Goal: Task Accomplishment & Management: Manage account settings

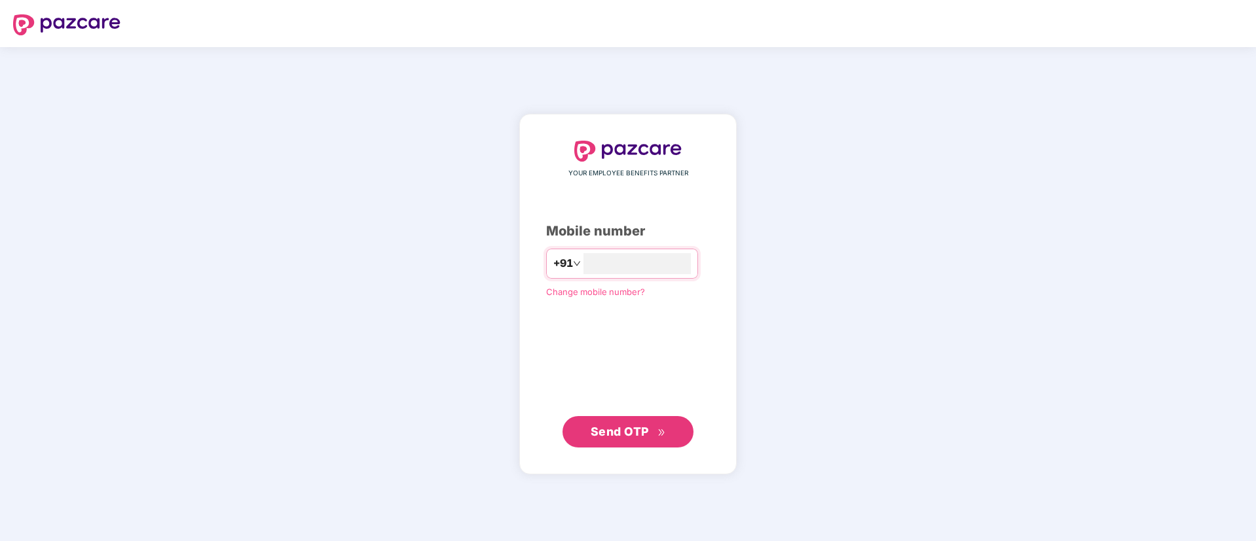
type input "**********"
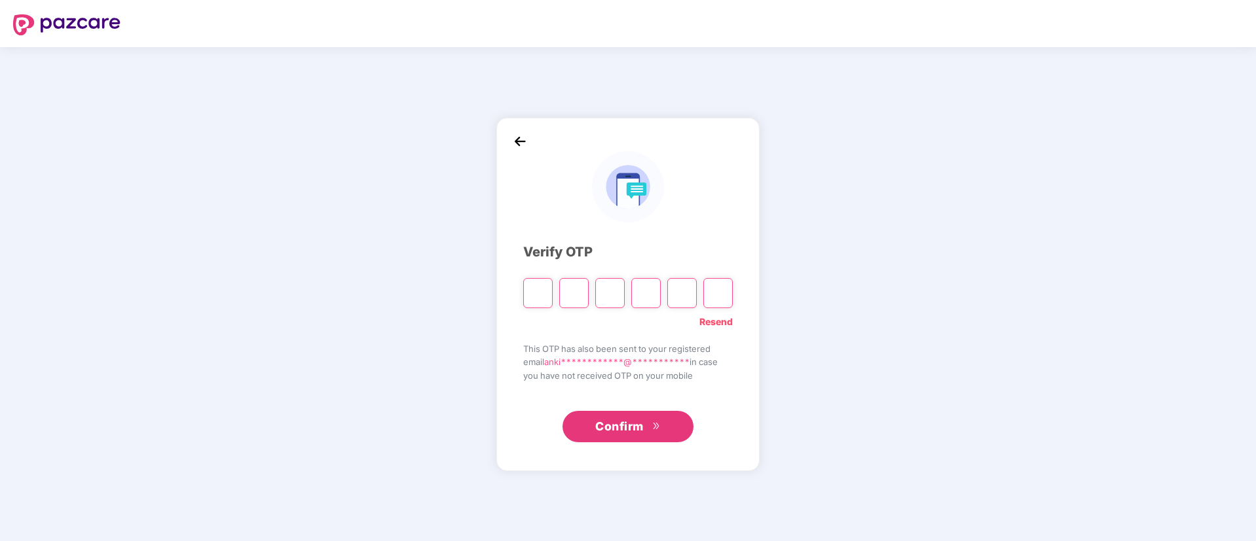
type input "*"
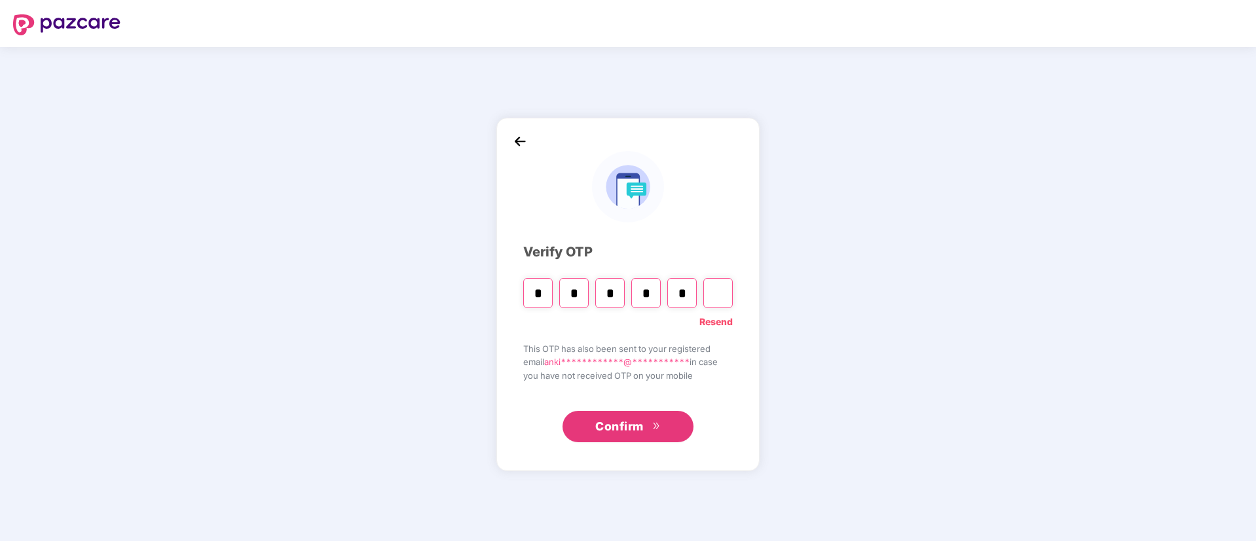
type input "*"
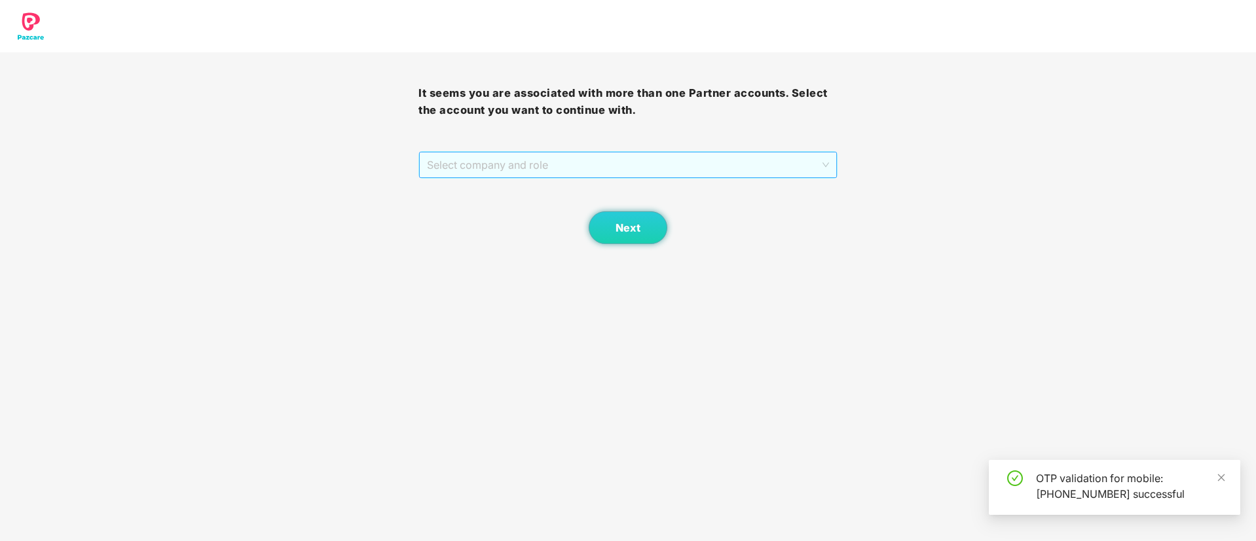
click at [444, 173] on span "Select company and role" at bounding box center [627, 165] width 401 height 25
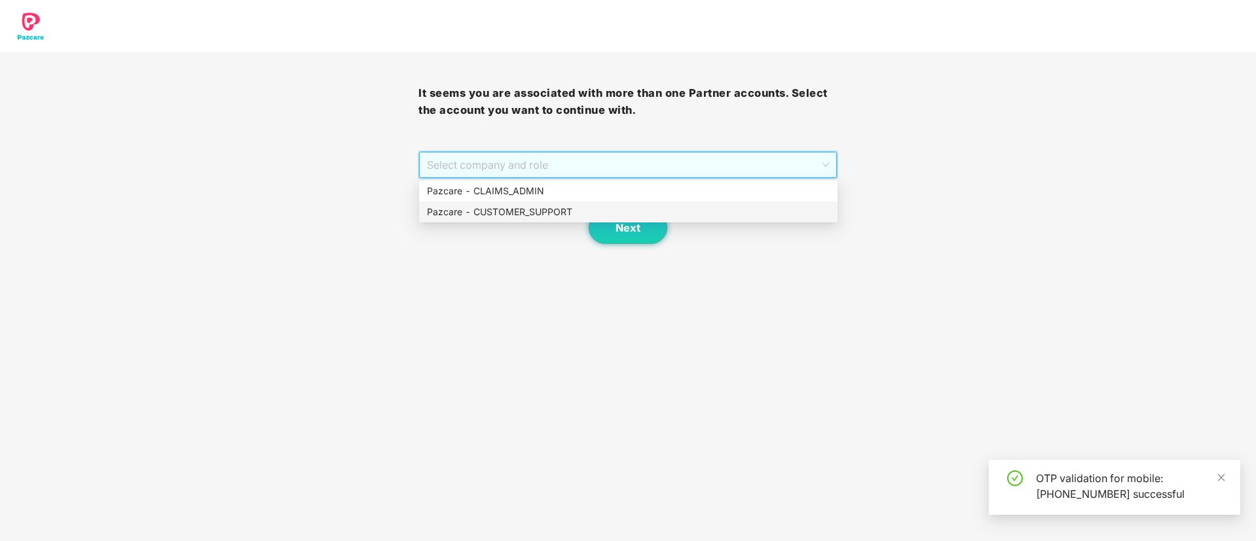
click at [495, 213] on div "Pazcare - CUSTOMER_SUPPORT" at bounding box center [628, 212] width 403 height 14
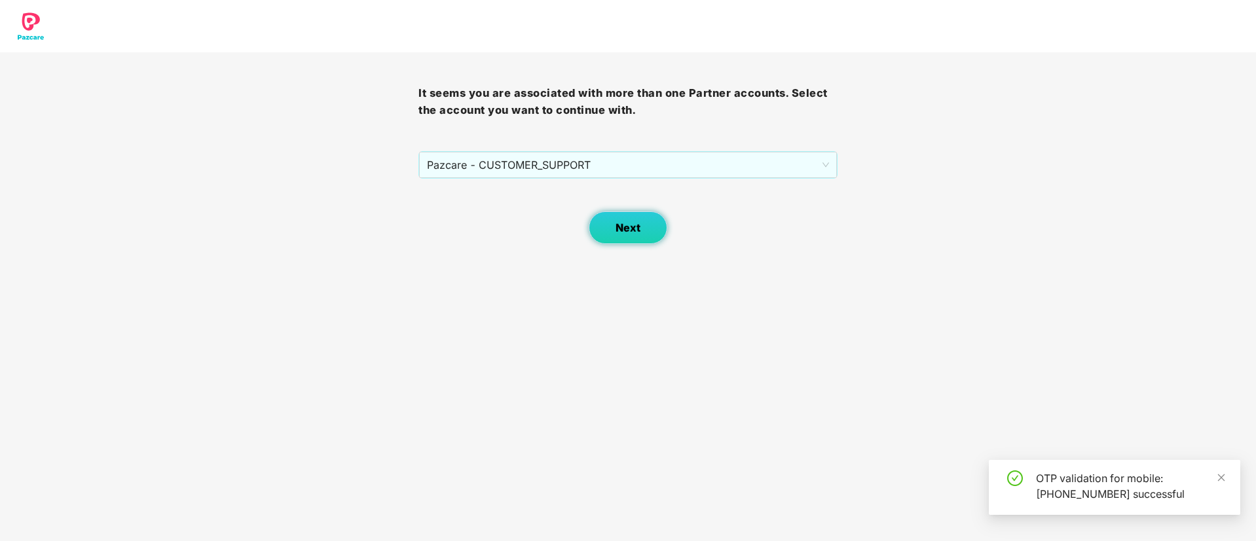
click at [643, 228] on button "Next" at bounding box center [627, 227] width 79 height 33
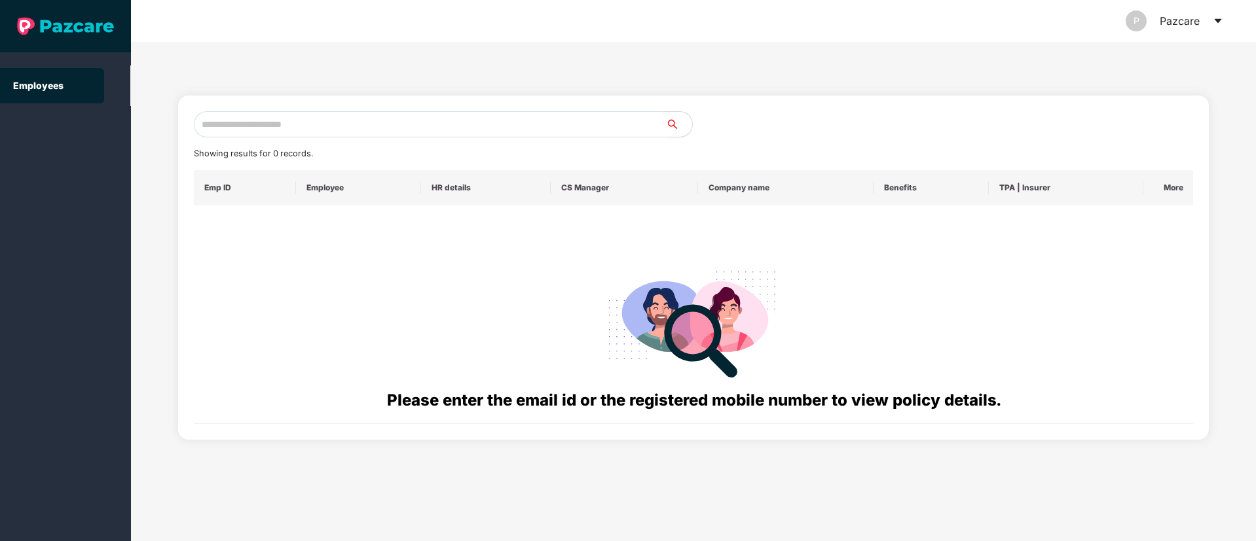
click at [1220, 24] on icon "caret-down" at bounding box center [1217, 21] width 10 height 10
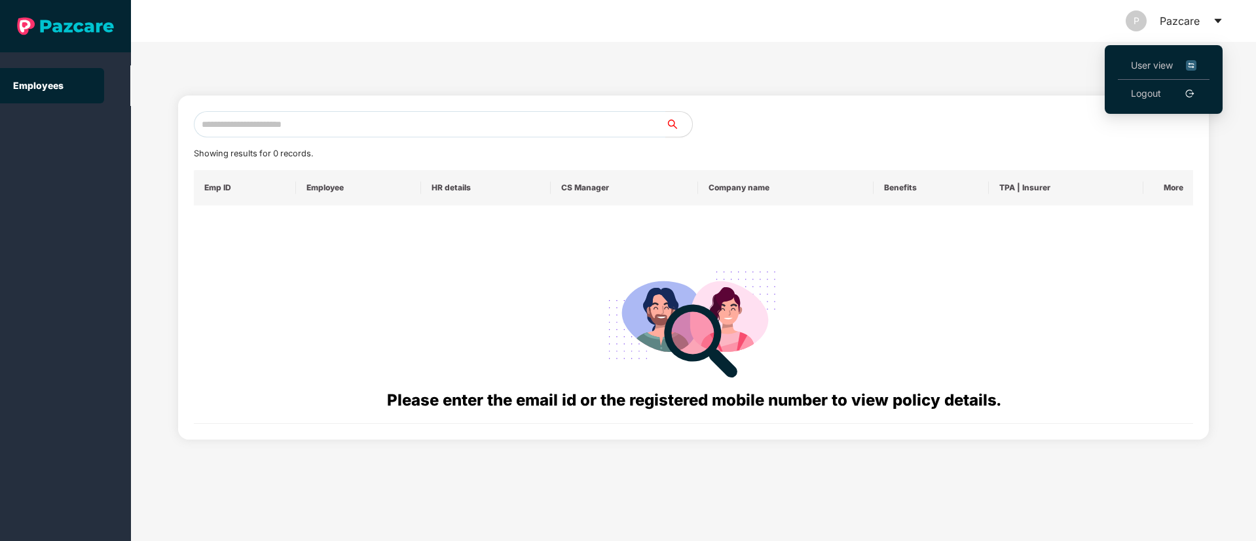
click at [1149, 57] on li "User view" at bounding box center [1163, 66] width 92 height 28
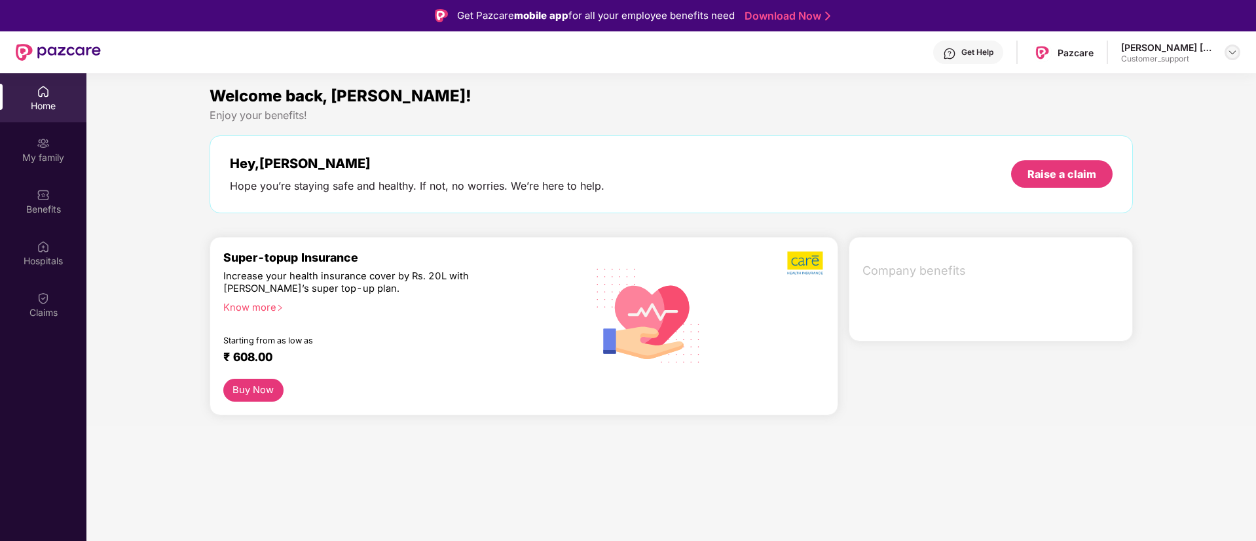
click at [1227, 49] on img at bounding box center [1232, 52] width 10 height 10
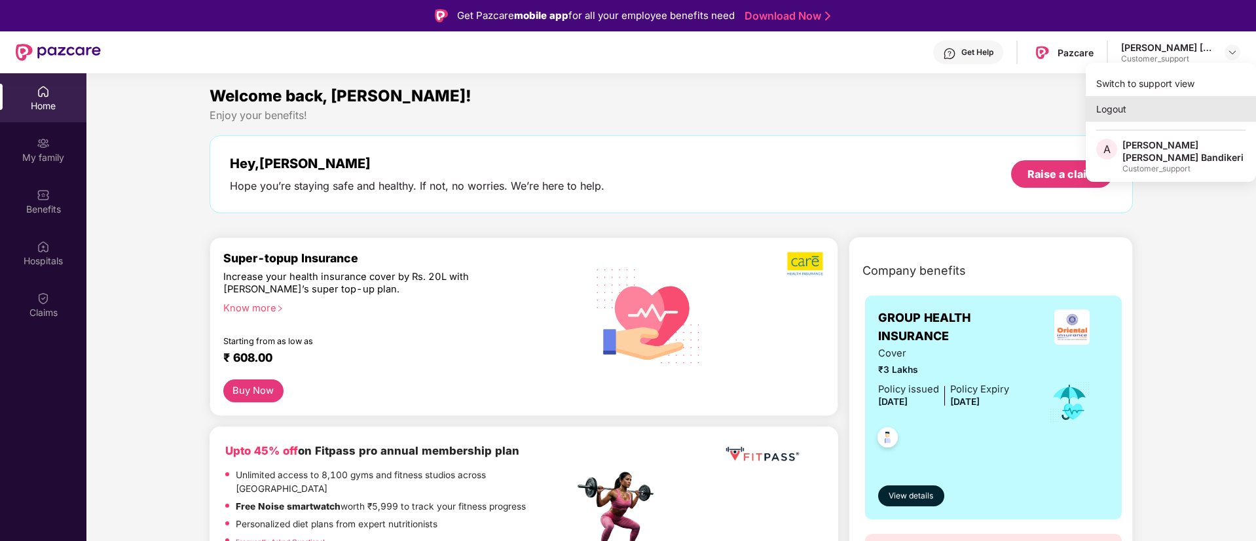
click at [1140, 96] on div "Logout" at bounding box center [1170, 109] width 170 height 26
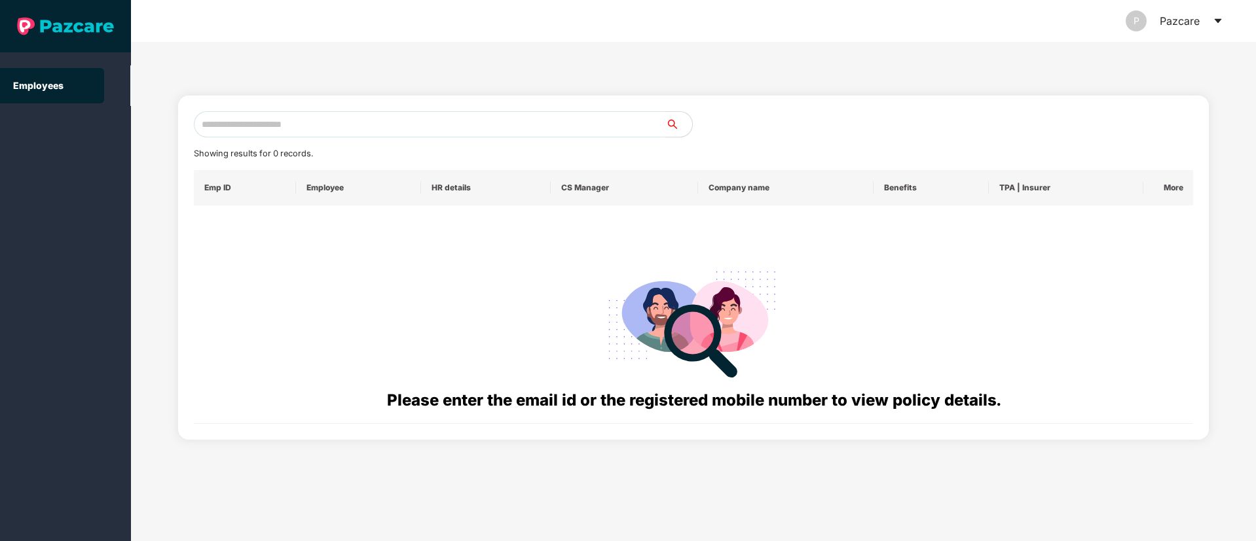
click at [1221, 17] on icon "caret-down" at bounding box center [1217, 21] width 10 height 10
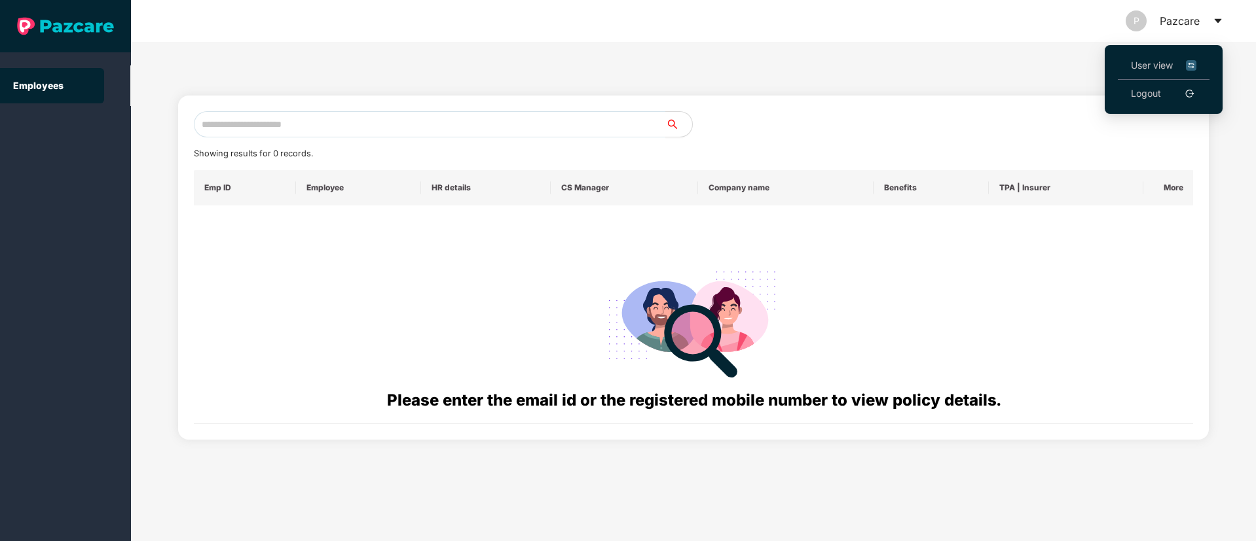
click at [1142, 71] on span "User view" at bounding box center [1162, 65] width 65 height 14
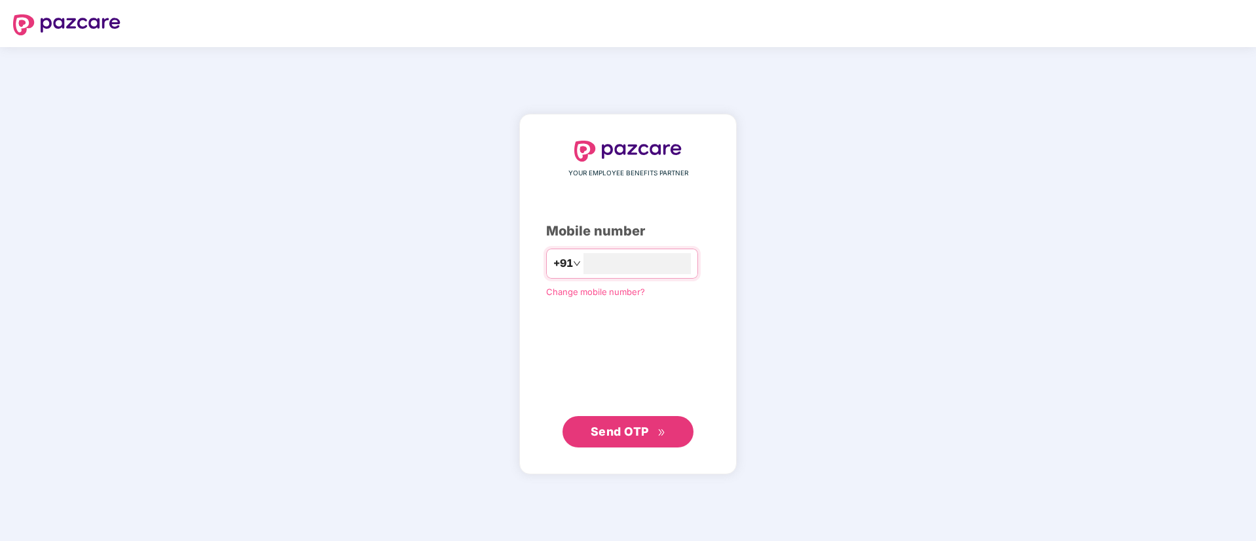
type input "**********"
click at [653, 423] on span "Send OTP" at bounding box center [627, 432] width 75 height 18
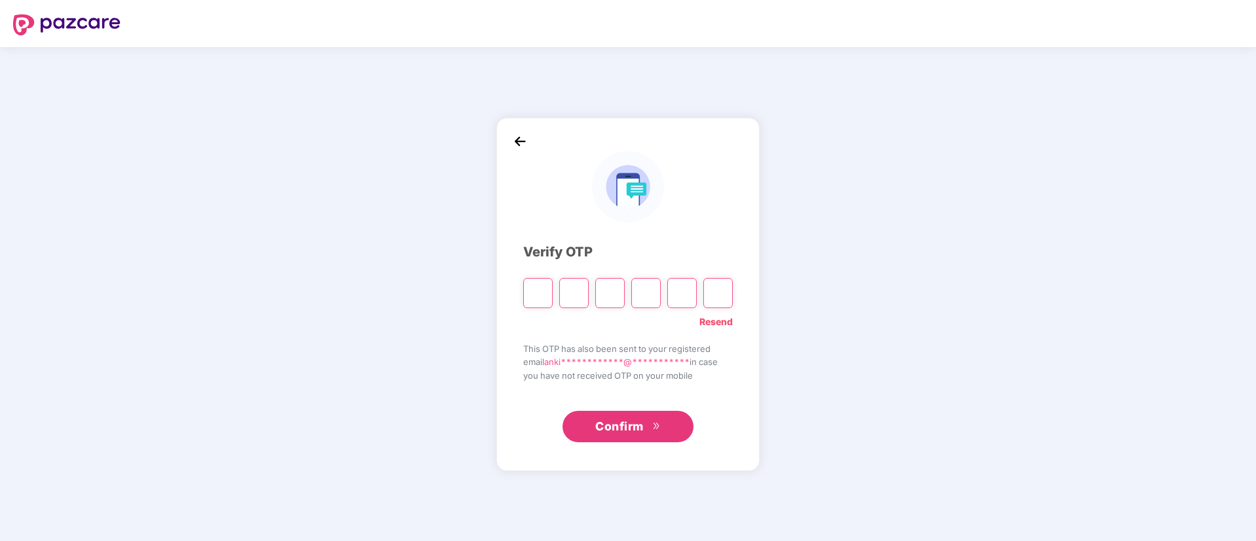
type input "*"
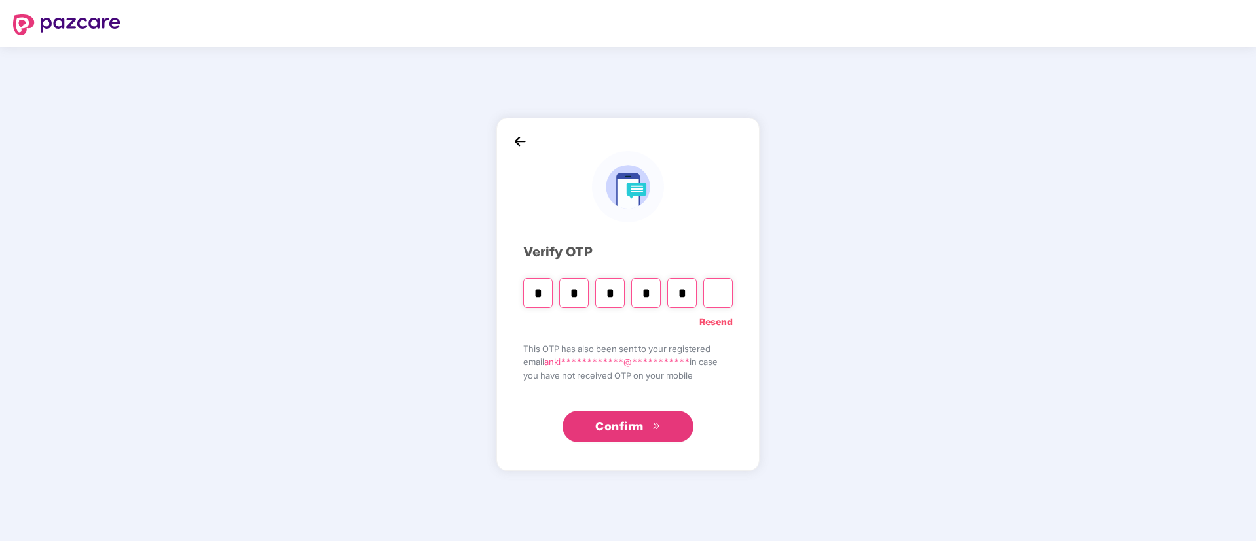
type input "*"
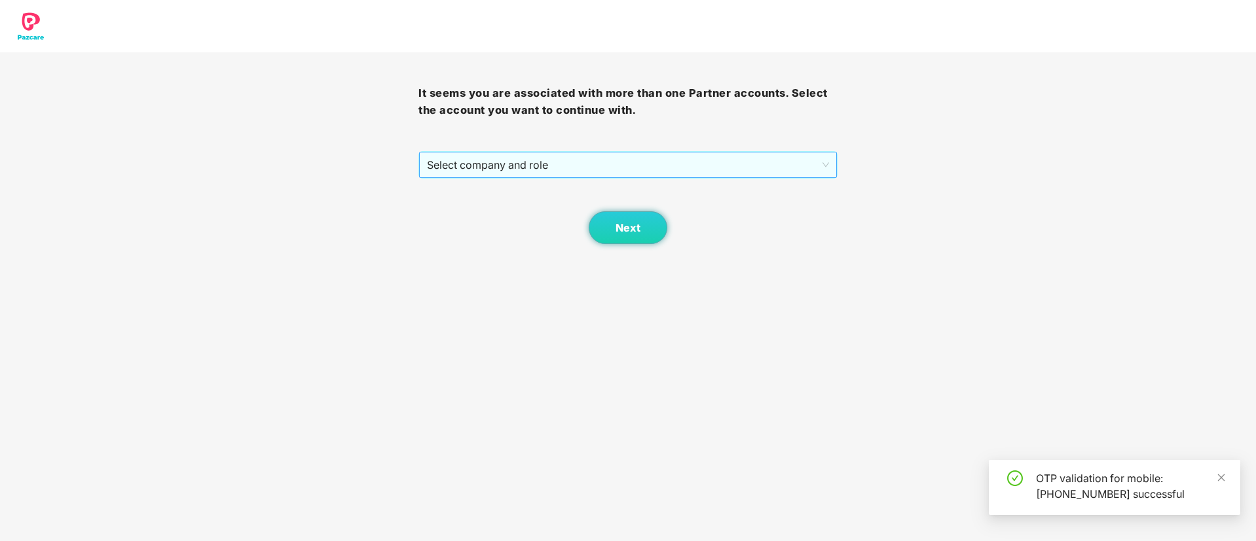
click at [597, 166] on span "Select company and role" at bounding box center [627, 165] width 401 height 25
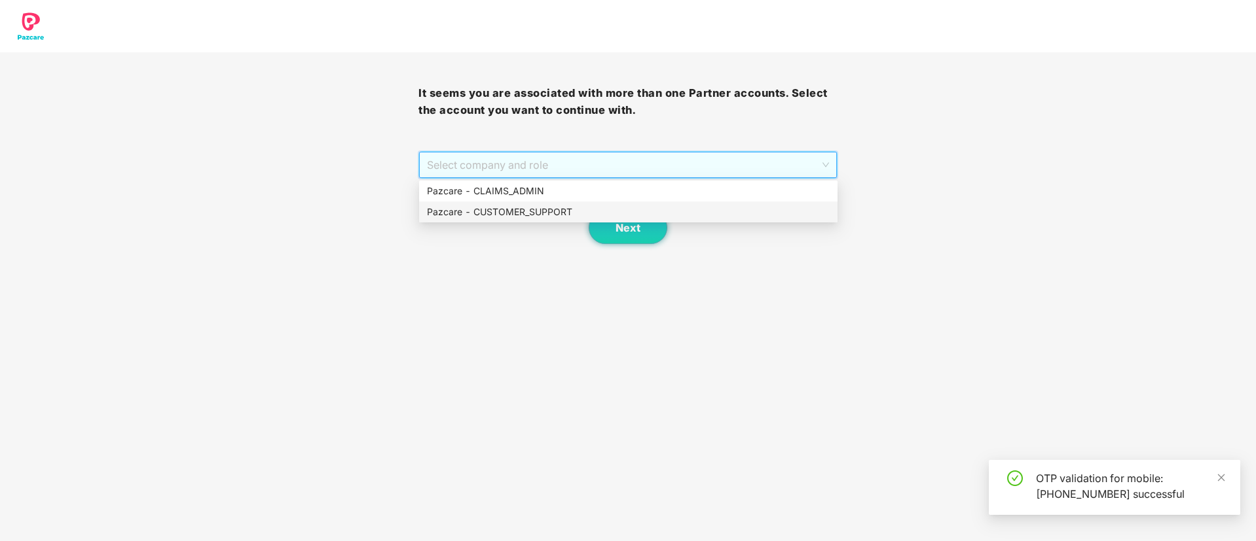
click at [519, 202] on div "Pazcare - CUSTOMER_SUPPORT" at bounding box center [628, 212] width 418 height 21
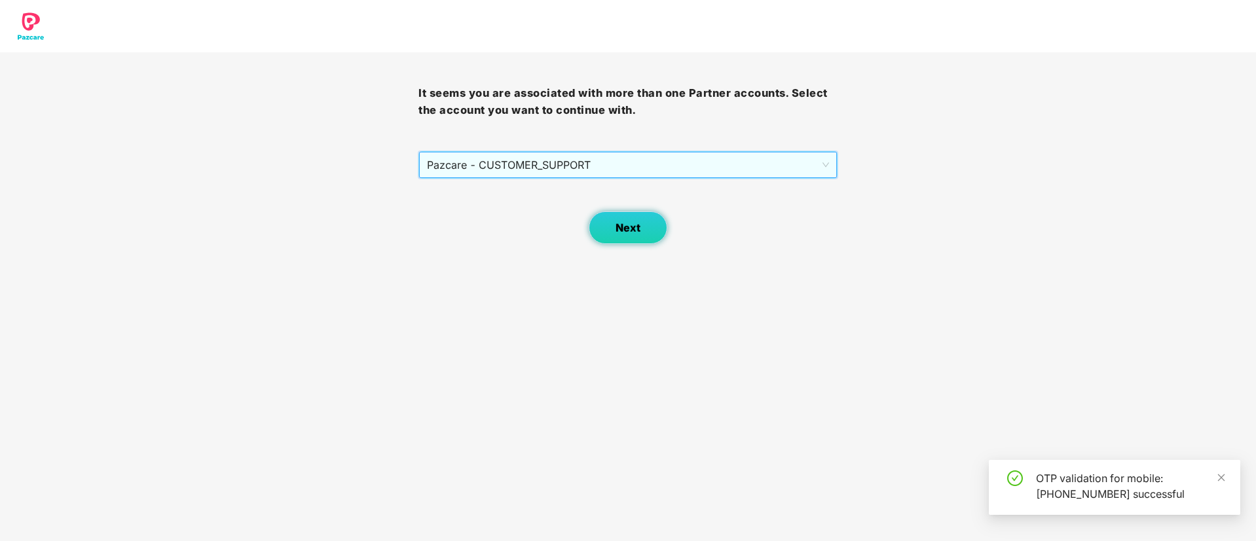
click at [644, 225] on button "Next" at bounding box center [627, 227] width 79 height 33
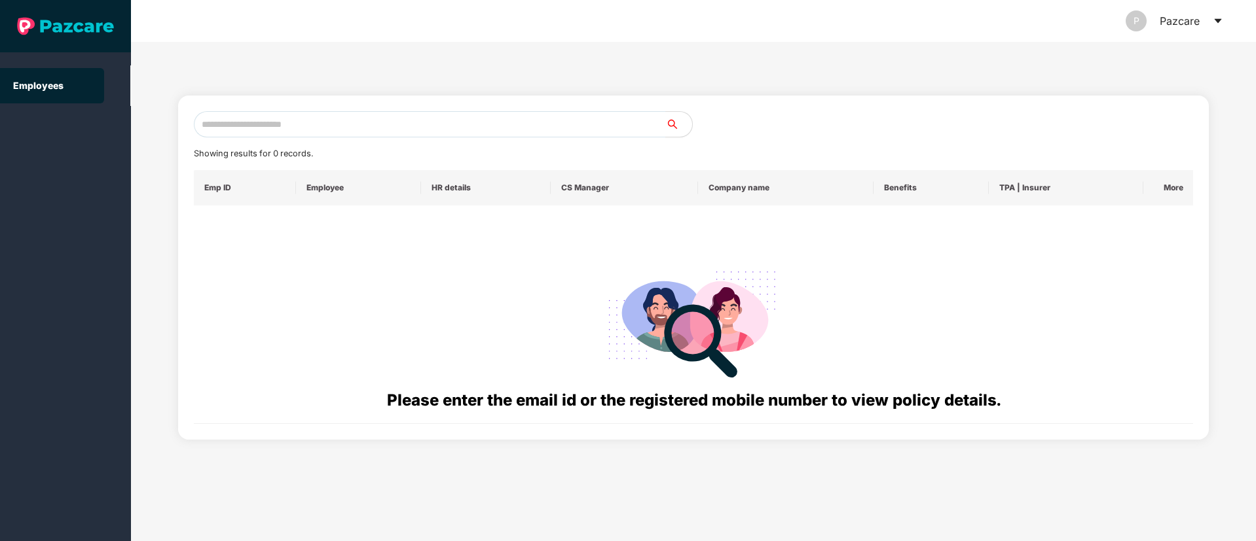
click at [1221, 24] on icon "caret-down" at bounding box center [1217, 21] width 10 height 10
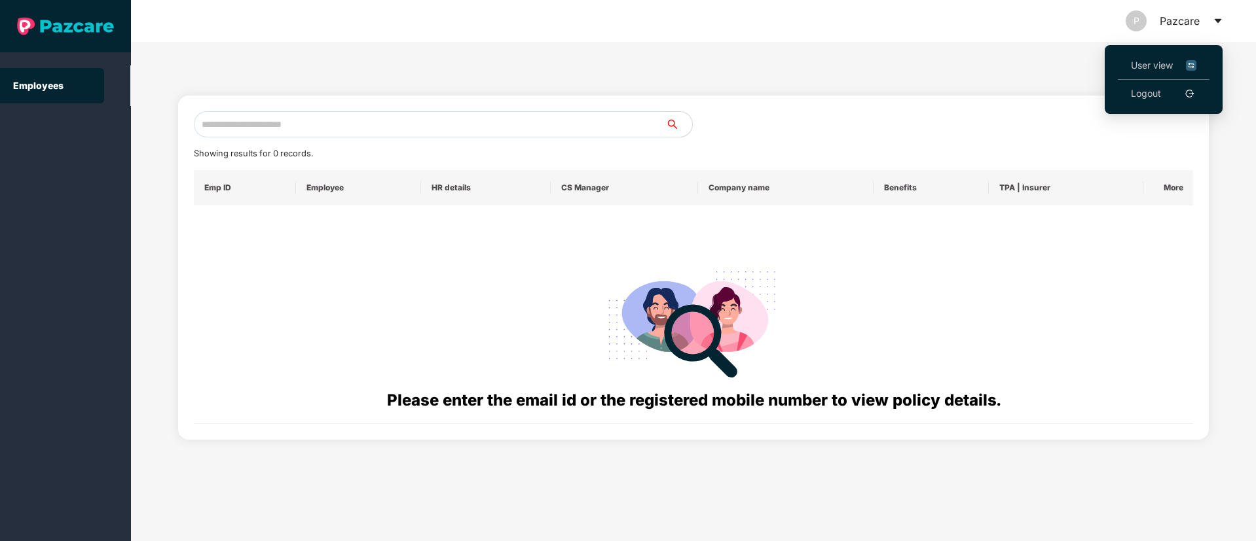
click at [1146, 62] on span "User view" at bounding box center [1162, 65] width 65 height 14
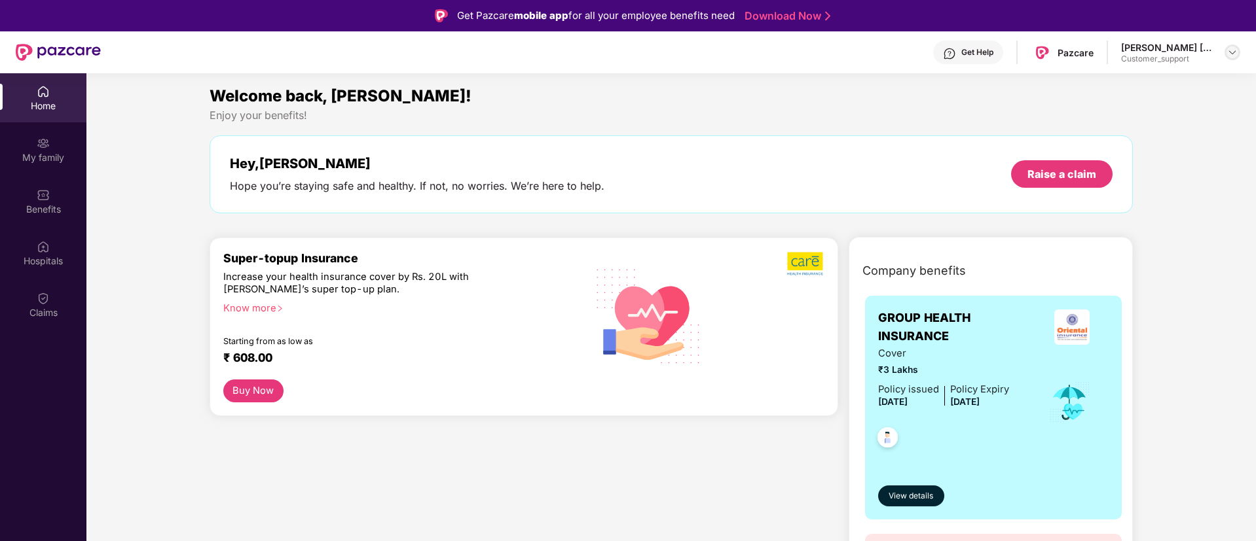
click at [1234, 53] on img at bounding box center [1232, 52] width 10 height 10
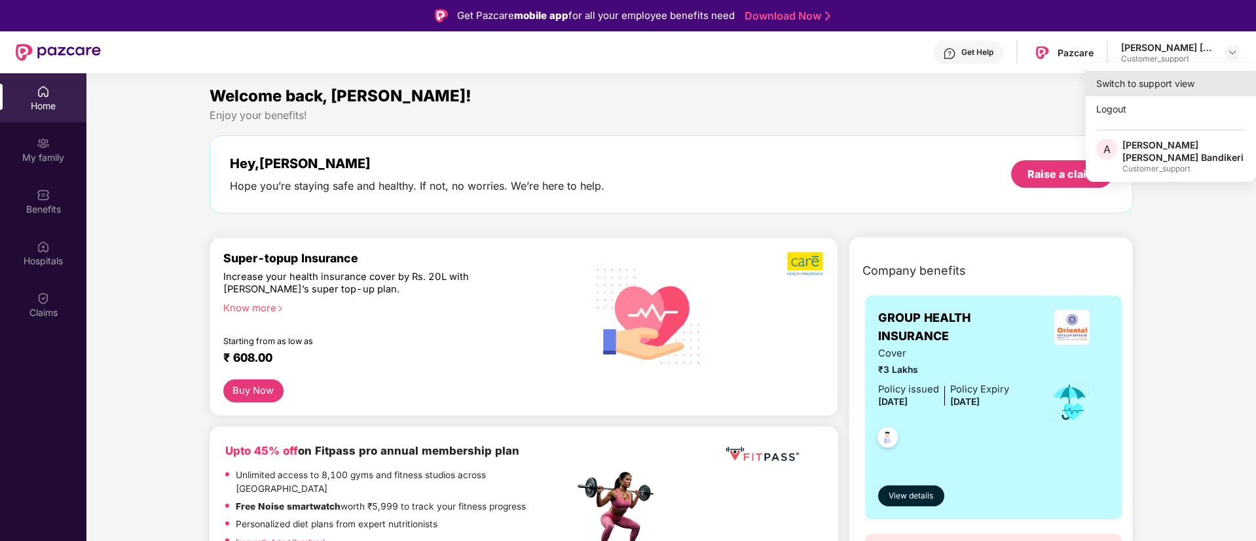
click at [1136, 86] on div "Switch to support view" at bounding box center [1170, 84] width 170 height 26
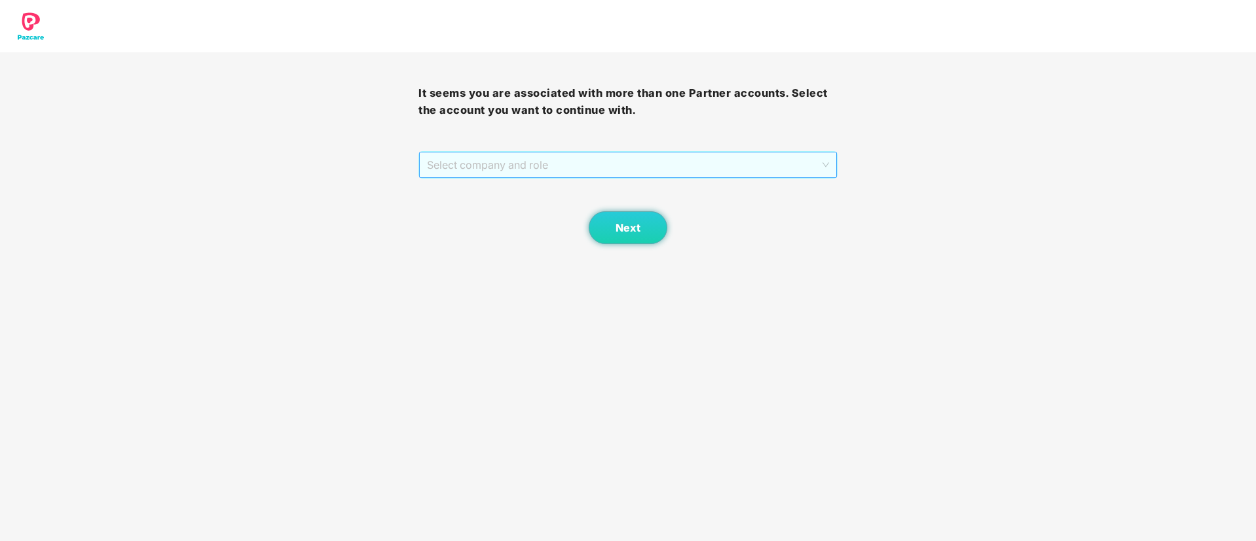
click at [662, 171] on span "Select company and role" at bounding box center [627, 165] width 401 height 25
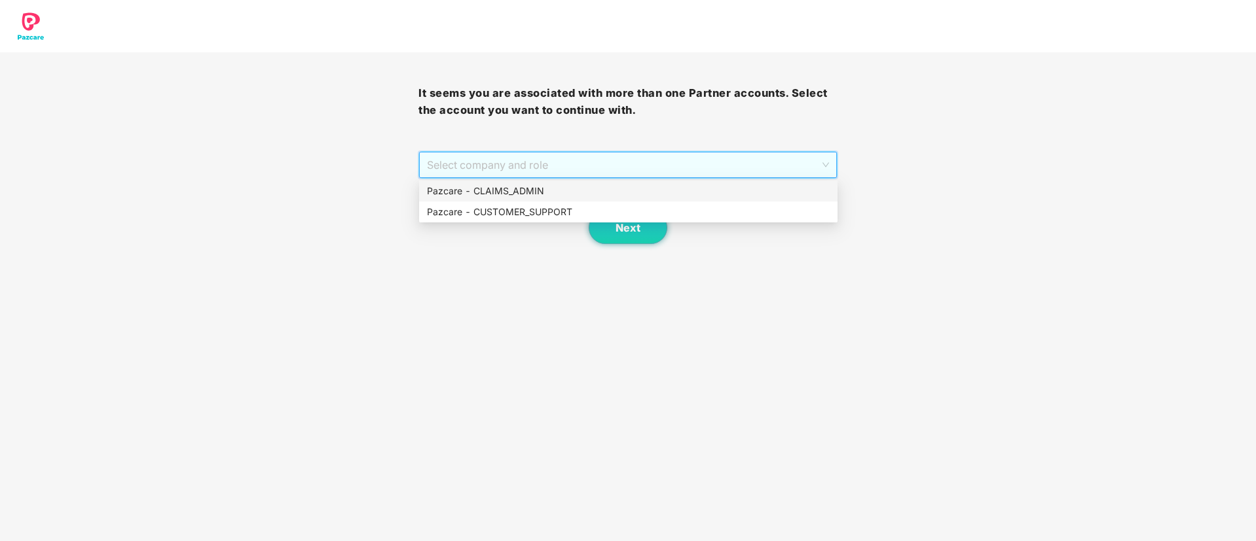
click at [480, 193] on div "Pazcare - CLAIMS_ADMIN" at bounding box center [628, 191] width 403 height 14
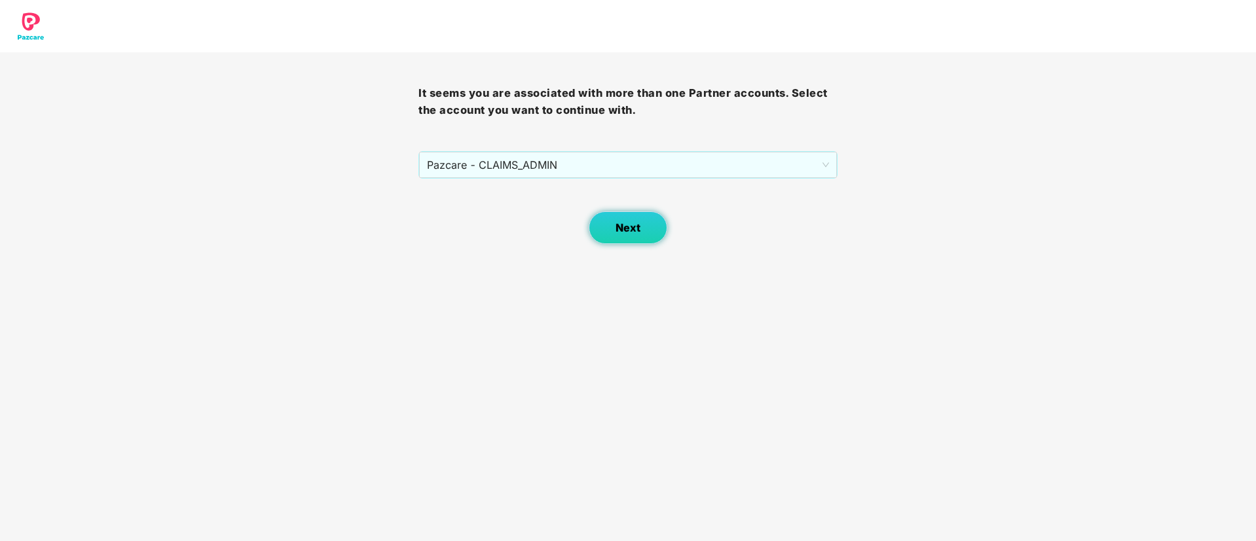
click at [644, 225] on button "Next" at bounding box center [627, 227] width 79 height 33
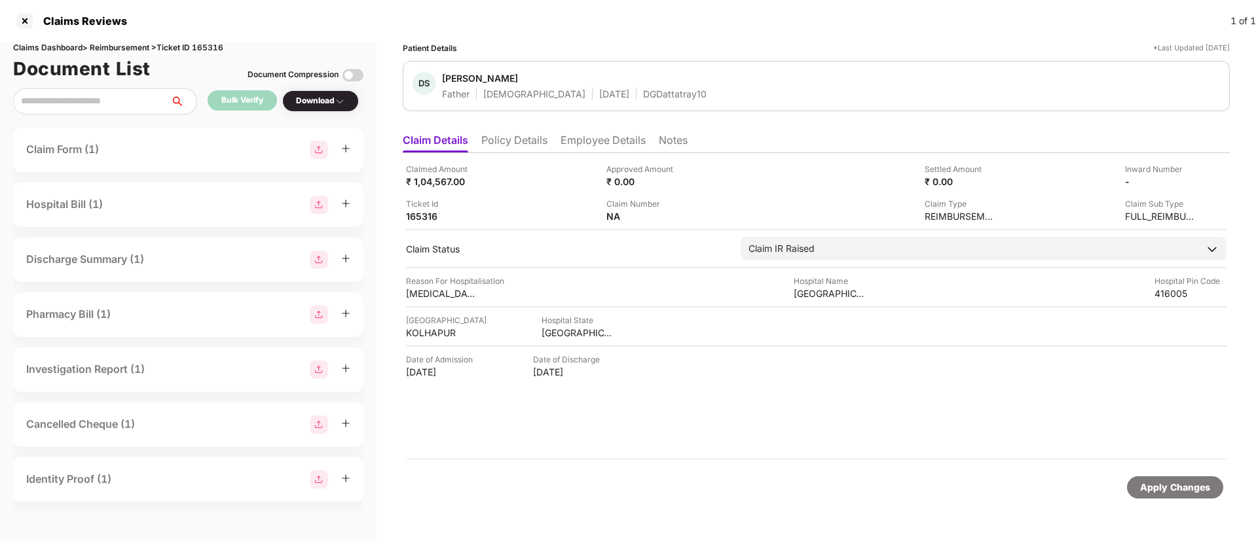
click at [553, 135] on ul "Claim Details Policy Details Employee Details Notes" at bounding box center [816, 140] width 827 height 26
drag, startPoint x: 517, startPoint y: 146, endPoint x: 530, endPoint y: 151, distance: 13.5
click at [520, 147] on li "Policy Details" at bounding box center [514, 143] width 66 height 19
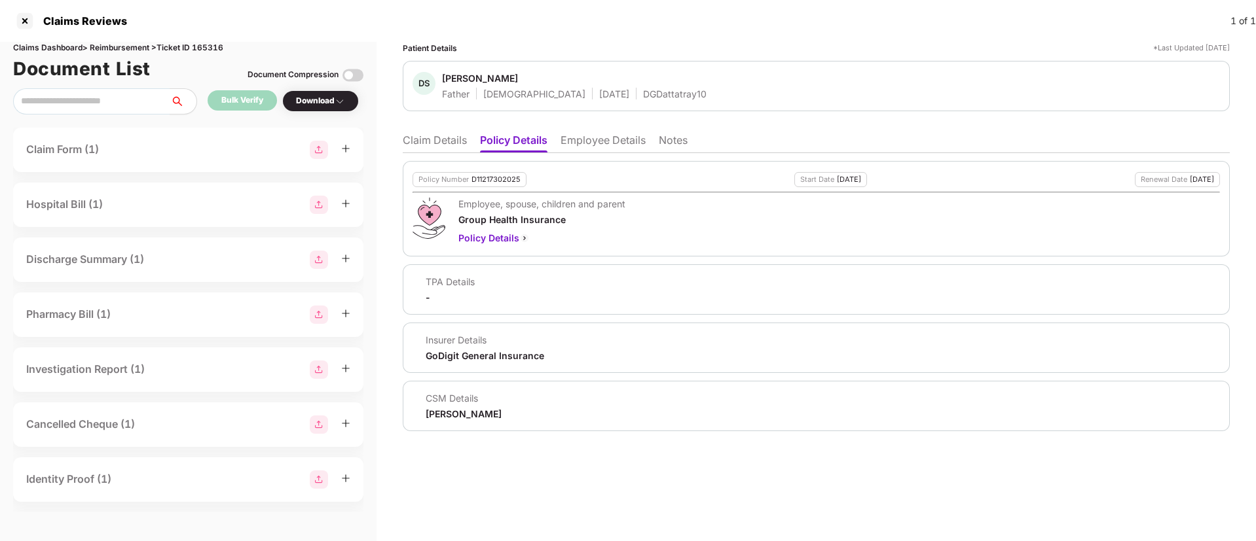
click at [443, 130] on ul "Claim Details Policy Details Employee Details Notes" at bounding box center [816, 140] width 827 height 26
click at [439, 143] on li "Claim Details" at bounding box center [435, 143] width 64 height 19
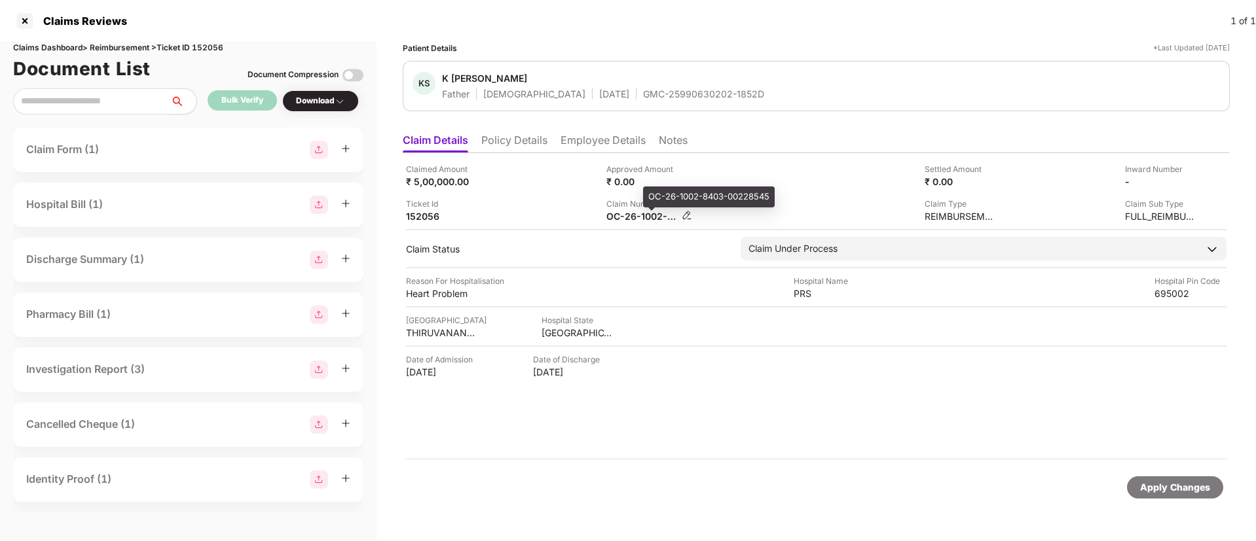
click at [607, 222] on div "OC-26-1002-8403-00228545" at bounding box center [642, 216] width 72 height 12
click at [627, 216] on div "OC-26-1002-8403-00228545" at bounding box center [642, 216] width 72 height 12
click at [628, 216] on div "OC-26-1002-8403-00228545" at bounding box center [642, 216] width 72 height 12
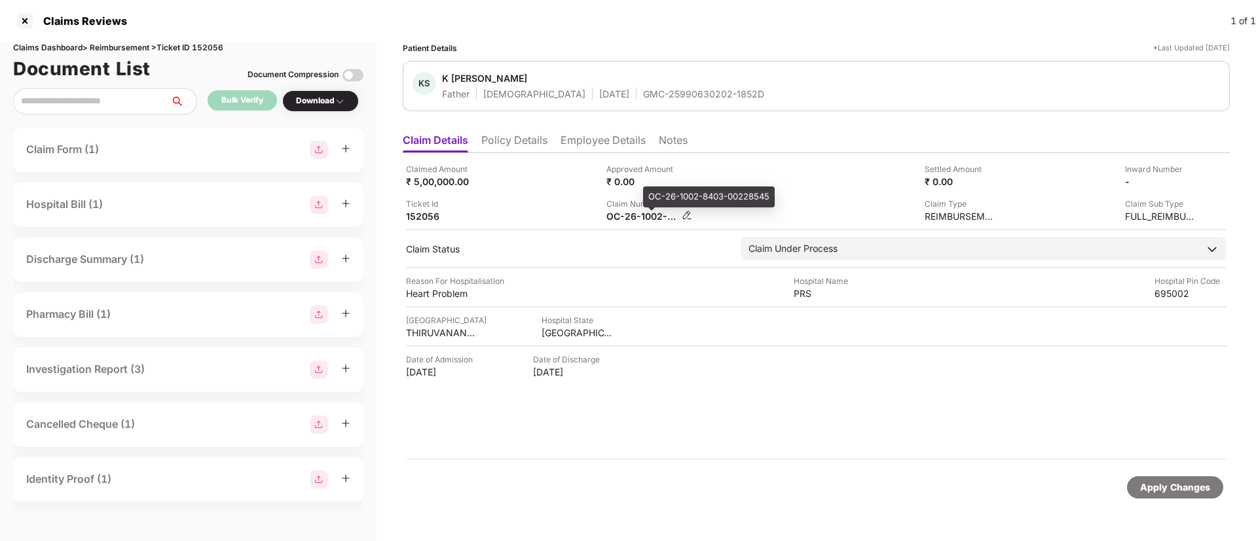
copy div
click at [695, 191] on div "Claimed Amount ₹ 5,00,000.00 Approved Amount ₹ 0.00 Settled Amount ₹ 0.00 Inwar…" at bounding box center [816, 193] width 820 height 60
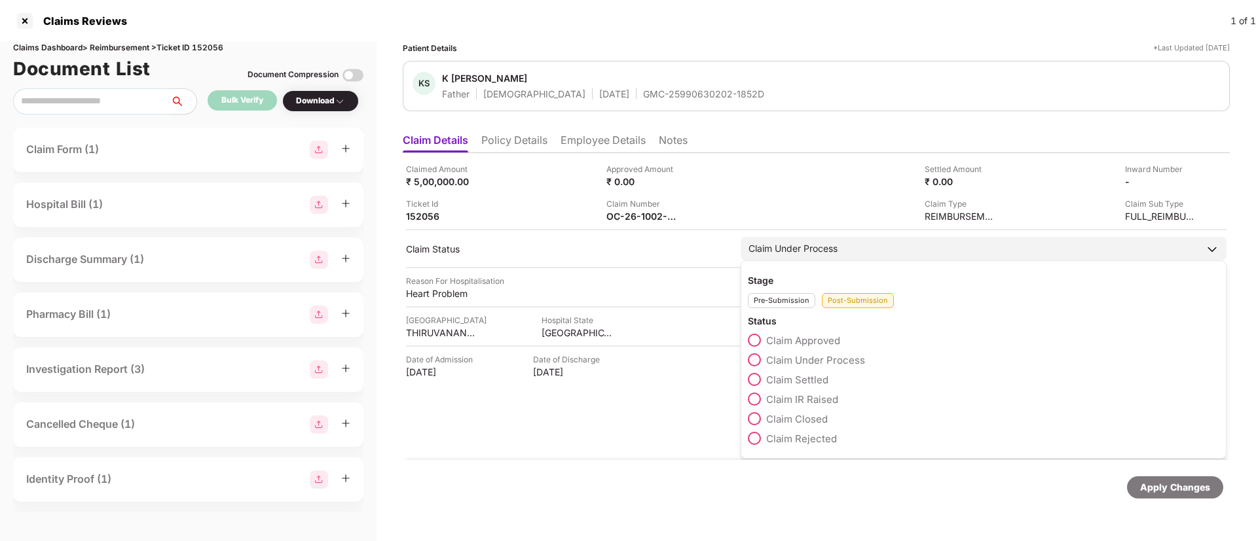
click at [758, 384] on span at bounding box center [754, 379] width 13 height 13
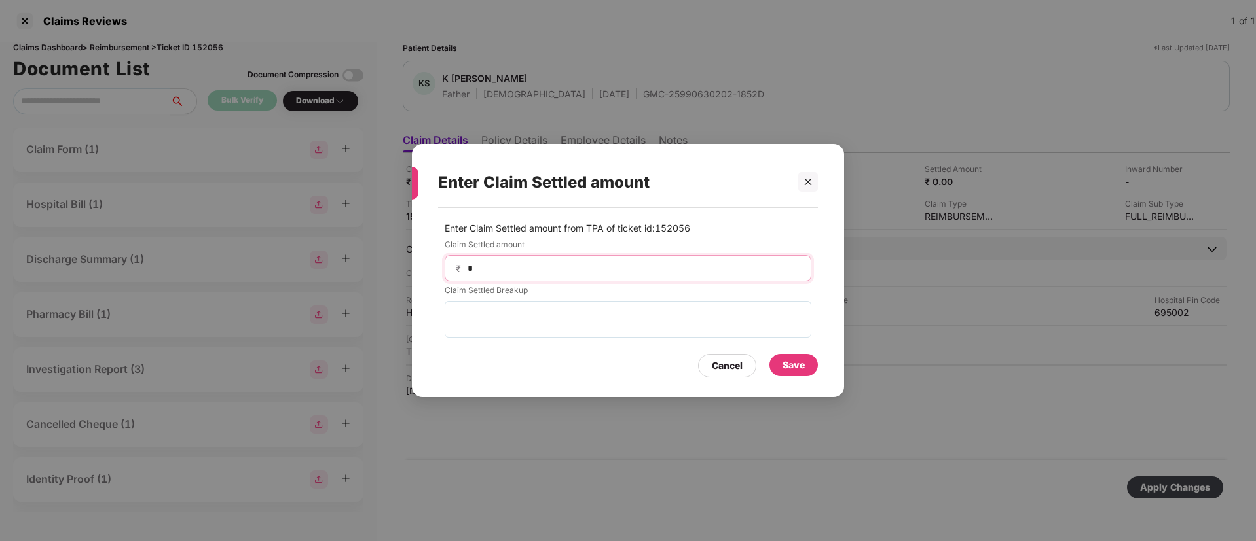
click at [516, 262] on input "*" at bounding box center [633, 269] width 334 height 14
type input "******"
click at [802, 370] on div "Save" at bounding box center [793, 365] width 22 height 14
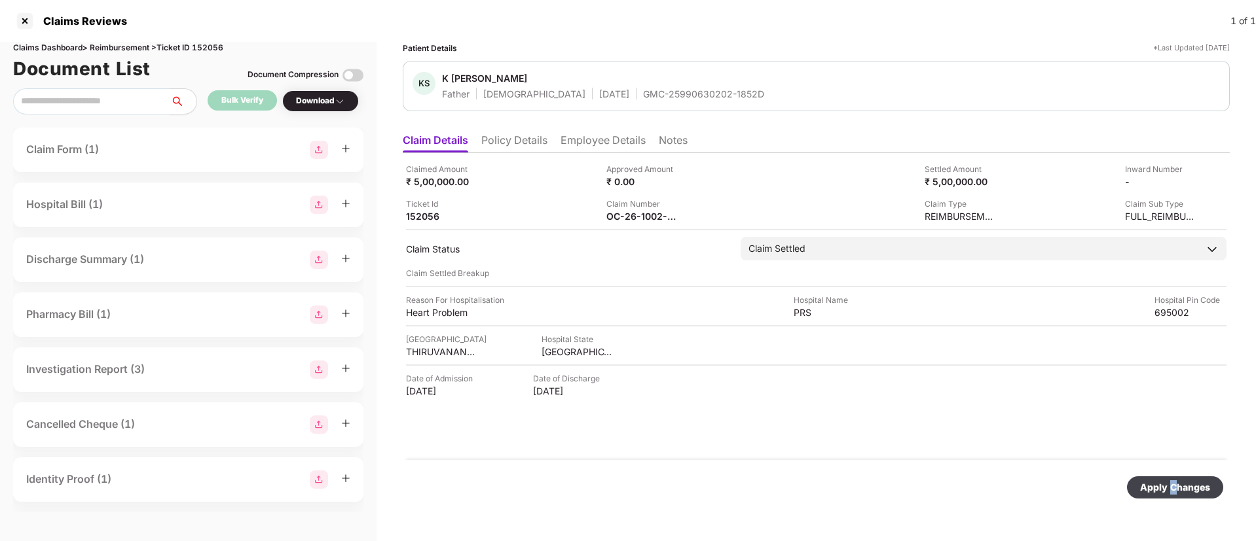
drag, startPoint x: 1174, startPoint y: 488, endPoint x: 1161, endPoint y: 475, distance: 18.5
click at [1175, 488] on div "Apply Changes" at bounding box center [1175, 487] width 70 height 14
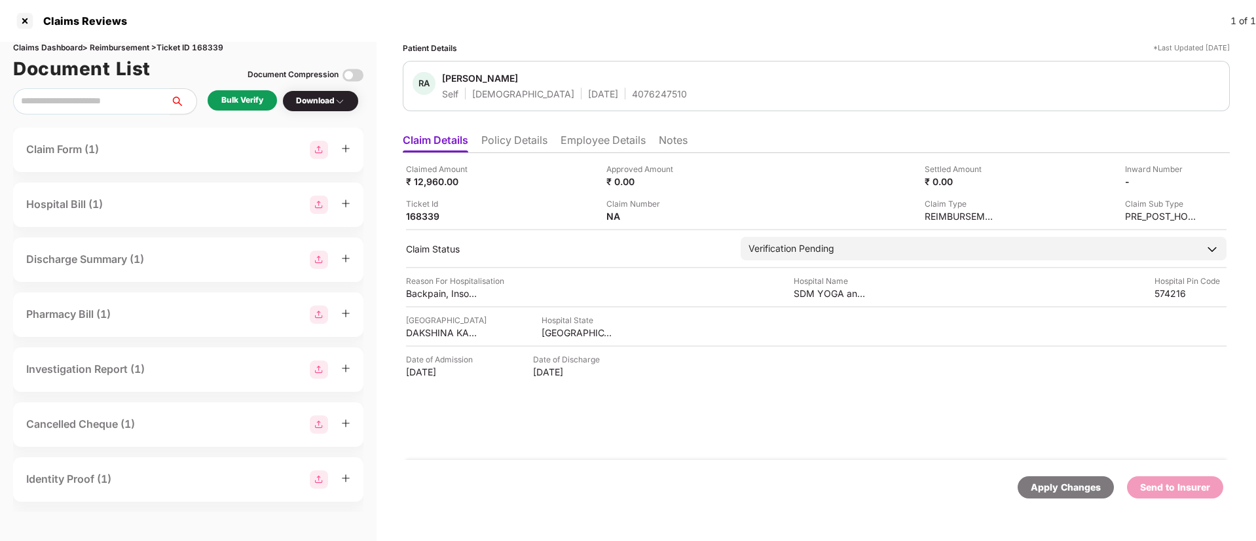
click at [521, 142] on li "Policy Details" at bounding box center [514, 143] width 66 height 19
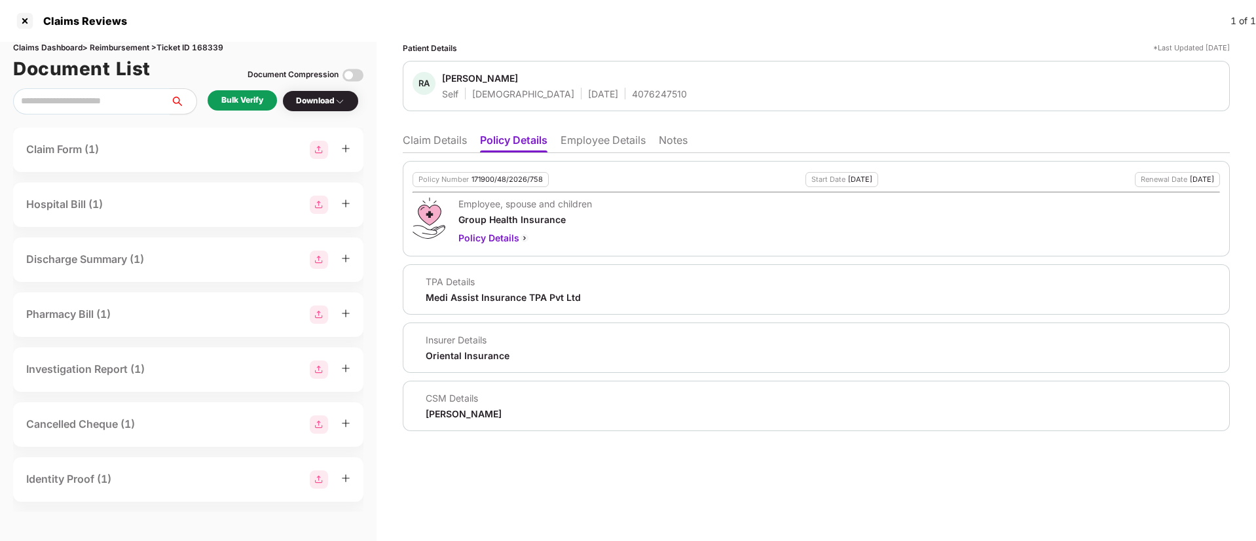
click at [620, 141] on li "Employee Details" at bounding box center [602, 143] width 85 height 19
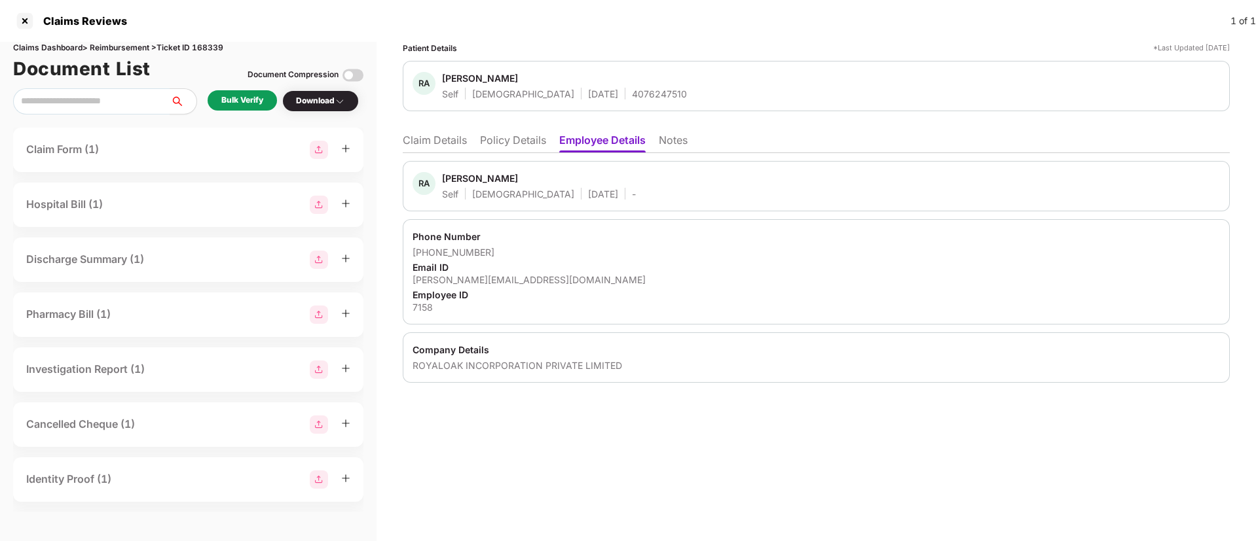
click at [518, 149] on li "Policy Details" at bounding box center [513, 143] width 66 height 19
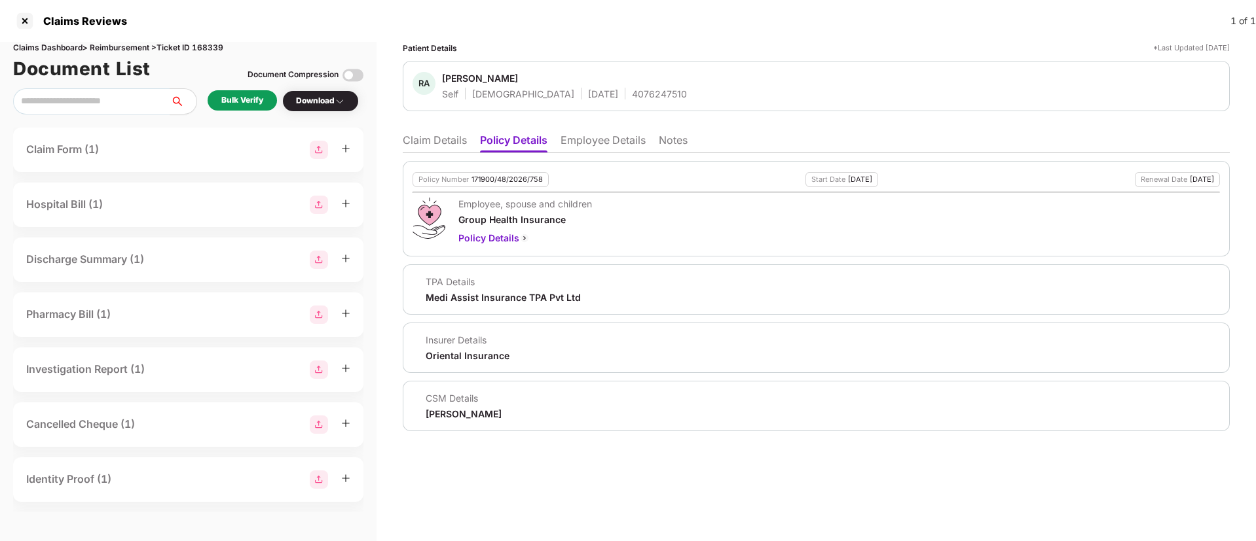
click at [632, 140] on li "Employee Details" at bounding box center [602, 143] width 85 height 19
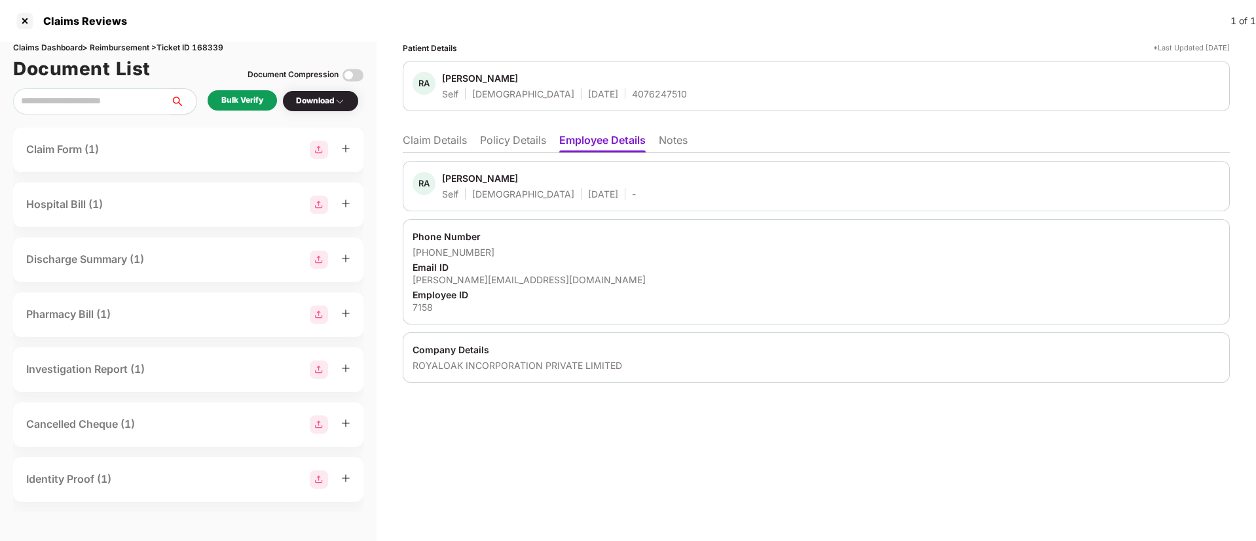
click at [497, 135] on li "Policy Details" at bounding box center [513, 143] width 66 height 19
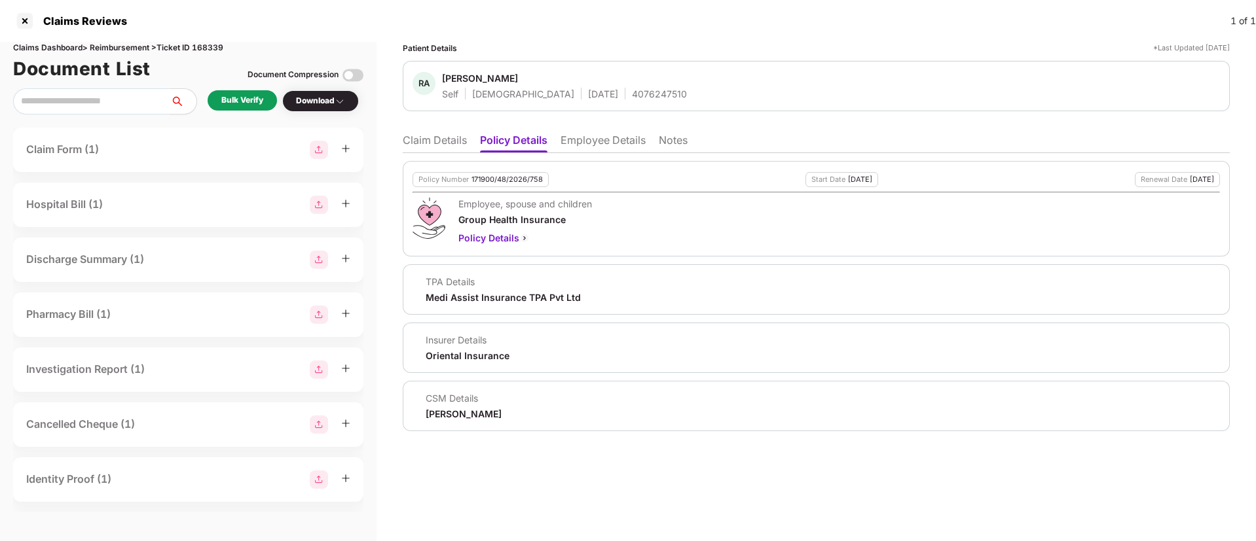
click at [447, 139] on li "Claim Details" at bounding box center [435, 143] width 64 height 19
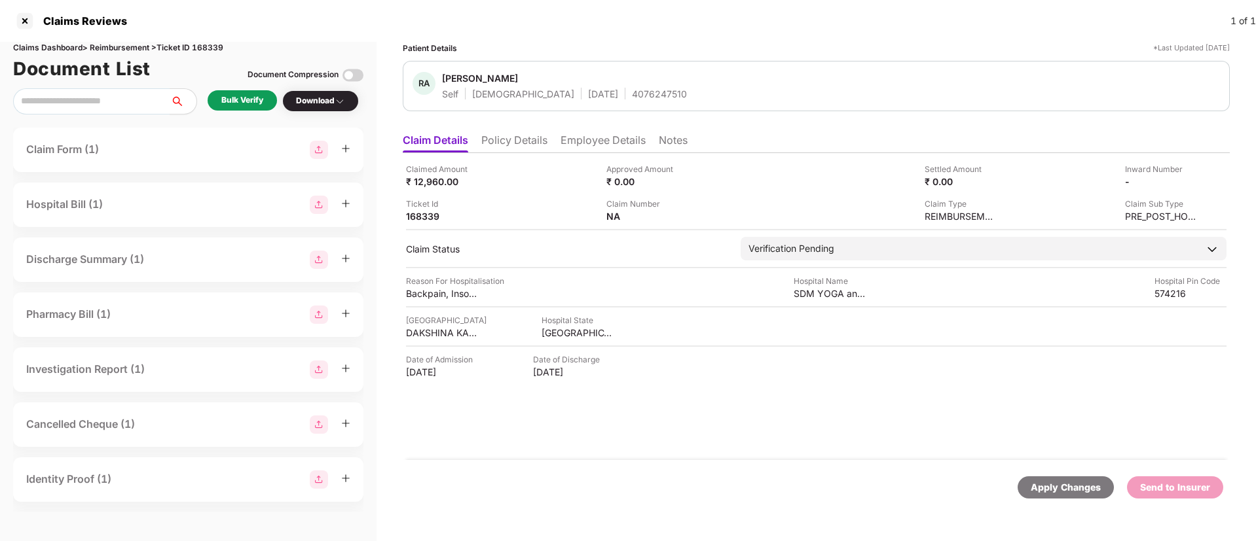
click at [244, 92] on div "Bulk Verify" at bounding box center [242, 100] width 69 height 20
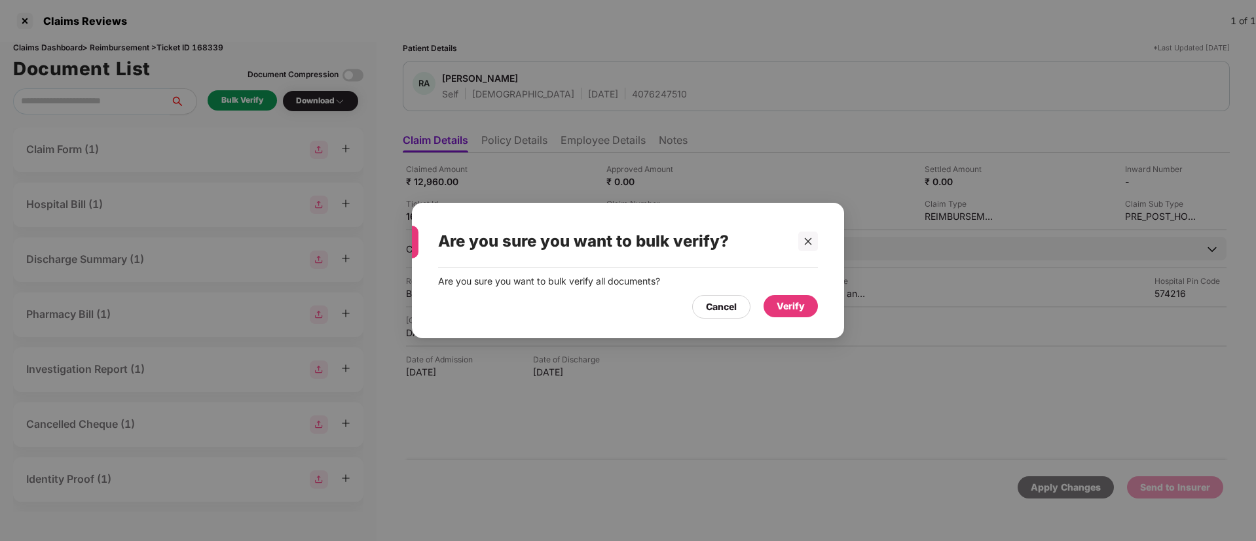
click at [786, 314] on div "Verify" at bounding box center [790, 306] width 54 height 22
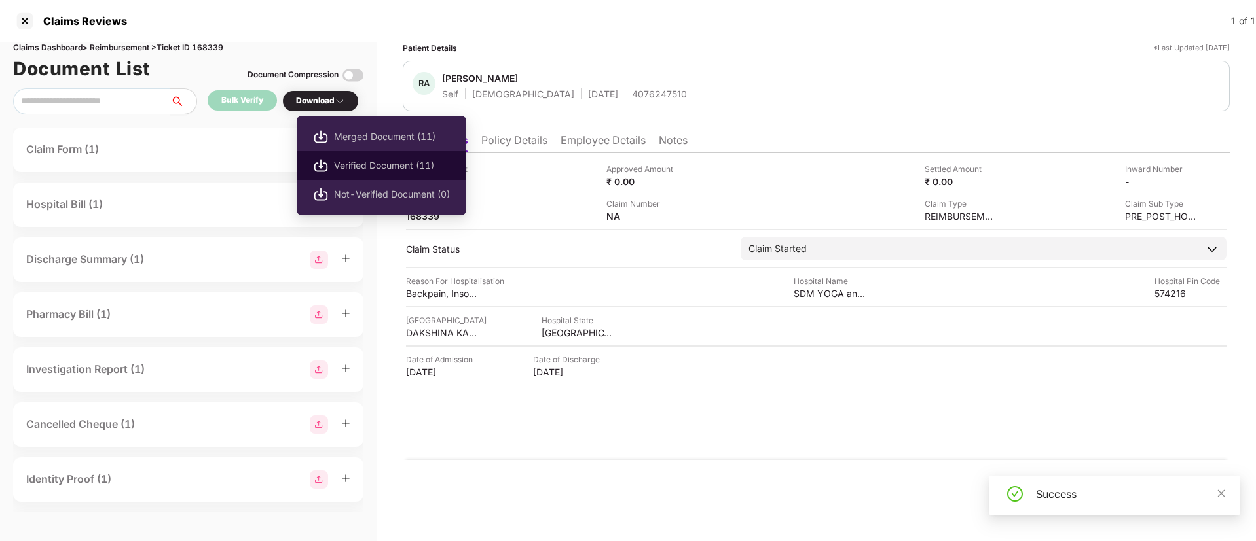
click at [357, 161] on span "Verified Document (11)" at bounding box center [392, 165] width 116 height 14
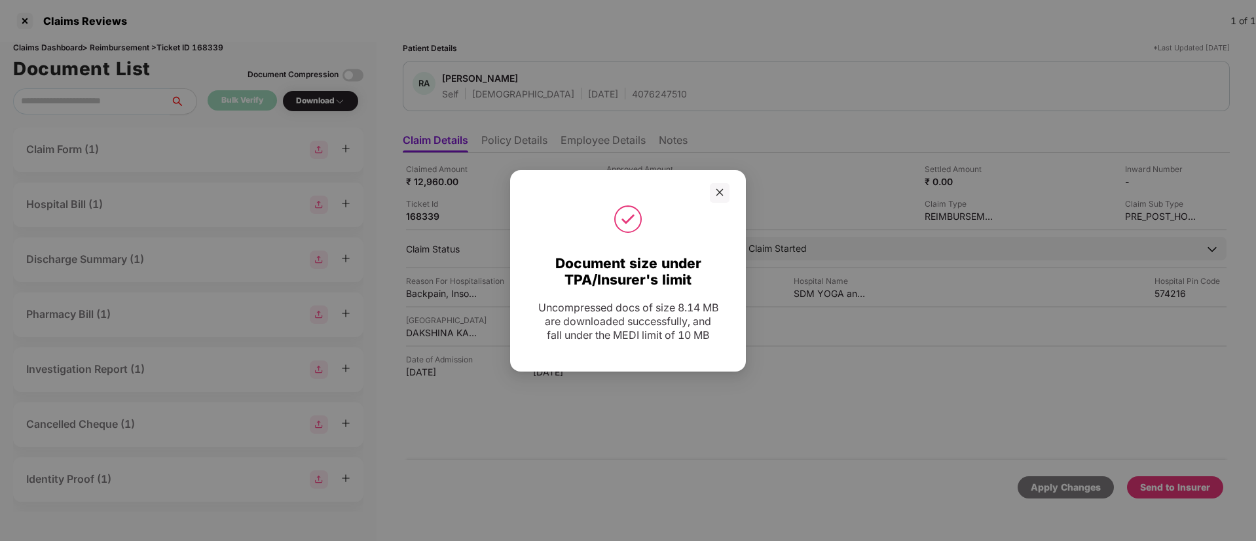
click at [714, 180] on div "Document size under TPA/Insurer's limit Uncompressed docs of size 8.14 MB are d…" at bounding box center [628, 271] width 236 height 202
click at [717, 190] on icon "close" at bounding box center [719, 192] width 7 height 7
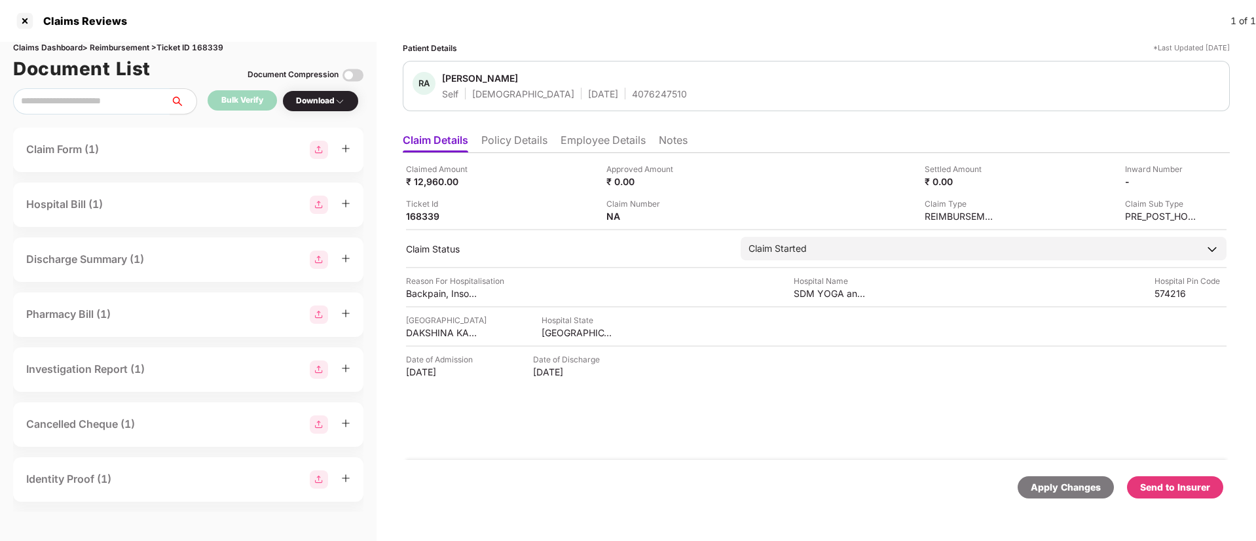
click at [509, 144] on li "Policy Details" at bounding box center [514, 143] width 66 height 19
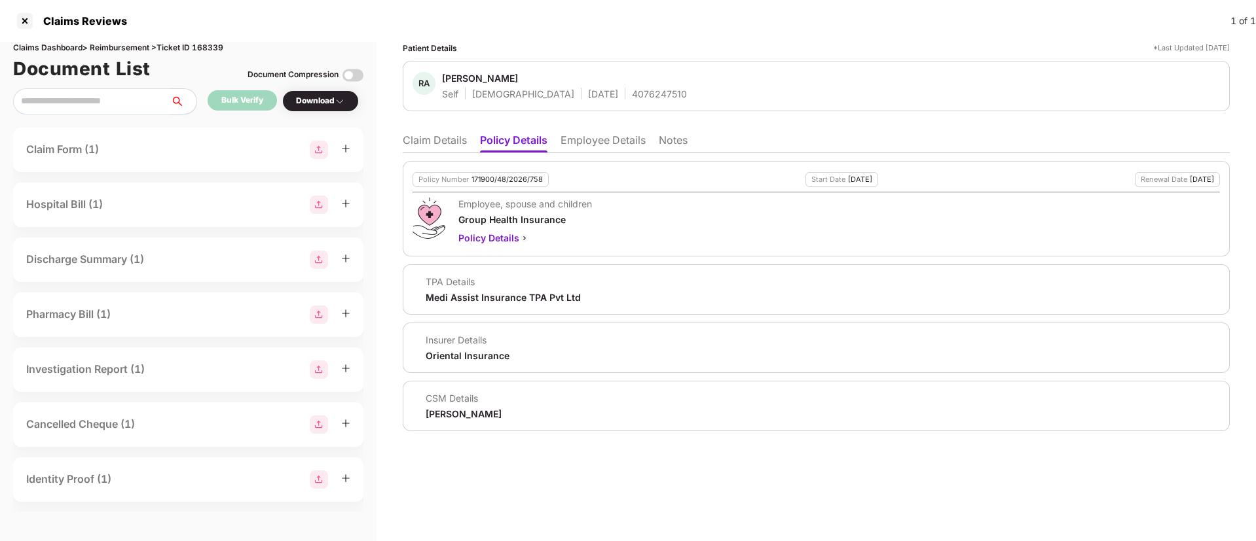
click at [437, 143] on li "Claim Details" at bounding box center [435, 143] width 64 height 19
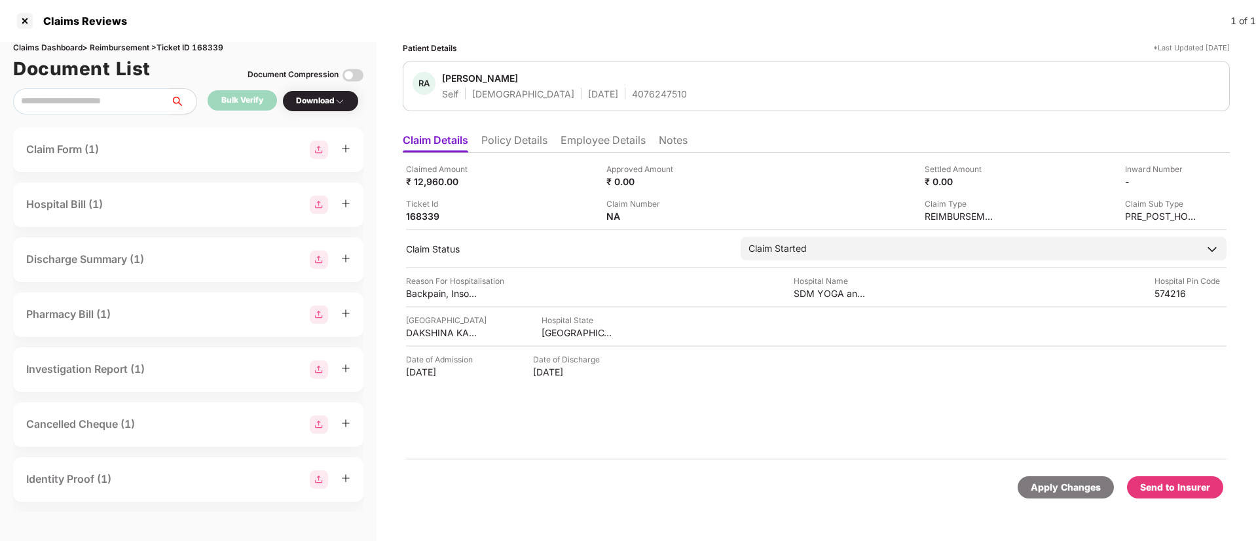
click at [1178, 497] on div "Send to Insurer" at bounding box center [1175, 488] width 96 height 22
click at [518, 136] on li "Policy Details" at bounding box center [514, 143] width 66 height 19
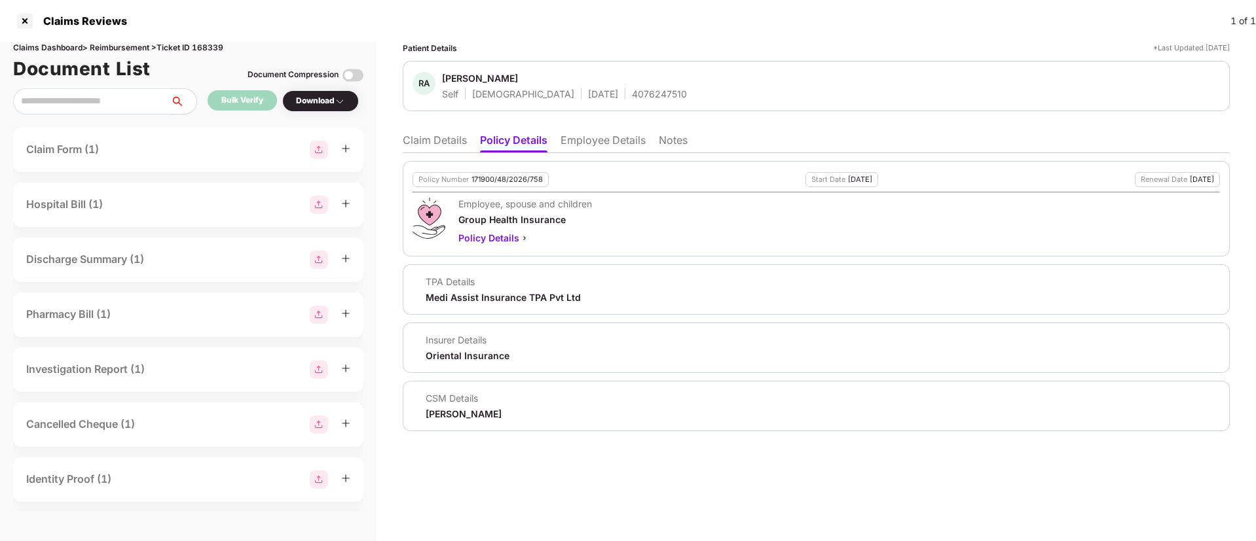
click at [446, 145] on li "Claim Details" at bounding box center [435, 143] width 64 height 19
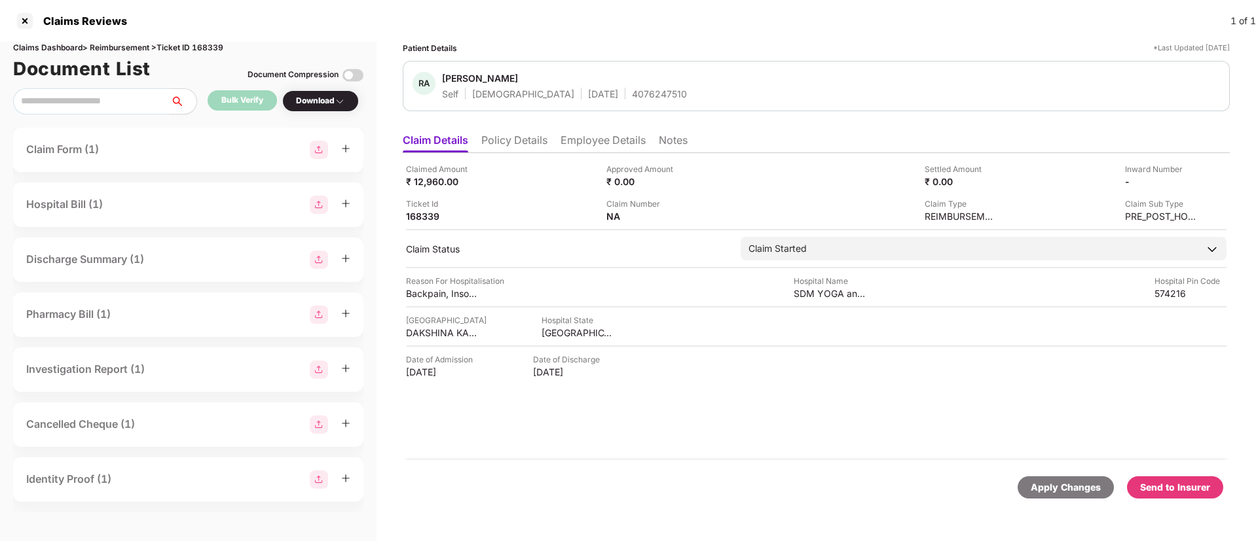
click at [1172, 492] on div "Send to Insurer" at bounding box center [1175, 487] width 70 height 14
click at [613, 144] on li "Employee Details" at bounding box center [602, 143] width 85 height 19
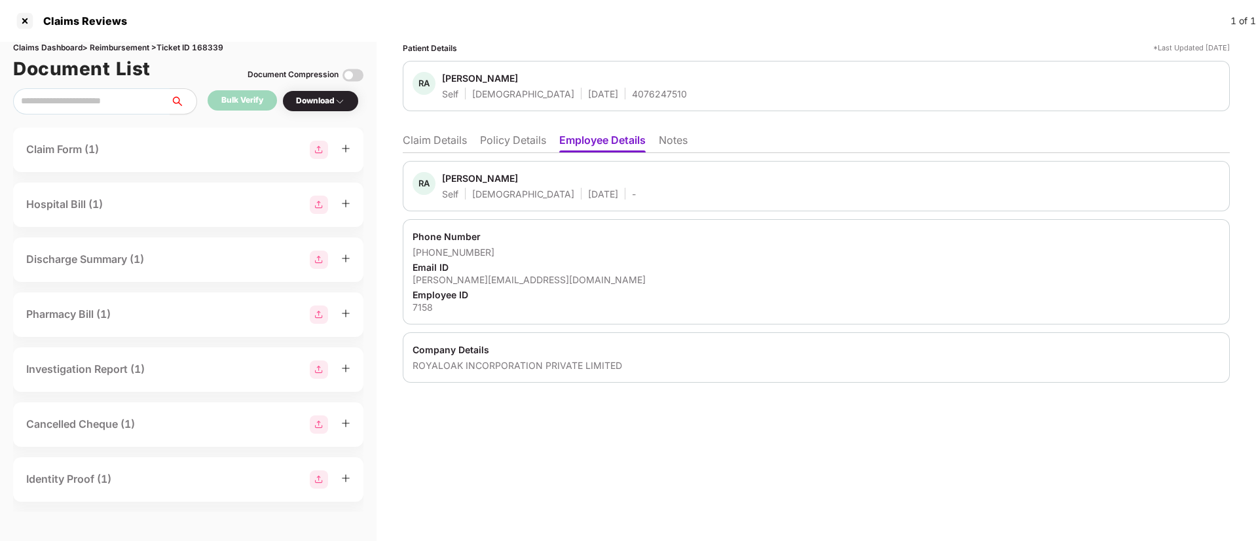
drag, startPoint x: 524, startPoint y: 138, endPoint x: 553, endPoint y: 157, distance: 35.0
click at [526, 140] on li "Policy Details" at bounding box center [513, 143] width 66 height 19
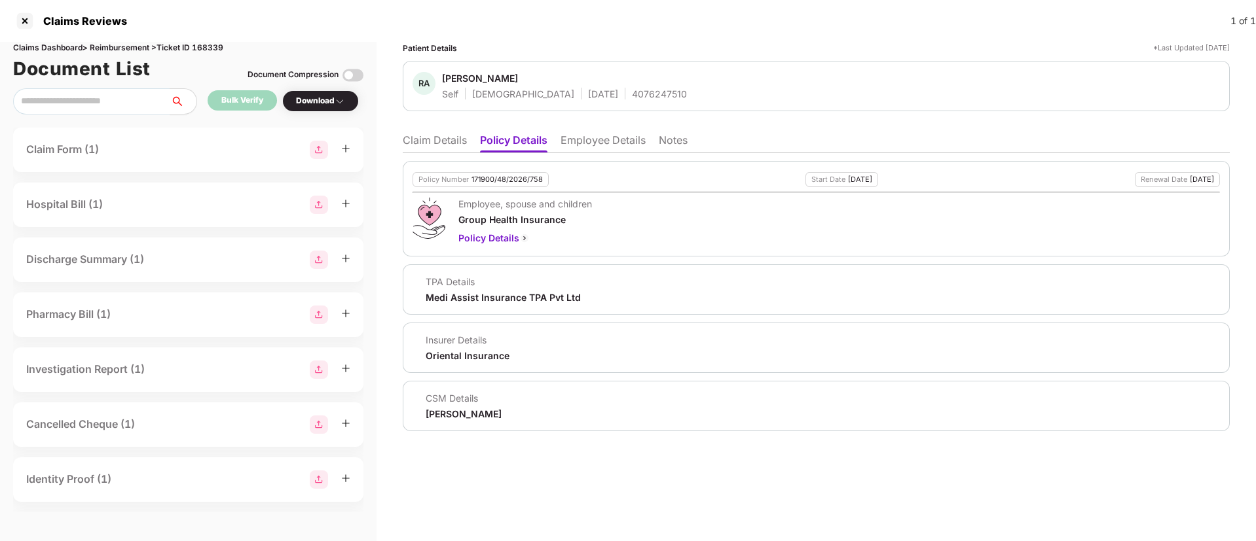
click at [435, 134] on li "Claim Details" at bounding box center [435, 143] width 64 height 19
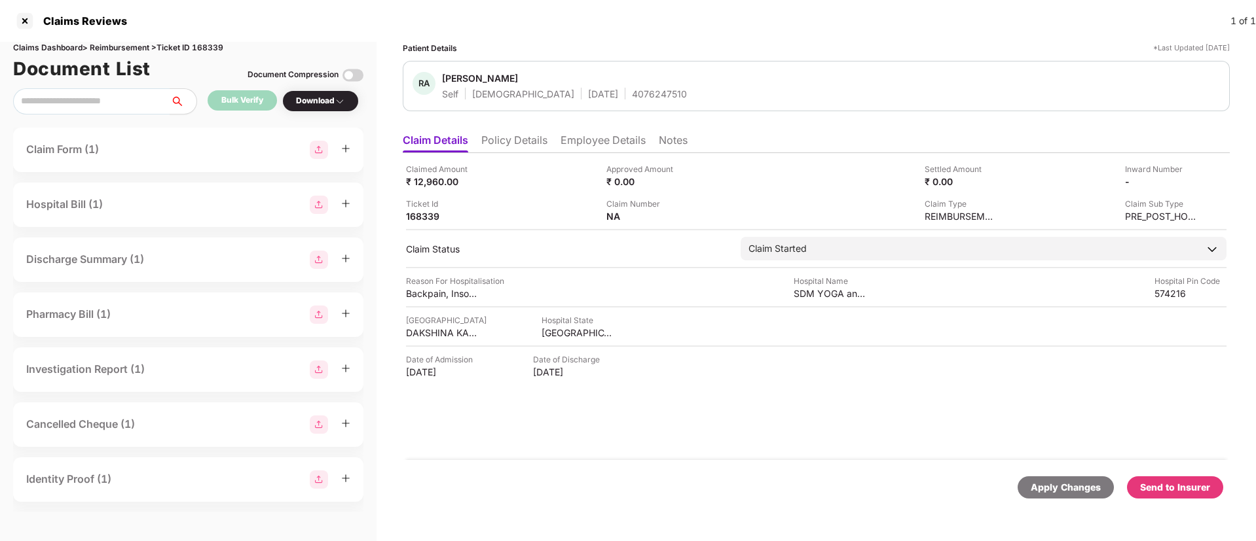
click at [1186, 493] on div "Send to Insurer" at bounding box center [1175, 487] width 70 height 14
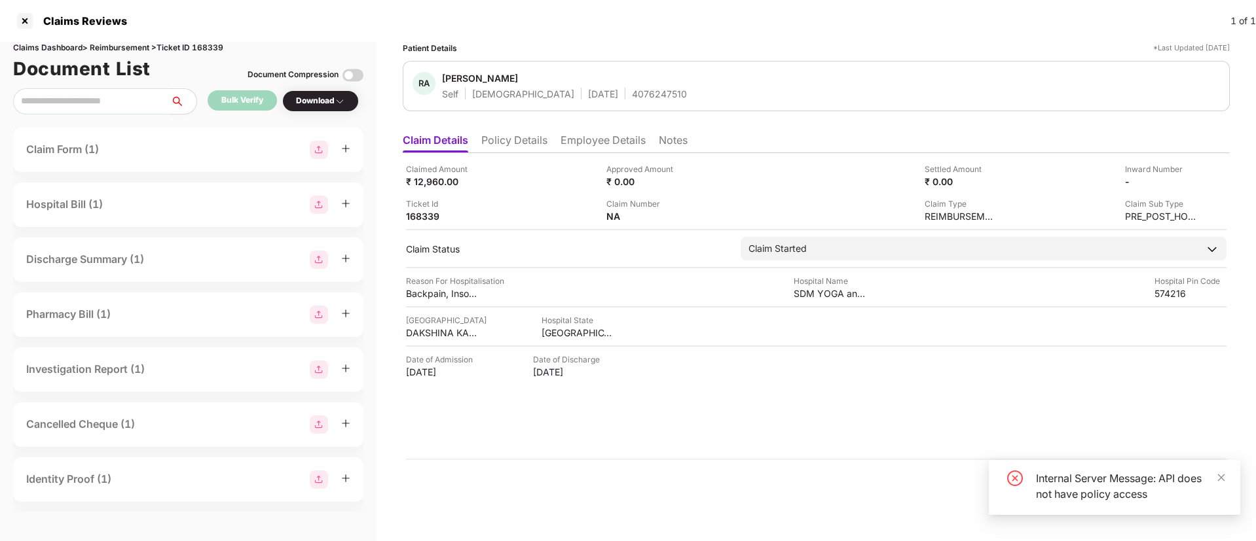
click at [528, 138] on li "Policy Details" at bounding box center [514, 143] width 66 height 19
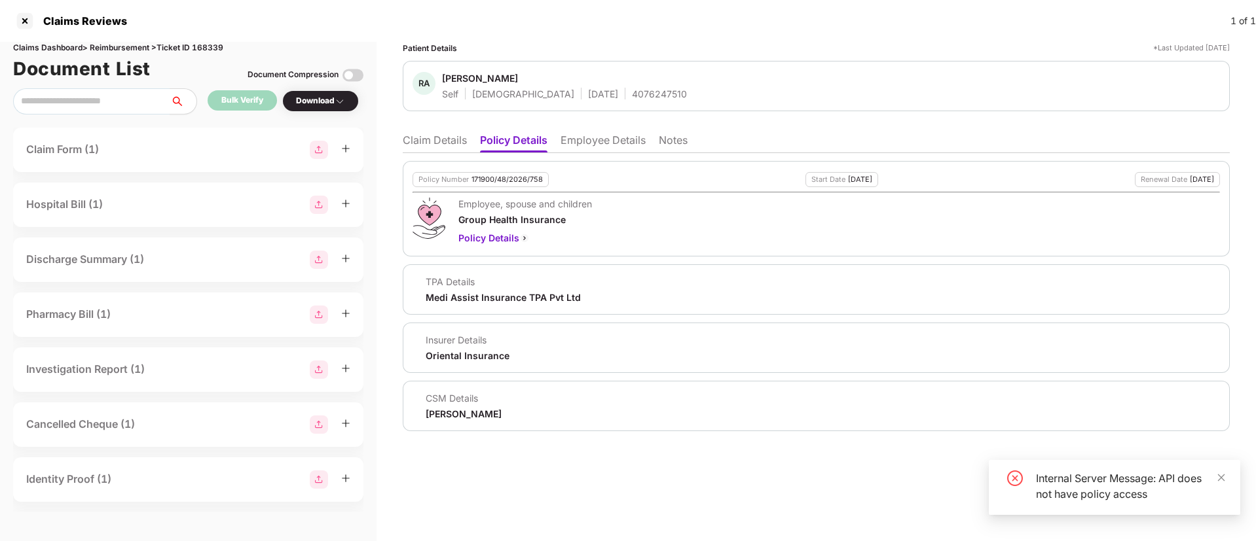
click at [437, 142] on li "Claim Details" at bounding box center [435, 143] width 64 height 19
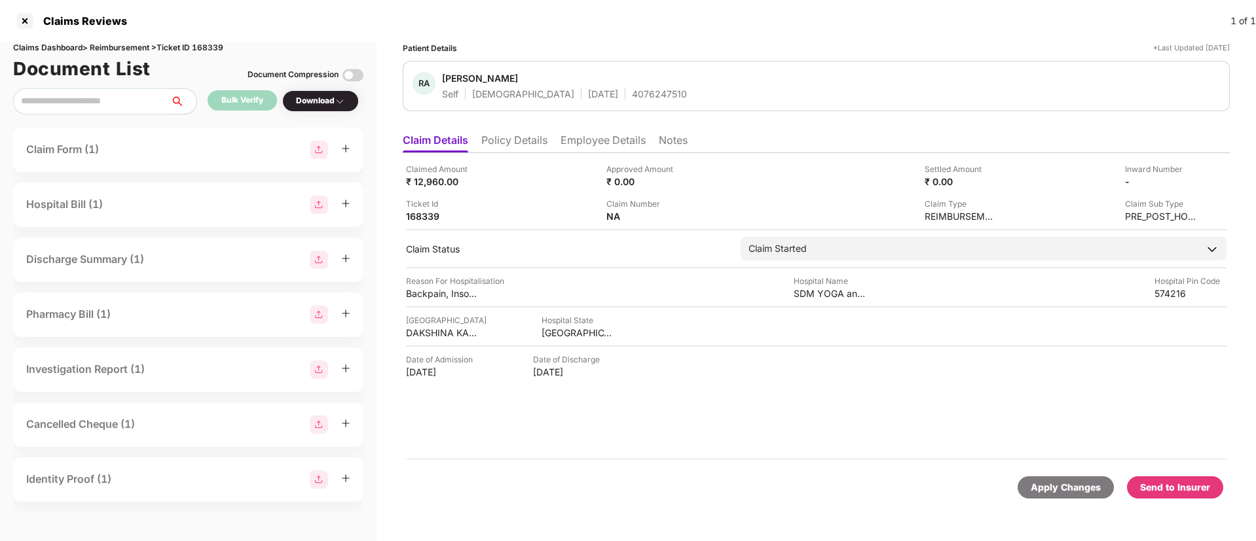
click at [1144, 482] on div "Send to Insurer" at bounding box center [1175, 487] width 70 height 14
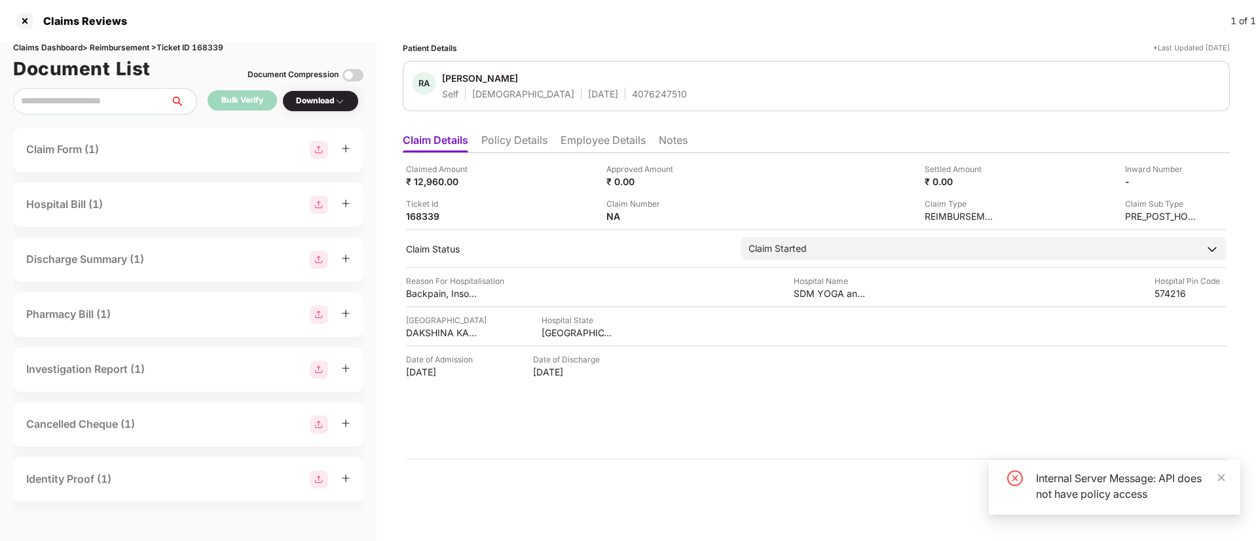
drag, startPoint x: 269, startPoint y: 27, endPoint x: 275, endPoint y: 32, distance: 7.9
click at [269, 26] on div "Claims Reviews 1 of 1" at bounding box center [628, 21] width 1256 height 42
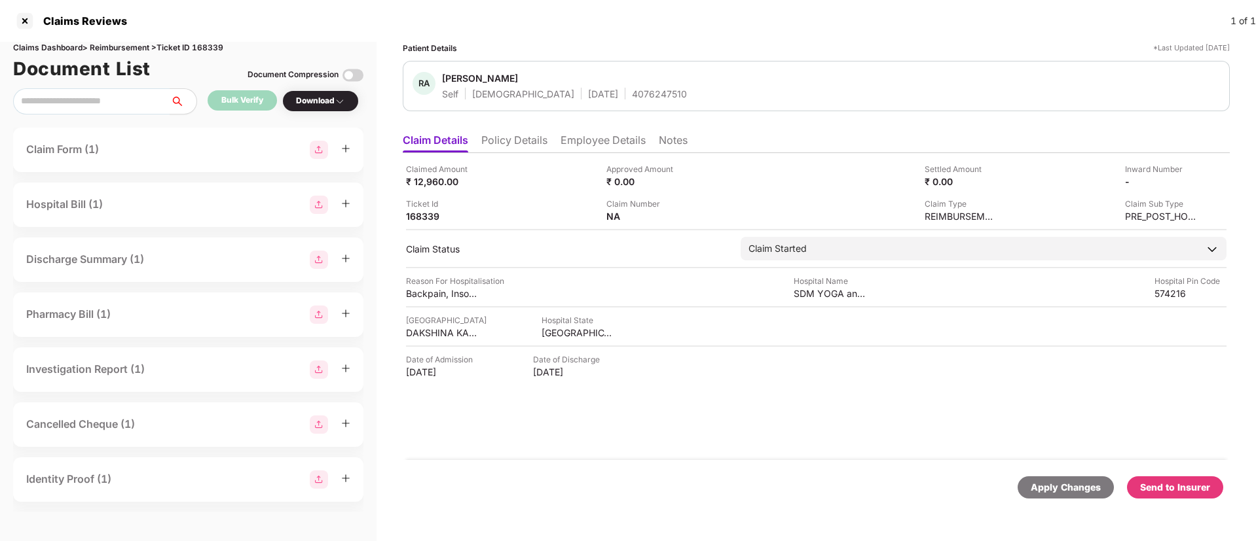
click at [1139, 480] on div "Send to Insurer" at bounding box center [1175, 488] width 96 height 22
click at [787, 384] on div "Claimed Amount ₹ 12,960.00 Approved Amount ₹ 0.00 Settled Amount ₹ 0.00 Inward …" at bounding box center [816, 306] width 827 height 307
click at [211, 47] on div "Claims Dashboard > Reimbursement > Ticket ID 168339" at bounding box center [188, 48] width 350 height 12
click at [211, 48] on div "Claims Dashboard > Reimbursement > Ticket ID 168339" at bounding box center [188, 48] width 350 height 12
copy div "168339"
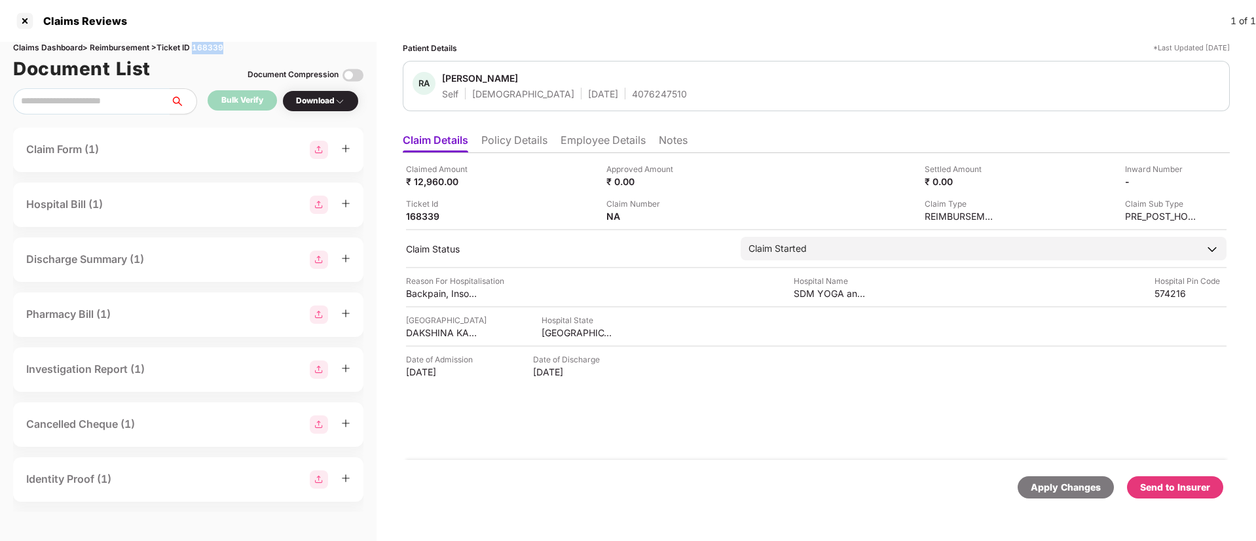
copy div "168339"
click at [496, 151] on li "Policy Details" at bounding box center [514, 143] width 66 height 19
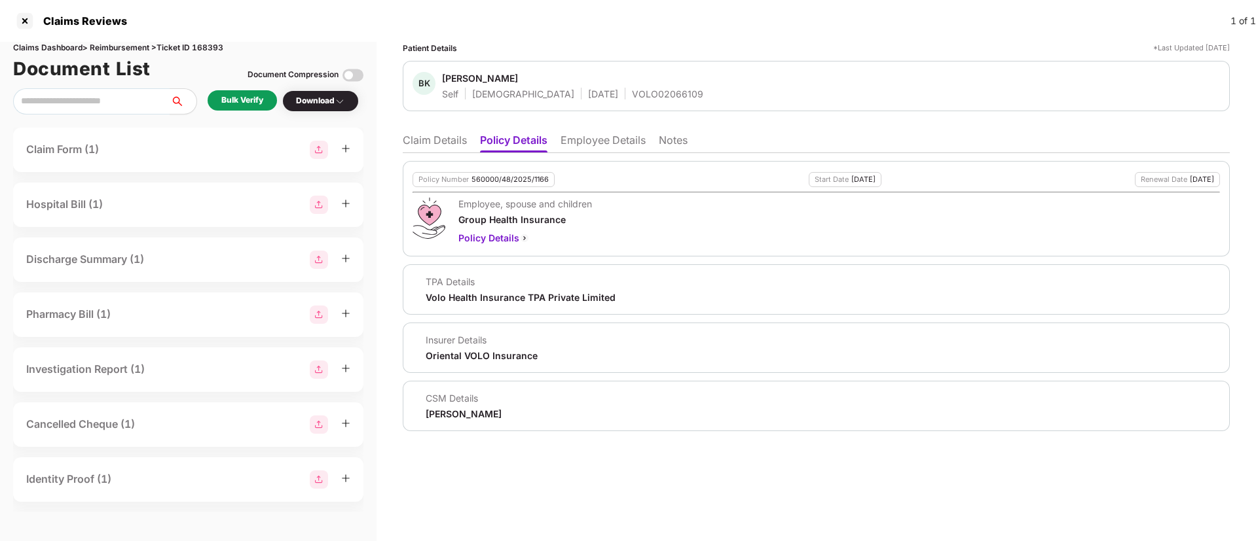
click at [613, 142] on li "Employee Details" at bounding box center [602, 143] width 85 height 19
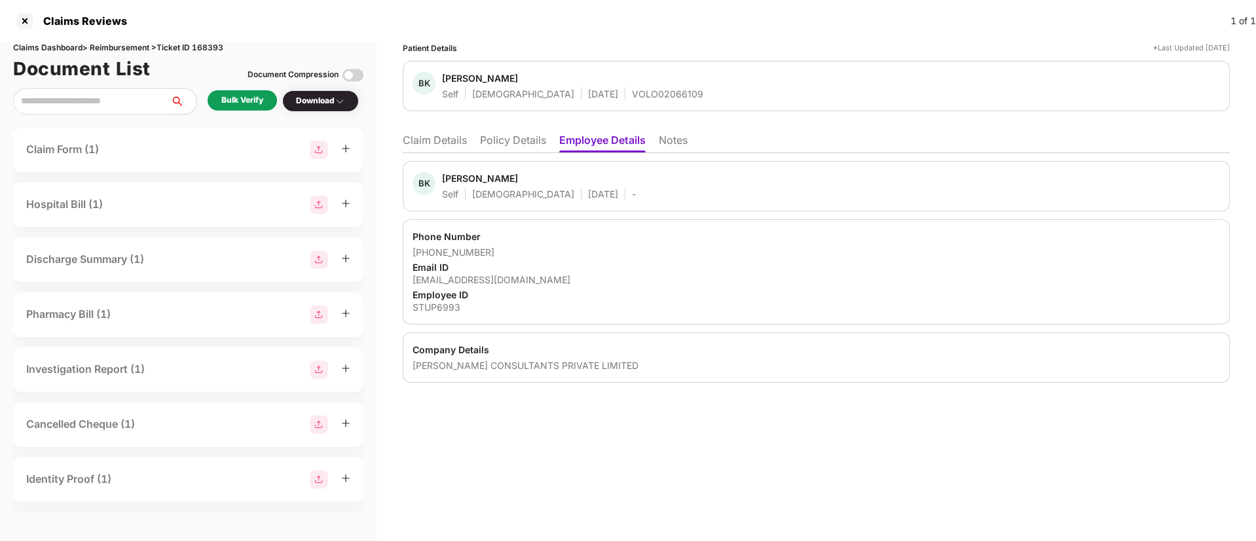
click at [502, 141] on li "Policy Details" at bounding box center [513, 143] width 66 height 19
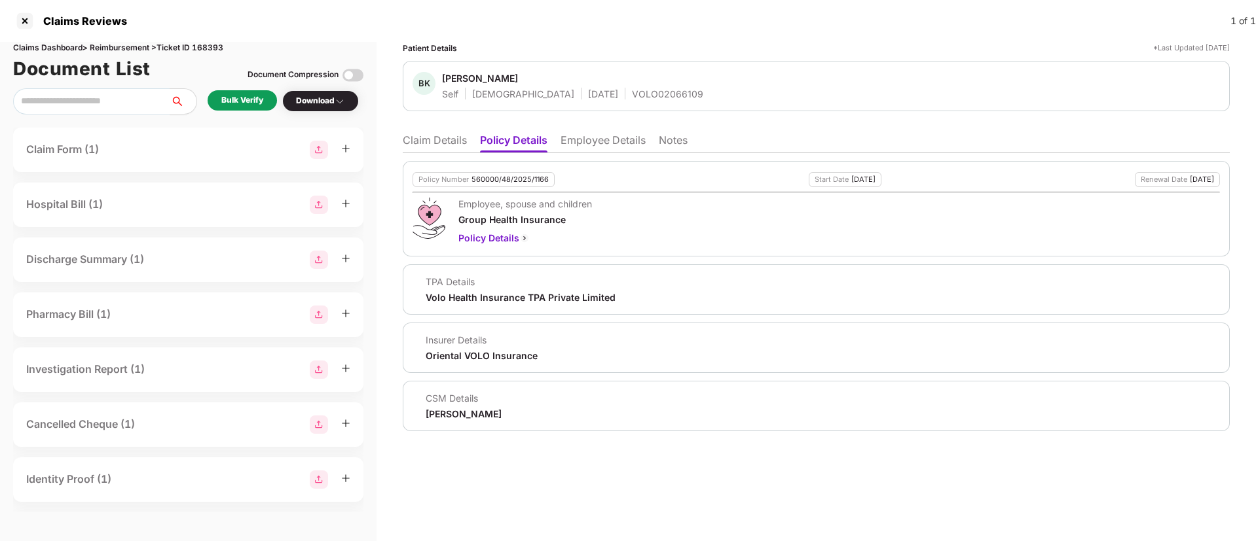
click at [450, 142] on li "Claim Details" at bounding box center [435, 143] width 64 height 19
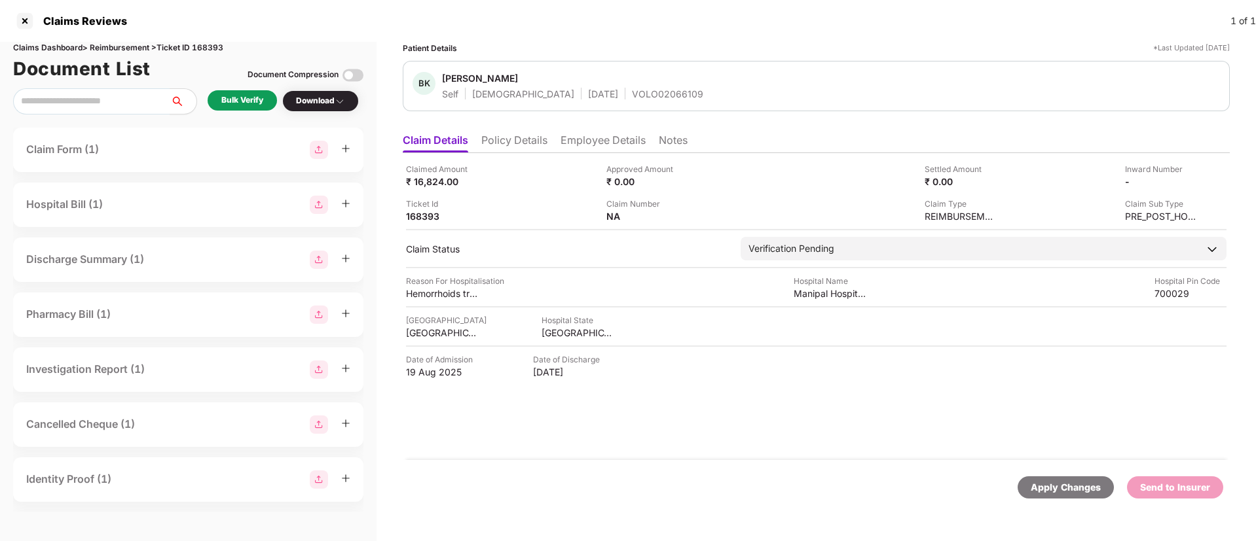
click at [213, 99] on div "Bulk Verify" at bounding box center [242, 100] width 69 height 20
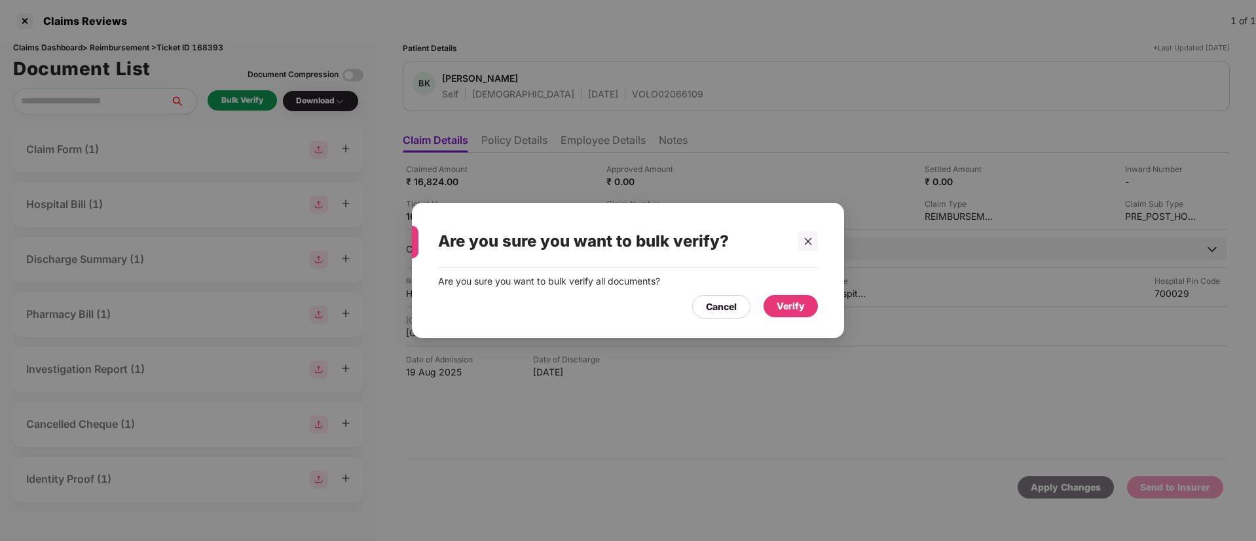
click at [786, 317] on div "Verify" at bounding box center [790, 306] width 54 height 22
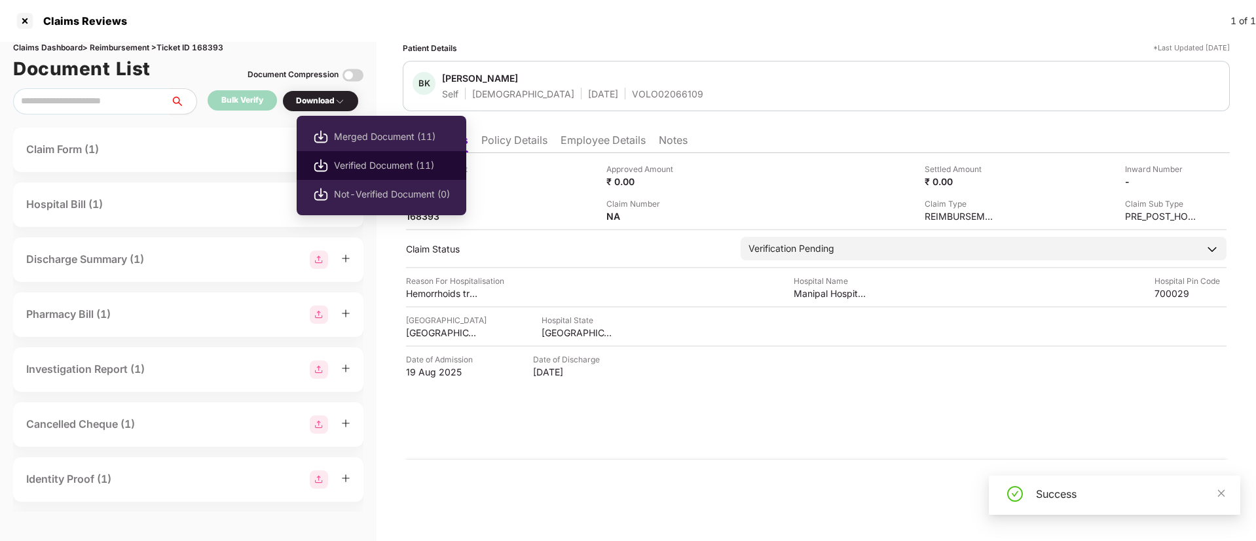
click at [348, 159] on span "Verified Document (11)" at bounding box center [392, 165] width 116 height 14
drag, startPoint x: 385, startPoint y: 164, endPoint x: 486, endPoint y: 221, distance: 116.0
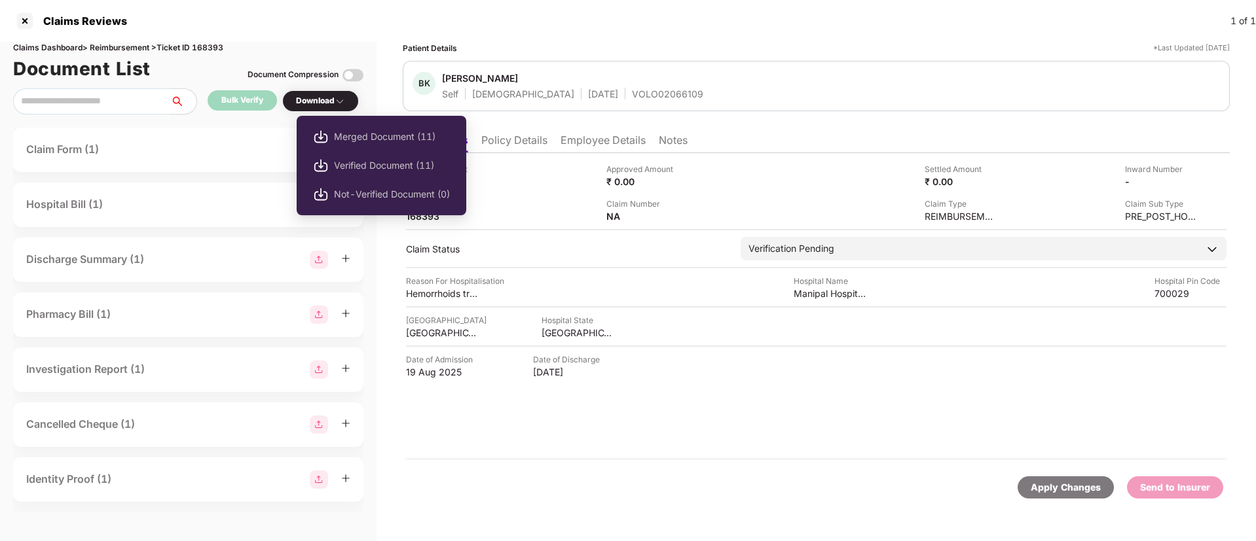
click at [386, 164] on span "Verified Document (11)" at bounding box center [392, 165] width 116 height 14
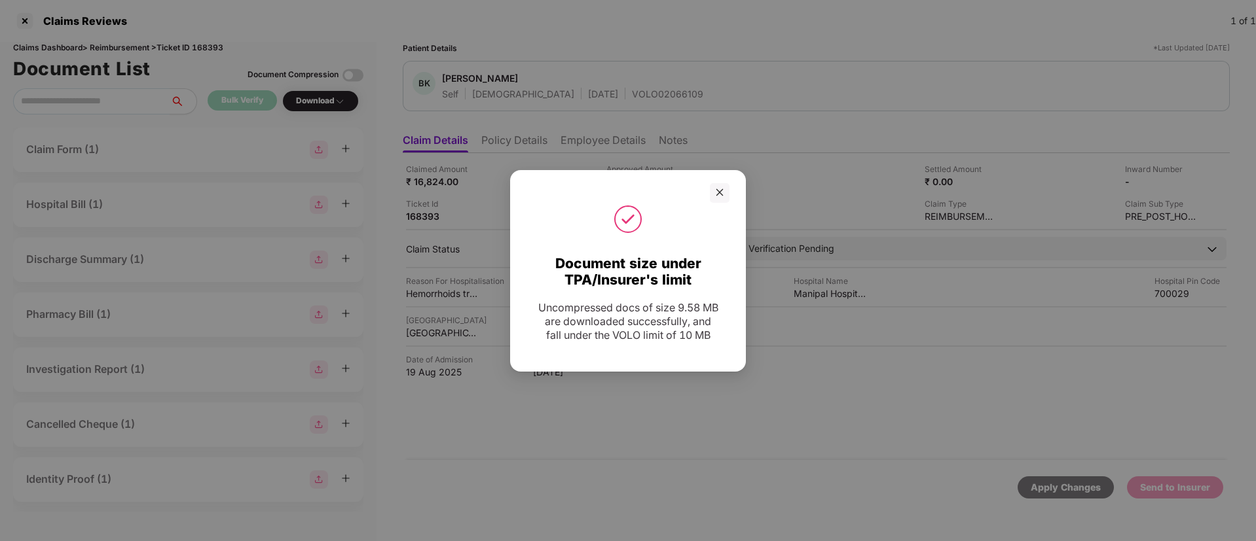
click at [725, 203] on div at bounding box center [627, 219] width 203 height 33
click at [725, 195] on div at bounding box center [720, 193] width 20 height 20
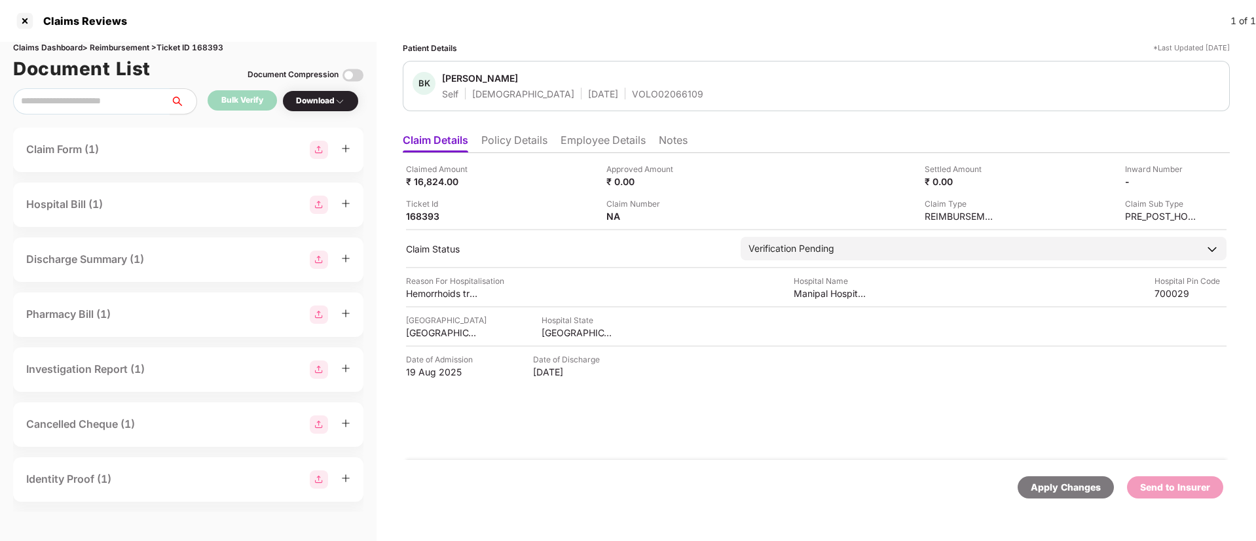
click at [543, 143] on li "Policy Details" at bounding box center [514, 143] width 66 height 19
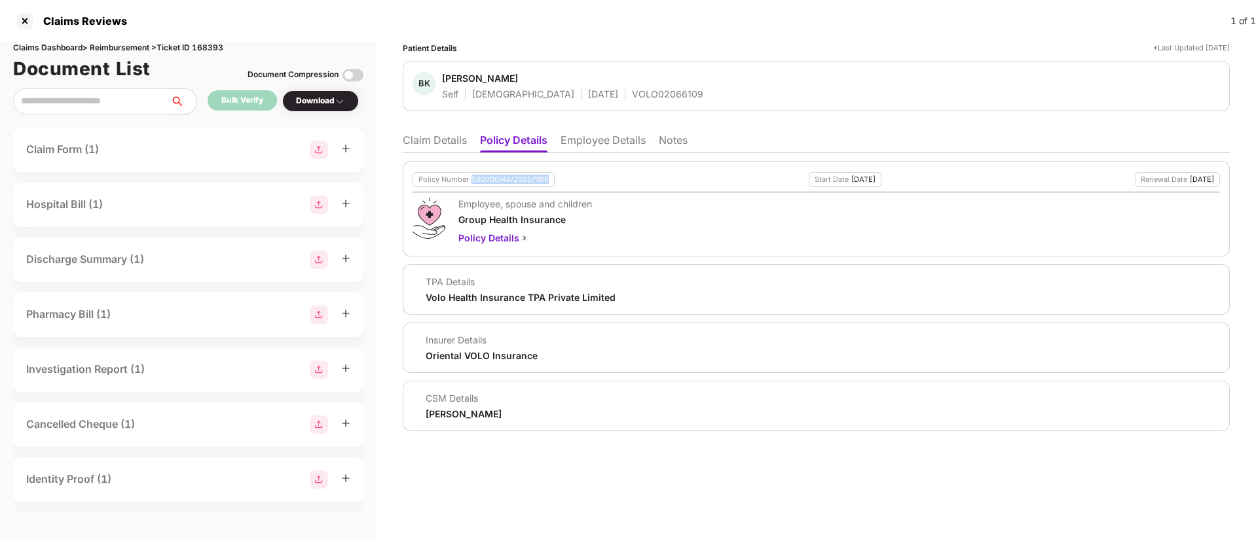
drag, startPoint x: 473, startPoint y: 180, endPoint x: 559, endPoint y: 179, distance: 86.4
click at [559, 179] on div "Policy Number 560000/48/2025/1166 Start Date 15 Nov 2024 Renewal Date 14 Nov 20…" at bounding box center [815, 179] width 807 height 15
copy div "560000/48/2025/1166"
click at [606, 207] on div "Employee, spouse and children Group Health Insurance Policy Details" at bounding box center [815, 222] width 807 height 48
drag, startPoint x: 575, startPoint y: 94, endPoint x: 682, endPoint y: 88, distance: 106.9
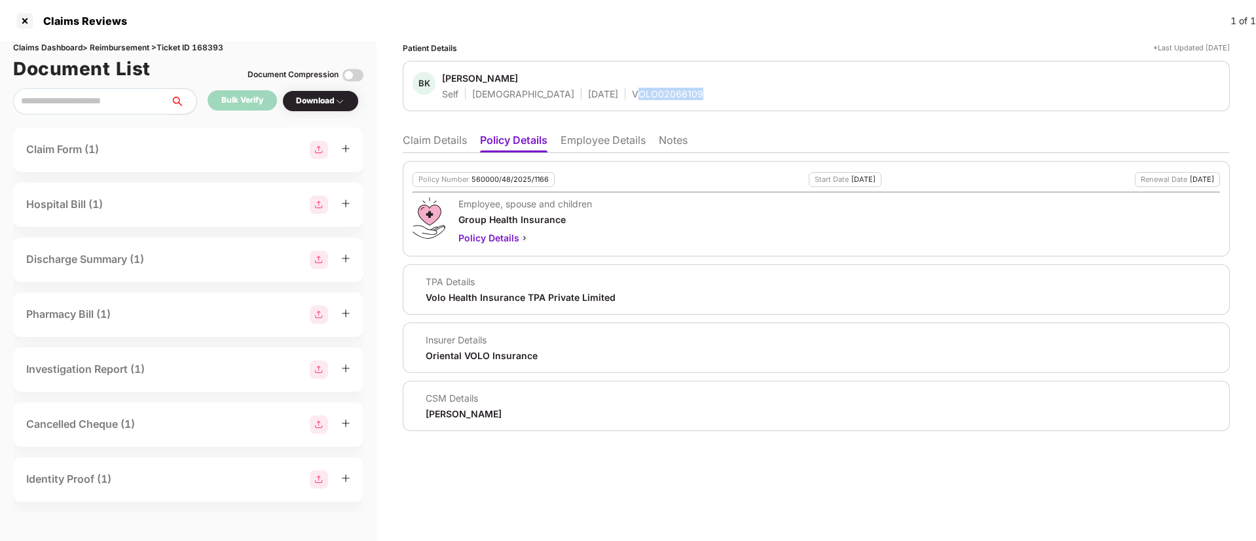
click at [682, 88] on div "BK Bikash Kumar Yadav Self Male 28 Apr 1991 VOLO02066109" at bounding box center [815, 86] width 807 height 28
drag, startPoint x: 682, startPoint y: 88, endPoint x: 645, endPoint y: 96, distance: 38.1
click at [681, 88] on div "BK Bikash Kumar Yadav Self Male 28 Apr 1991 VOLO02066109" at bounding box center [815, 86] width 807 height 28
click at [632, 94] on div "VOLO02066109" at bounding box center [667, 94] width 71 height 12
drag, startPoint x: 568, startPoint y: 92, endPoint x: 693, endPoint y: 94, distance: 125.0
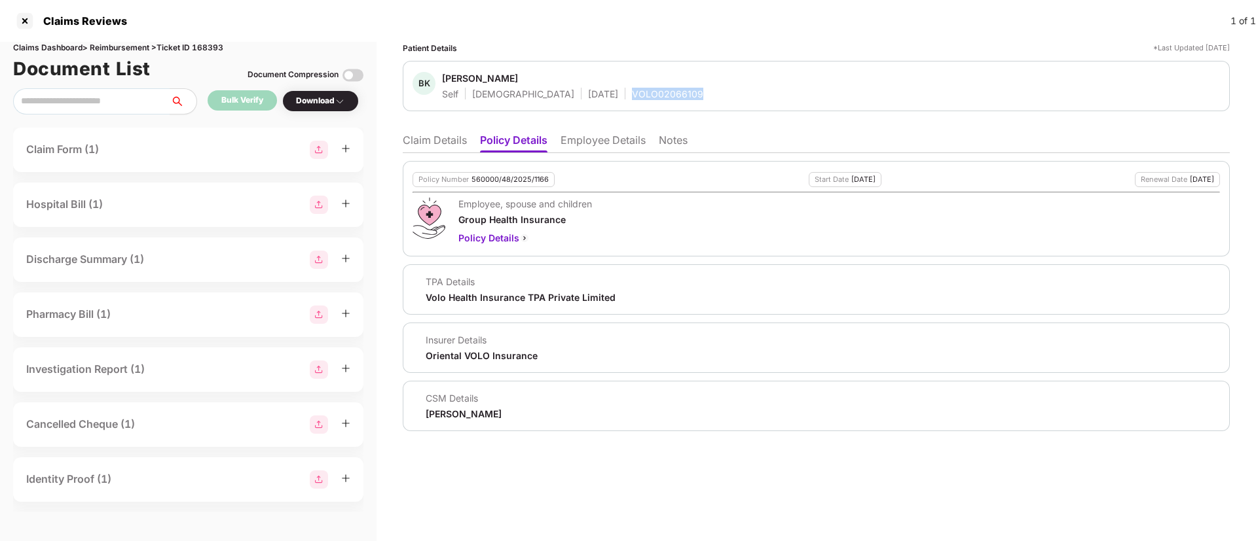
click at [693, 94] on div "BK Bikash Kumar Yadav Self Male 28 Apr 1991 VOLO02066109" at bounding box center [815, 86] width 807 height 28
copy div "VOLO02066109"
click at [587, 149] on li "Employee Details" at bounding box center [602, 143] width 85 height 19
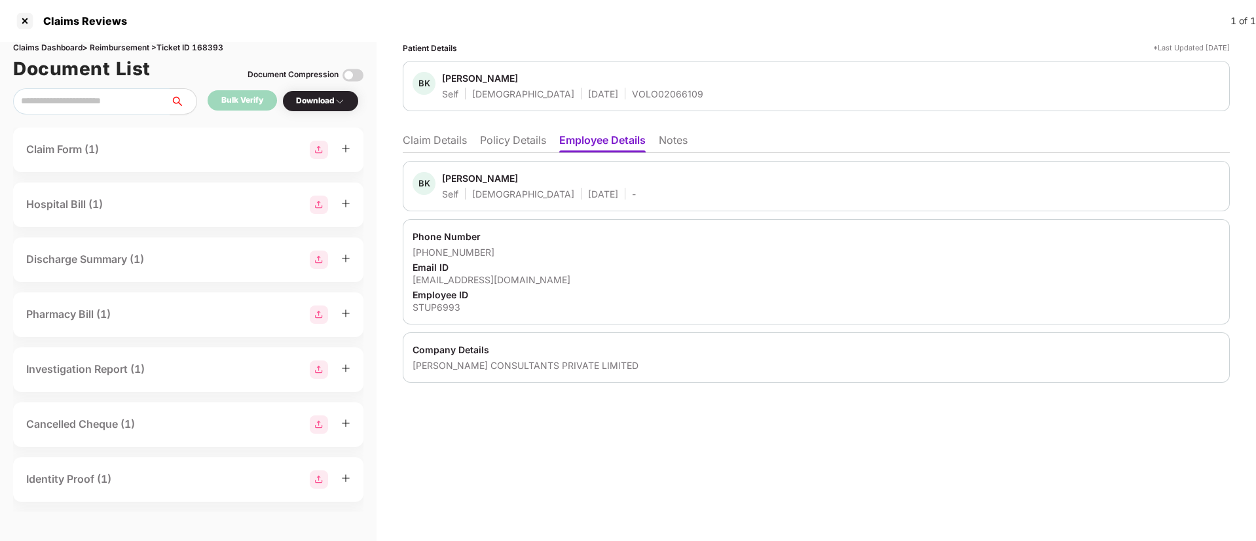
click at [443, 141] on li "Claim Details" at bounding box center [435, 143] width 64 height 19
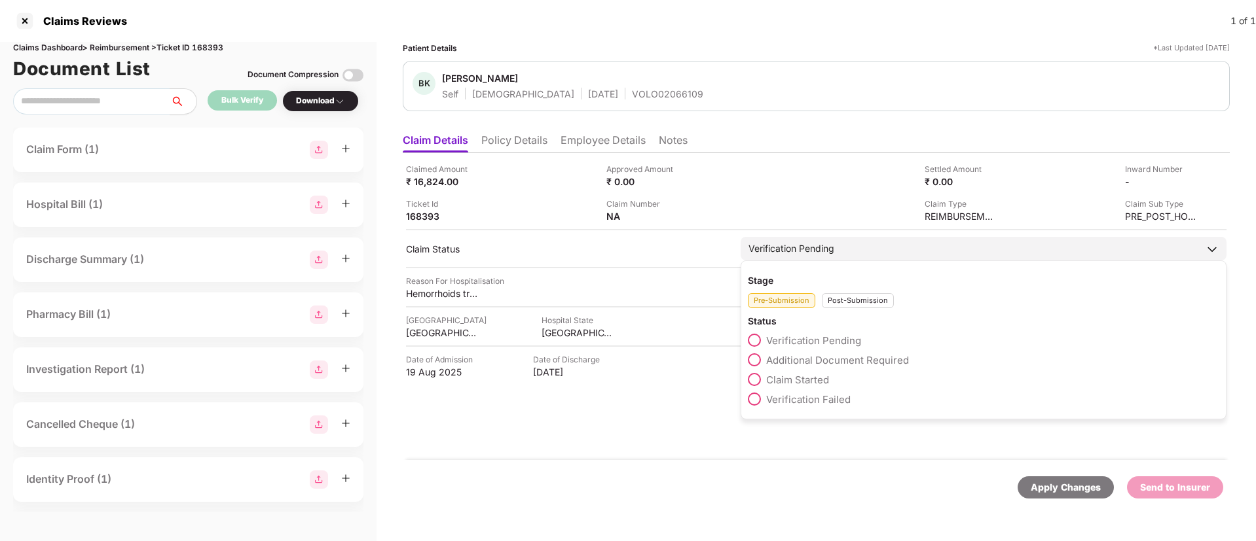
click at [753, 376] on span at bounding box center [754, 379] width 13 height 13
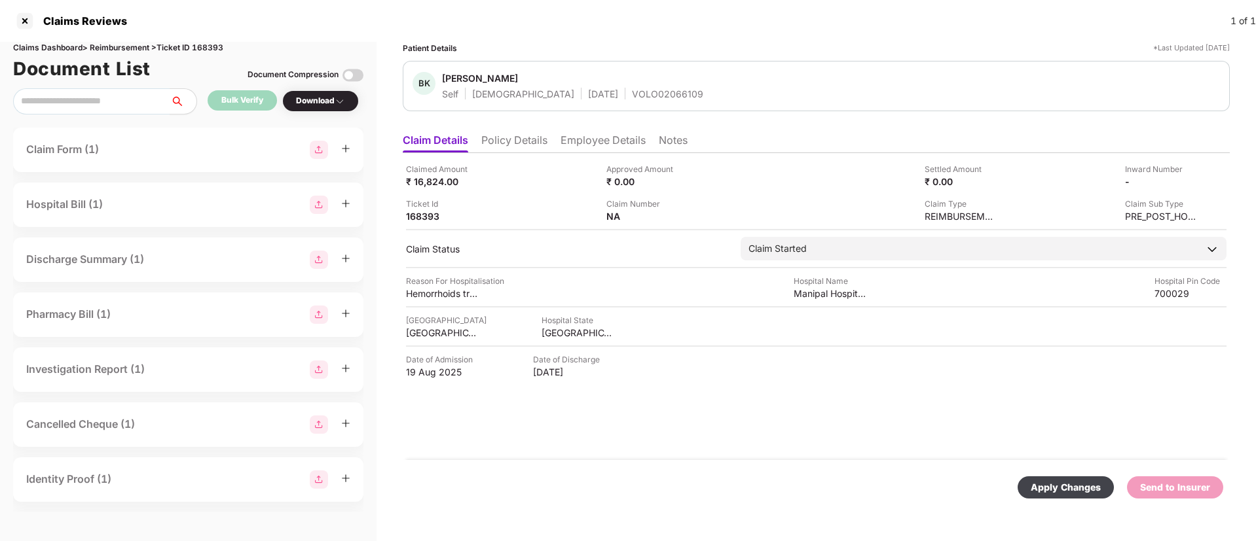
click at [1065, 486] on div "Apply Changes" at bounding box center [1065, 487] width 70 height 14
click at [528, 147] on li "Policy Details" at bounding box center [514, 143] width 66 height 19
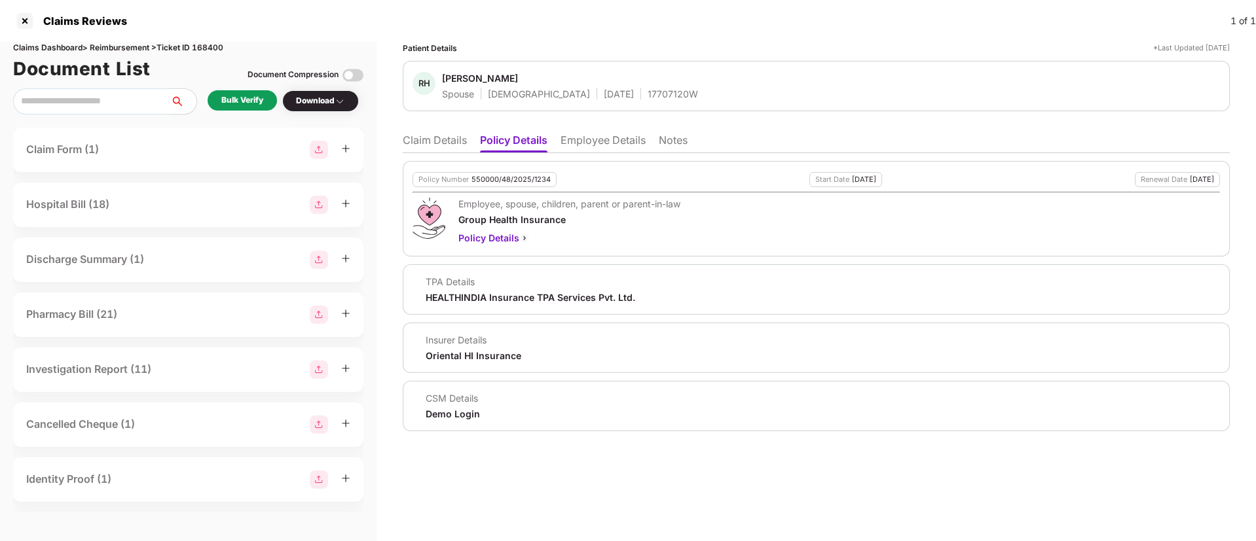
click at [598, 145] on li "Employee Details" at bounding box center [602, 143] width 85 height 19
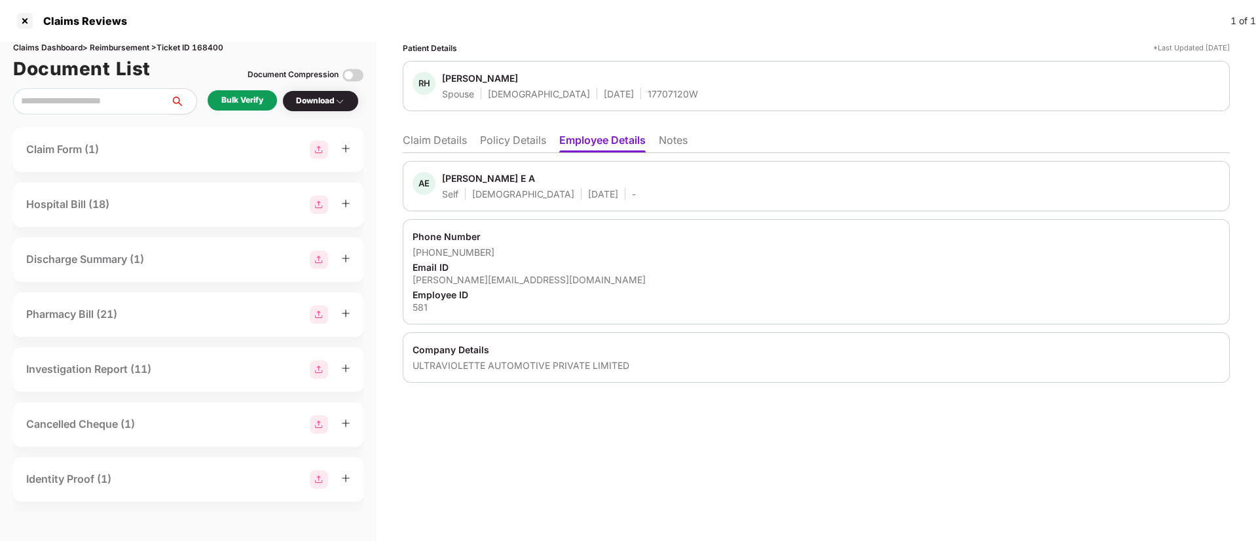
click at [496, 134] on li "Policy Details" at bounding box center [513, 143] width 66 height 19
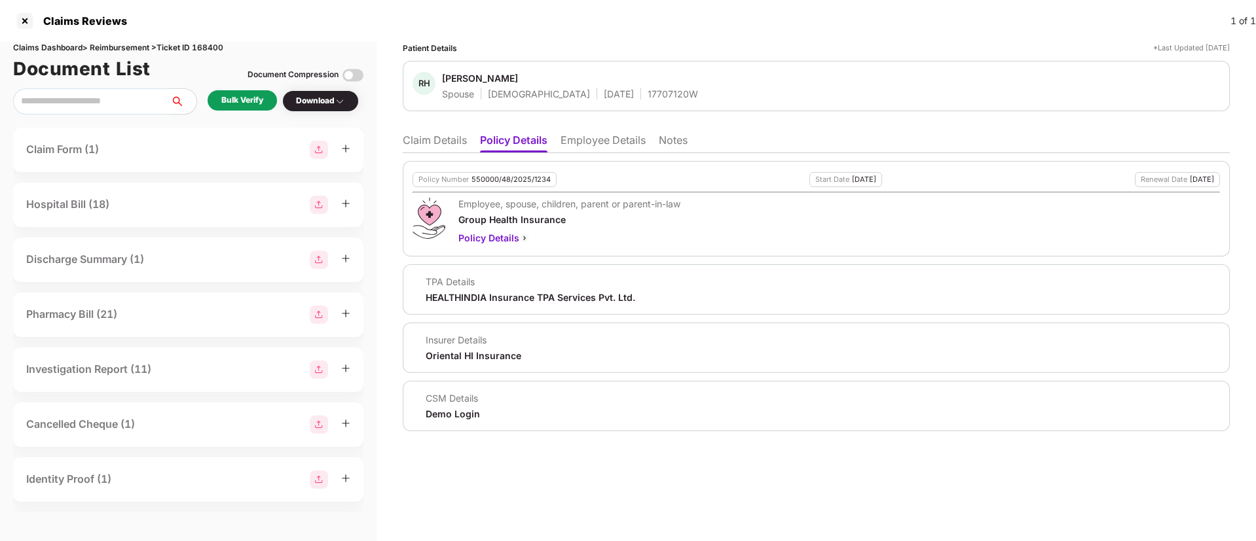
click at [427, 144] on li "Claim Details" at bounding box center [435, 143] width 64 height 19
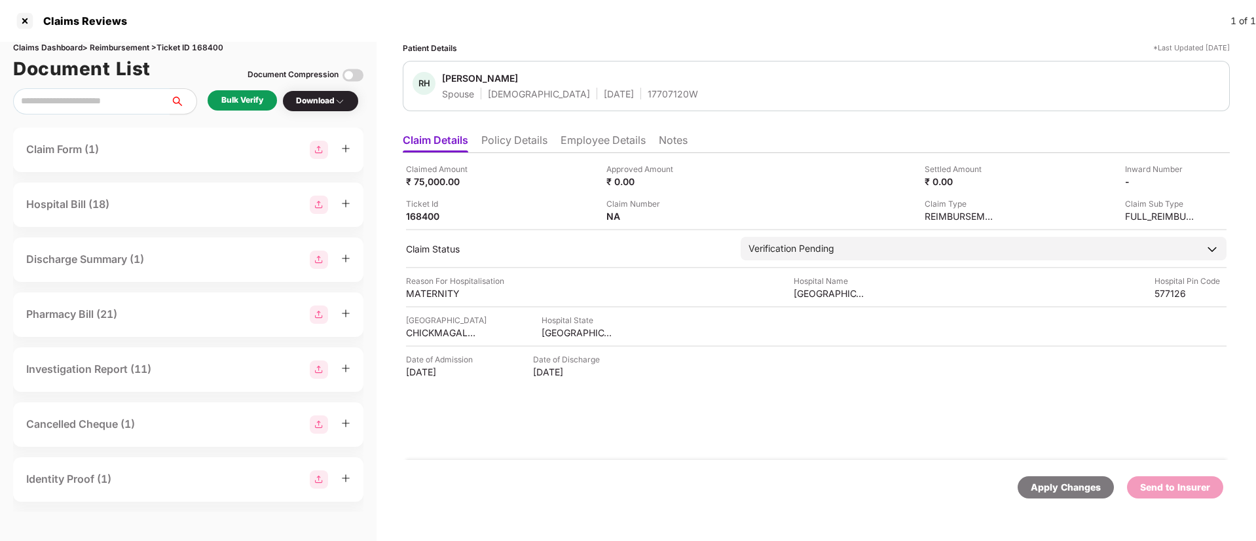
click at [518, 137] on li "Policy Details" at bounding box center [514, 143] width 66 height 19
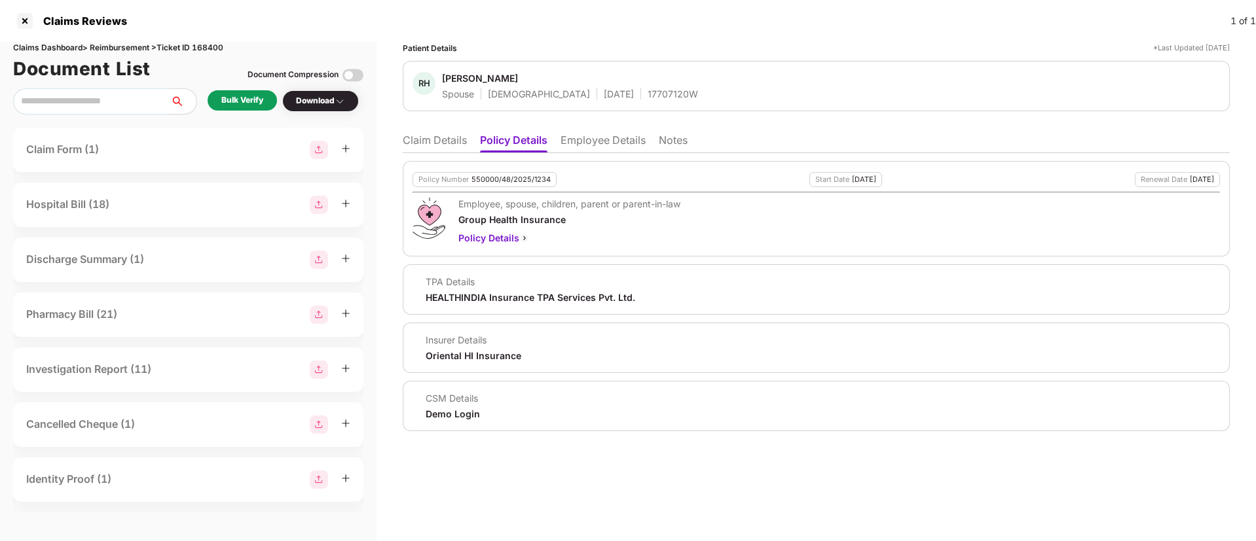
click at [575, 139] on li "Employee Details" at bounding box center [602, 143] width 85 height 19
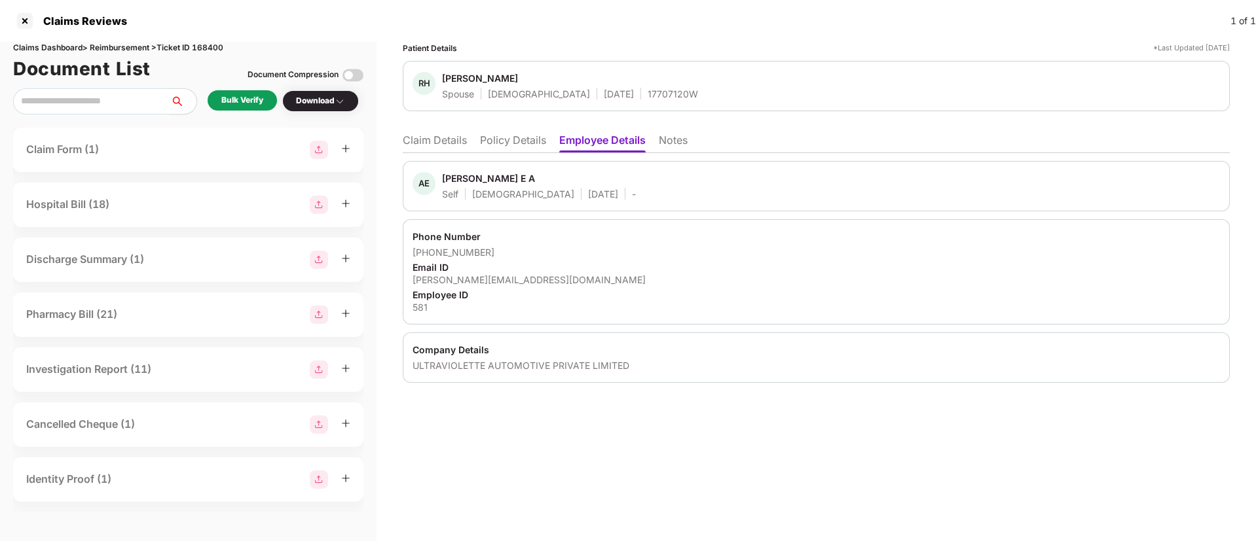
click at [434, 137] on li "Claim Details" at bounding box center [435, 143] width 64 height 19
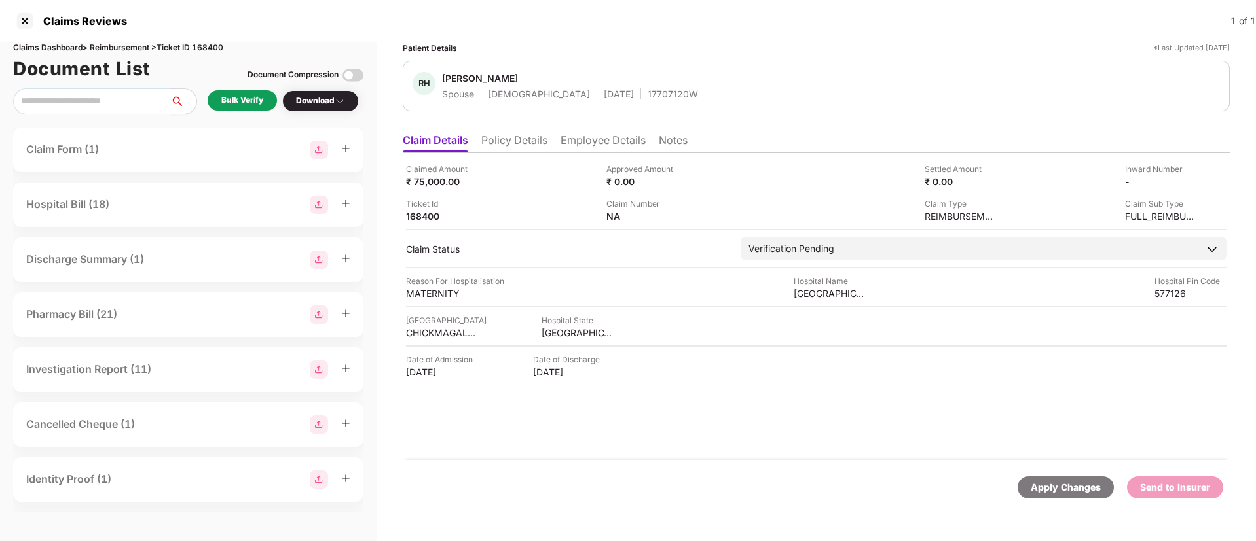
click at [239, 95] on div "Bulk Verify" at bounding box center [242, 100] width 42 height 12
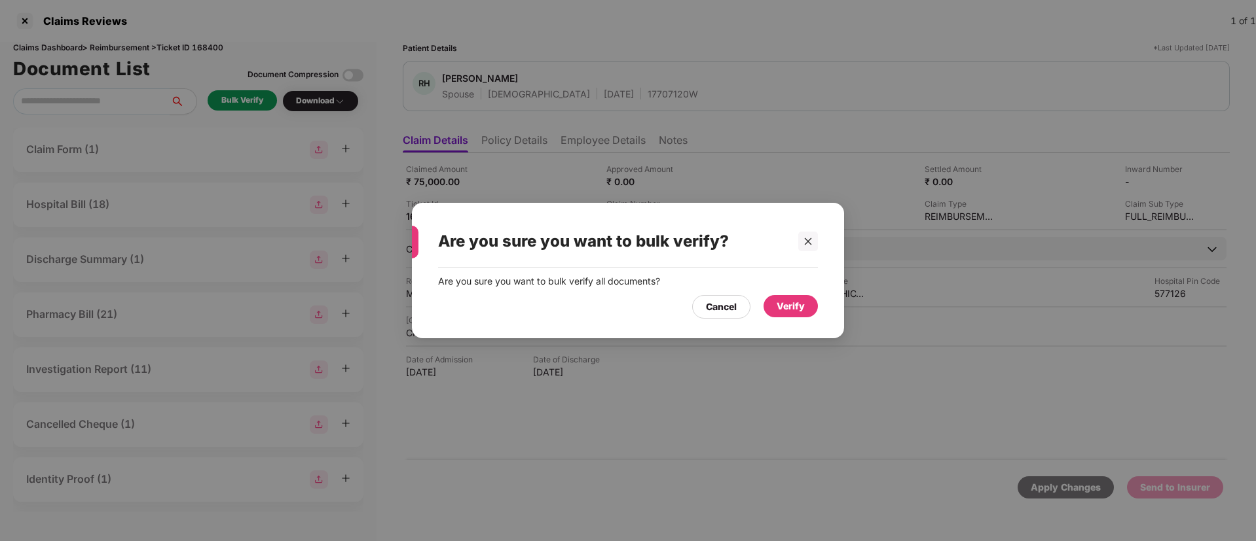
click at [793, 301] on div "Verify" at bounding box center [790, 306] width 28 height 14
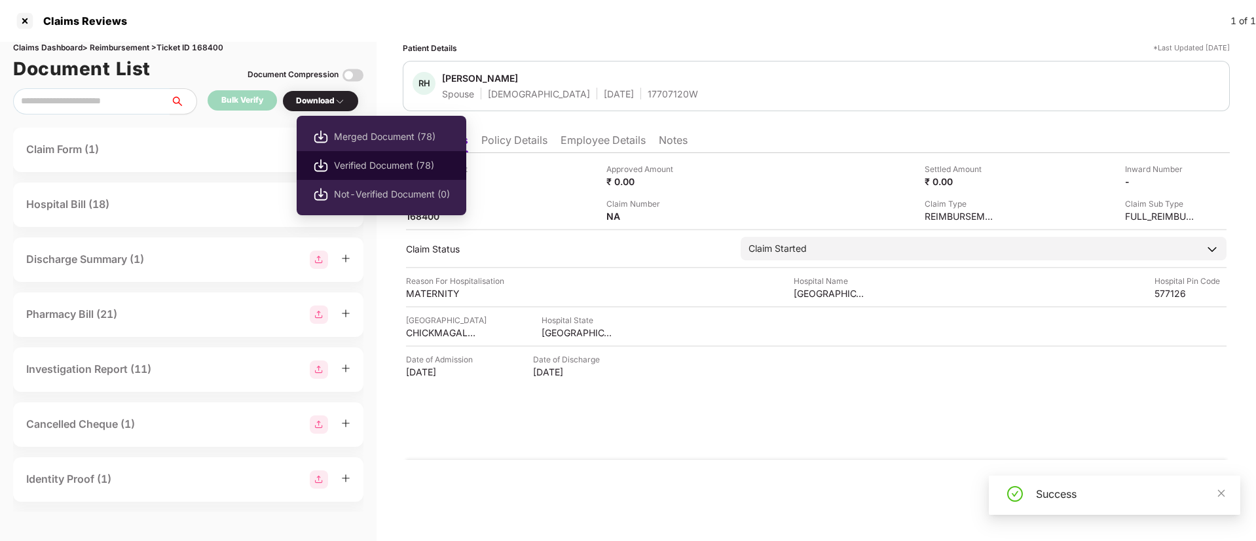
click at [367, 174] on li "Verified Document (78)" at bounding box center [382, 165] width 170 height 29
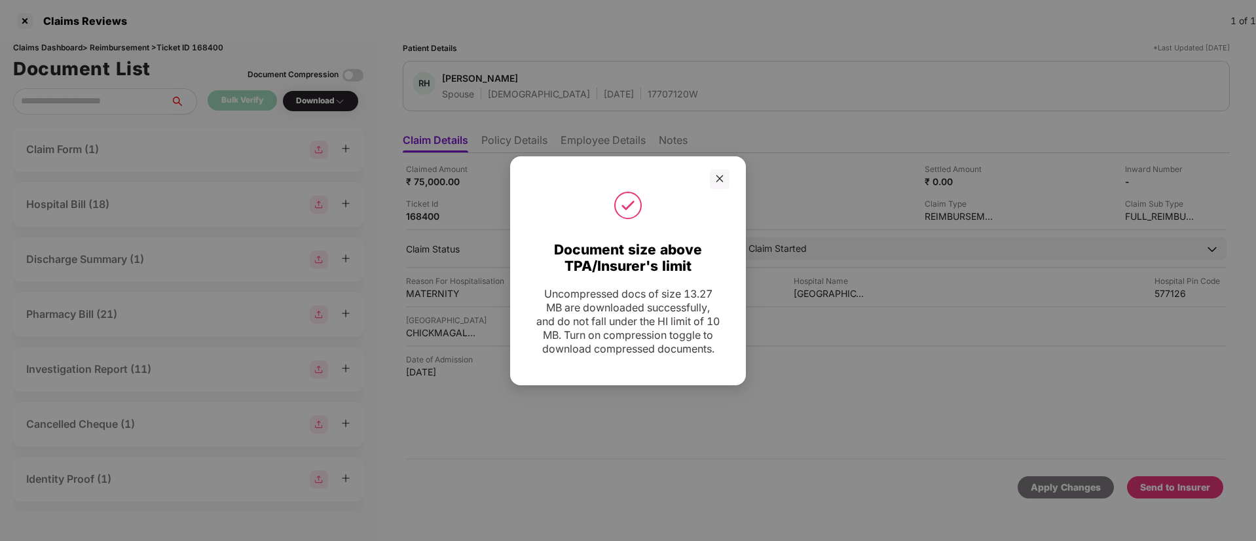
drag, startPoint x: 722, startPoint y: 173, endPoint x: 685, endPoint y: 189, distance: 39.9
click at [722, 174] on icon "close" at bounding box center [719, 178] width 9 height 9
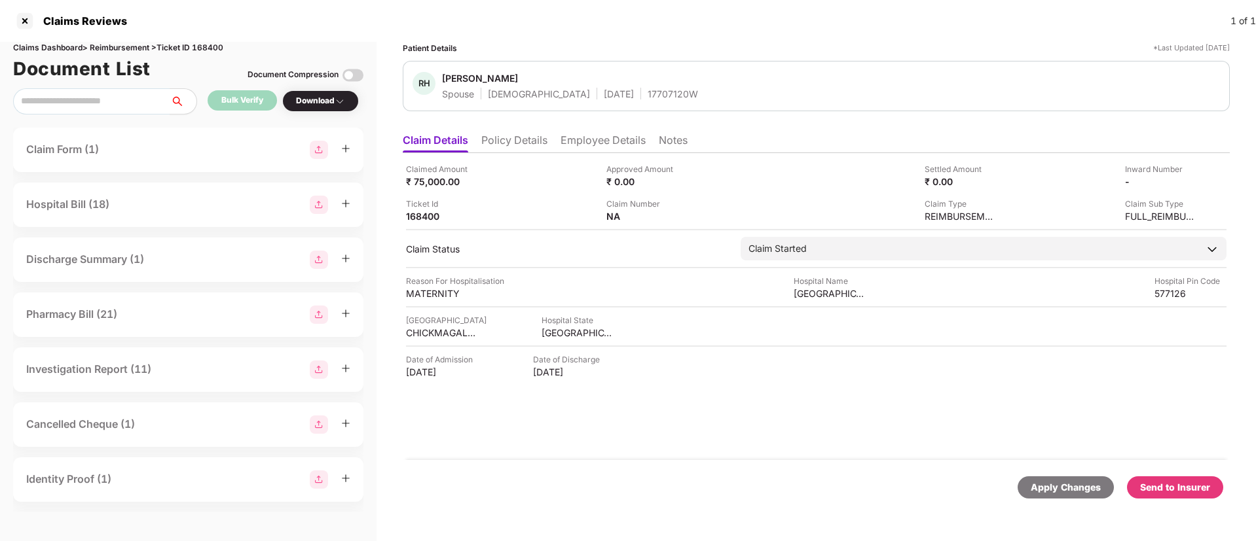
click at [498, 145] on li "Policy Details" at bounding box center [514, 143] width 66 height 19
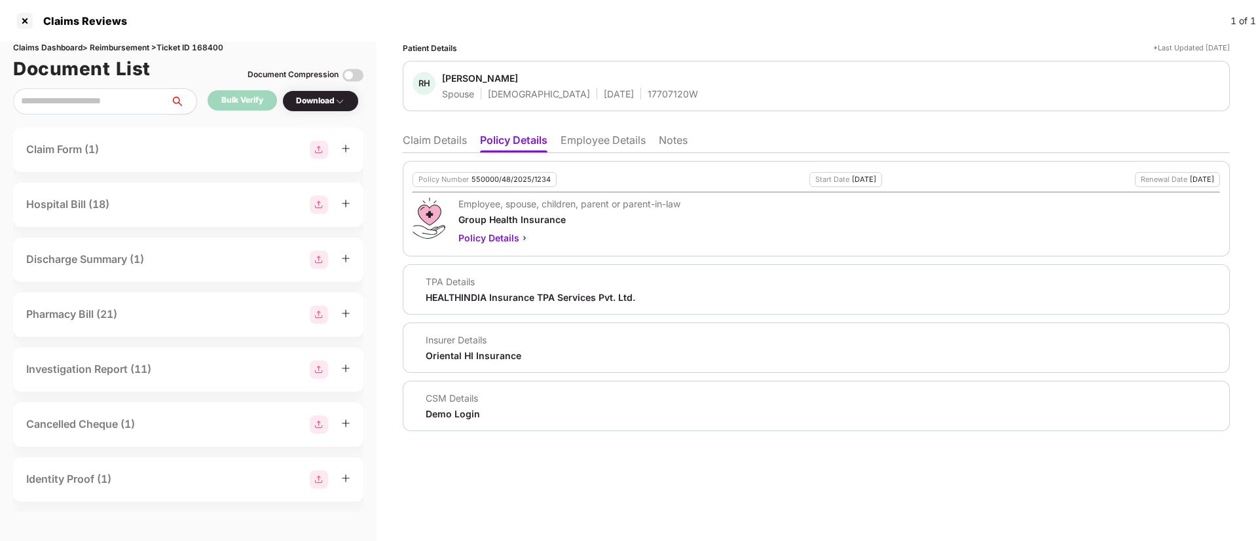
click at [431, 140] on li "Claim Details" at bounding box center [435, 143] width 64 height 19
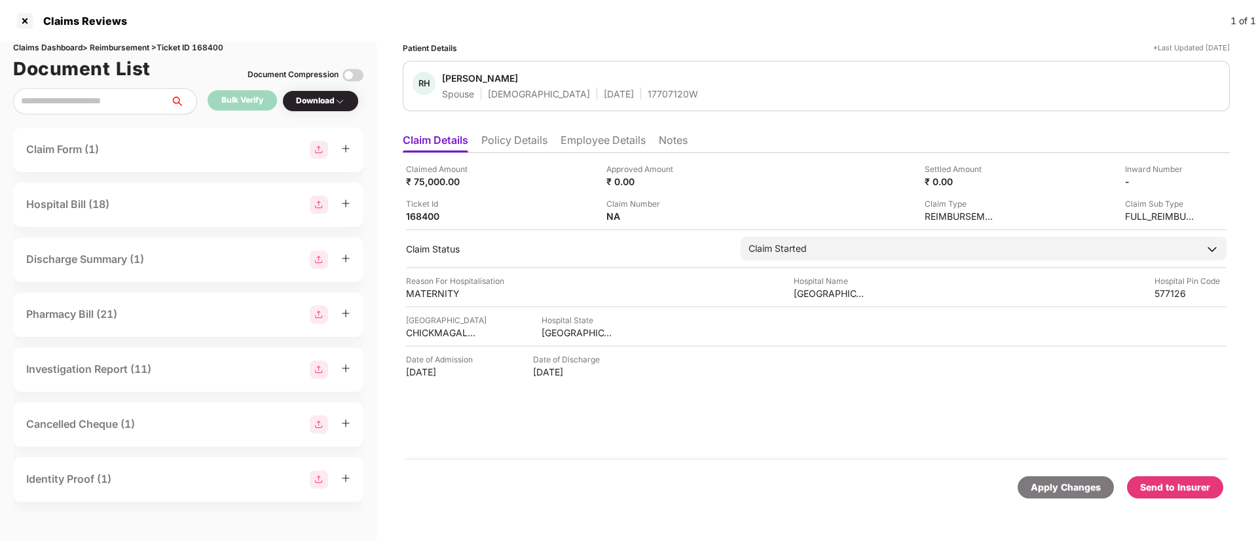
click at [1140, 481] on div "Send to Insurer" at bounding box center [1175, 488] width 96 height 22
click at [522, 141] on li "Policy Details" at bounding box center [514, 143] width 66 height 19
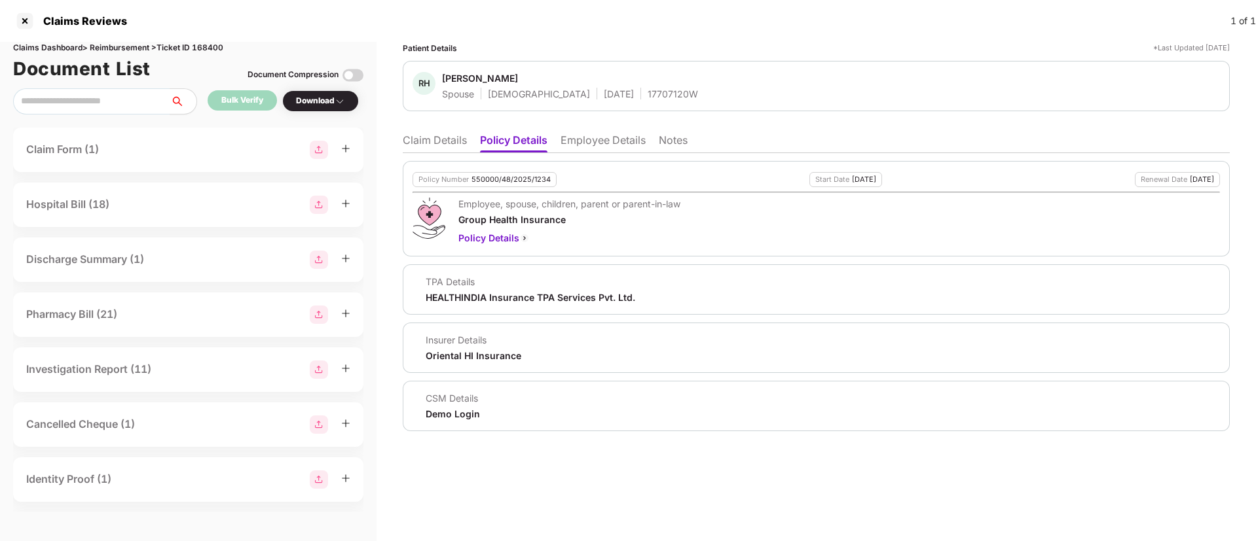
click at [589, 134] on li "Employee Details" at bounding box center [602, 143] width 85 height 19
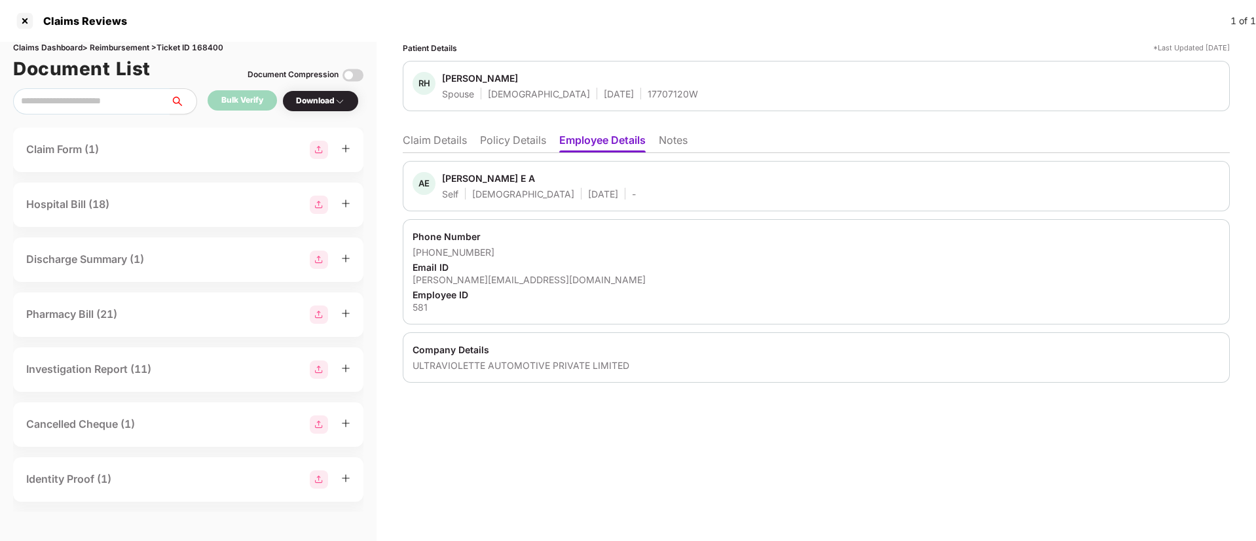
click at [522, 142] on li "Policy Details" at bounding box center [513, 143] width 66 height 19
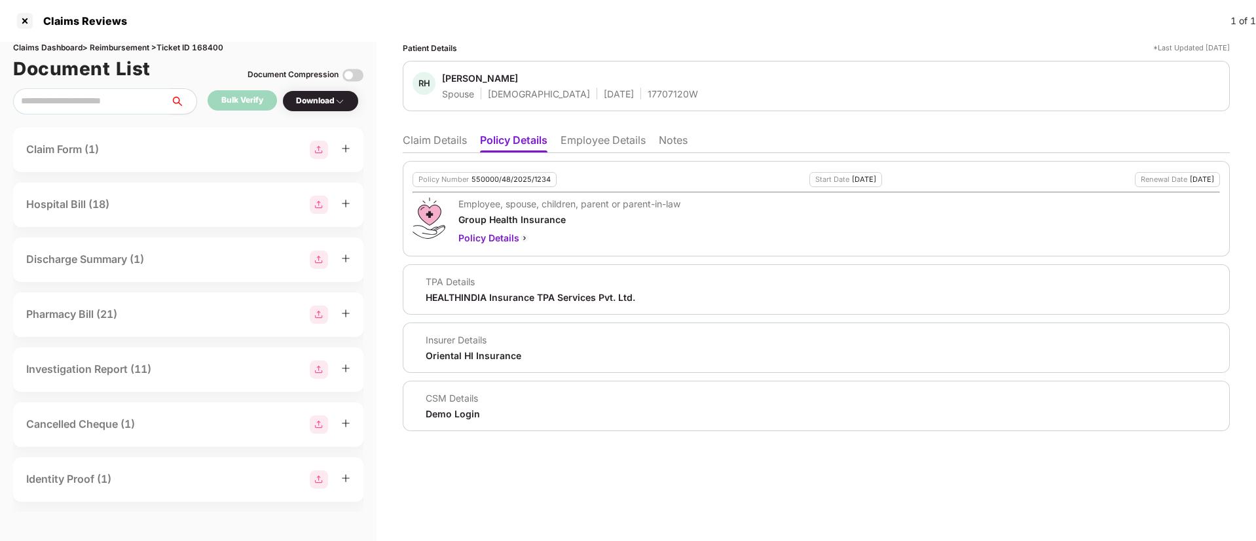
drag, startPoint x: 575, startPoint y: 148, endPoint x: 689, endPoint y: 386, distance: 263.8
click at [577, 148] on li "Employee Details" at bounding box center [602, 143] width 85 height 19
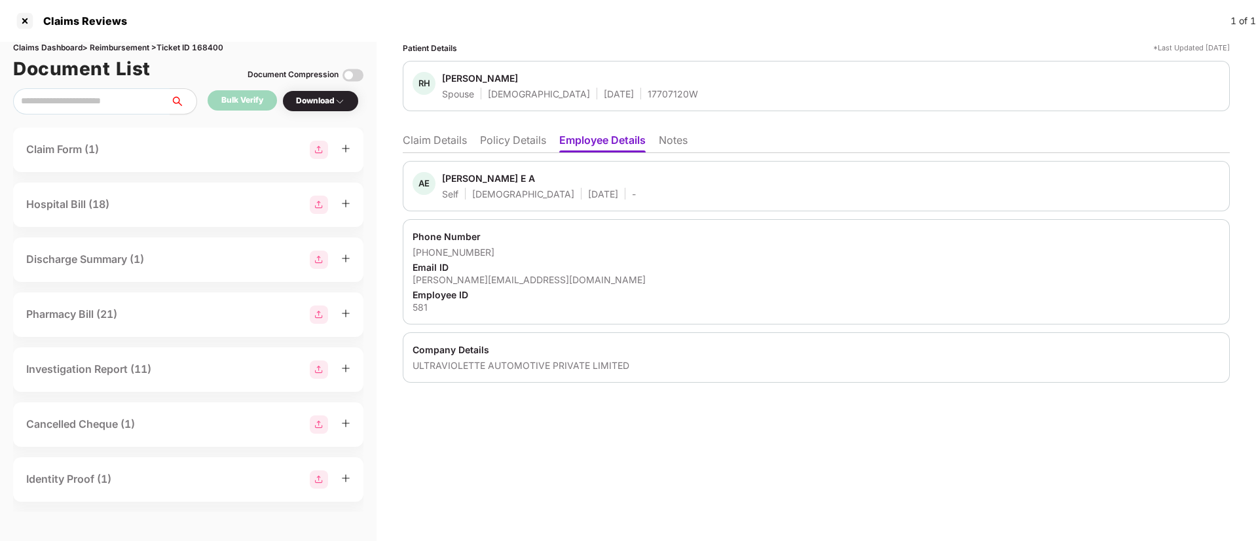
click at [425, 143] on li "Claim Details" at bounding box center [435, 143] width 64 height 19
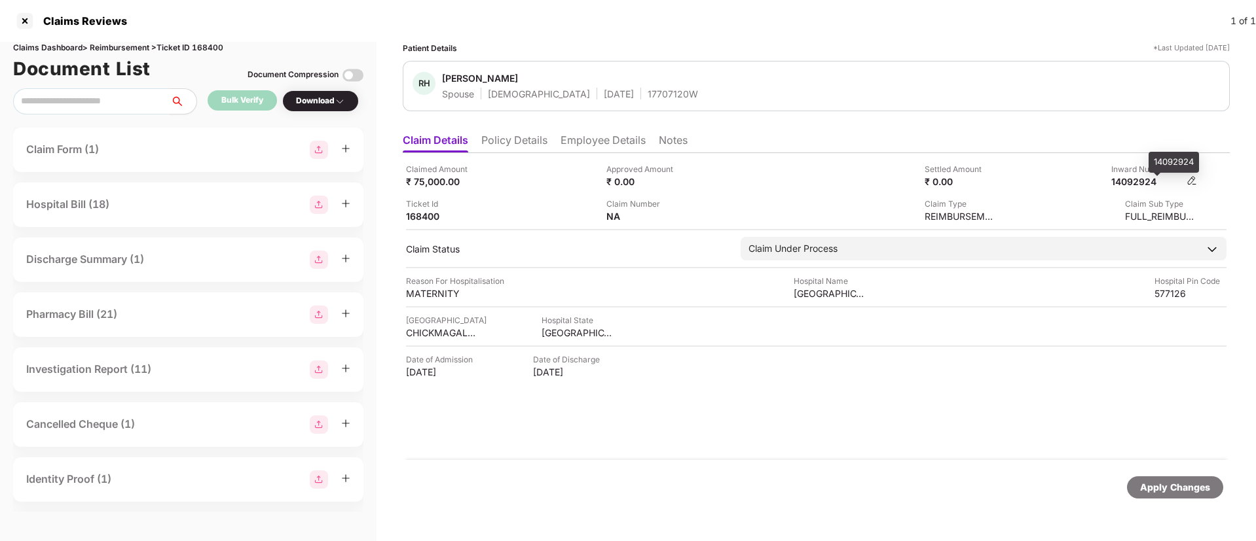
click at [1135, 178] on div "14092924" at bounding box center [1147, 181] width 72 height 12
copy div "14092924"
click at [647, 98] on div "17707120W" at bounding box center [672, 94] width 50 height 12
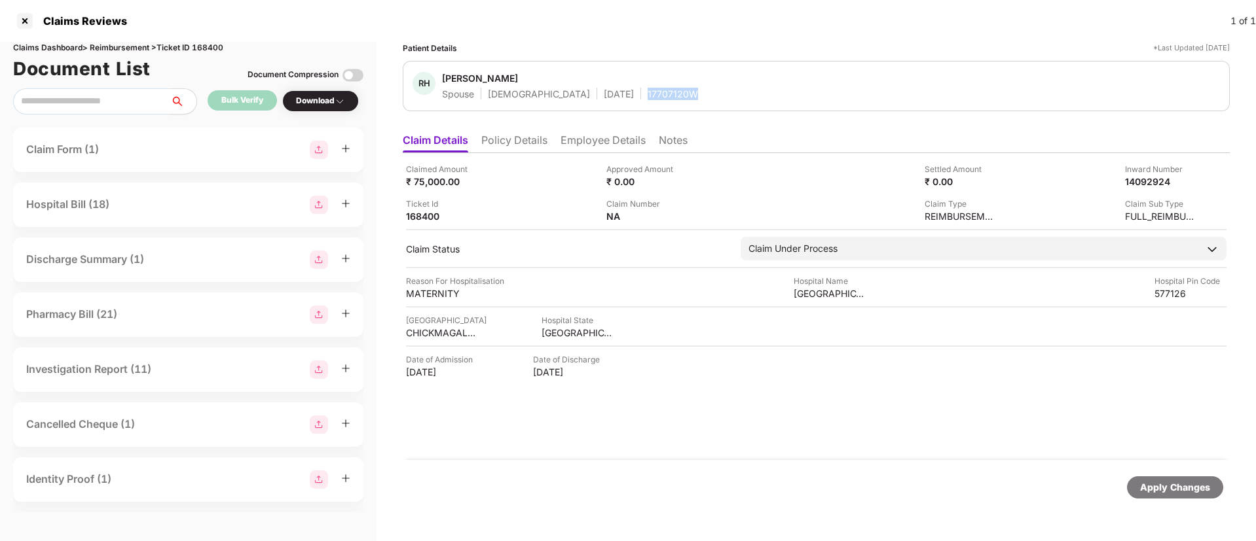
copy div "17707120W"
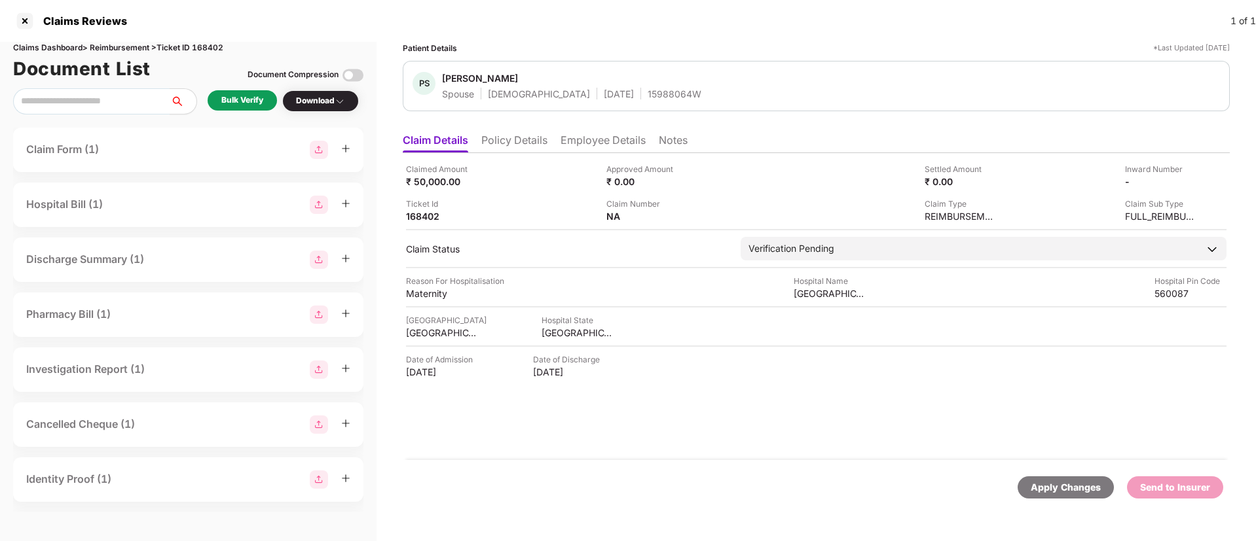
click at [530, 139] on li "Policy Details" at bounding box center [514, 143] width 66 height 19
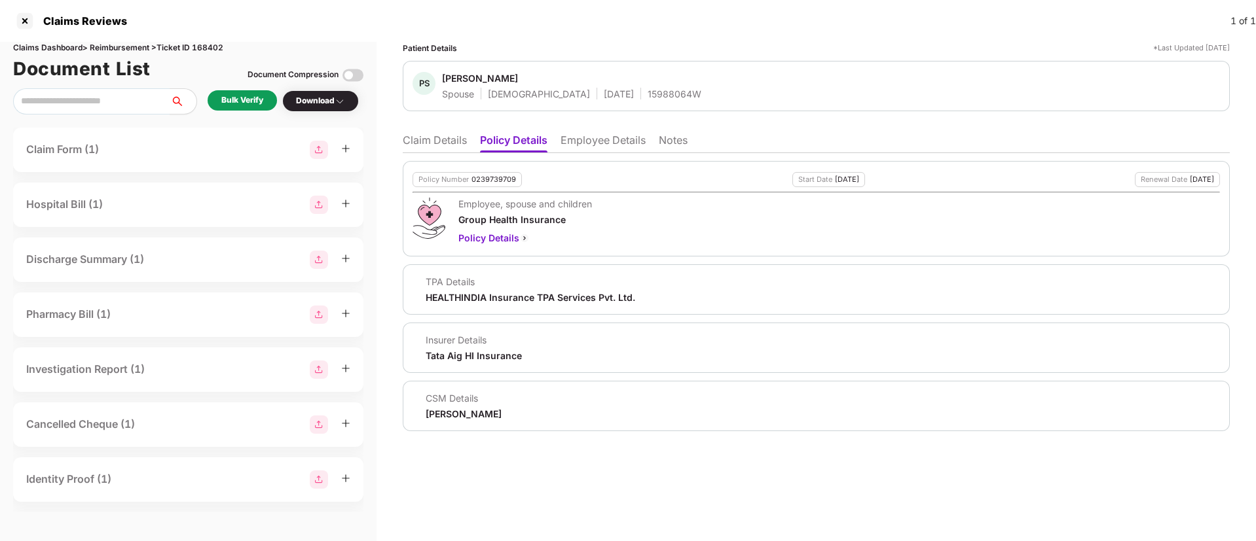
click at [607, 142] on li "Employee Details" at bounding box center [602, 143] width 85 height 19
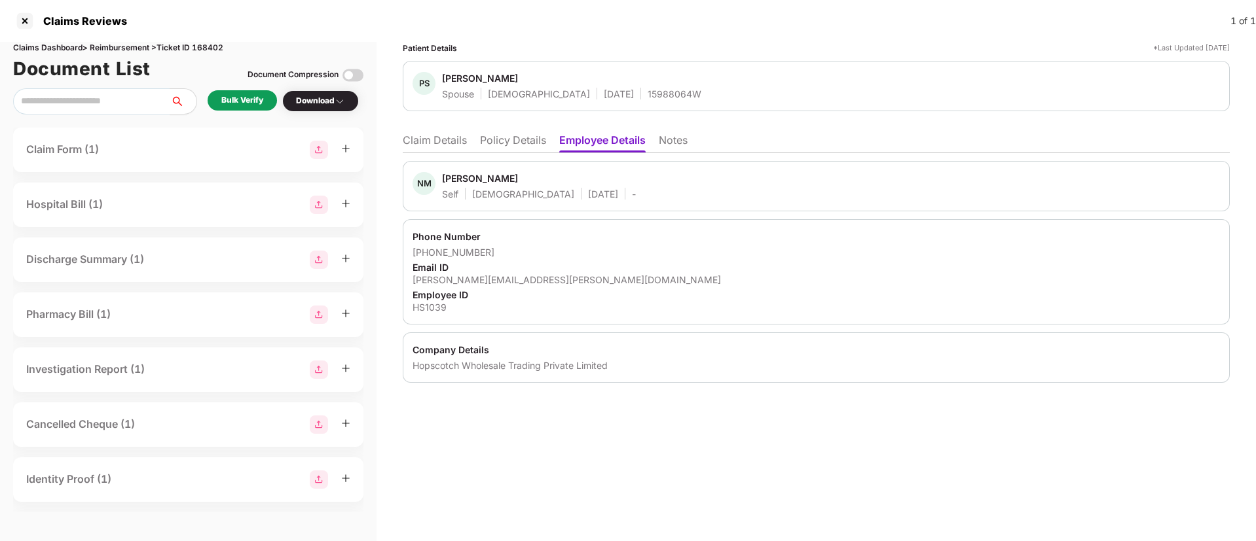
click at [512, 141] on li "Policy Details" at bounding box center [513, 143] width 66 height 19
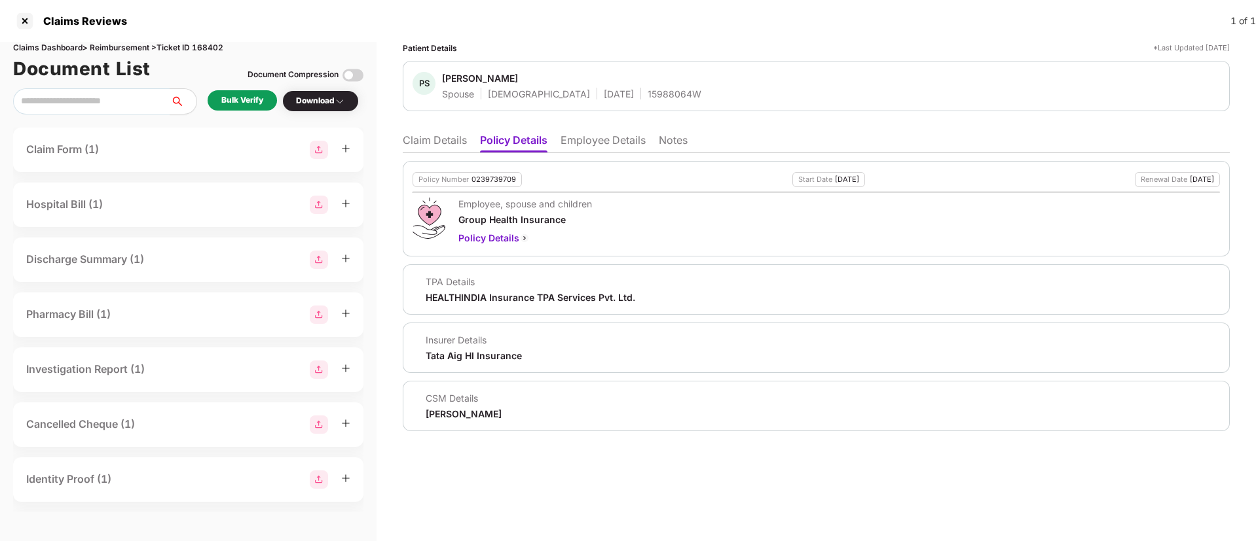
click at [627, 130] on ul "Claim Details Policy Details Employee Details Notes" at bounding box center [816, 140] width 827 height 26
click at [626, 132] on ul "Claim Details Policy Details Employee Details Notes" at bounding box center [816, 140] width 827 height 26
click at [624, 134] on li "Employee Details" at bounding box center [602, 143] width 85 height 19
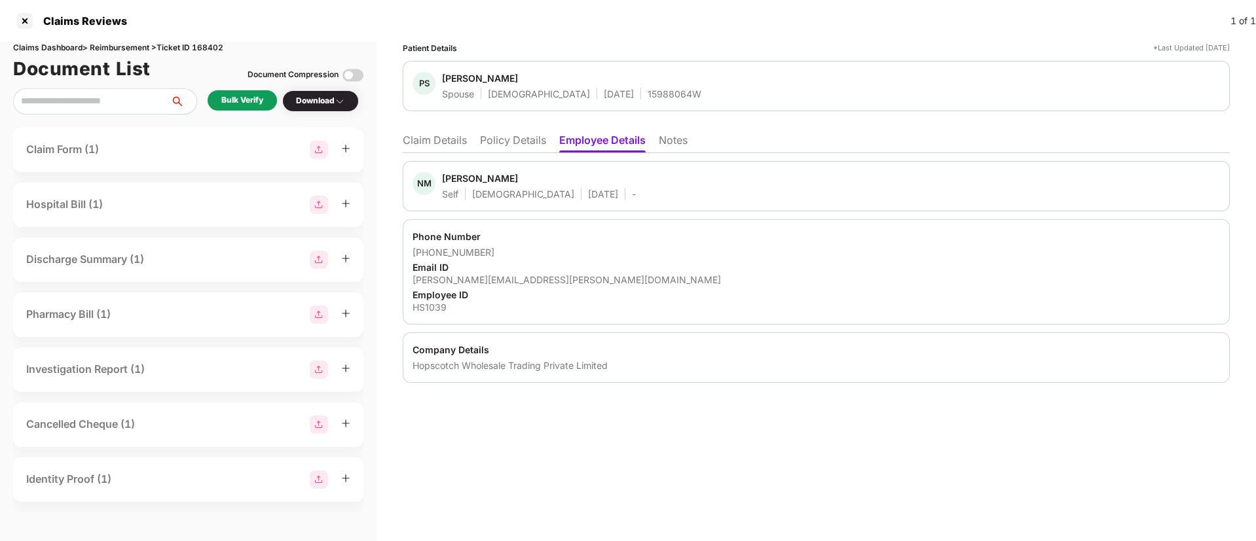
drag, startPoint x: 537, startPoint y: 137, endPoint x: 548, endPoint y: 154, distance: 20.3
click at [534, 138] on li "Policy Details" at bounding box center [513, 143] width 66 height 19
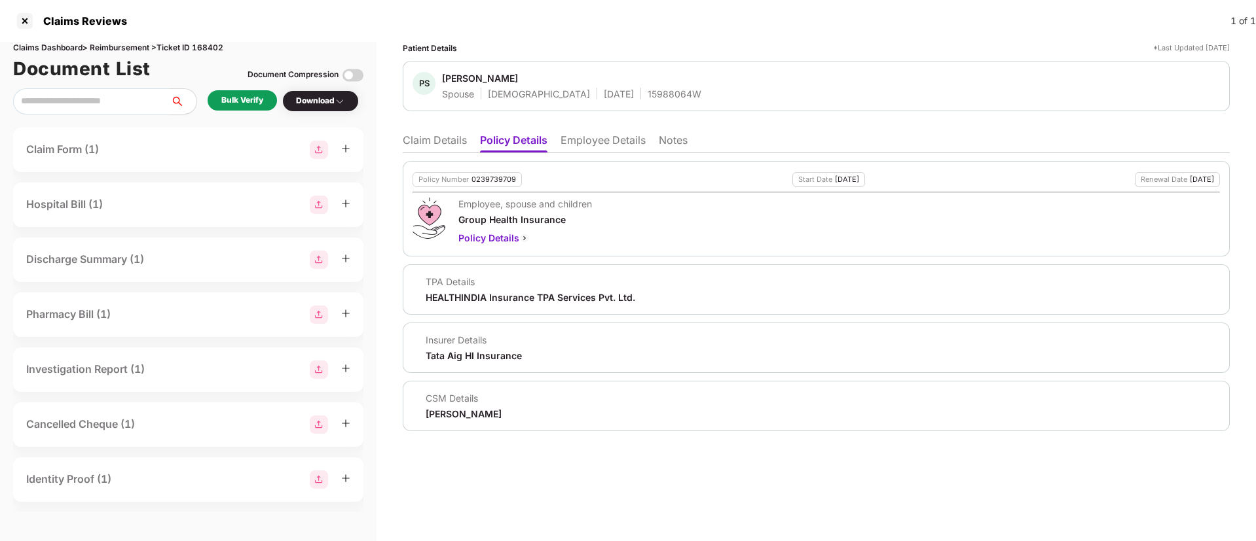
click at [420, 136] on li "Claim Details" at bounding box center [435, 143] width 64 height 19
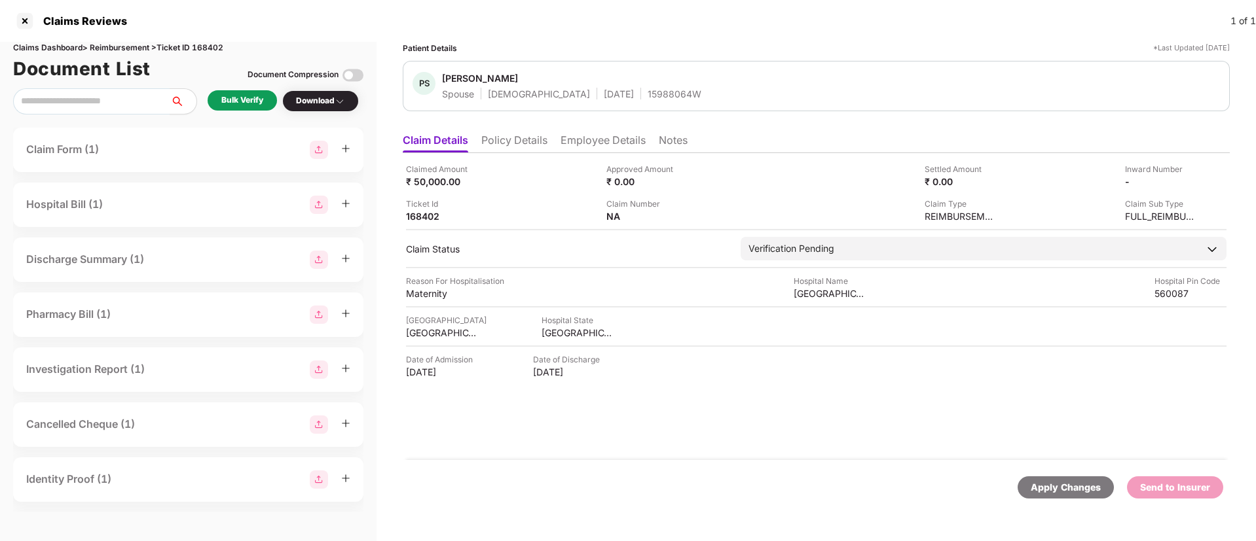
click at [246, 109] on div "Bulk Verify" at bounding box center [242, 100] width 69 height 20
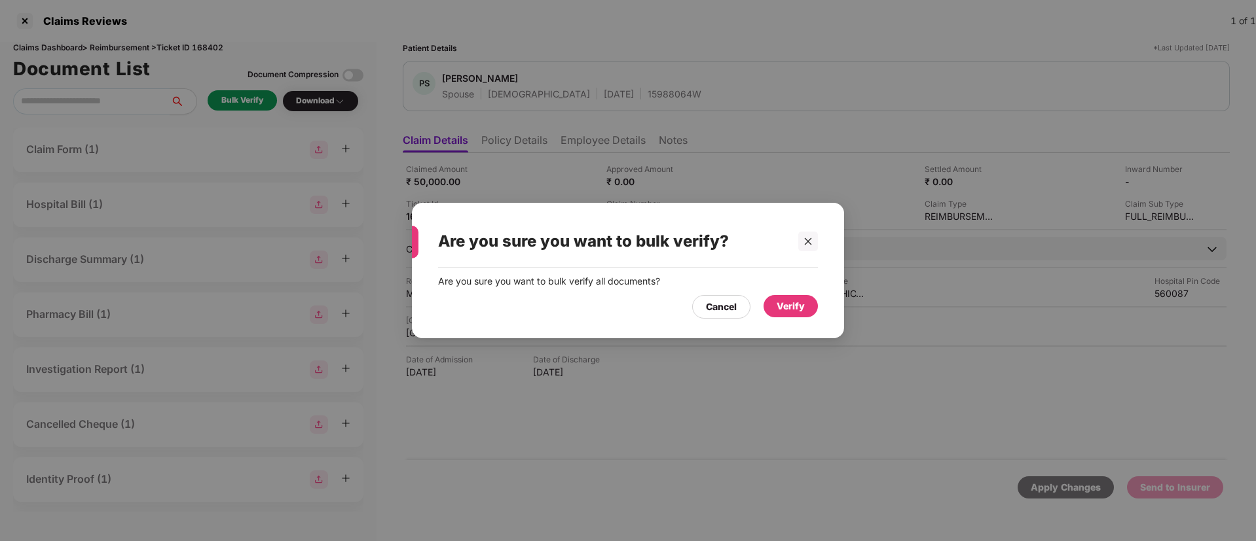
click at [789, 311] on div "Verify" at bounding box center [790, 306] width 28 height 14
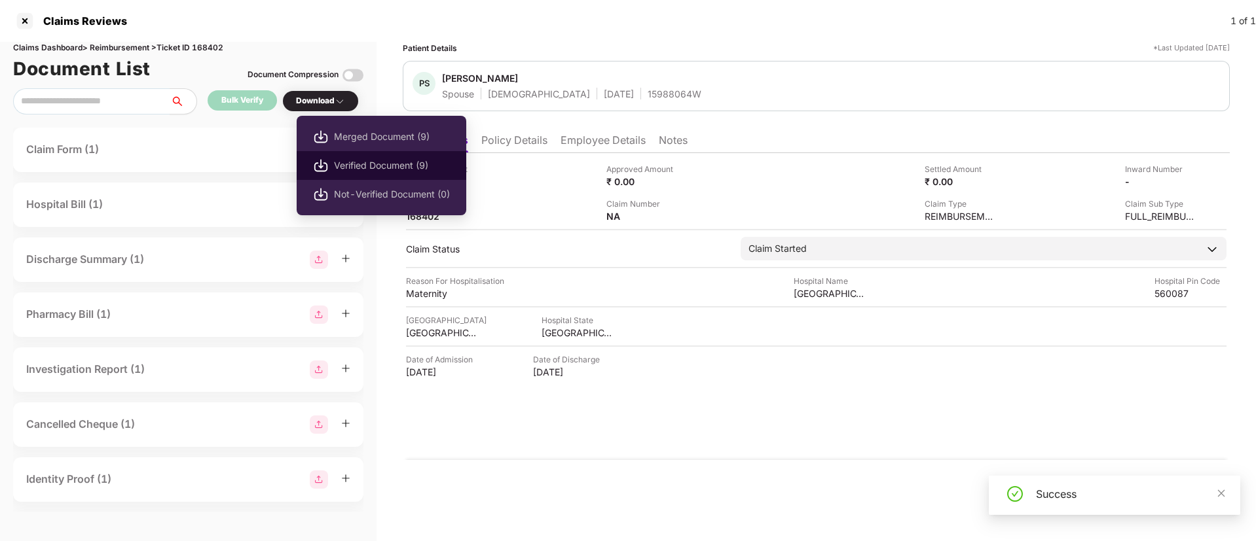
click at [391, 172] on span "Verified Document (9)" at bounding box center [392, 165] width 116 height 14
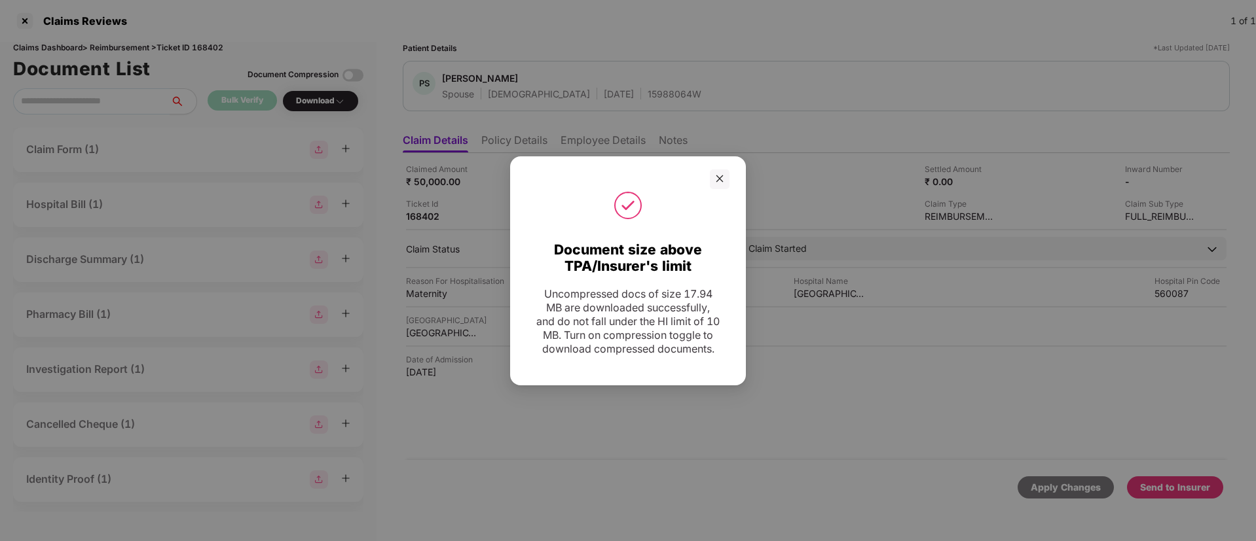
drag, startPoint x: 727, startPoint y: 170, endPoint x: 751, endPoint y: 210, distance: 47.0
click at [727, 170] on div at bounding box center [720, 180] width 20 height 20
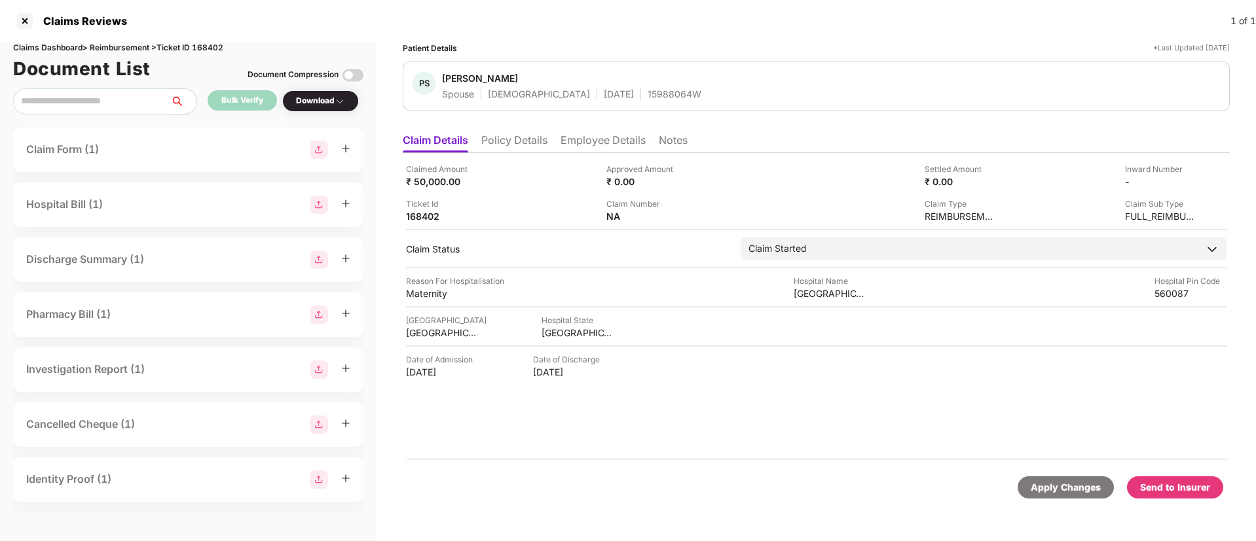
click at [1182, 478] on div "Send to Insurer" at bounding box center [1175, 488] width 96 height 22
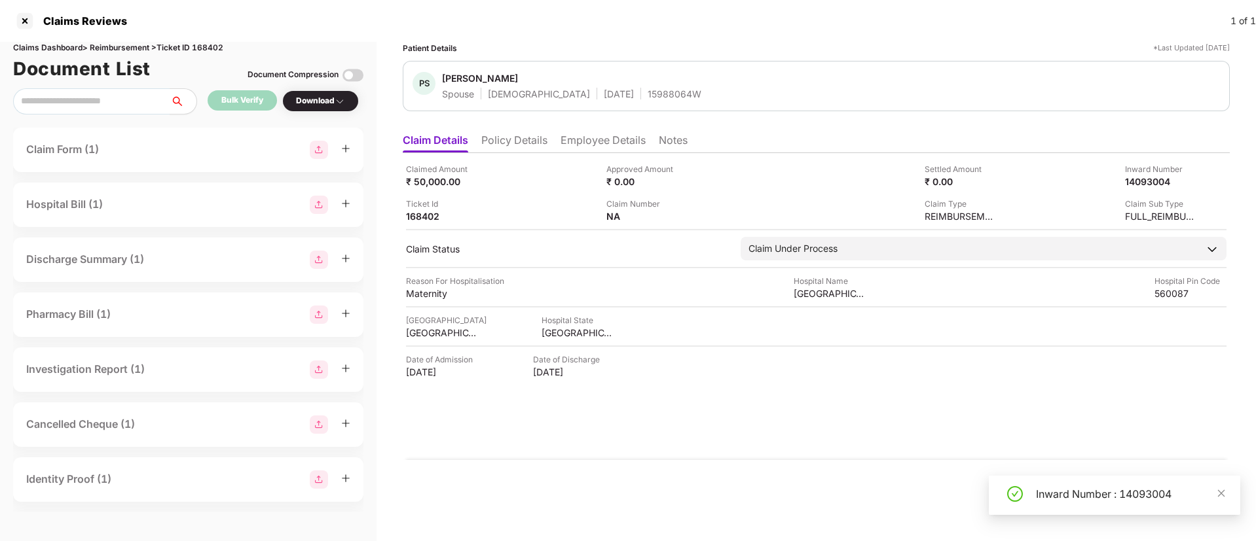
click at [513, 142] on li "Policy Details" at bounding box center [514, 143] width 66 height 19
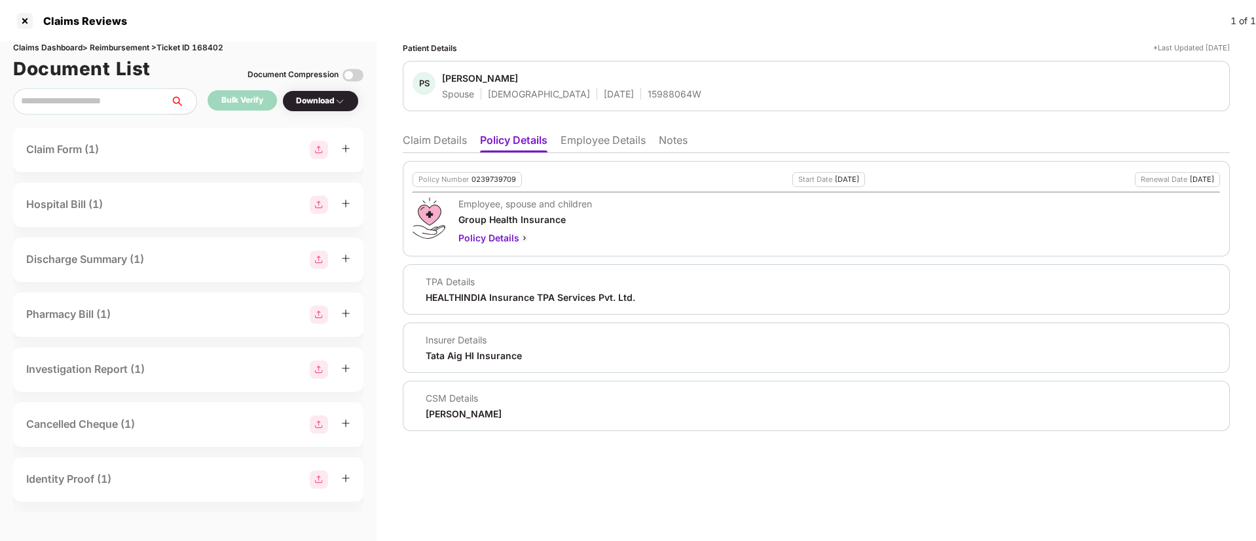
click at [421, 149] on li "Claim Details" at bounding box center [435, 143] width 64 height 19
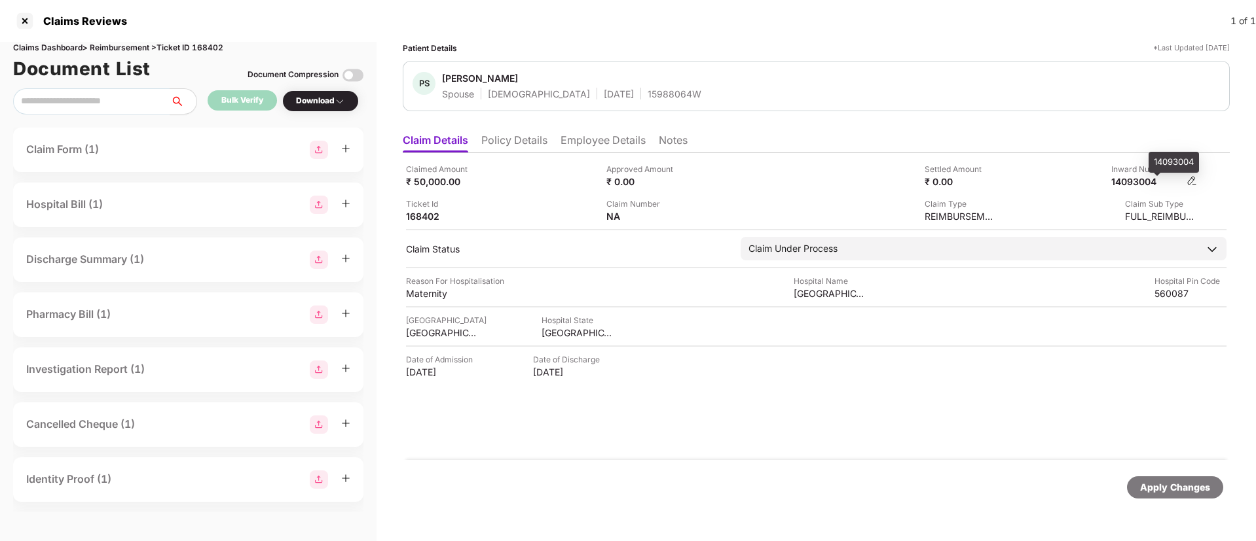
click at [1146, 185] on div "14093004" at bounding box center [1147, 181] width 72 height 12
copy div "14093004"
click at [647, 93] on div "15988064W" at bounding box center [674, 94] width 54 height 12
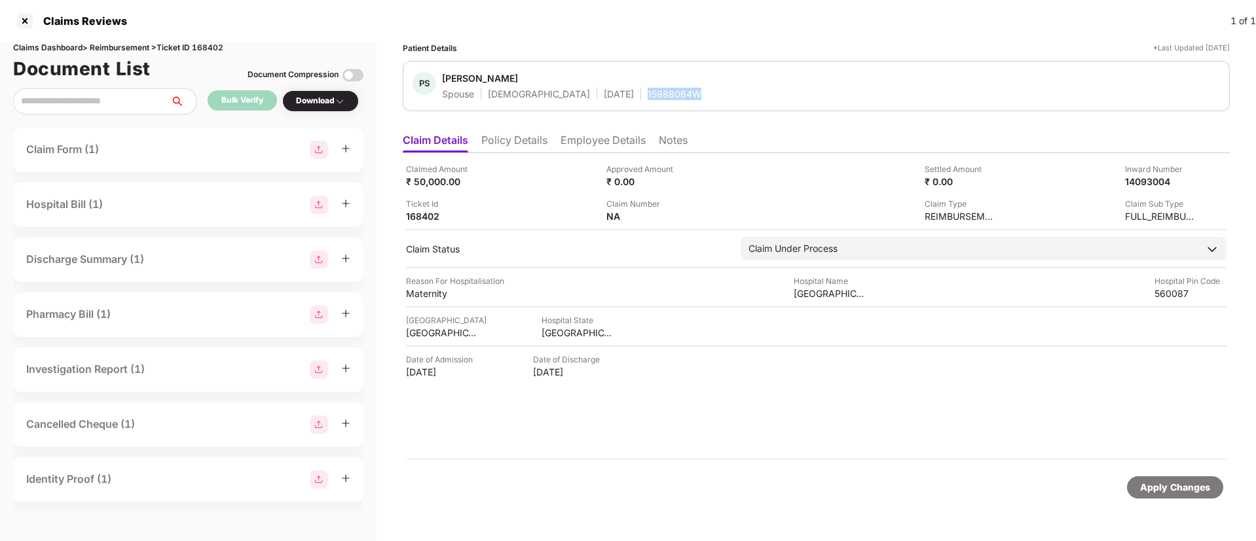
copy div "15988064W"
click at [616, 134] on li "Employee Details" at bounding box center [602, 143] width 85 height 19
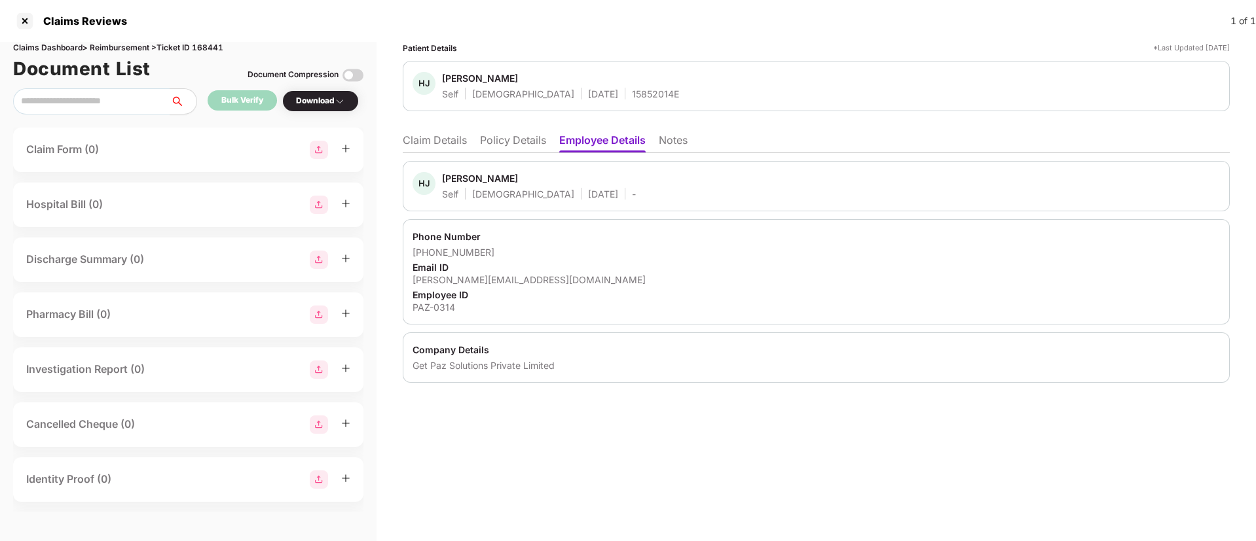
click at [516, 150] on li "Policy Details" at bounding box center [513, 143] width 66 height 19
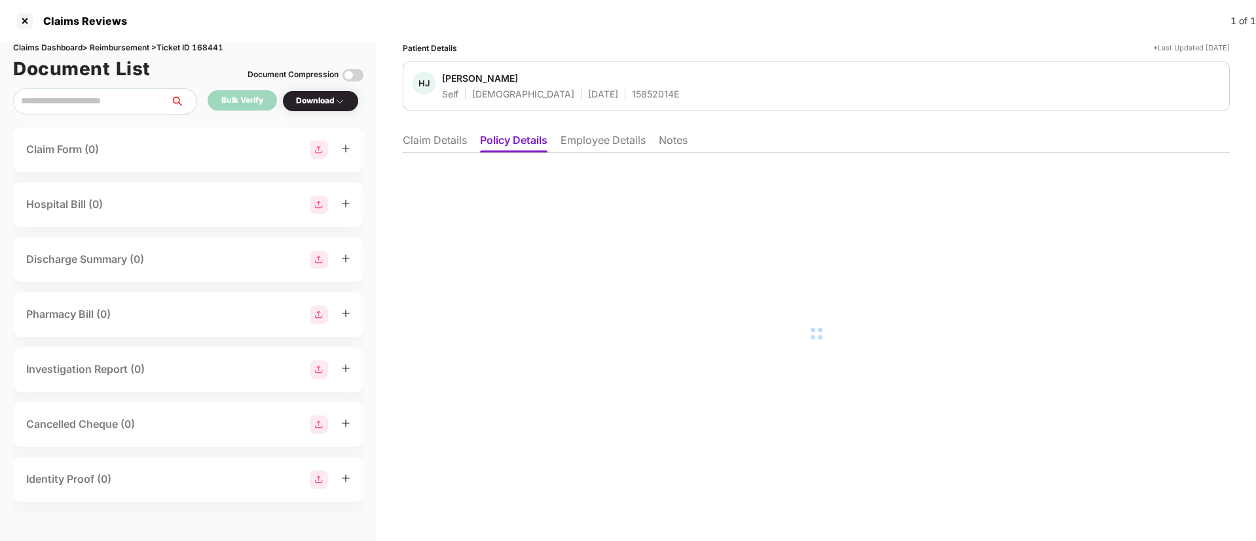
click at [624, 137] on li "Employee Details" at bounding box center [602, 143] width 85 height 19
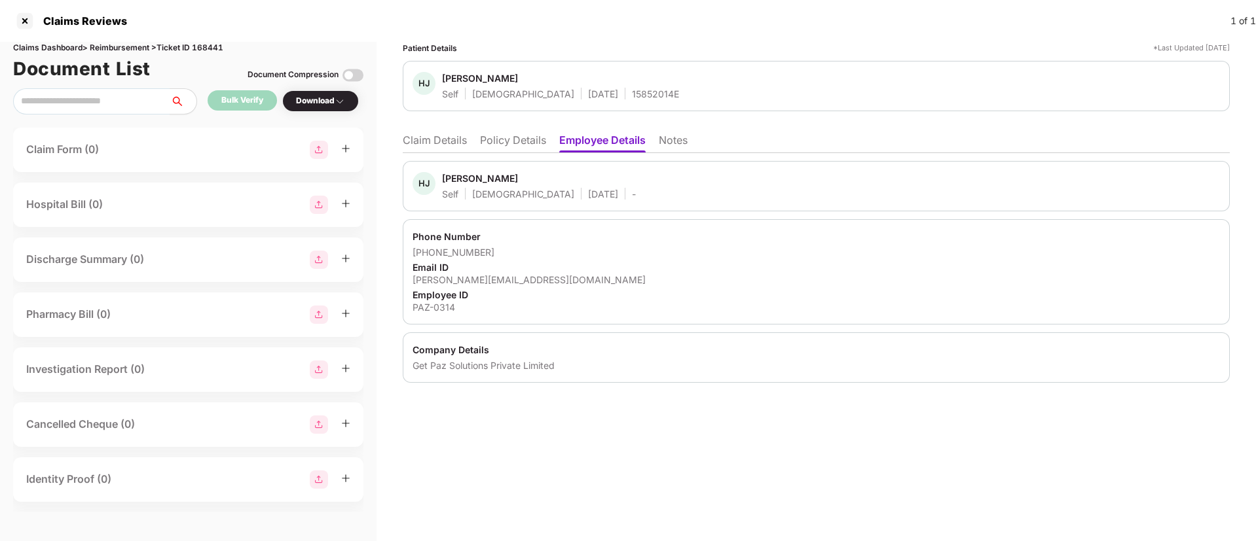
click at [511, 145] on li "Policy Details" at bounding box center [513, 143] width 66 height 19
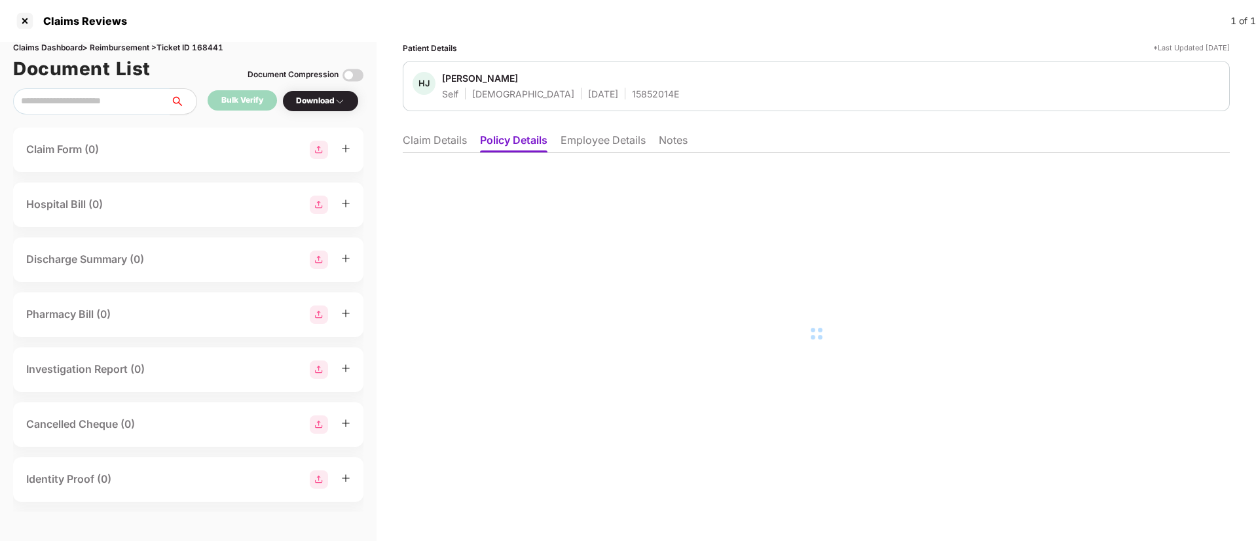
click at [431, 148] on li "Claim Details" at bounding box center [435, 143] width 64 height 19
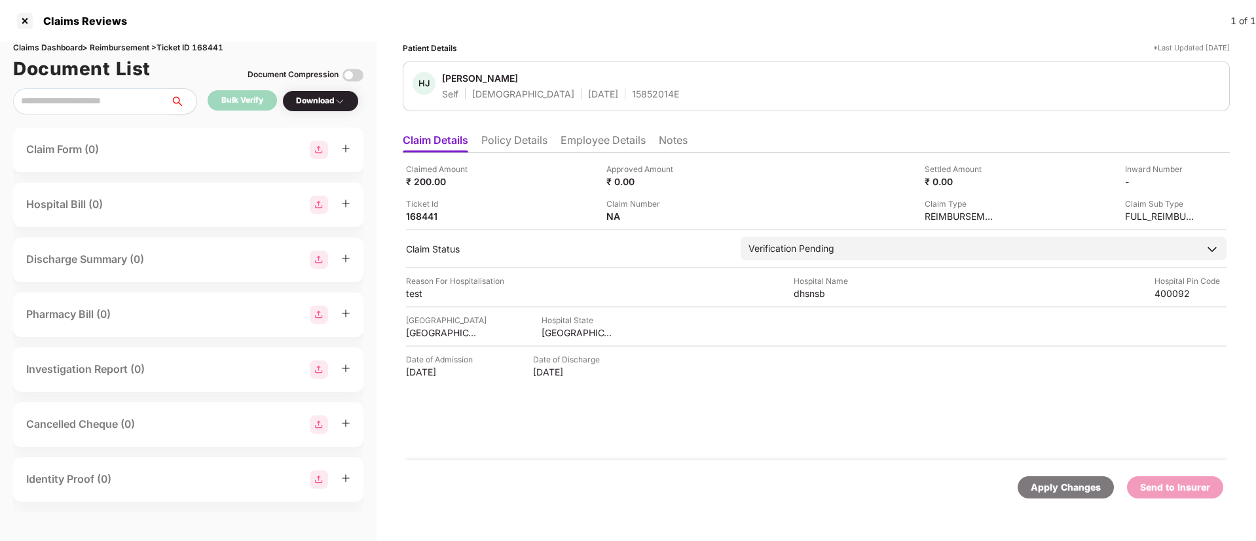
click at [604, 142] on li "Employee Details" at bounding box center [602, 143] width 85 height 19
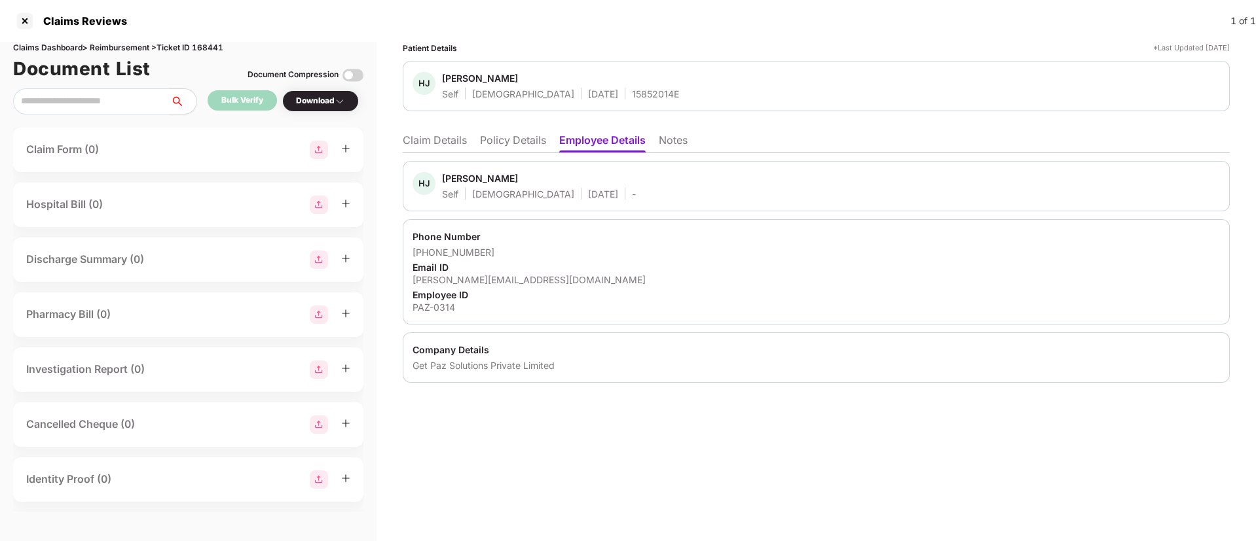
click at [476, 285] on div "[PERSON_NAME][EMAIL_ADDRESS][DOMAIN_NAME]" at bounding box center [815, 280] width 807 height 12
copy div "[PERSON_NAME][EMAIL_ADDRESS][DOMAIN_NAME]"
click at [447, 141] on li "Claim Details" at bounding box center [435, 143] width 64 height 19
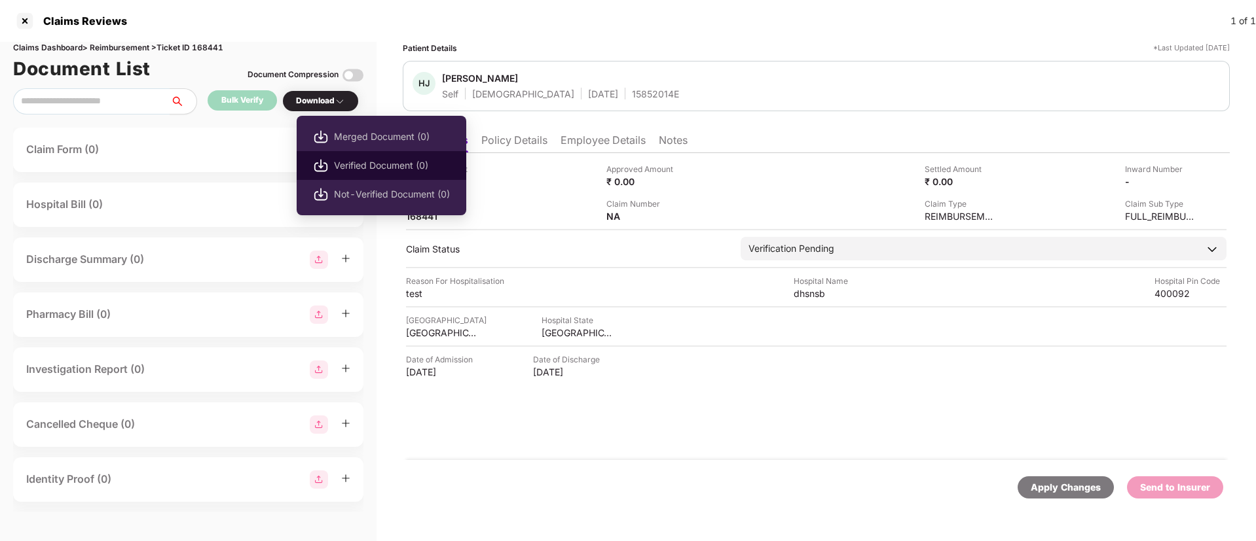
click at [350, 163] on span "Verified Document (0)" at bounding box center [392, 165] width 116 height 14
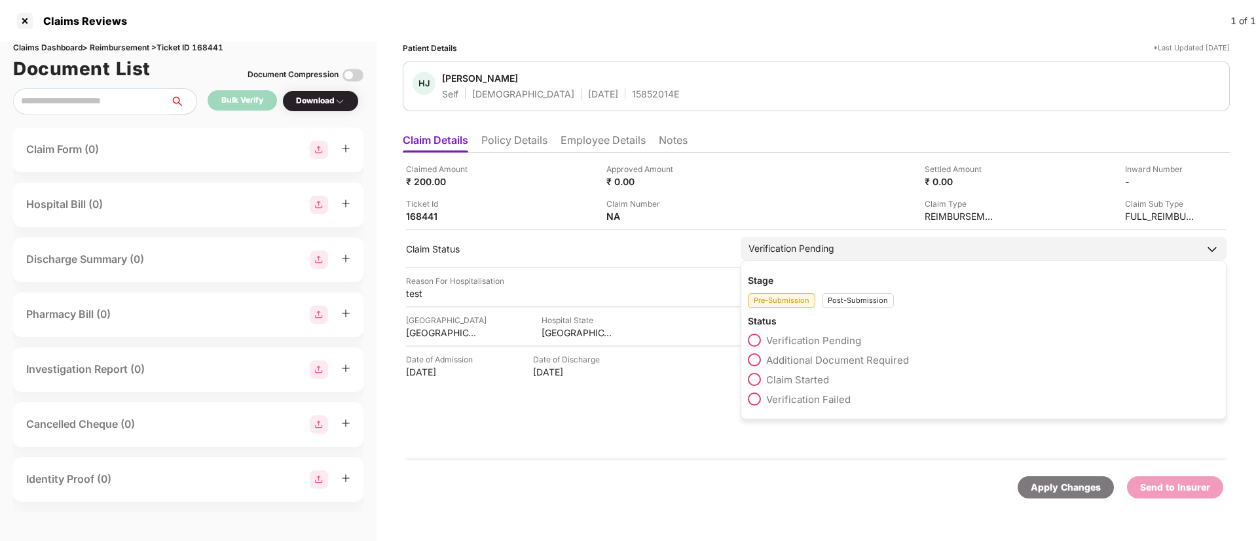
click at [873, 299] on div "Post-Submission" at bounding box center [858, 300] width 72 height 15
click at [753, 415] on span at bounding box center [754, 418] width 13 height 13
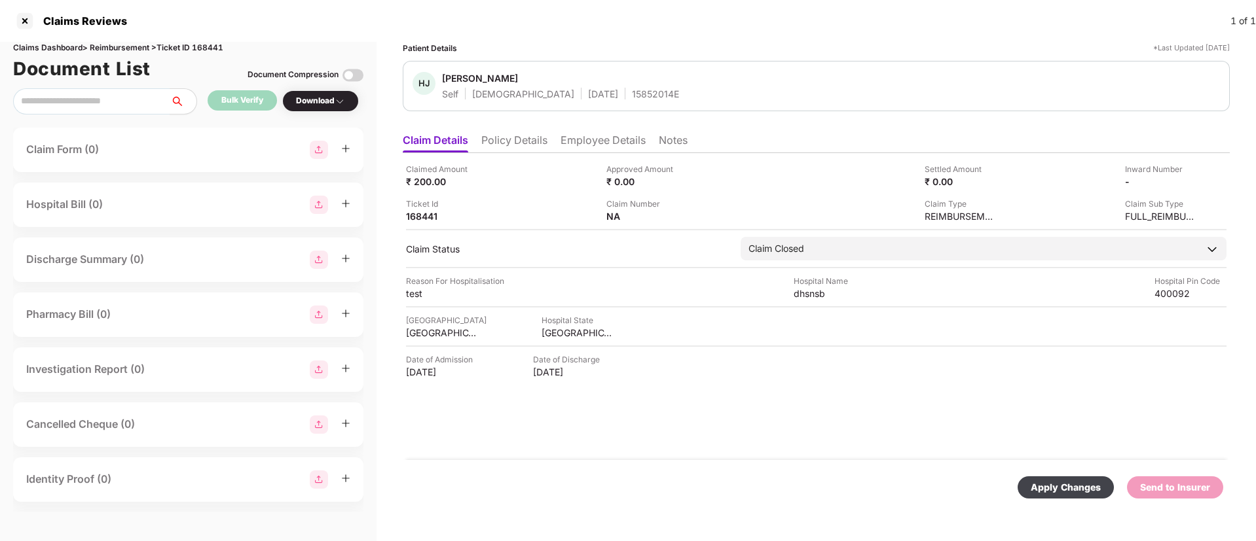
click at [617, 137] on li "Employee Details" at bounding box center [602, 143] width 85 height 19
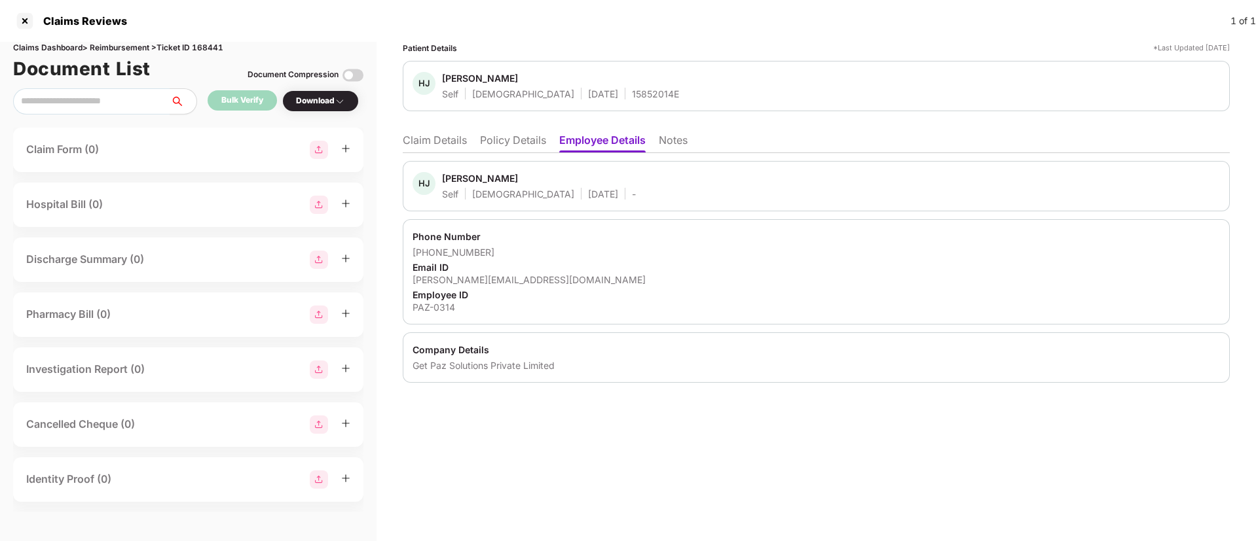
click at [440, 144] on li "Claim Details" at bounding box center [435, 143] width 64 height 19
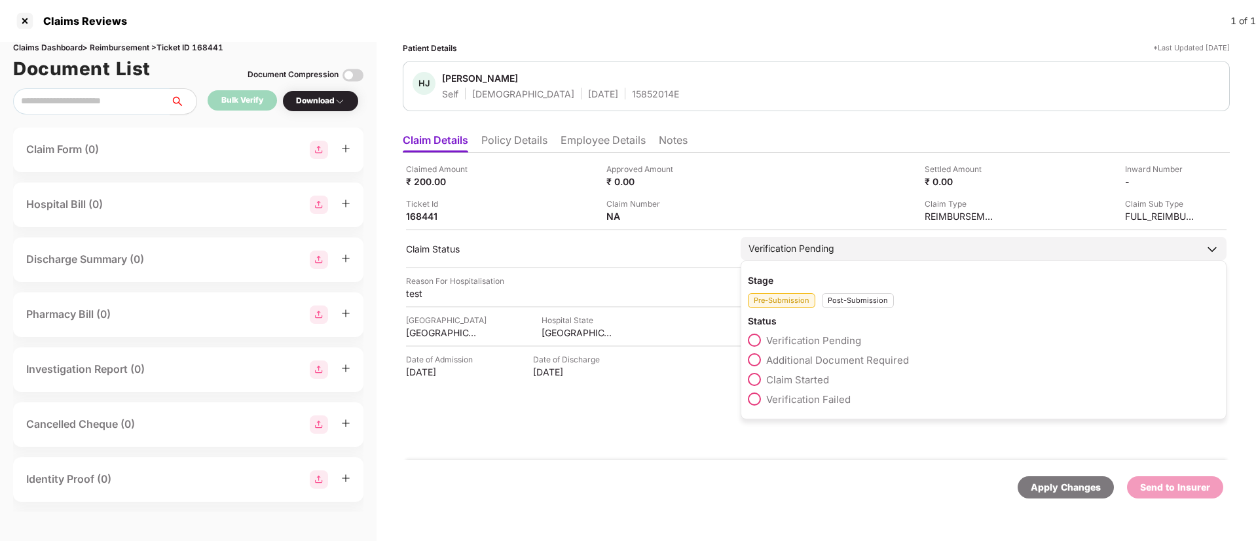
click at [844, 303] on div "Post-Submission" at bounding box center [858, 300] width 72 height 15
click at [755, 417] on span at bounding box center [754, 418] width 13 height 13
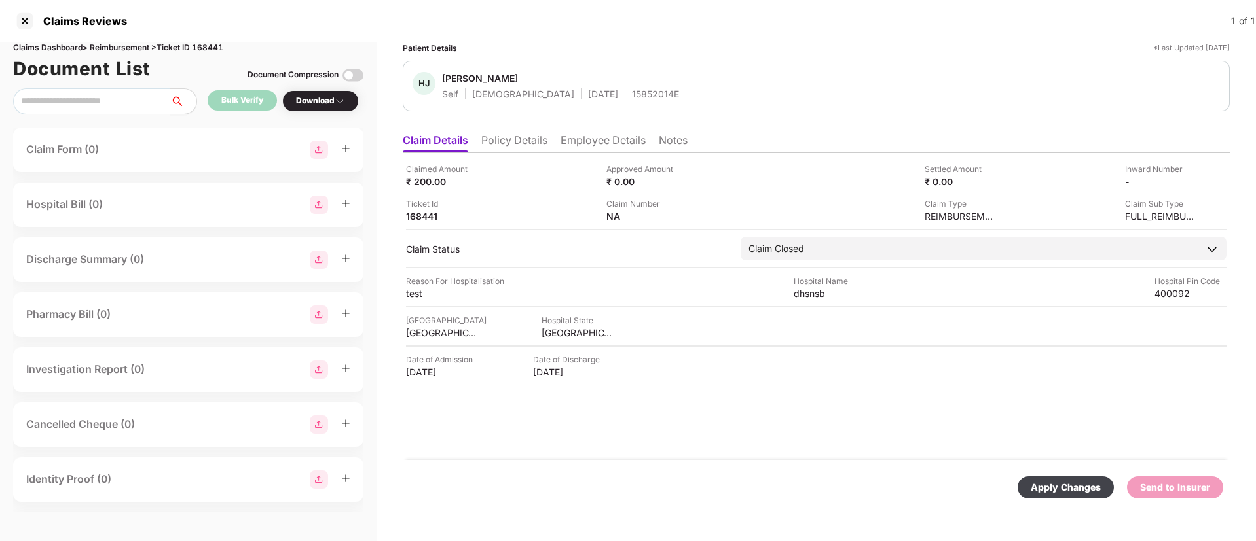
click at [1060, 489] on div "Apply Changes" at bounding box center [1065, 487] width 70 height 14
click at [209, 46] on div "Claims Dashboard > Reimbursement > Ticket ID 168441" at bounding box center [188, 48] width 350 height 12
copy div "8"
click at [207, 48] on div "Claims Dashboard > Reimbursement > Ticket ID 168441" at bounding box center [188, 48] width 350 height 12
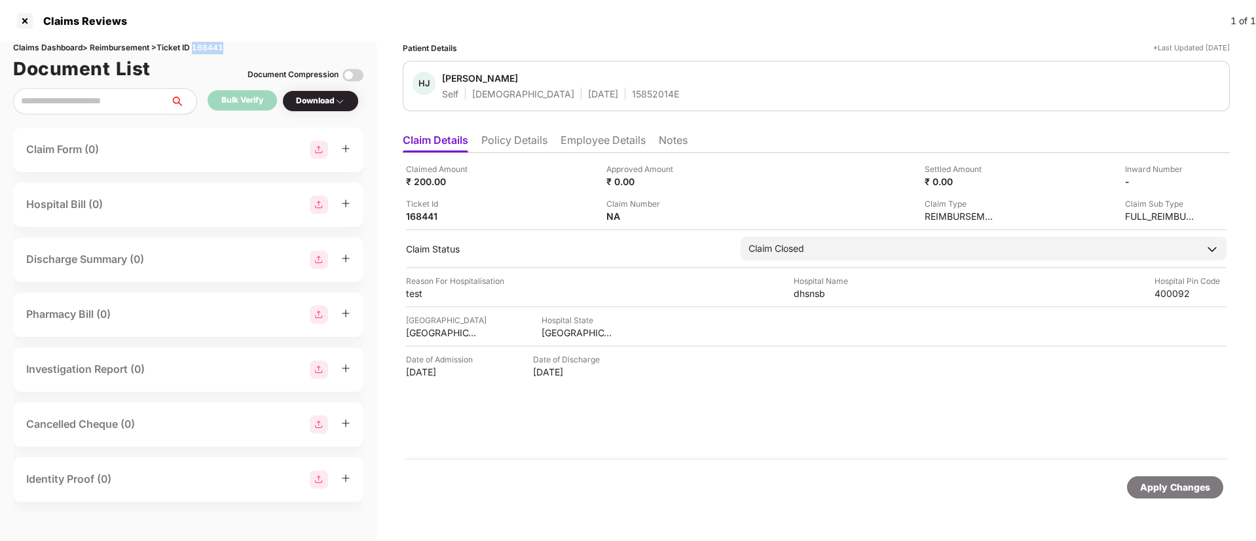
click at [207, 48] on div "Claims Dashboard > Reimbursement > Ticket ID 168441" at bounding box center [188, 48] width 350 height 12
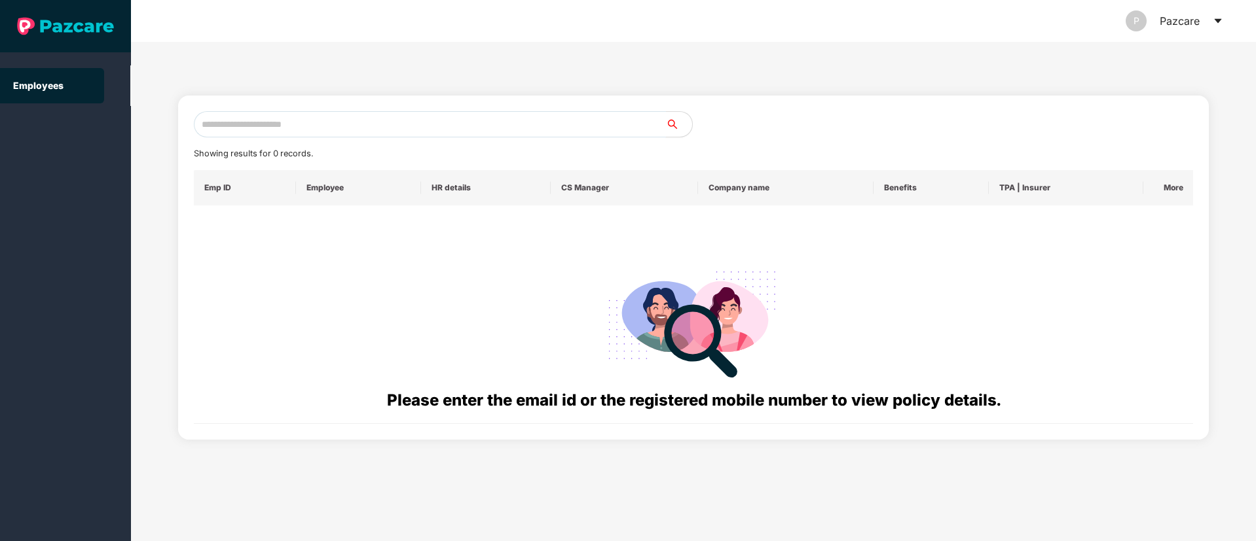
click at [233, 131] on input "text" at bounding box center [430, 124] width 472 height 26
paste input "**********"
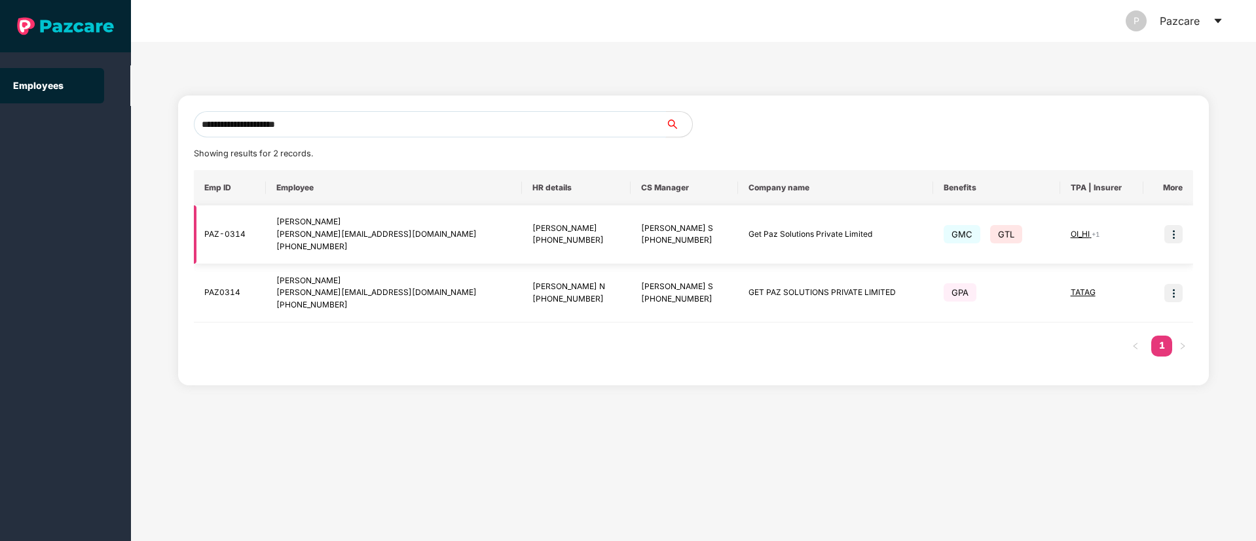
type input "**********"
click at [1173, 232] on img at bounding box center [1173, 234] width 18 height 18
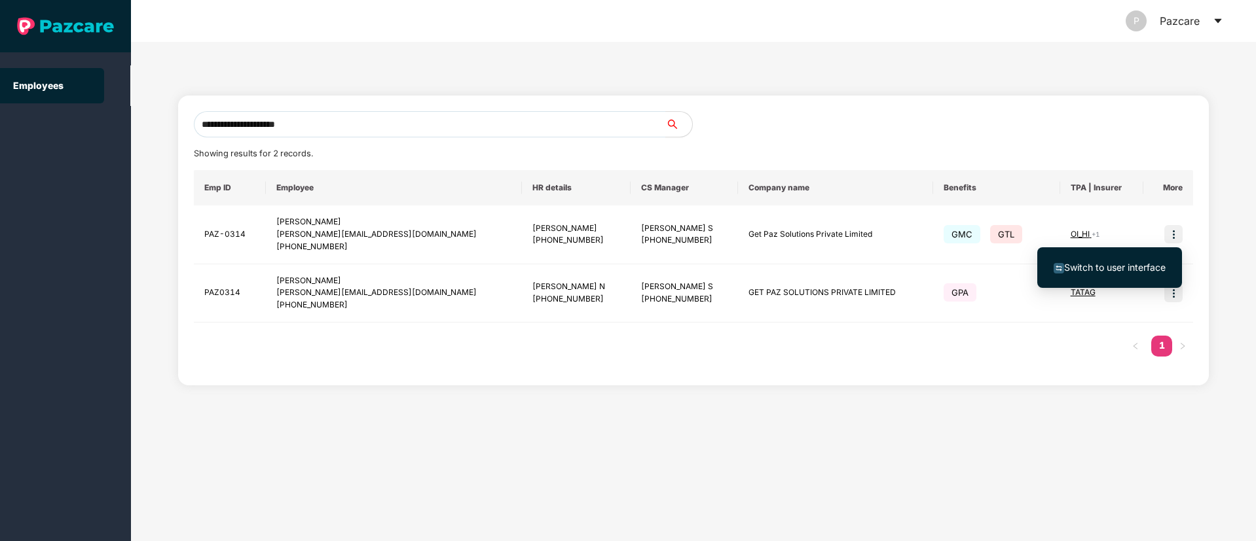
click at [1126, 264] on span "Switch to user interface" at bounding box center [1114, 267] width 101 height 11
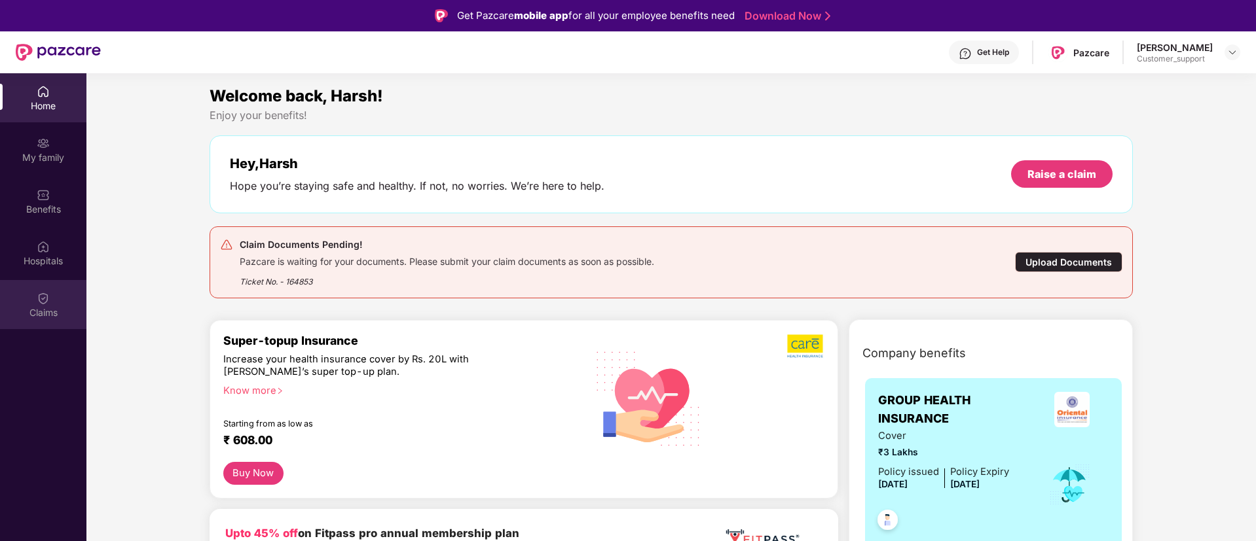
click at [73, 292] on div "Claims" at bounding box center [43, 304] width 86 height 49
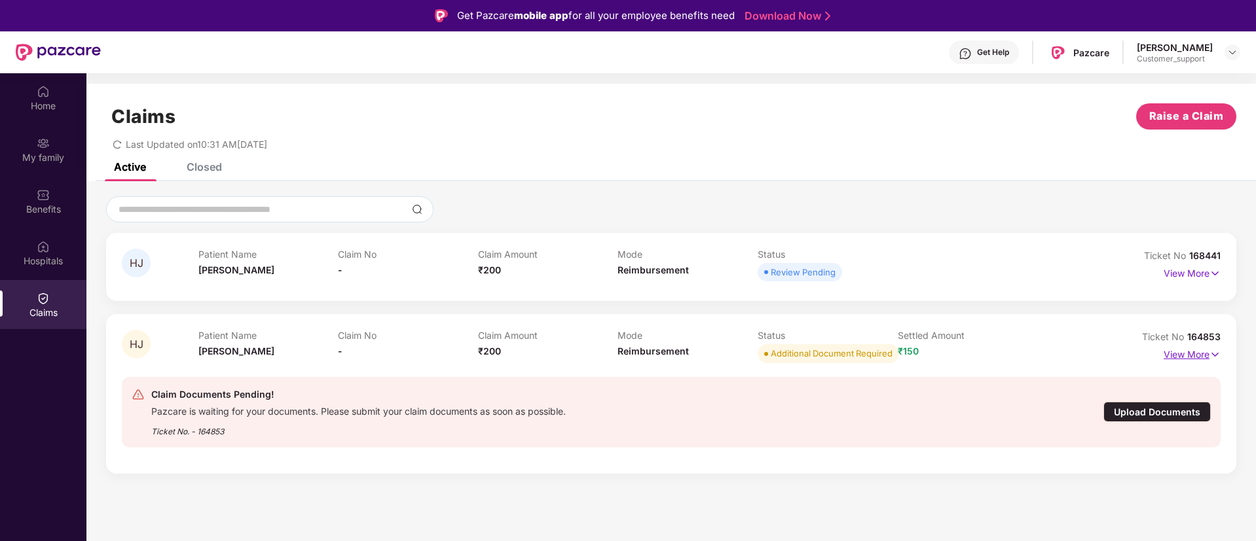
click at [1171, 355] on p "View More" at bounding box center [1191, 353] width 57 height 18
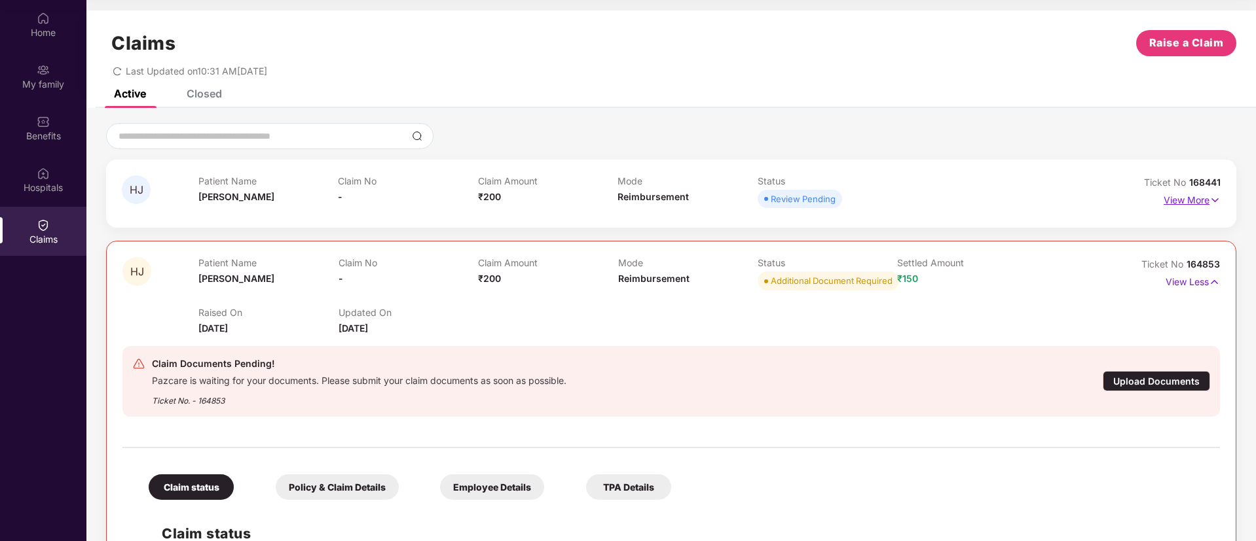
click at [1170, 200] on p "View More" at bounding box center [1191, 199] width 57 height 18
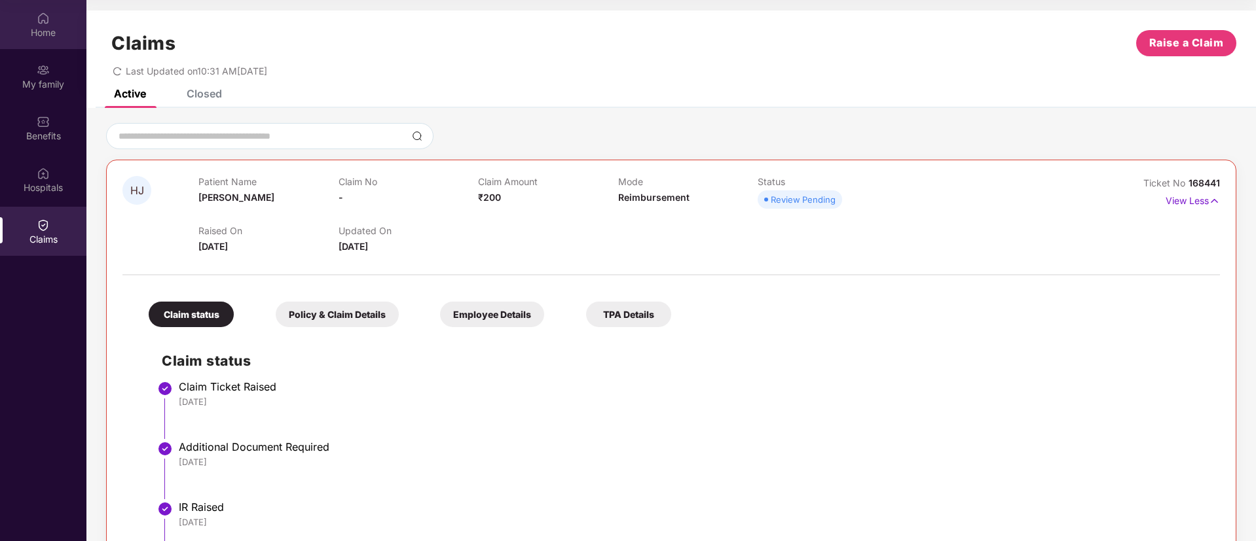
click at [73, 20] on div "Home" at bounding box center [43, 24] width 86 height 49
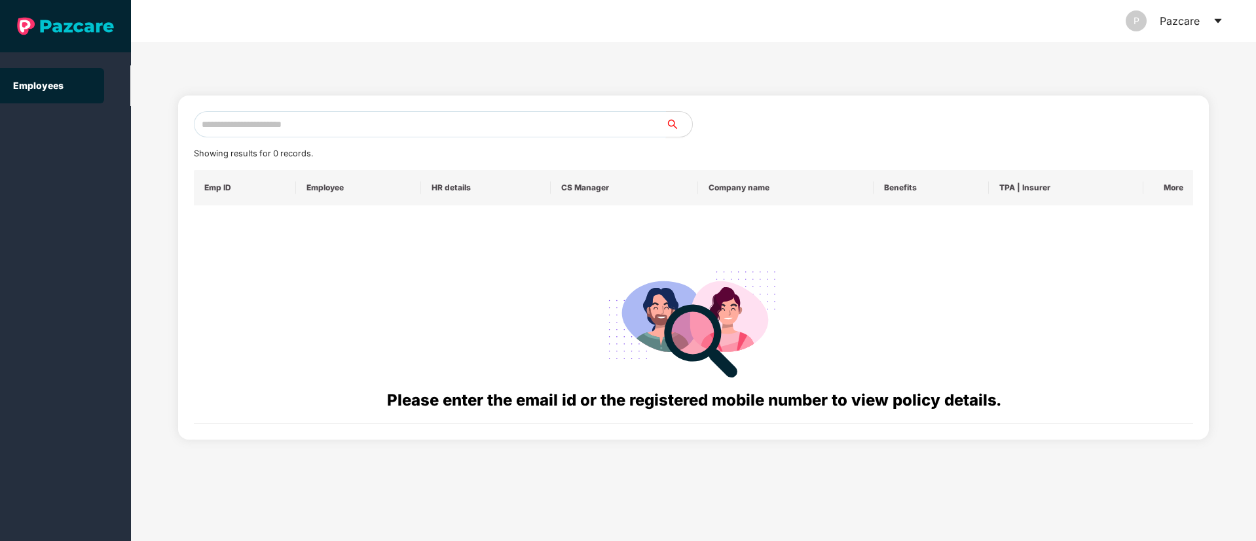
click at [251, 112] on input "text" at bounding box center [430, 124] width 472 height 26
paste input "**********"
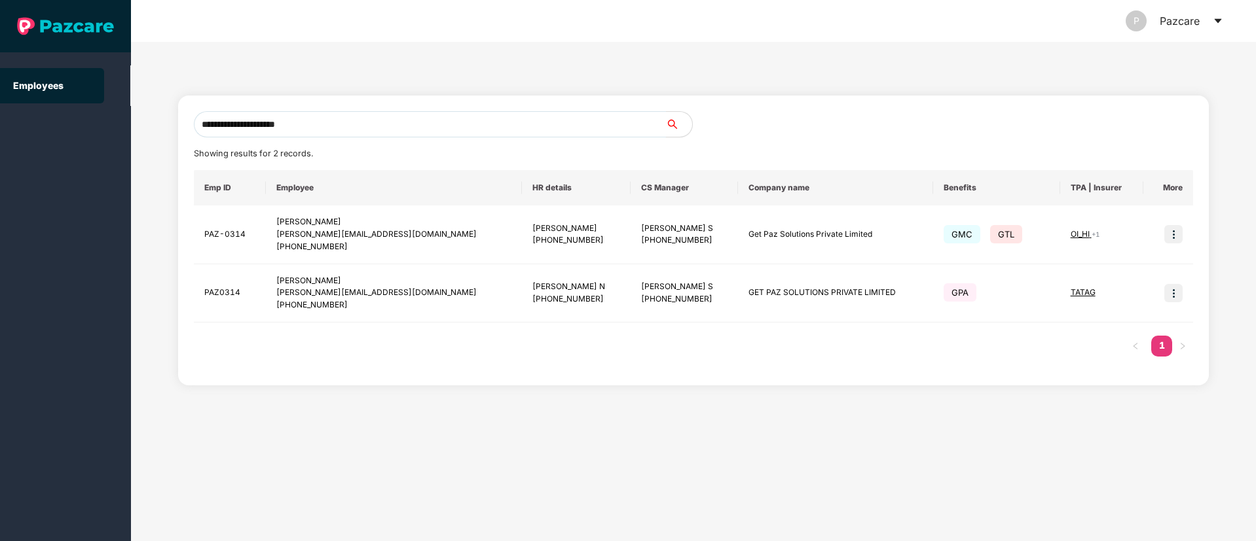
drag, startPoint x: 221, startPoint y: 119, endPoint x: 197, endPoint y: 119, distance: 24.2
click at [197, 119] on input "**********" at bounding box center [430, 124] width 472 height 26
paste input "*****"
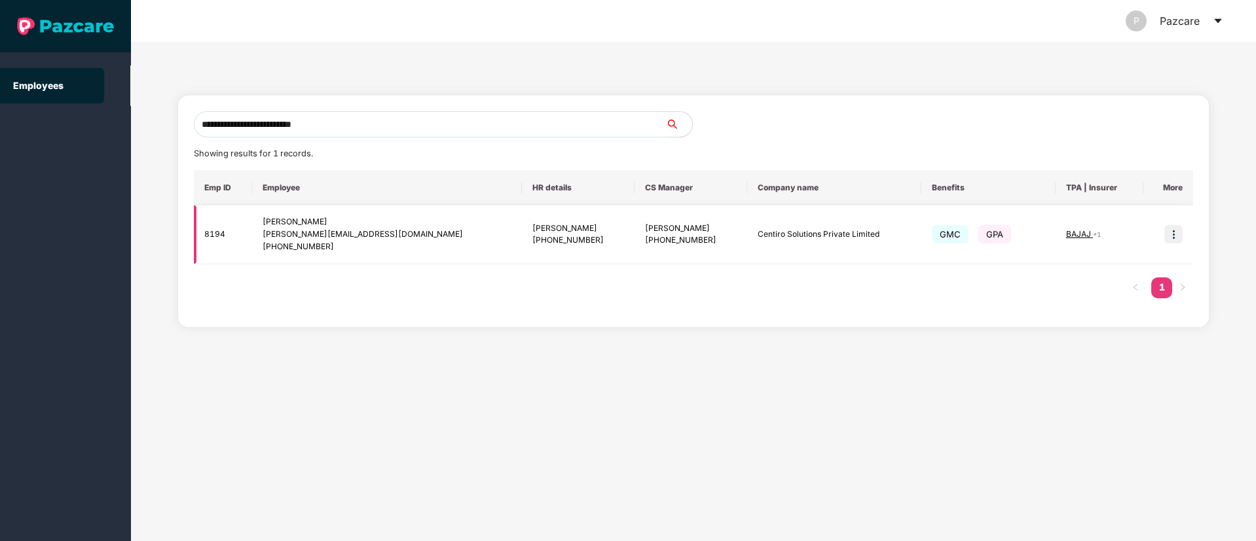
type input "**********"
click at [1171, 234] on img at bounding box center [1173, 234] width 18 height 18
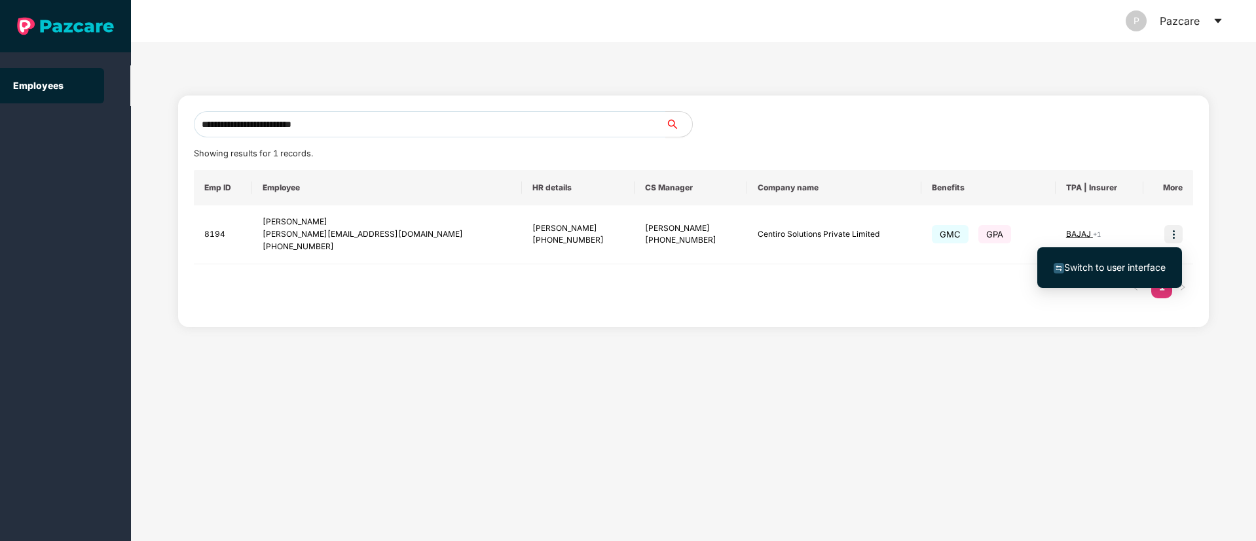
click at [1115, 268] on span "Switch to user interface" at bounding box center [1114, 267] width 101 height 11
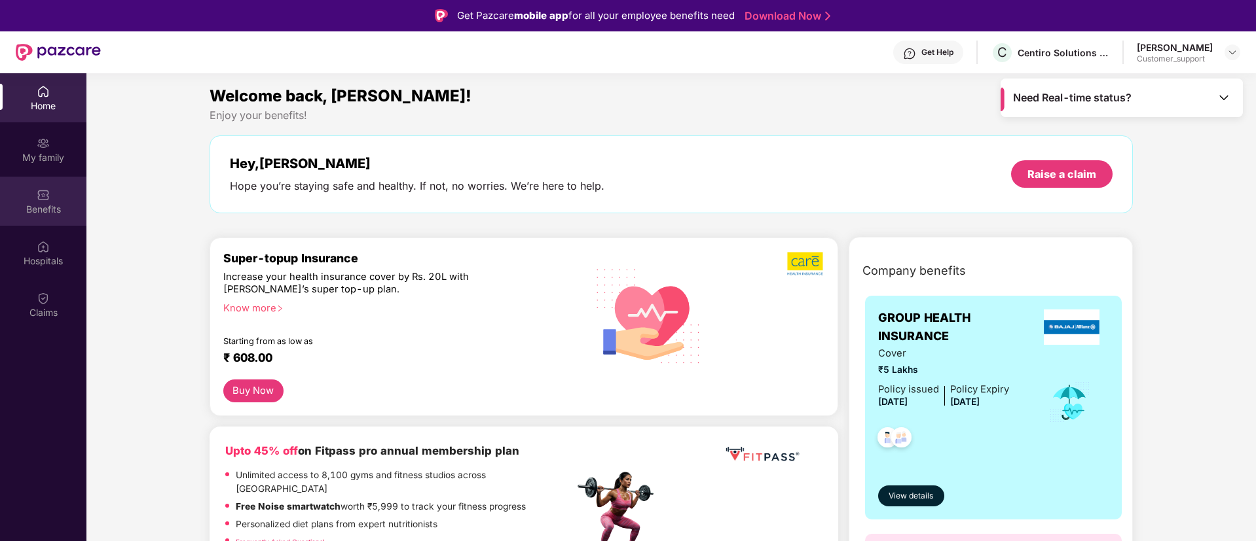
click at [52, 201] on div "Benefits" at bounding box center [43, 201] width 86 height 49
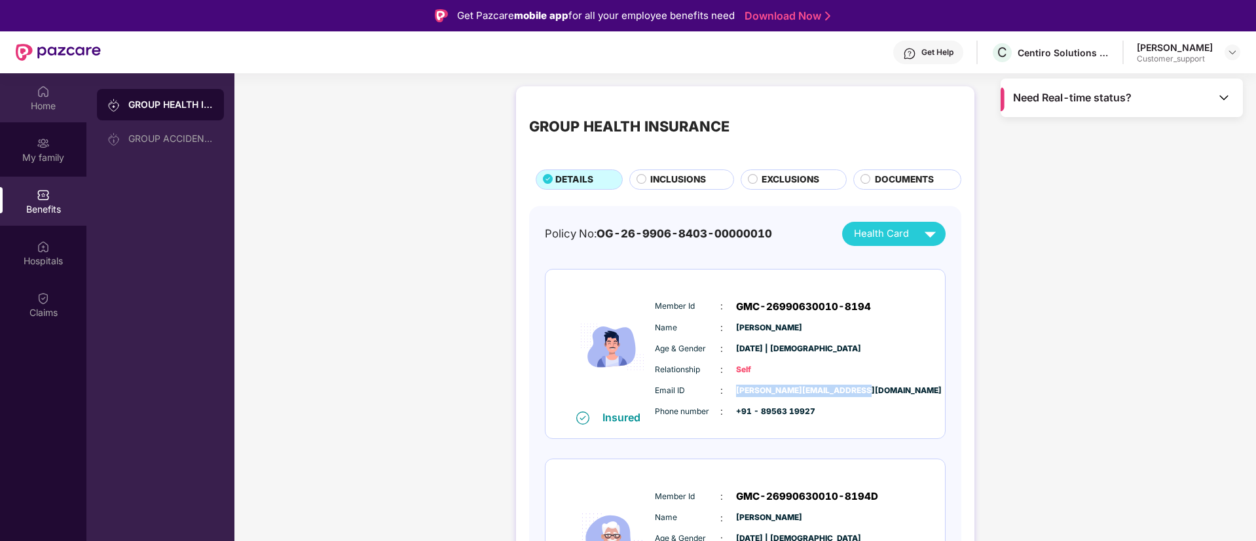
click at [37, 88] on img at bounding box center [43, 91] width 13 height 13
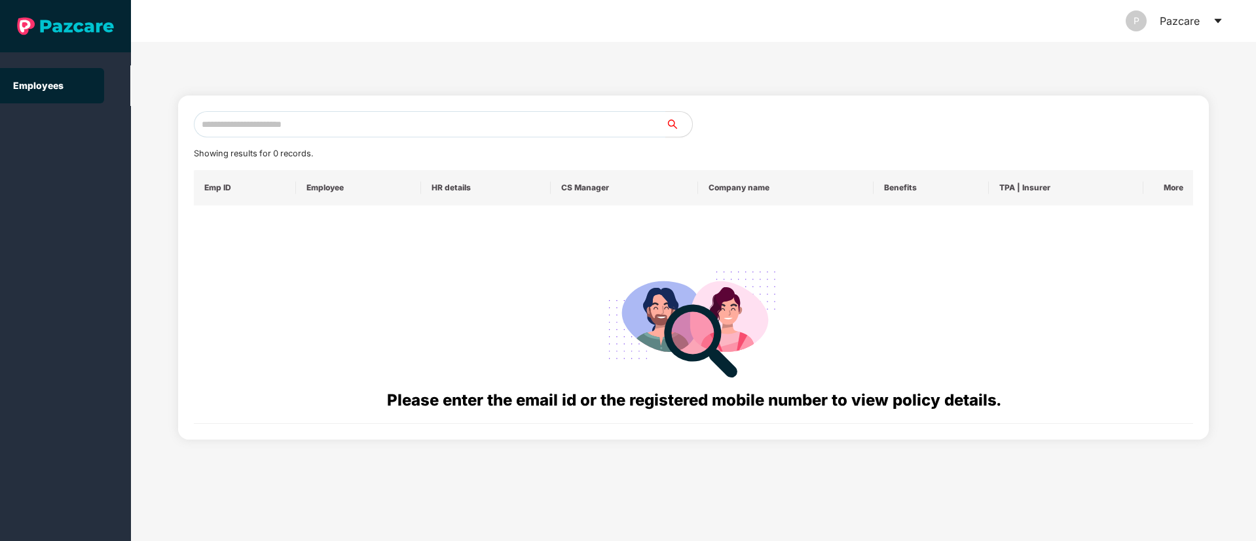
click at [264, 137] on div "Showing results for 0 records. Emp ID Employee HR details CS Manager Company na…" at bounding box center [694, 267] width 1000 height 313
click at [272, 128] on input "text" at bounding box center [430, 124] width 472 height 26
paste input "**********"
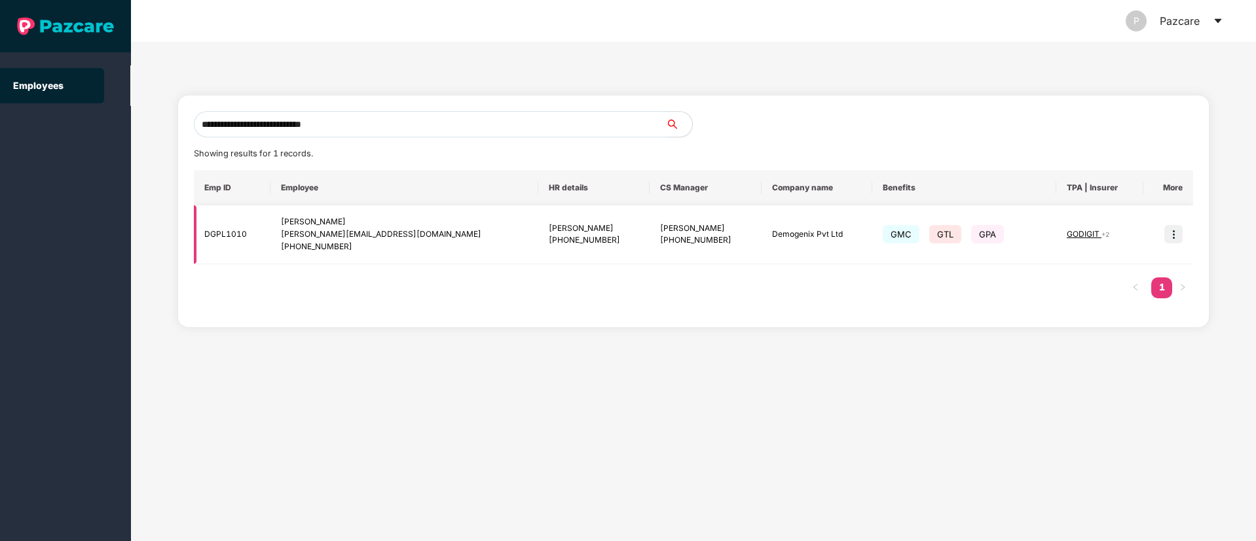
type input "**********"
click at [1168, 232] on img at bounding box center [1173, 234] width 18 height 18
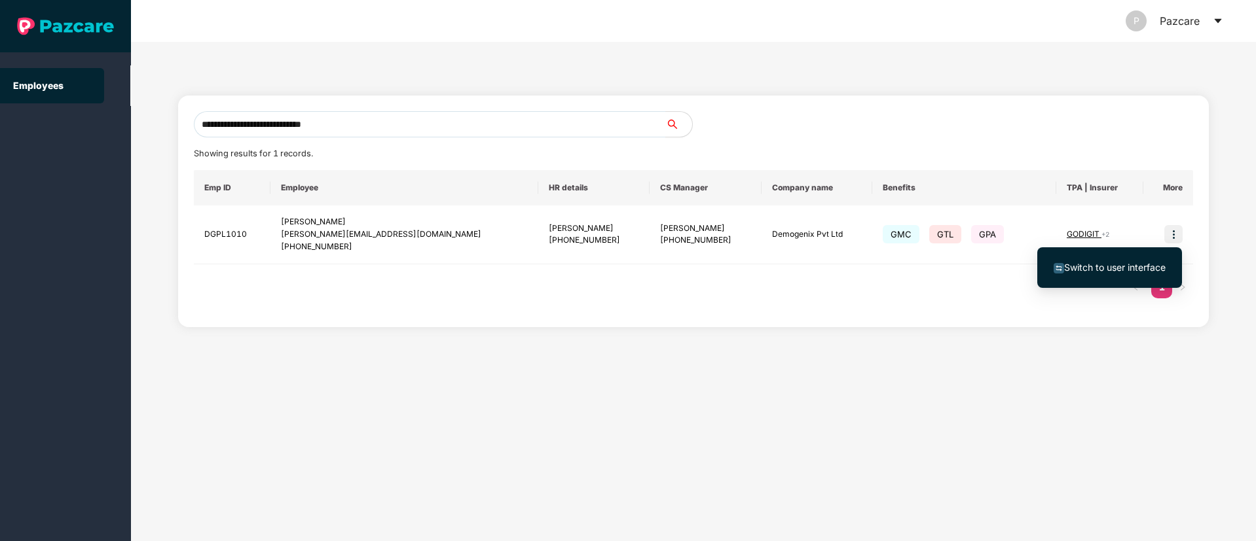
click at [1095, 268] on span "Switch to user interface" at bounding box center [1114, 267] width 101 height 11
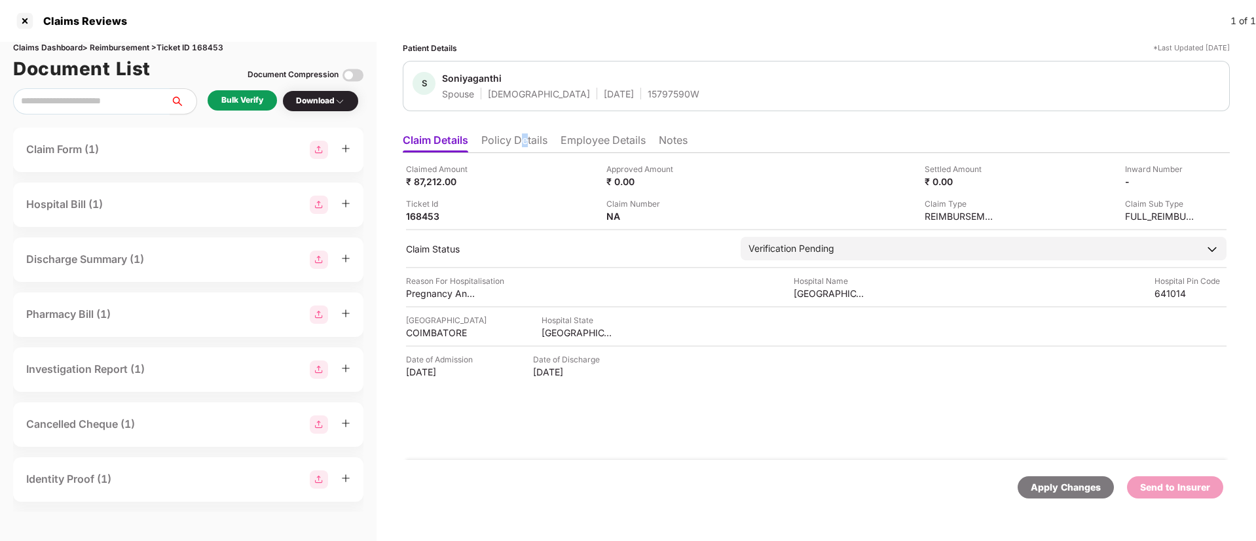
click at [524, 143] on li "Policy Details" at bounding box center [514, 143] width 66 height 19
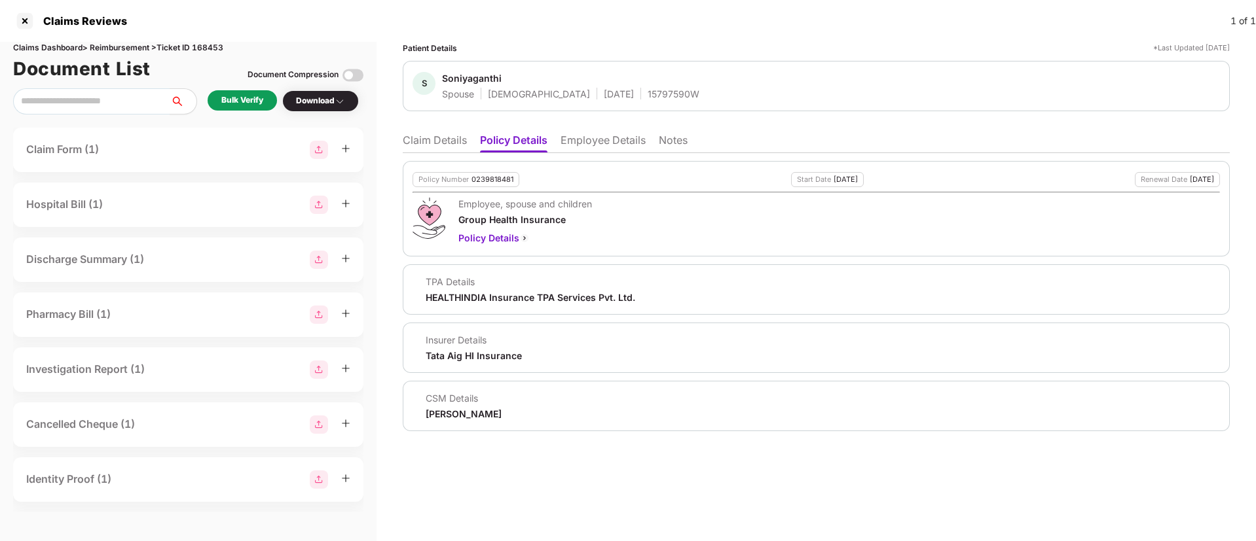
drag, startPoint x: 613, startPoint y: 145, endPoint x: 613, endPoint y: 156, distance: 11.1
click at [613, 155] on div "Claim Details Policy Details Employee Details Notes Policy Number 0239818481 St…" at bounding box center [816, 279] width 827 height 304
click at [602, 145] on li "Employee Details" at bounding box center [602, 143] width 85 height 19
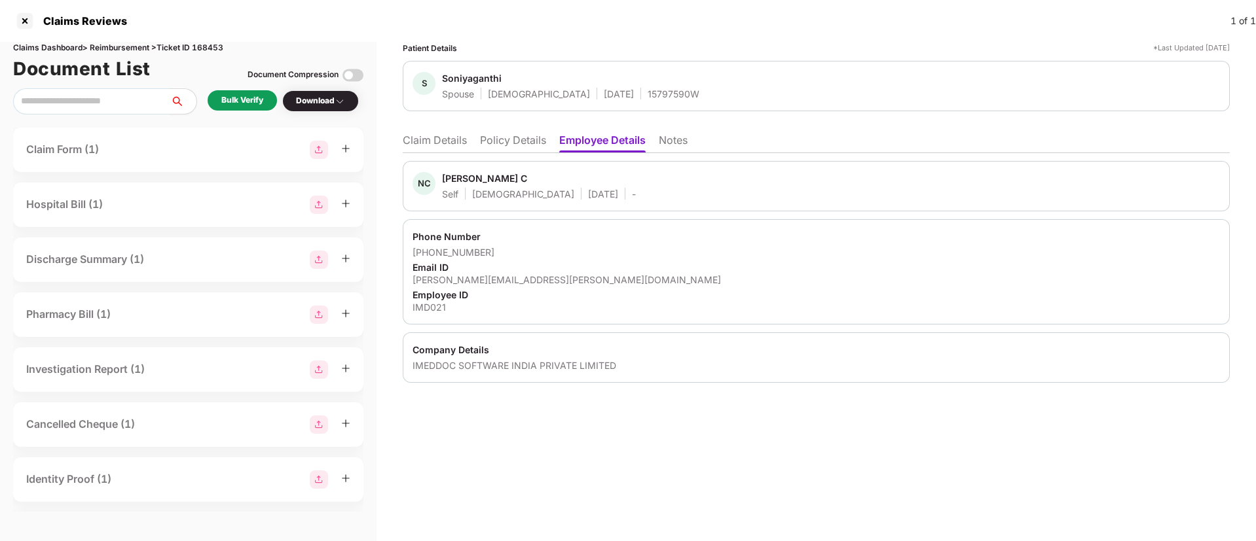
click at [491, 140] on li "Policy Details" at bounding box center [513, 143] width 66 height 19
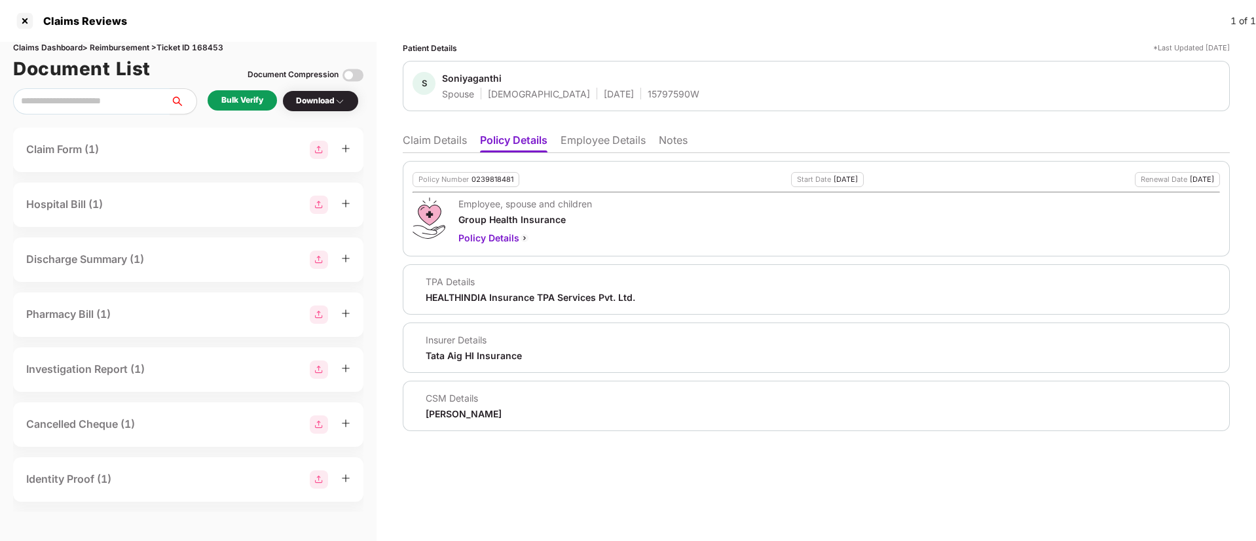
click at [451, 142] on li "Claim Details" at bounding box center [435, 143] width 64 height 19
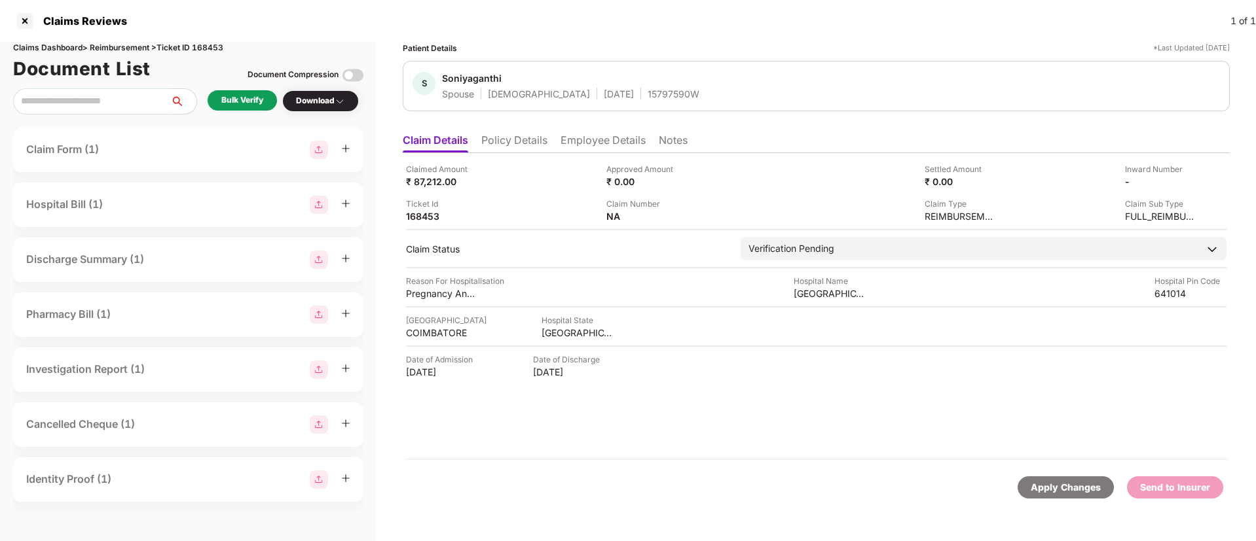
click at [271, 99] on div "Bulk Verify" at bounding box center [242, 100] width 69 height 20
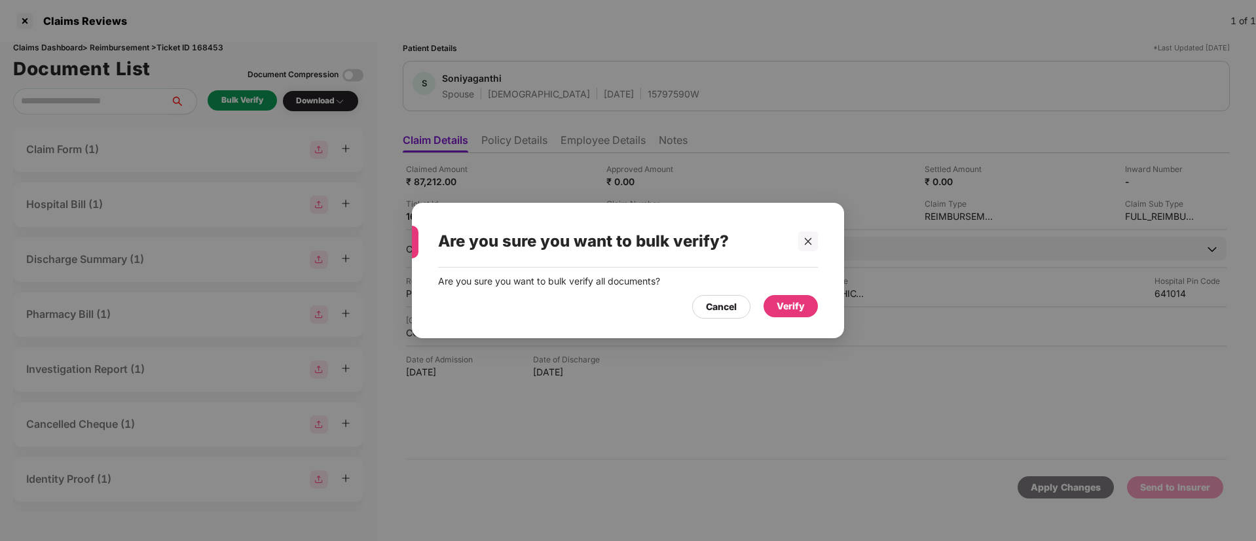
click at [784, 312] on div "Verify" at bounding box center [790, 306] width 28 height 14
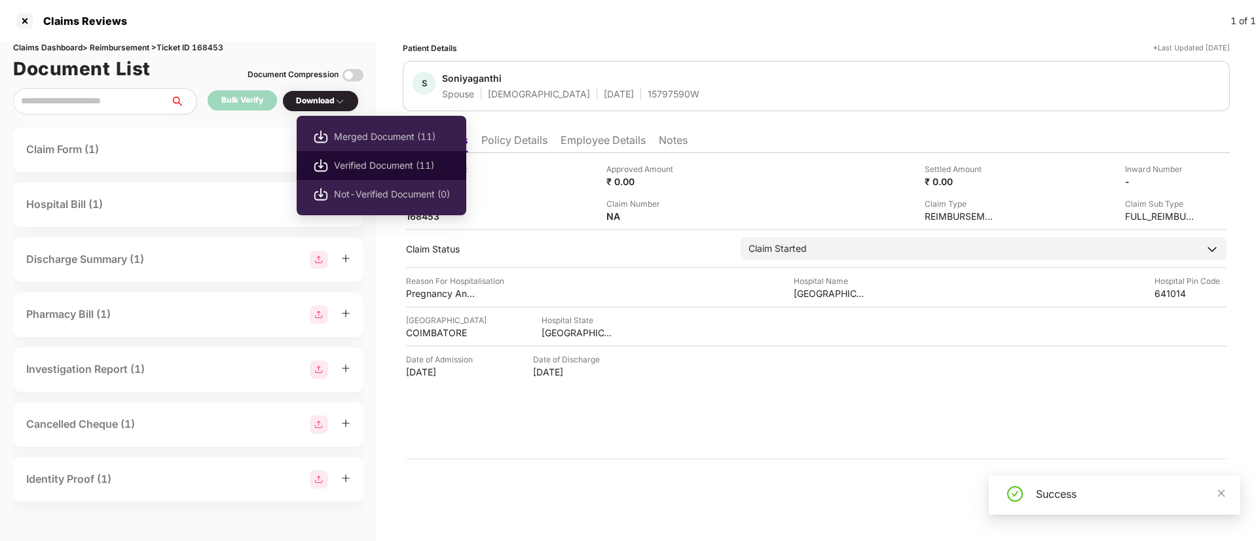
click at [350, 164] on span "Verified Document (11)" at bounding box center [392, 165] width 116 height 14
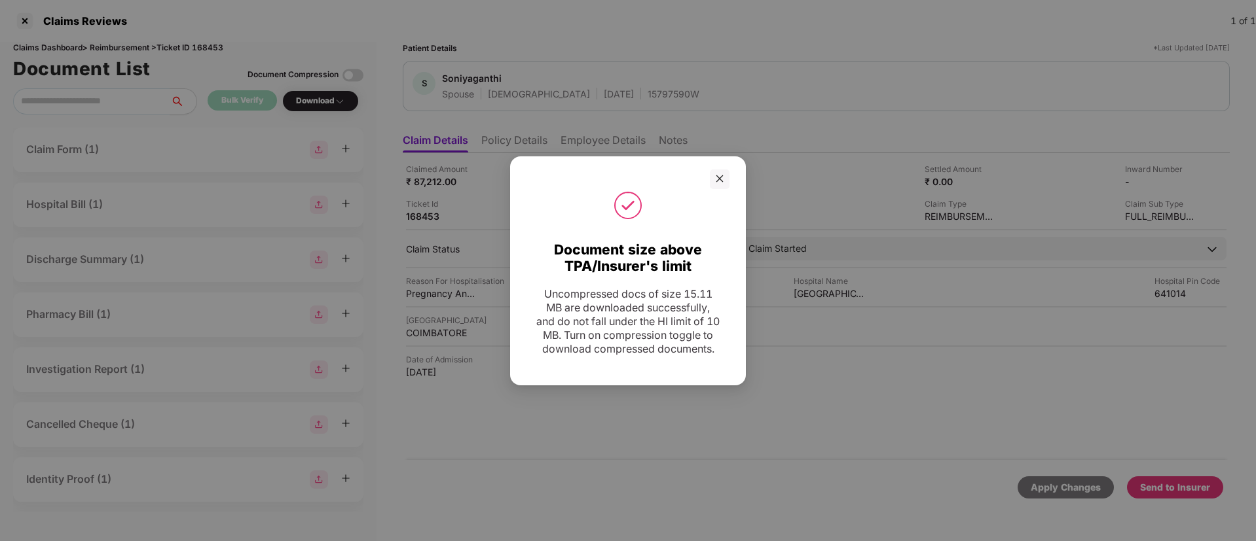
drag, startPoint x: 739, startPoint y: 35, endPoint x: 692, endPoint y: 104, distance: 83.3
click at [738, 35] on div "Document size above TPA/Insurer's limit Uncompressed docs of size 15.11 MB are …" at bounding box center [628, 270] width 1256 height 541
drag, startPoint x: 718, startPoint y: 173, endPoint x: 1031, endPoint y: 499, distance: 451.9
click at [718, 174] on icon "close" at bounding box center [719, 178] width 9 height 9
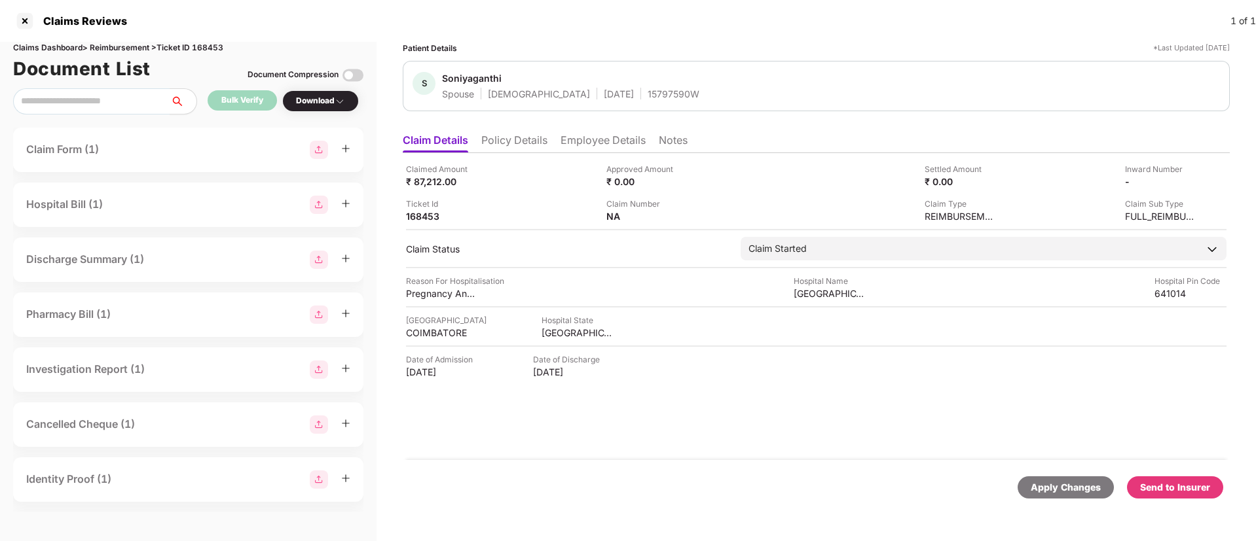
drag, startPoint x: 1182, startPoint y: 491, endPoint x: 902, endPoint y: 435, distance: 285.6
click at [1154, 486] on div "Send to Insurer" at bounding box center [1175, 487] width 70 height 14
click at [501, 134] on li "Policy Details" at bounding box center [514, 143] width 66 height 19
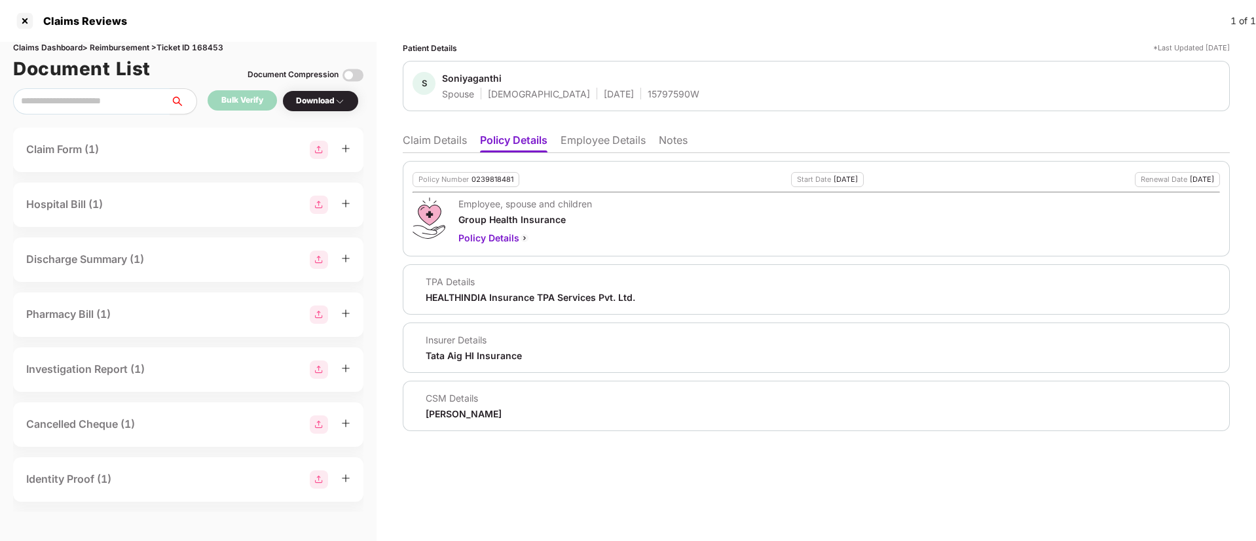
click at [443, 142] on li "Claim Details" at bounding box center [435, 143] width 64 height 19
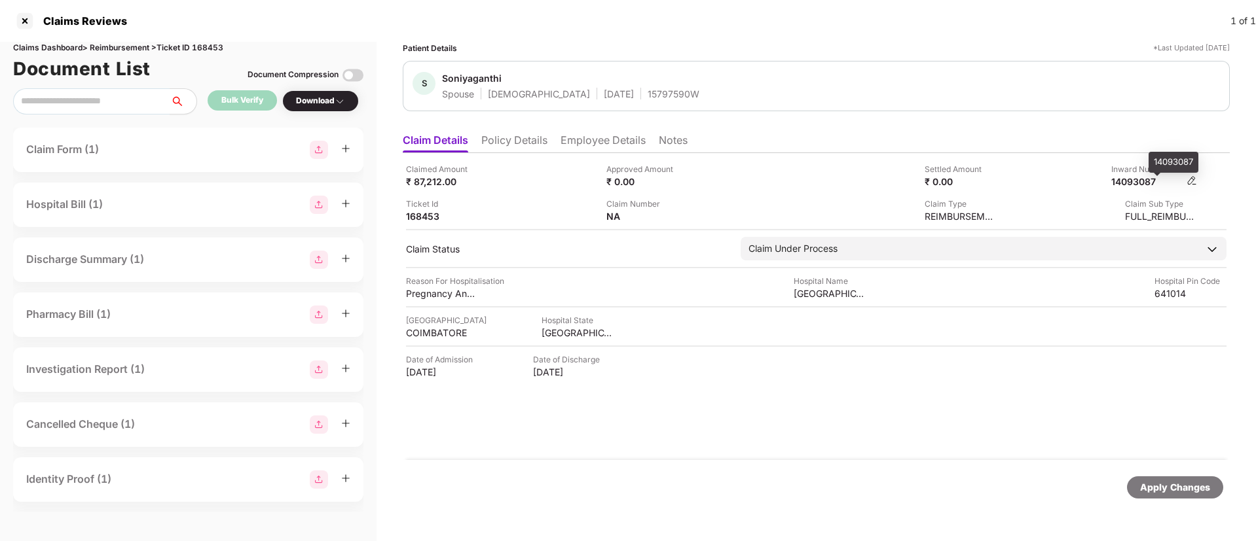
click at [1132, 185] on div "14093087" at bounding box center [1147, 181] width 72 height 12
copy div "14093087"
click at [647, 96] on div "15797590W" at bounding box center [673, 94] width 52 height 12
click at [647, 95] on div "15797590W" at bounding box center [673, 94] width 52 height 12
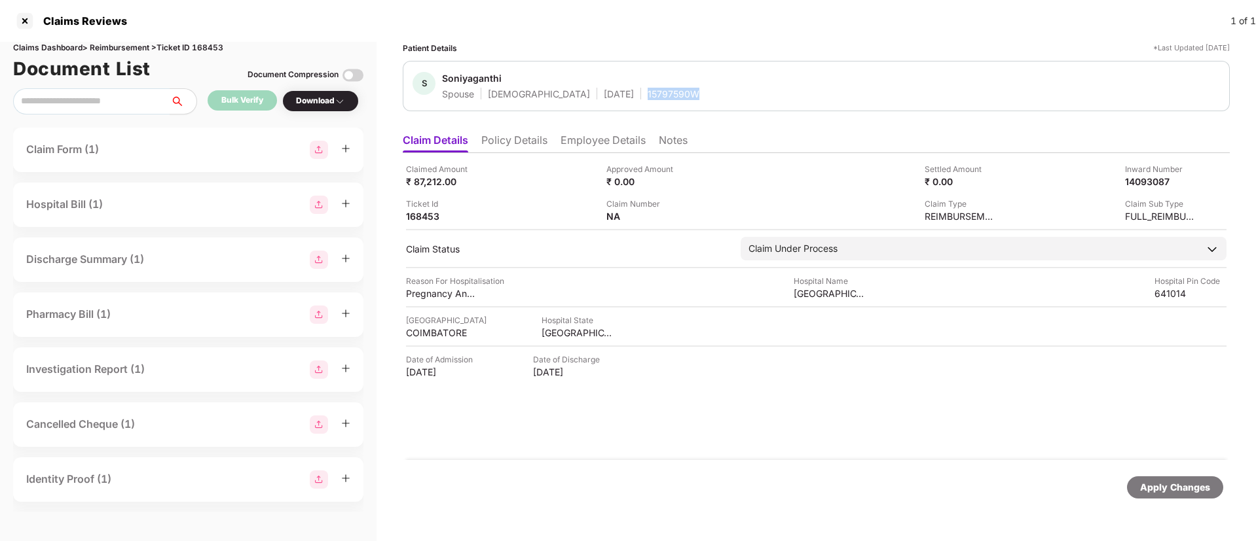
copy div "15797590W"
click at [539, 193] on div "Claimed Amount ₹ 87,212.00 Approved Amount ₹ 0.00 Settled Amount ₹ 0.00 Inward …" at bounding box center [816, 193] width 820 height 60
click at [525, 153] on div "Claimed Amount ₹ 87,212.00 Approved Amount ₹ 0.00 Settled Amount ₹ 0.00 Inward …" at bounding box center [816, 306] width 827 height 307
click at [490, 137] on li "Policy Details" at bounding box center [514, 143] width 66 height 19
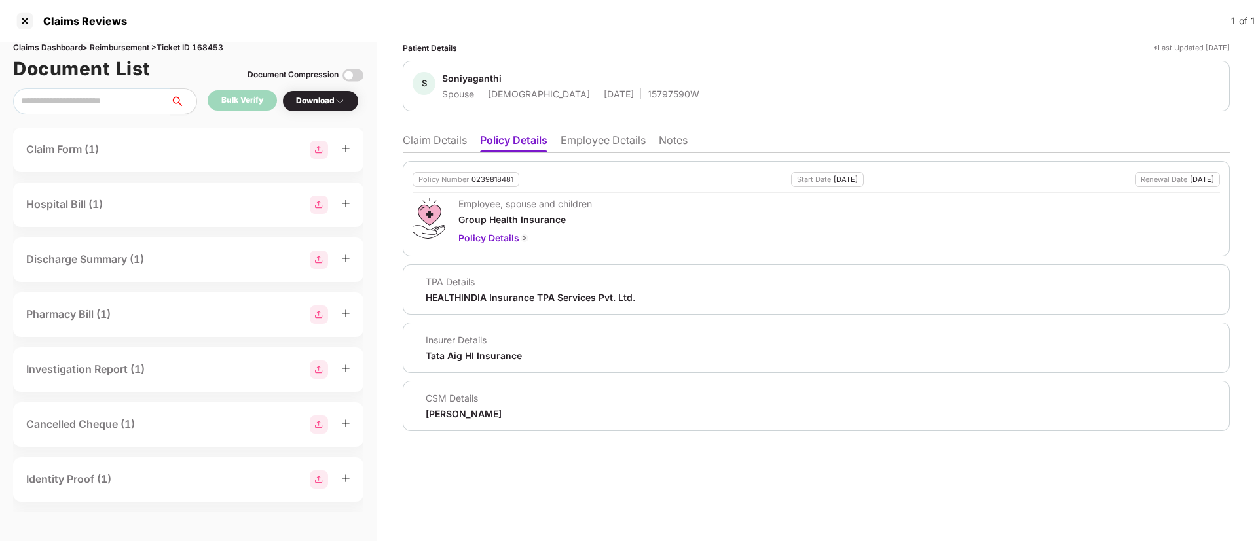
click at [434, 145] on li "Claim Details" at bounding box center [435, 143] width 64 height 19
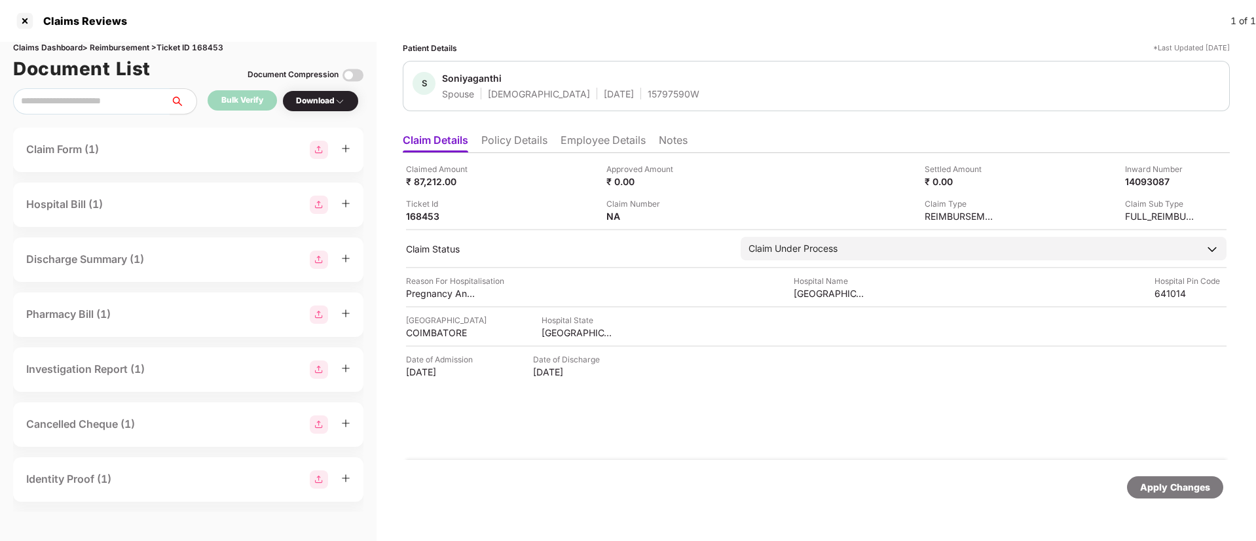
click at [522, 143] on li "Policy Details" at bounding box center [514, 143] width 66 height 19
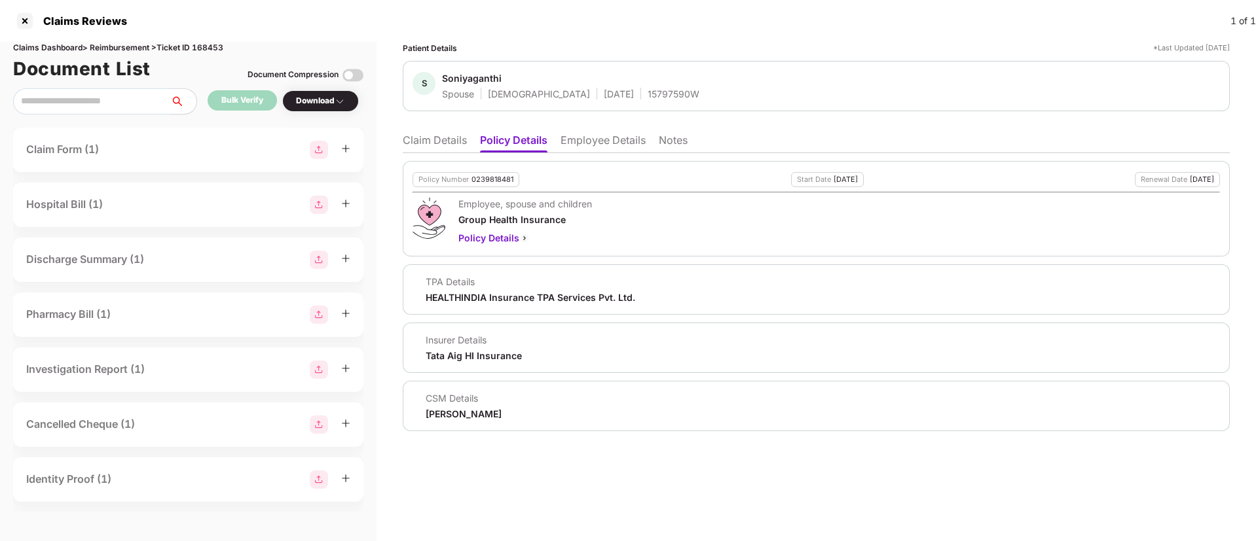
click at [440, 150] on li "Claim Details" at bounding box center [435, 143] width 64 height 19
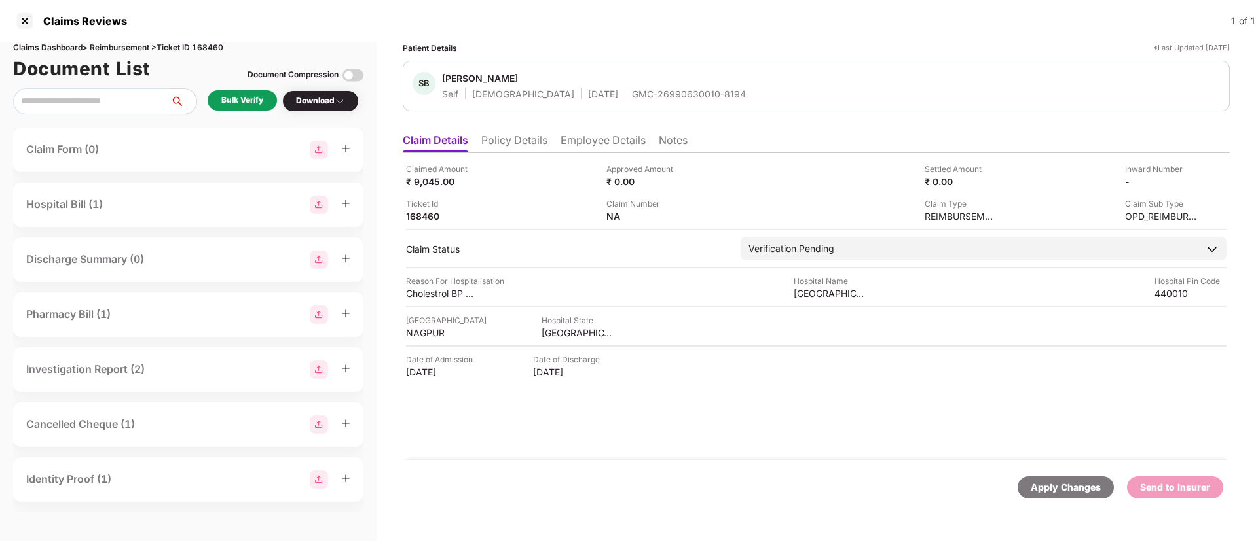
click at [509, 146] on li "Policy Details" at bounding box center [514, 143] width 66 height 19
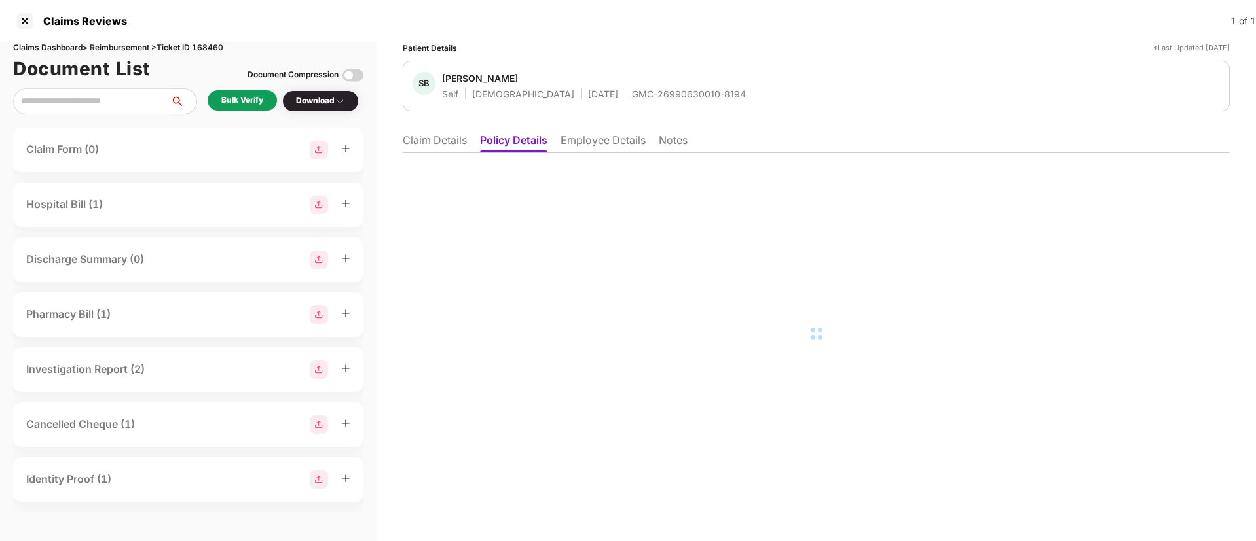
click at [598, 148] on li "Employee Details" at bounding box center [602, 143] width 85 height 19
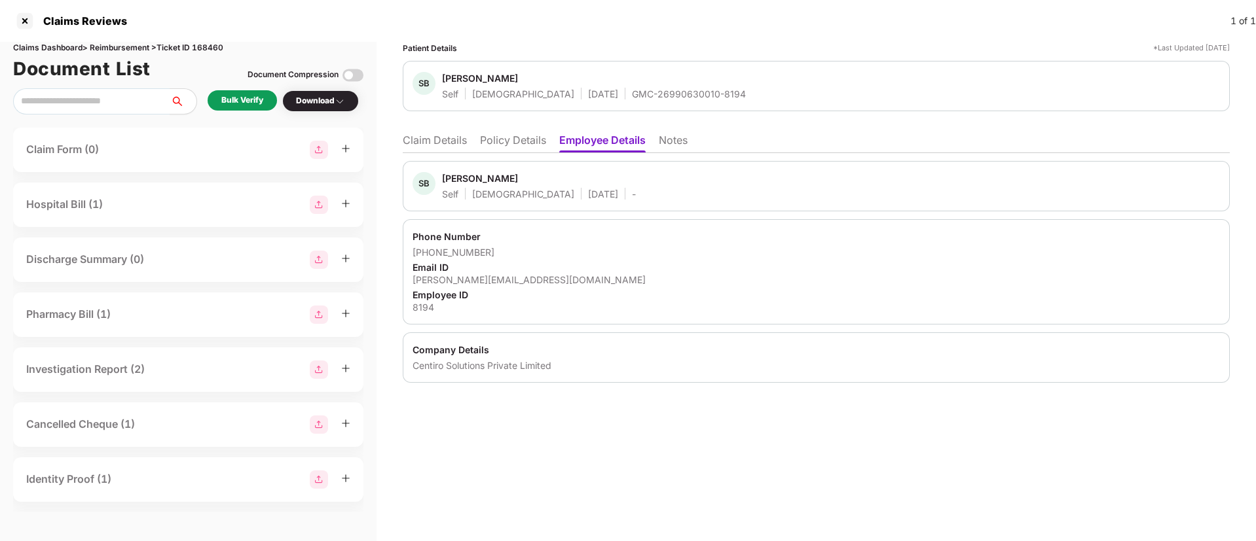
click at [489, 283] on div "sudeep.batobyal@centiro.com" at bounding box center [815, 280] width 807 height 12
click at [490, 282] on div "sudeep.batobyal@centiro.com" at bounding box center [815, 280] width 807 height 12
copy div "sudeep.batobyal@centiro.com"
click at [441, 140] on li "Claim Details" at bounding box center [435, 143] width 64 height 19
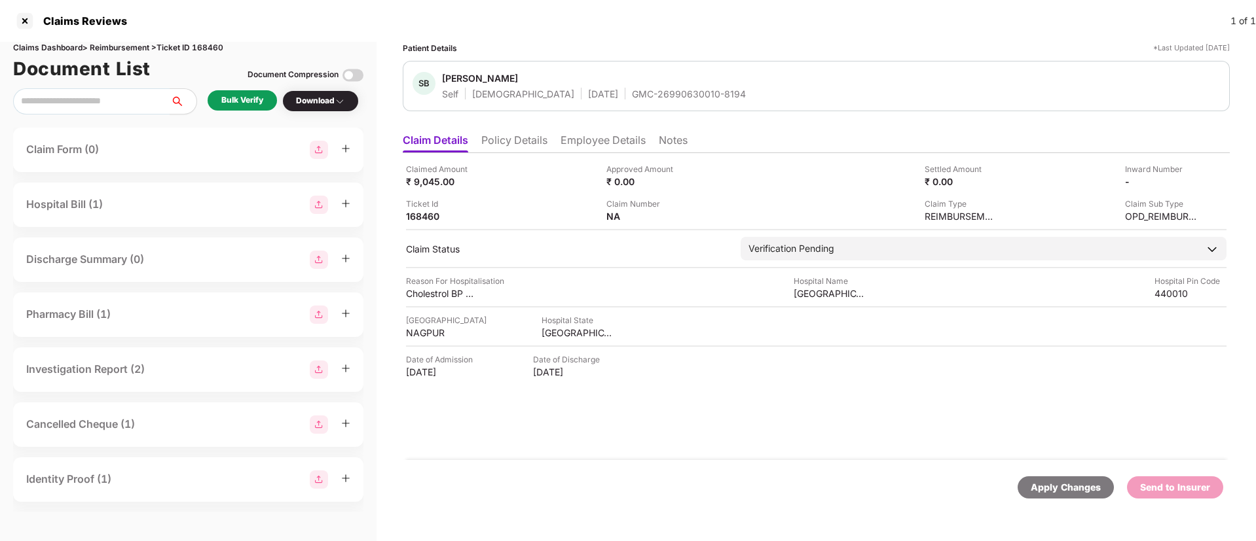
click at [257, 99] on div "Bulk Verify" at bounding box center [242, 100] width 42 height 12
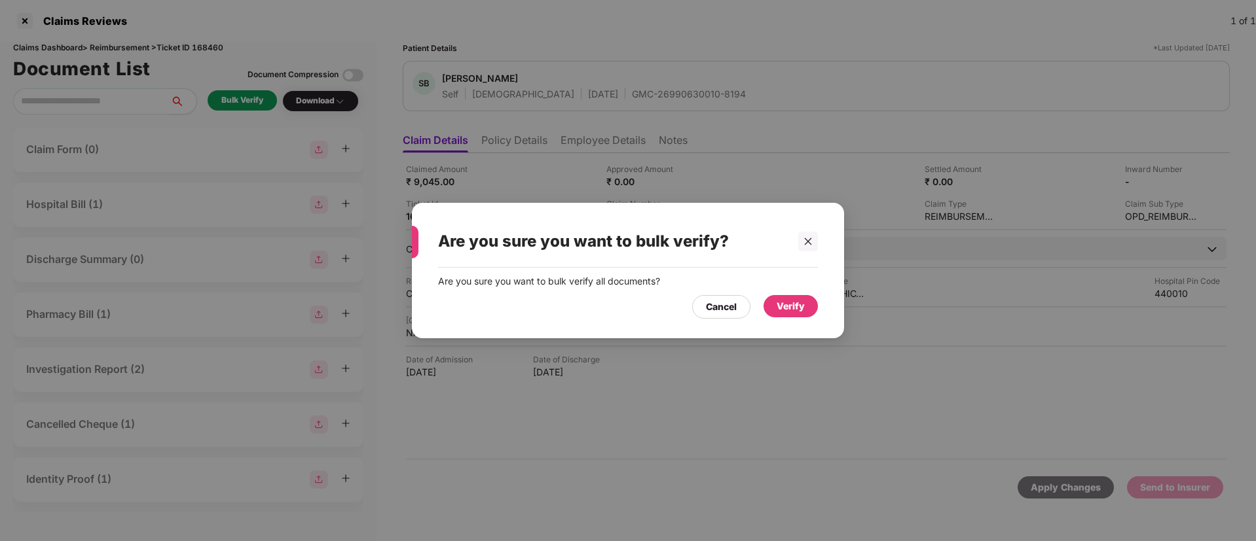
click at [802, 306] on div "Verify" at bounding box center [790, 306] width 28 height 14
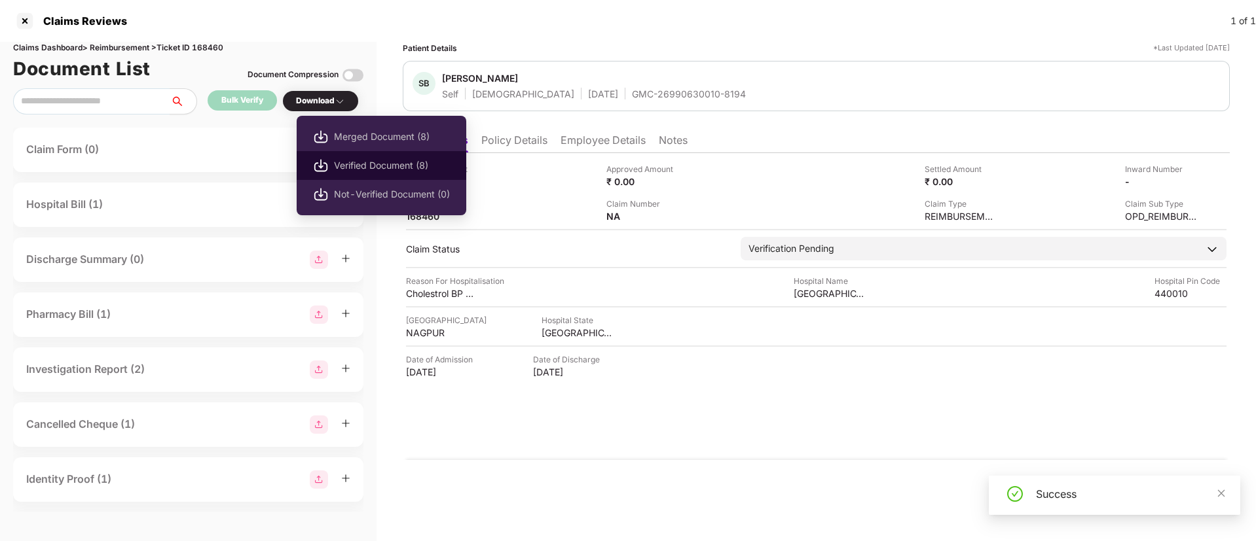
click at [356, 158] on span "Verified Document (8)" at bounding box center [392, 165] width 116 height 14
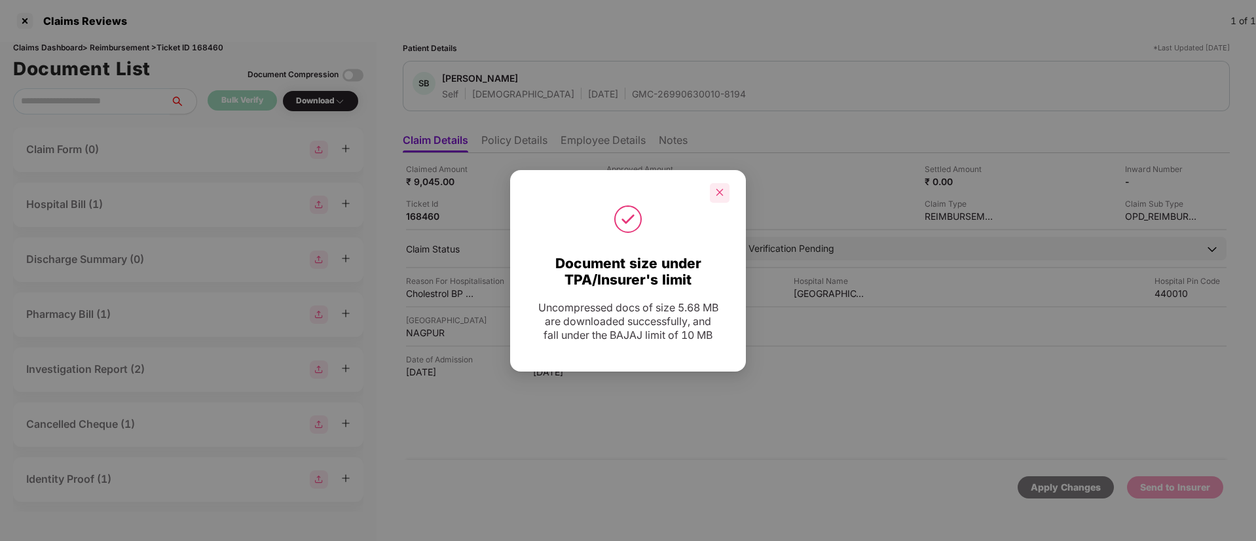
click at [725, 193] on div at bounding box center [720, 193] width 20 height 20
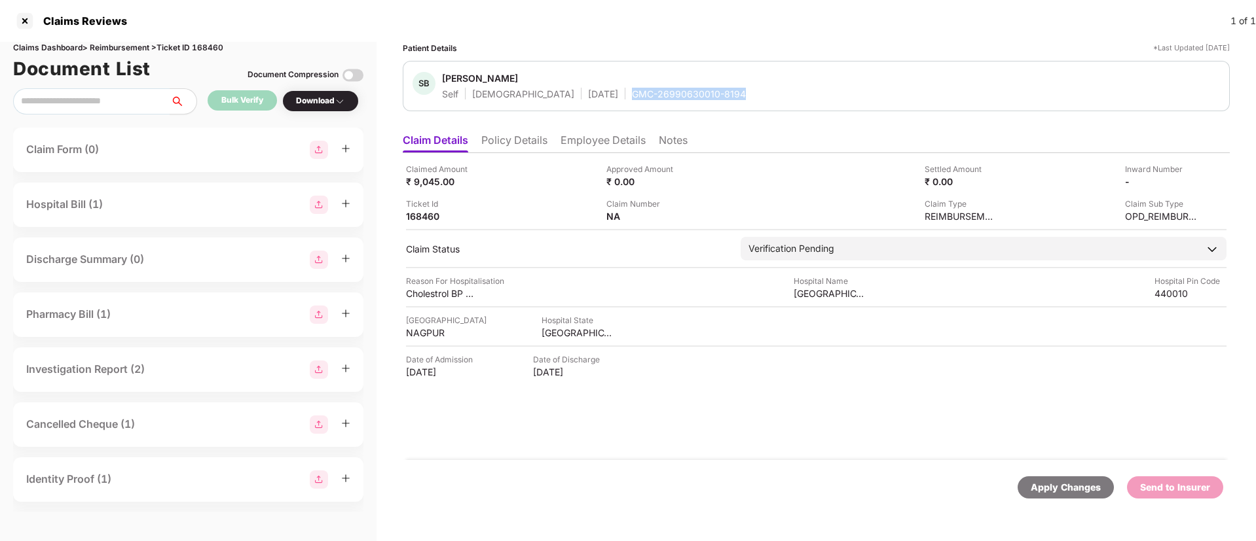
drag, startPoint x: 577, startPoint y: 93, endPoint x: 691, endPoint y: 91, distance: 113.9
click at [691, 91] on div "SB Sudeep Batobyal Self Male 02 Apr 1998 GMC-26990630010-8194" at bounding box center [815, 86] width 807 height 28
copy div "GMC-26990630010-8194"
click at [575, 183] on div "Claimed Amount ₹ 9,045.00" at bounding box center [501, 175] width 190 height 25
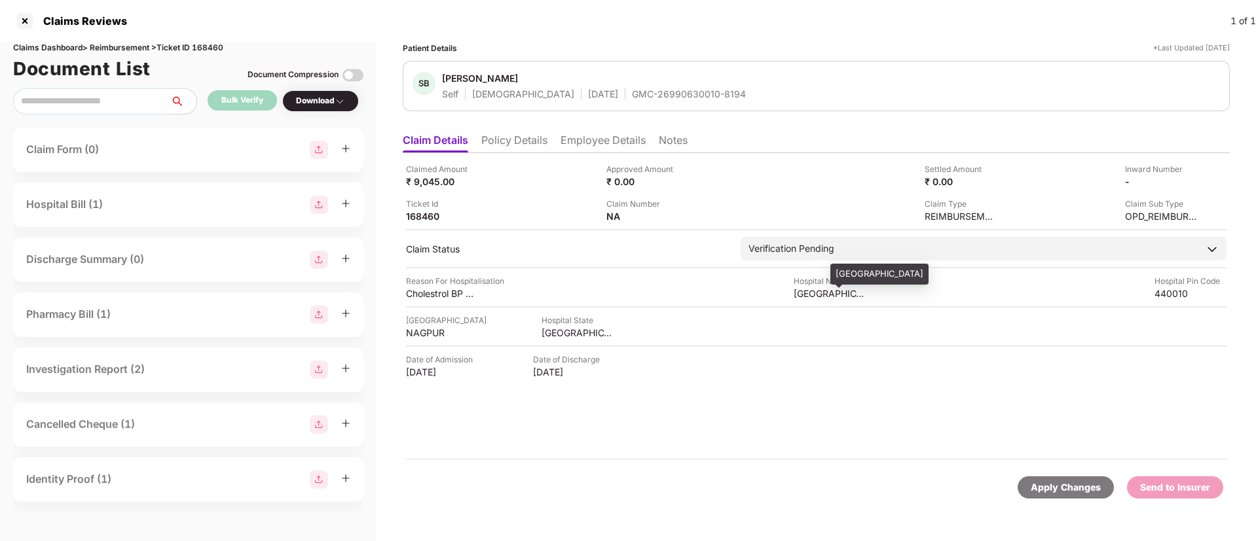
click at [820, 291] on div "Sunflower Hospital" at bounding box center [829, 293] width 72 height 12
copy div "Sunflower Hospital"
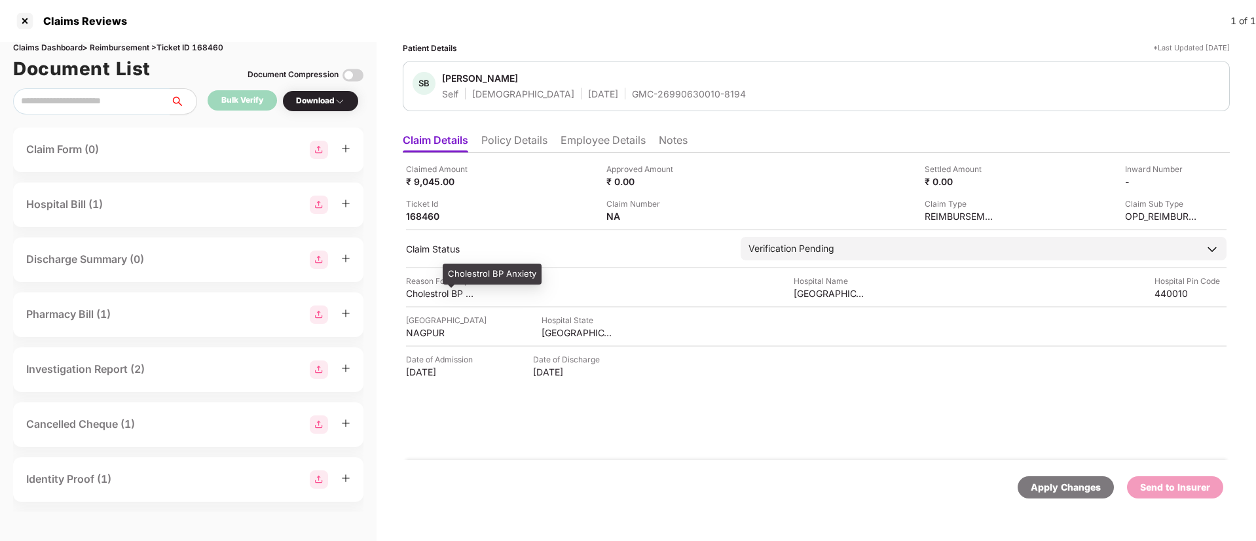
click at [435, 292] on div "Cholestrol BP Anxiety" at bounding box center [442, 293] width 72 height 12
copy div "Cholestrol BP Anxiety"
click at [519, 286] on div "Reason For Hospitalisation Cholestrol BP Anxiety Hospital Name Sunflower Hospit…" at bounding box center [816, 287] width 820 height 25
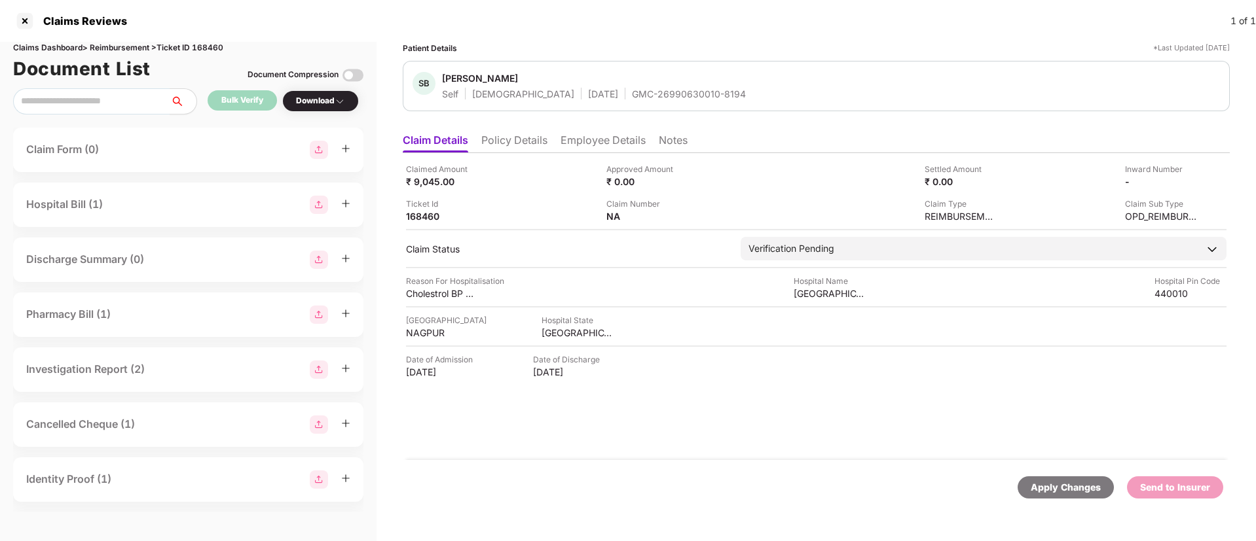
click at [592, 143] on li "Employee Details" at bounding box center [602, 143] width 85 height 19
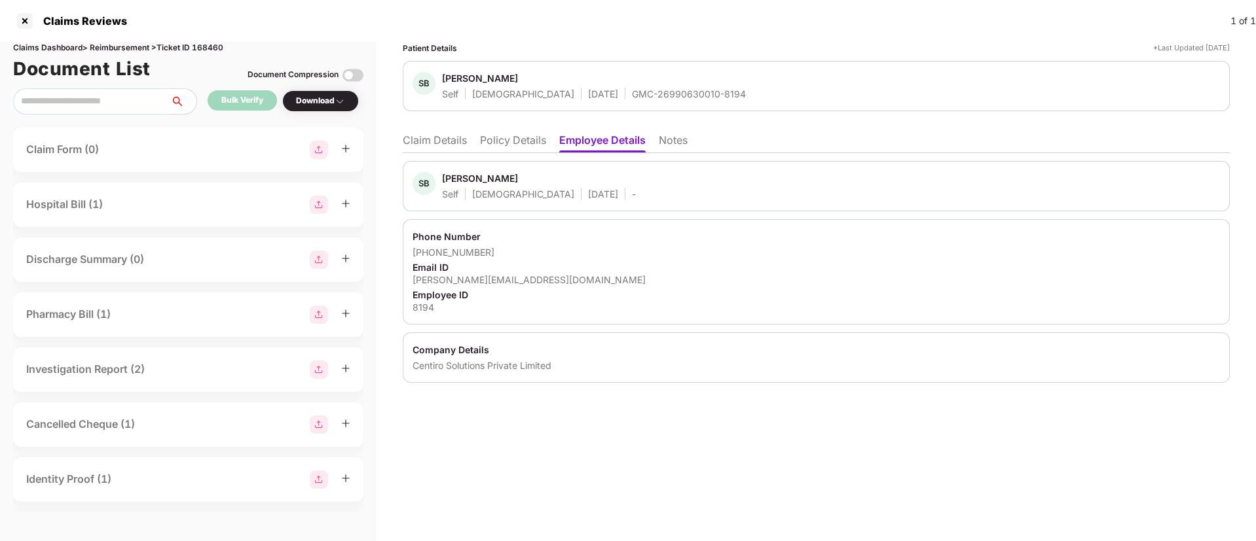
click at [479, 274] on div "[PERSON_NAME][EMAIL_ADDRESS][DOMAIN_NAME]" at bounding box center [815, 280] width 807 height 12
click at [479, 274] on div "sudeep.batobyal@centiro.com" at bounding box center [815, 280] width 807 height 12
copy div "sudeep.batobyal@centiro.com"
drag, startPoint x: 430, startPoint y: 249, endPoint x: 497, endPoint y: 248, distance: 67.4
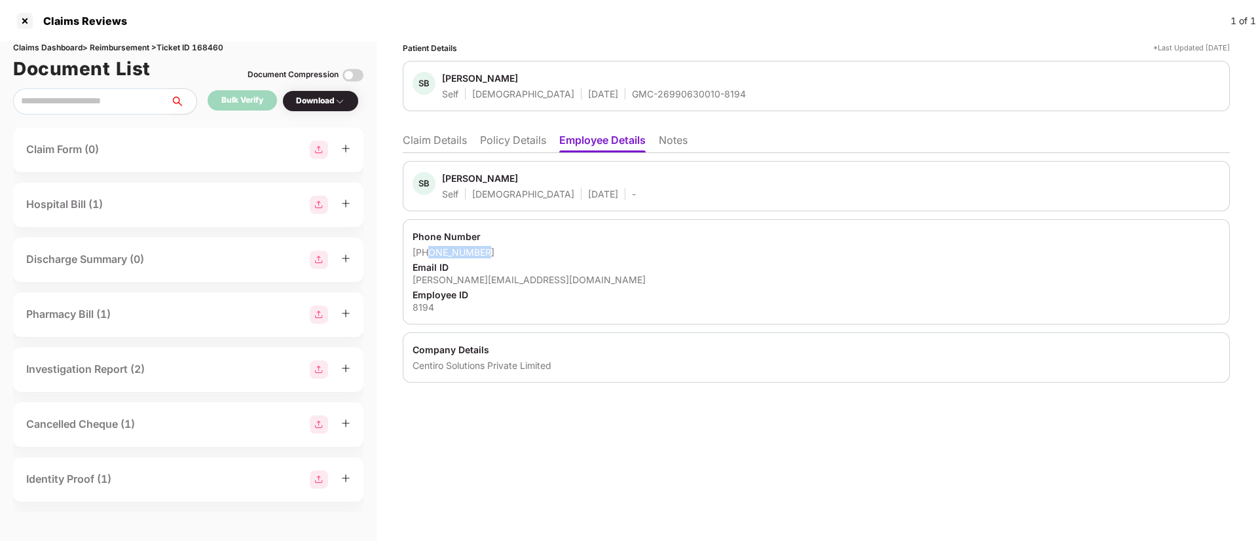
click at [497, 248] on div "+918956319927" at bounding box center [815, 252] width 807 height 12
copy div "8956319927"
click at [439, 140] on li "Claim Details" at bounding box center [435, 143] width 64 height 19
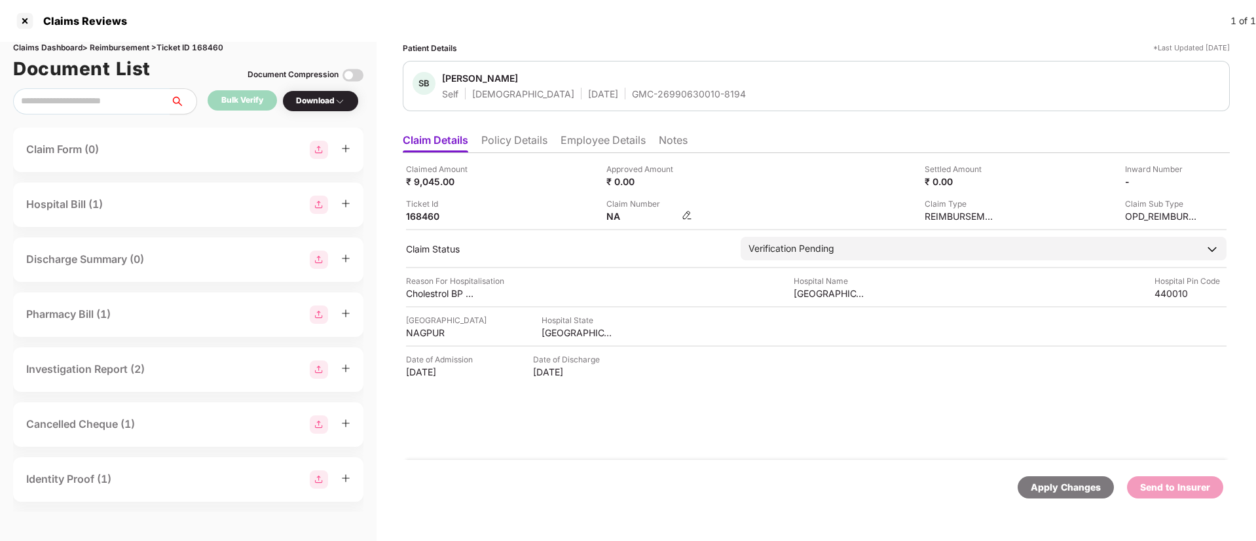
click at [691, 215] on img at bounding box center [686, 215] width 10 height 10
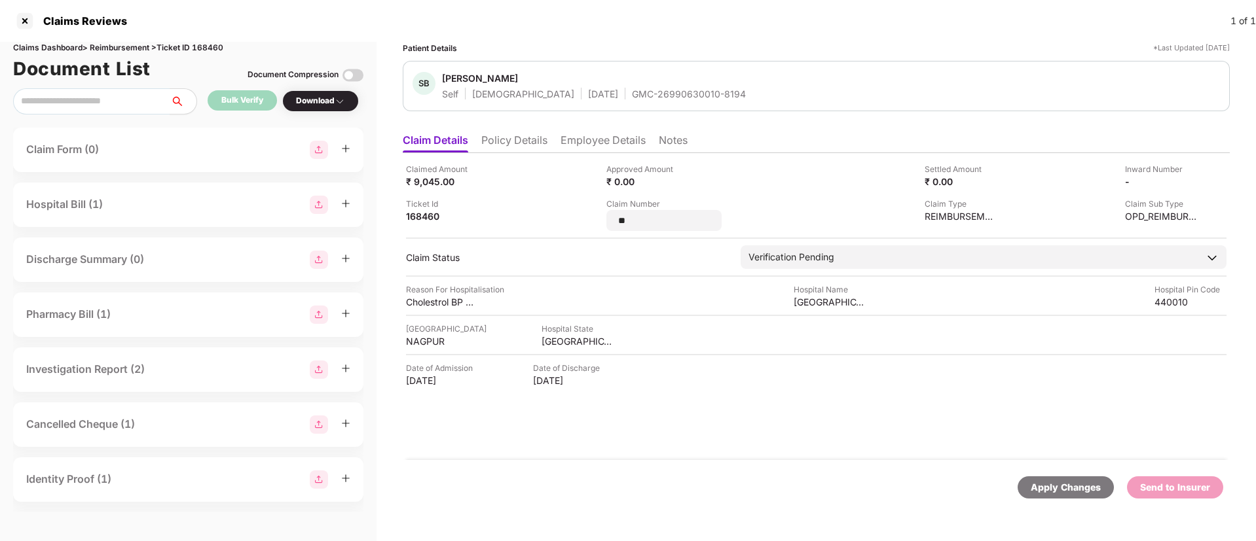
type input "*"
type input "**********"
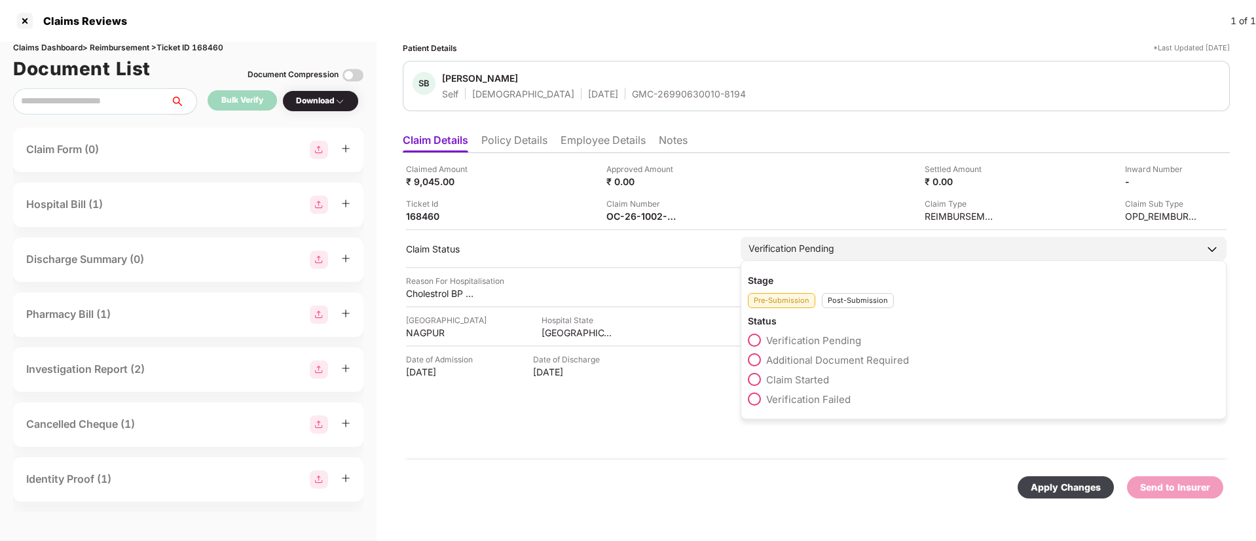
click at [846, 307] on div "Post-Submission" at bounding box center [858, 300] width 72 height 15
click at [761, 361] on span at bounding box center [754, 359] width 13 height 13
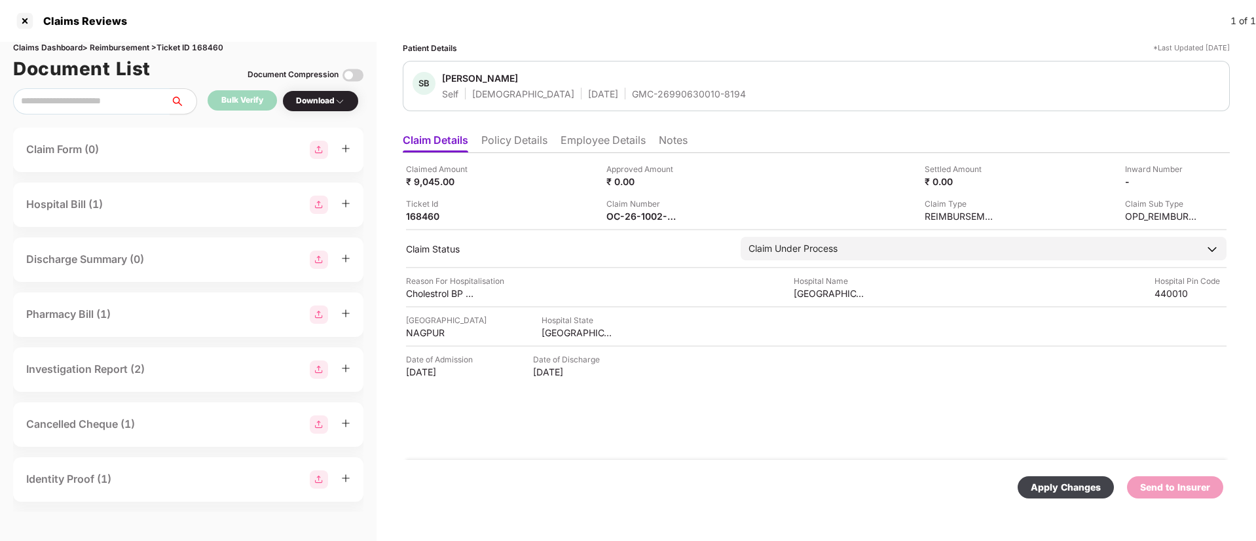
click at [1030, 482] on div "Apply Changes" at bounding box center [1065, 488] width 96 height 22
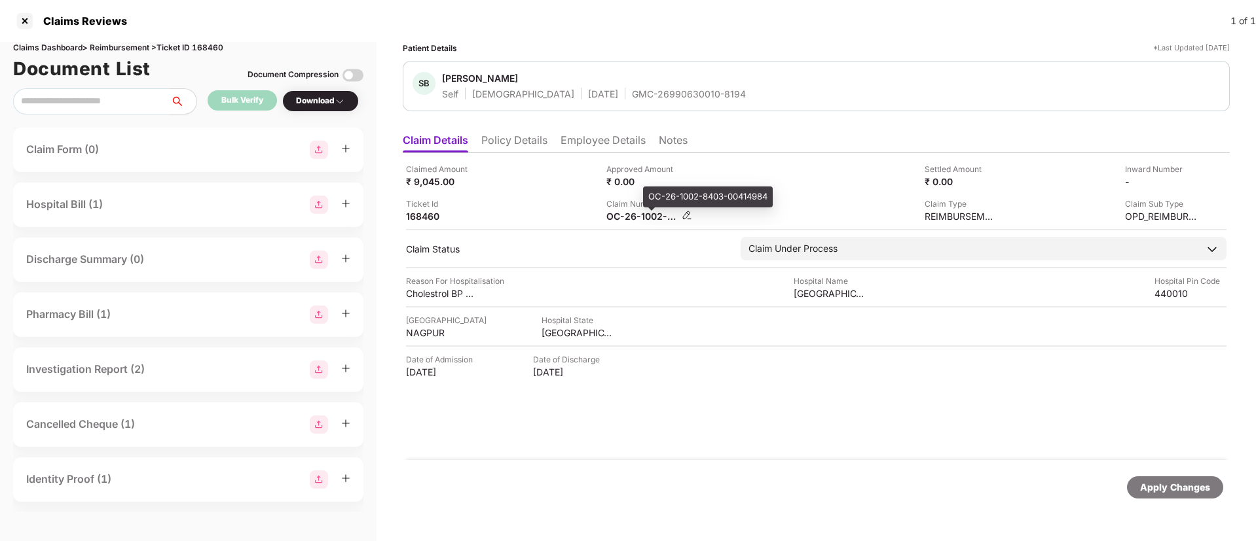
click at [619, 219] on div "OC-26-1002-8403-00414984" at bounding box center [642, 216] width 72 height 12
click at [619, 221] on div "OC-26-1002-8403-00414984" at bounding box center [642, 216] width 72 height 12
copy div
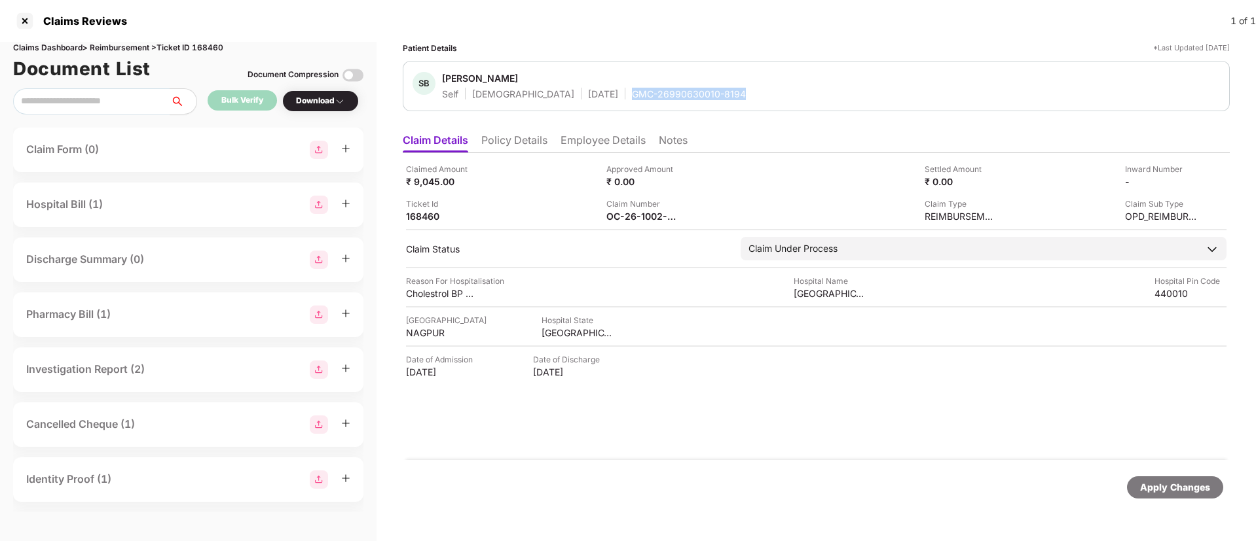
drag, startPoint x: 576, startPoint y: 94, endPoint x: 736, endPoint y: 93, distance: 159.7
click at [736, 93] on div "SB Sudeep Batobyal Self Male 02 Apr 1998 GMC-26990630010-8194" at bounding box center [815, 86] width 807 height 28
copy div "GMC-26990630010-8194"
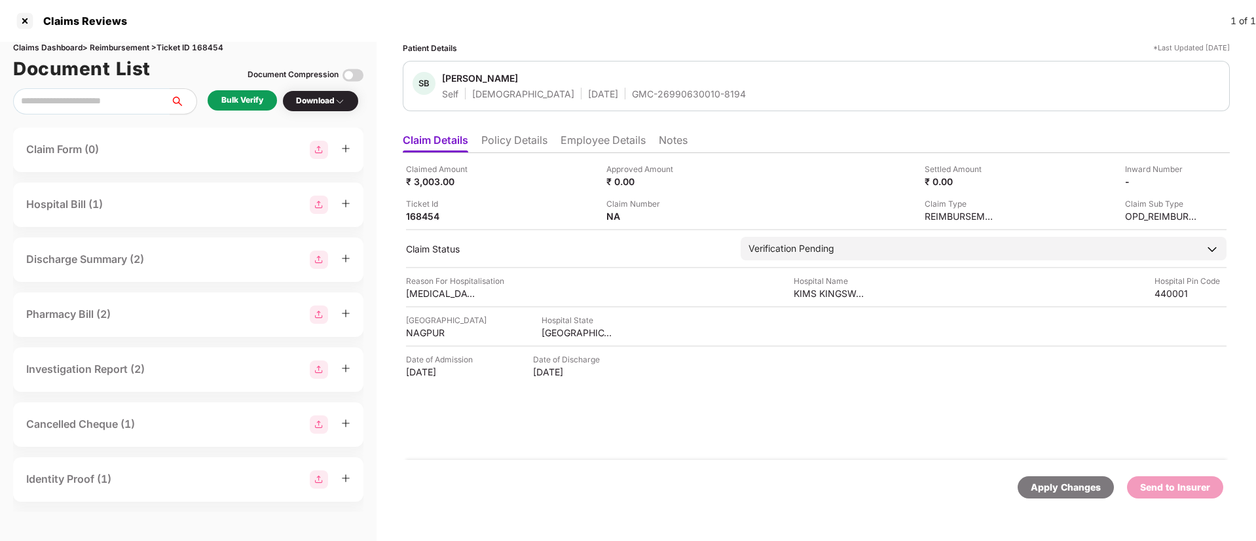
click at [220, 105] on div "Bulk Verify" at bounding box center [242, 100] width 69 height 20
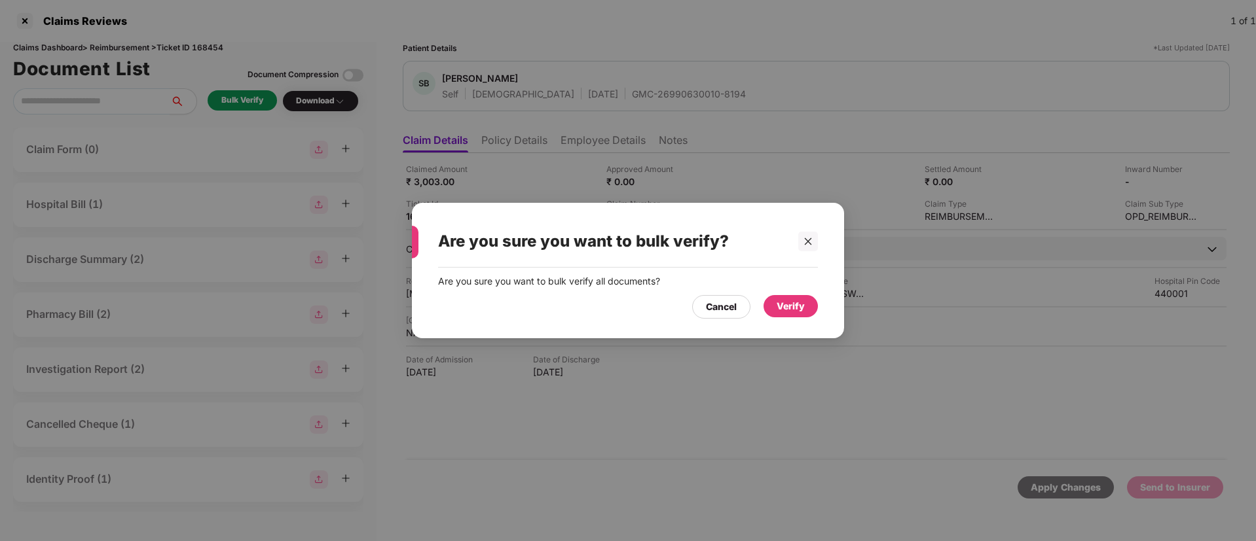
click at [763, 304] on div "Verify" at bounding box center [790, 306] width 54 height 22
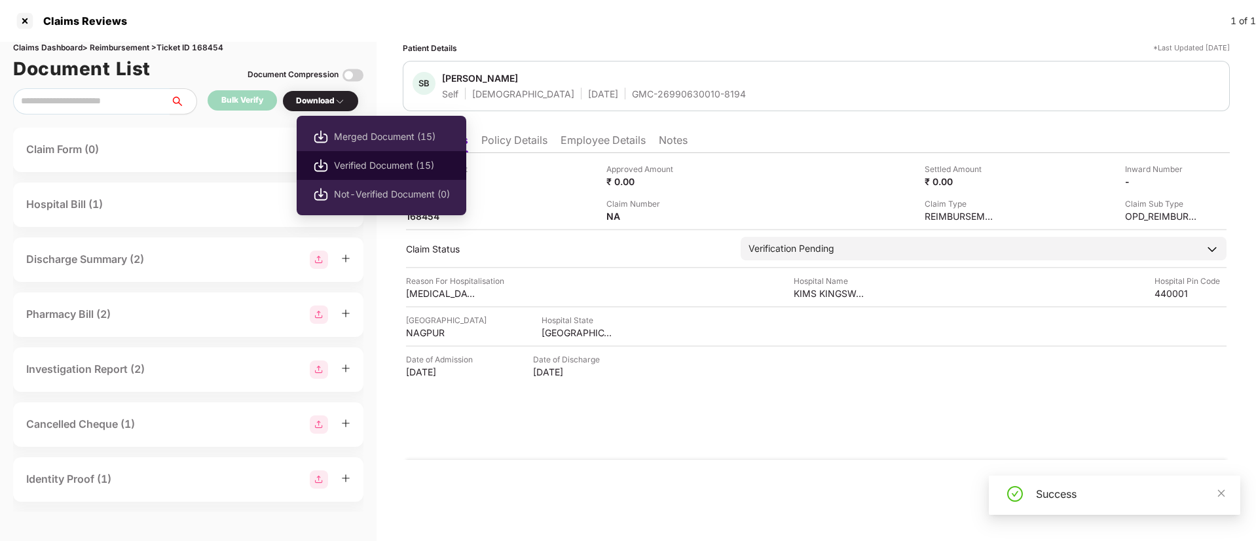
click at [362, 170] on span "Verified Document (15)" at bounding box center [392, 165] width 116 height 14
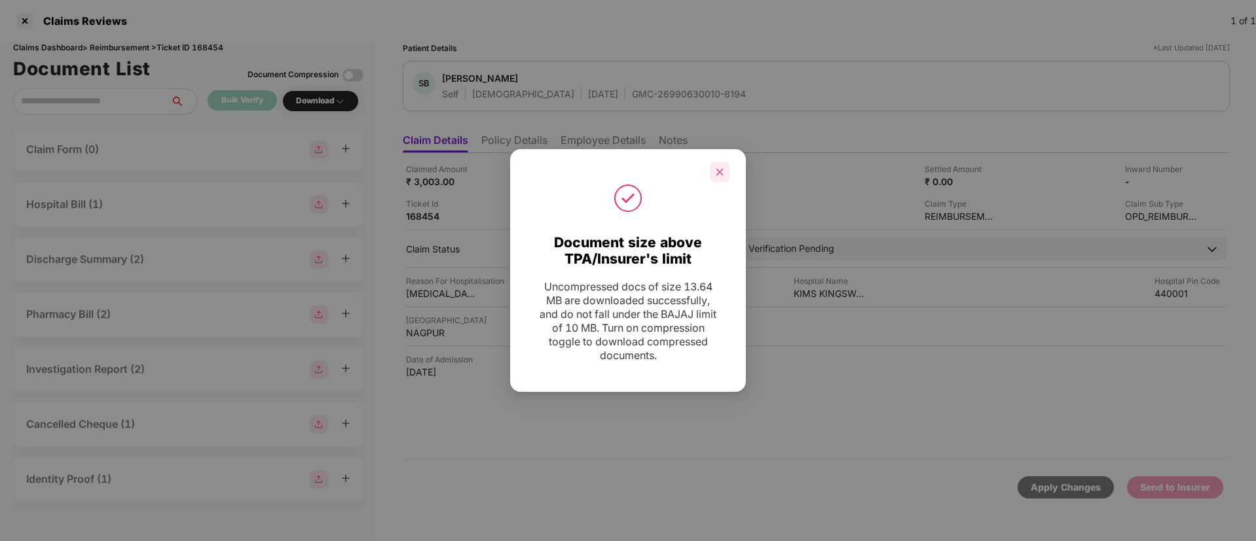
click at [722, 168] on icon "close" at bounding box center [719, 172] width 9 height 9
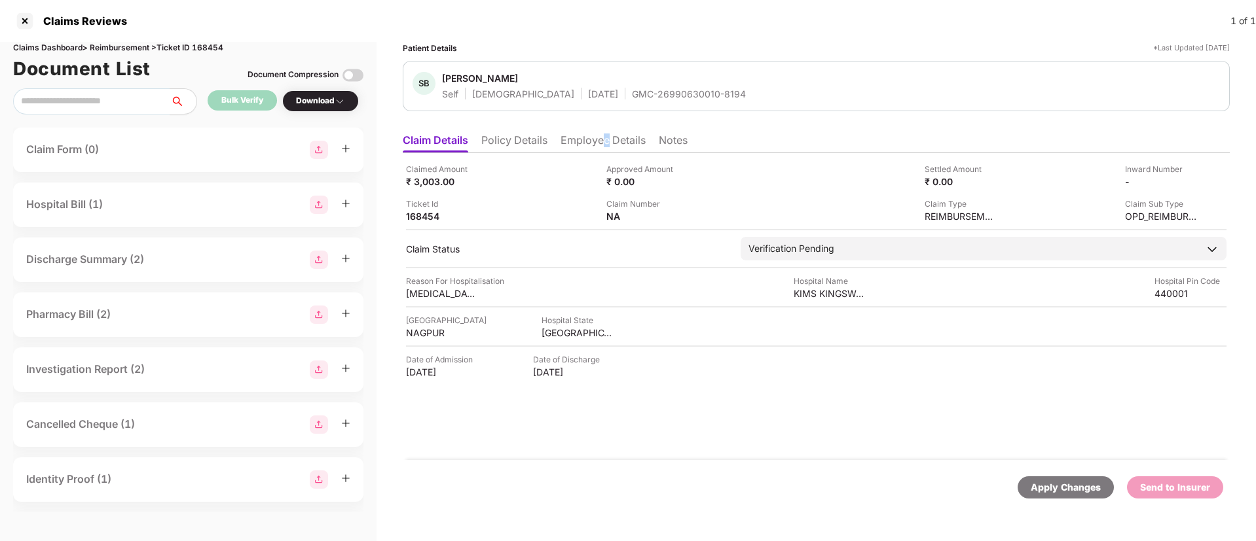
click at [607, 128] on ul "Claim Details Policy Details Employee Details Notes" at bounding box center [816, 140] width 827 height 26
drag, startPoint x: 608, startPoint y: 136, endPoint x: 598, endPoint y: 148, distance: 15.3
click at [608, 137] on li "Employee Details" at bounding box center [602, 143] width 85 height 19
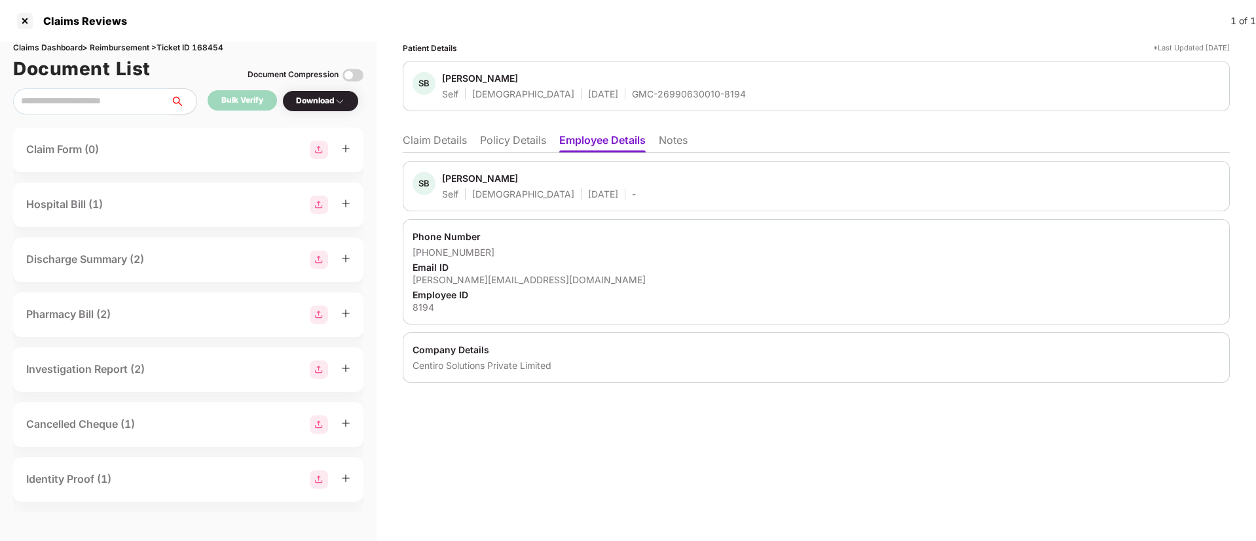
click at [494, 281] on div "[PERSON_NAME][EMAIL_ADDRESS][DOMAIN_NAME]" at bounding box center [815, 280] width 807 height 12
copy div "[PERSON_NAME][EMAIL_ADDRESS][DOMAIN_NAME]"
click at [579, 264] on div "Email ID" at bounding box center [815, 267] width 807 height 12
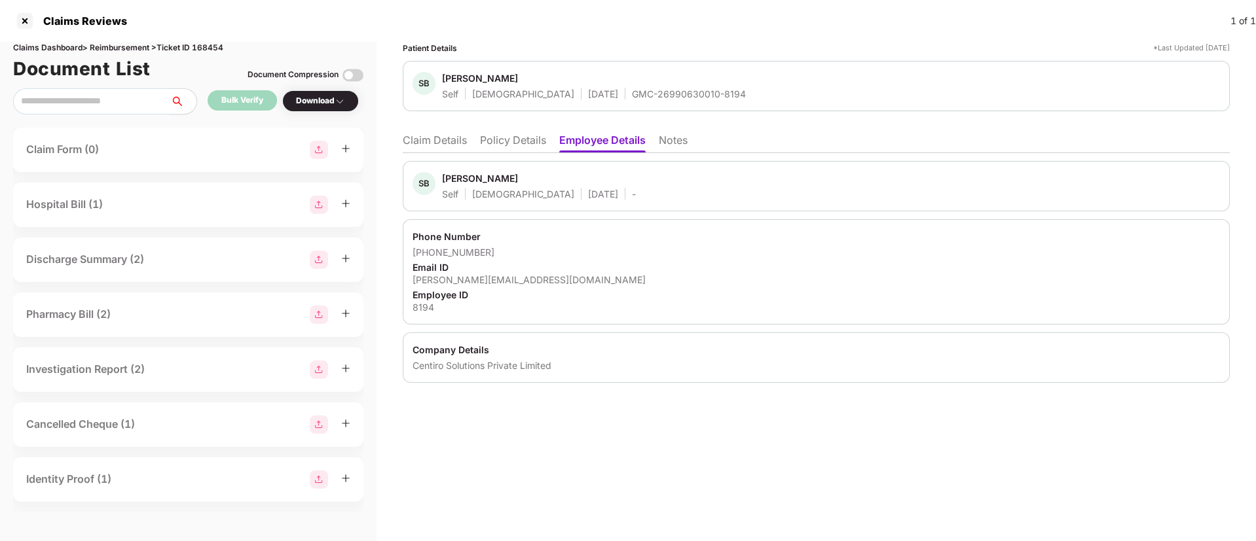
drag, startPoint x: 435, startPoint y: 141, endPoint x: 479, endPoint y: 151, distance: 45.6
click at [437, 140] on li "Claim Details" at bounding box center [435, 143] width 64 height 19
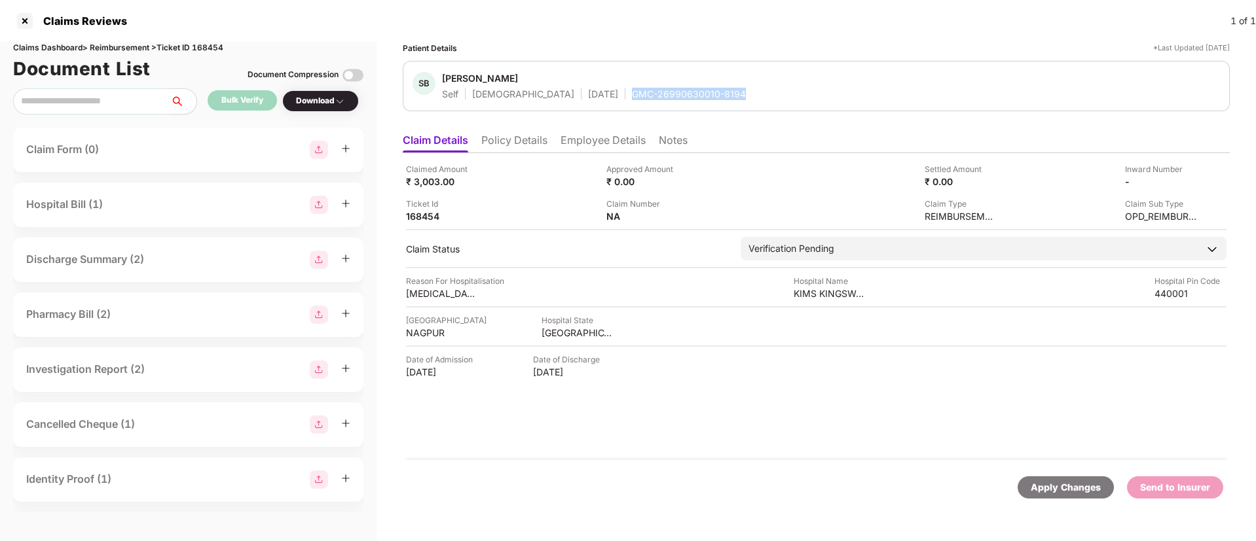
drag, startPoint x: 576, startPoint y: 92, endPoint x: 685, endPoint y: 92, distance: 108.7
click at [685, 92] on div "GMC-26990630010-8194" at bounding box center [689, 94] width 114 height 12
copy div "GMC-26990630010-8194"
click at [824, 293] on div "KIMS KINGSWAY" at bounding box center [829, 293] width 72 height 12
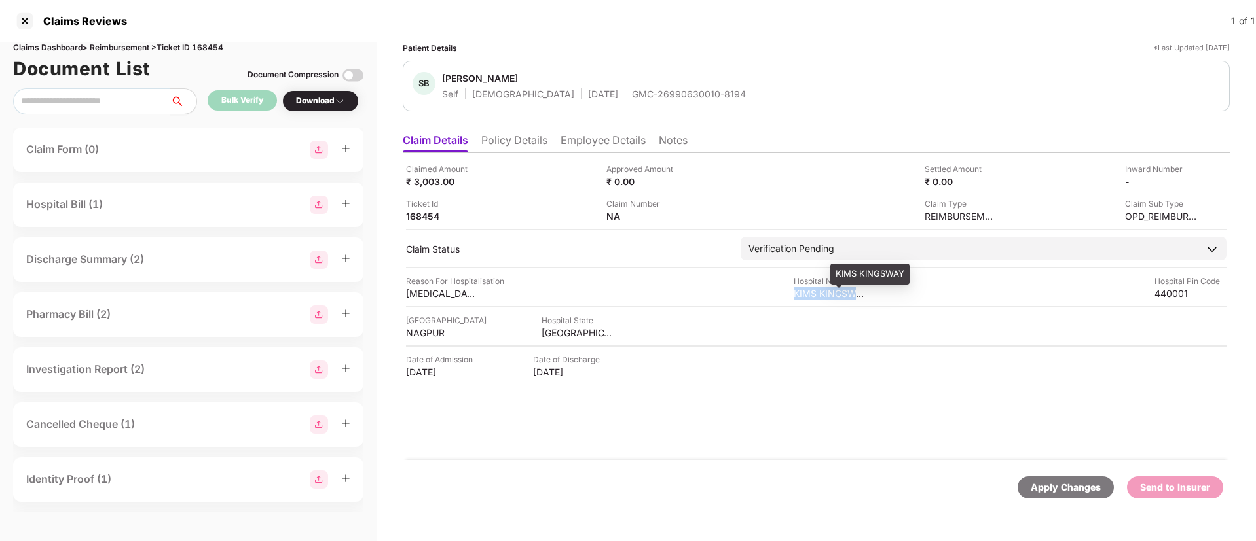
click at [824, 293] on div "KIMS KINGSWAY" at bounding box center [829, 293] width 72 height 12
copy div "KIMS KINGSWAY"
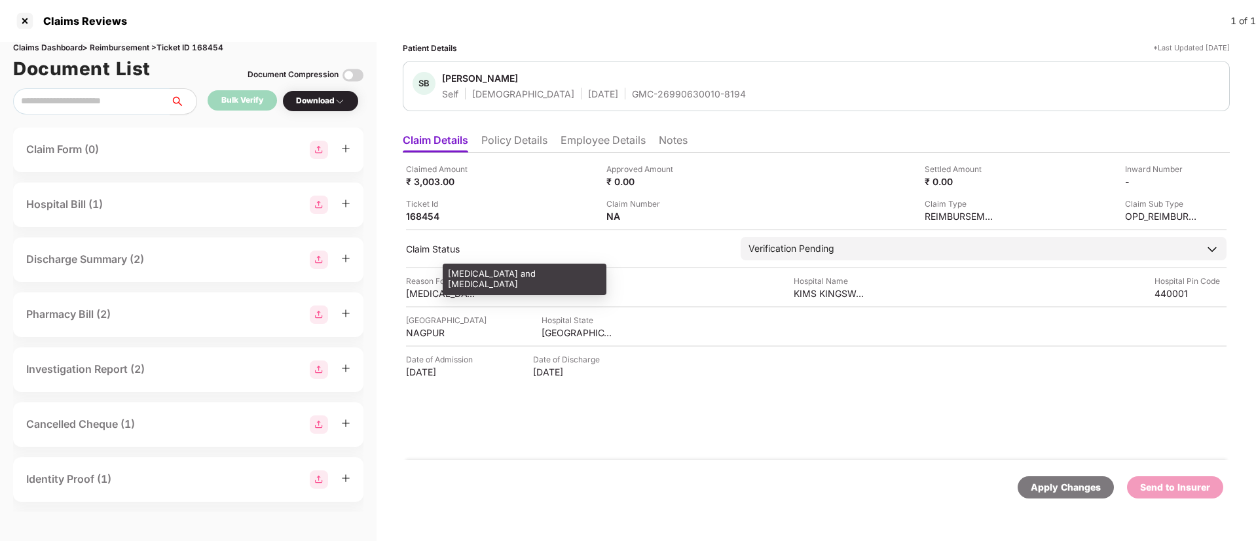
click at [450, 298] on div "throat infection and ear pain" at bounding box center [442, 293] width 72 height 12
click at [451, 298] on div "throat infection and ear pain" at bounding box center [442, 293] width 72 height 12
copy div "throat infection and ear pain"
click at [613, 137] on li "Employee Details" at bounding box center [602, 143] width 85 height 19
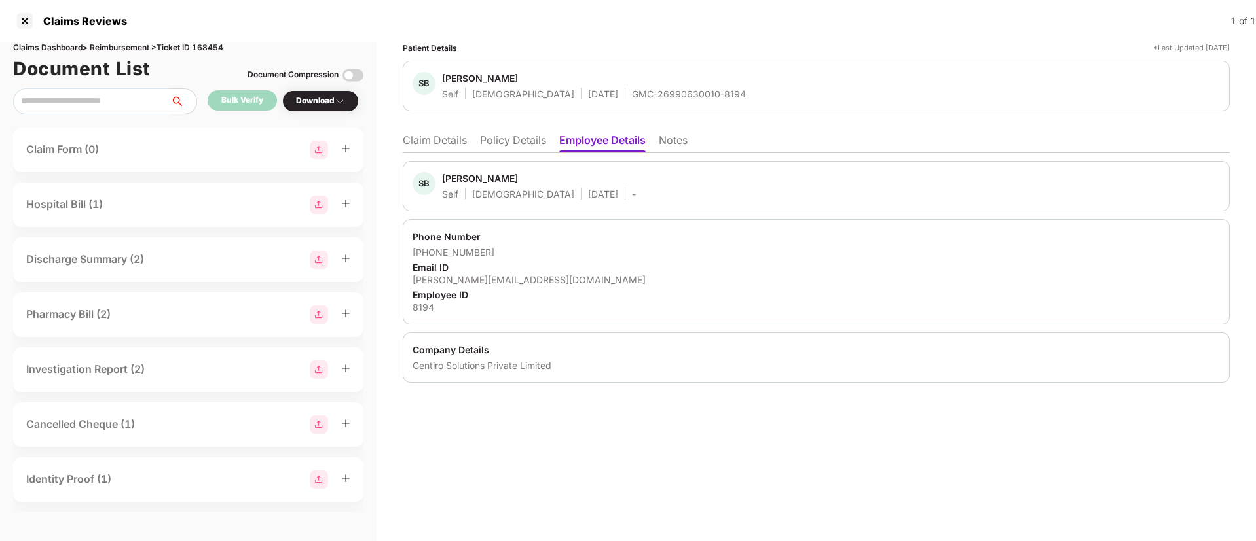
click at [496, 278] on div "sudeep.batobyal@centiro.com" at bounding box center [815, 280] width 807 height 12
copy div "sudeep.batobyal@centiro.com"
click at [430, 252] on div "+918956319927" at bounding box center [815, 252] width 807 height 12
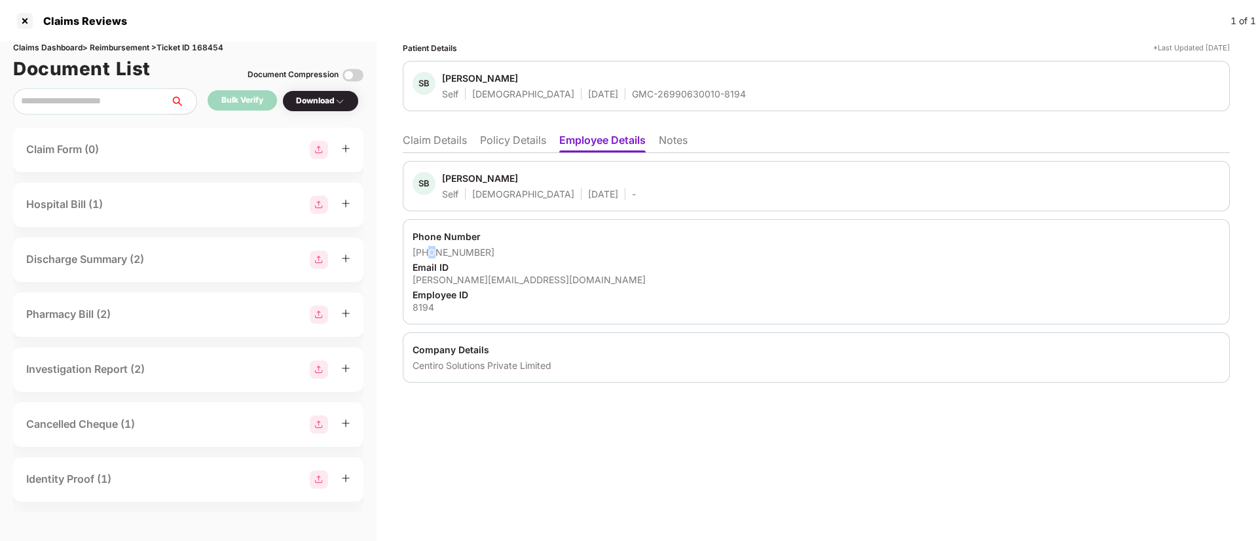
click at [428, 251] on div "+918956319927" at bounding box center [815, 252] width 807 height 12
drag, startPoint x: 428, startPoint y: 251, endPoint x: 517, endPoint y: 251, distance: 89.0
click at [517, 251] on div "+918956319927" at bounding box center [815, 252] width 807 height 12
click at [518, 250] on div "+918956319927" at bounding box center [815, 252] width 807 height 12
click at [427, 249] on div "+918956319927" at bounding box center [815, 252] width 807 height 12
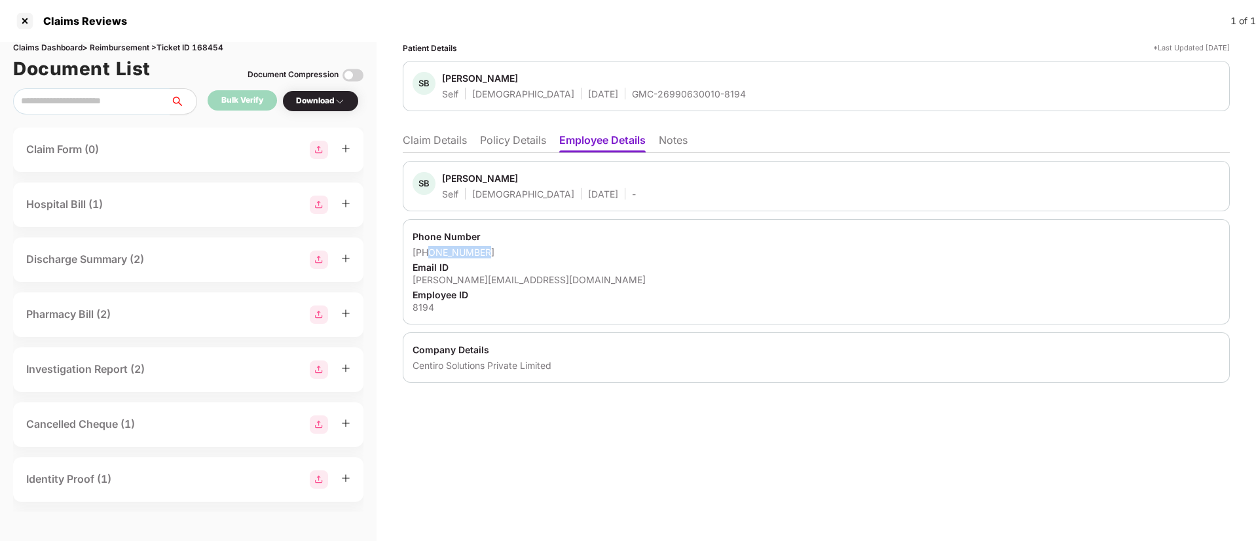
drag, startPoint x: 427, startPoint y: 253, endPoint x: 502, endPoint y: 251, distance: 74.7
click at [502, 251] on div "+918956319927" at bounding box center [815, 252] width 807 height 12
copy div "8956319927"
click at [441, 139] on li "Claim Details" at bounding box center [435, 143] width 64 height 19
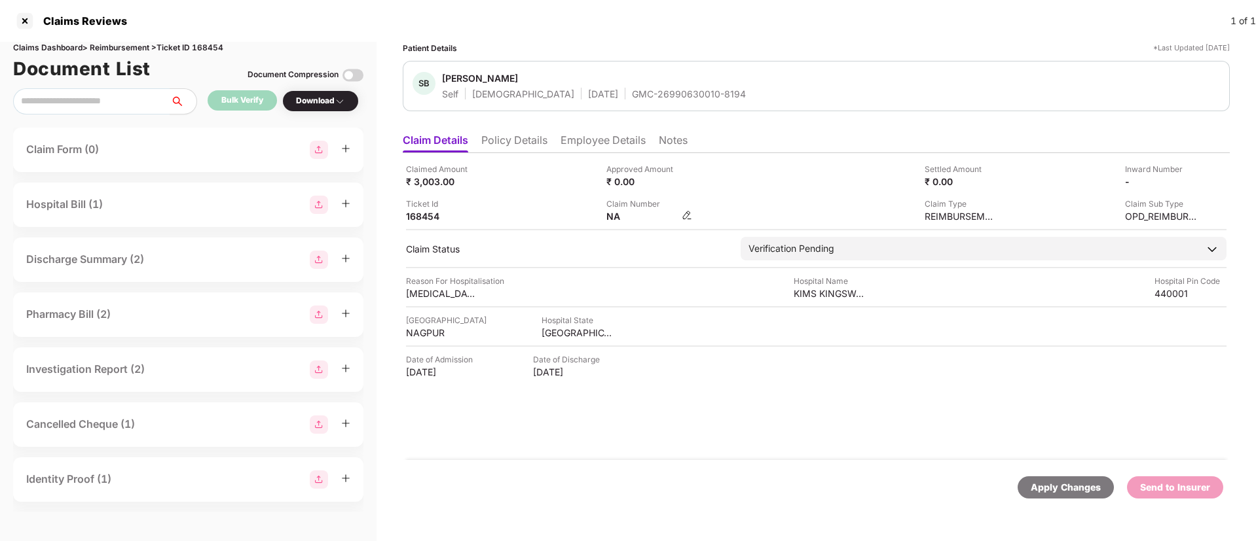
click at [690, 219] on img at bounding box center [686, 215] width 10 height 10
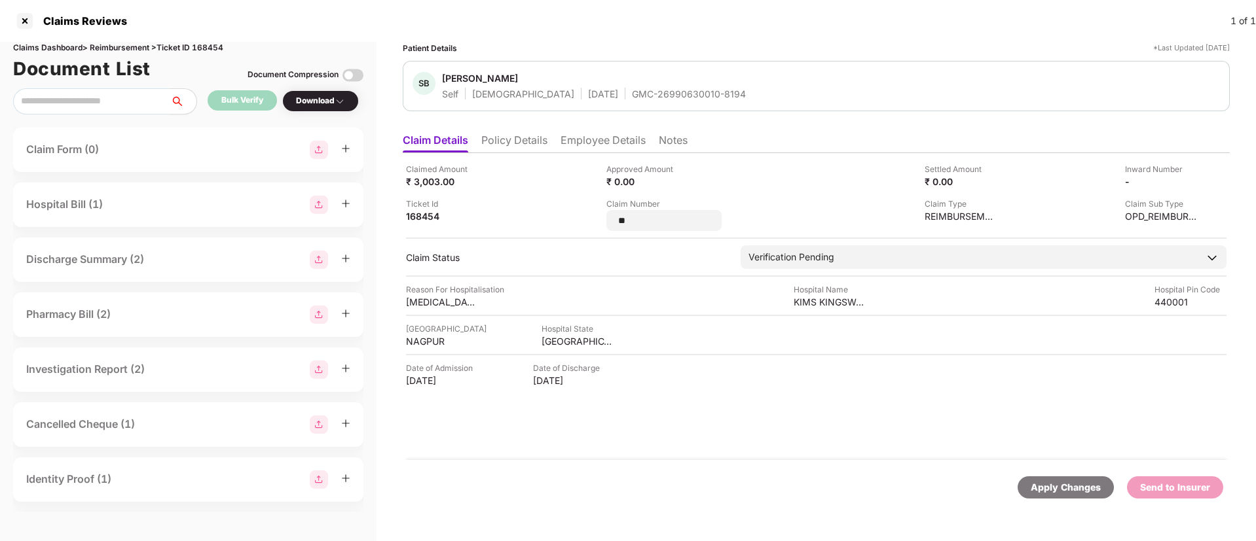
type input "*"
type input "**********"
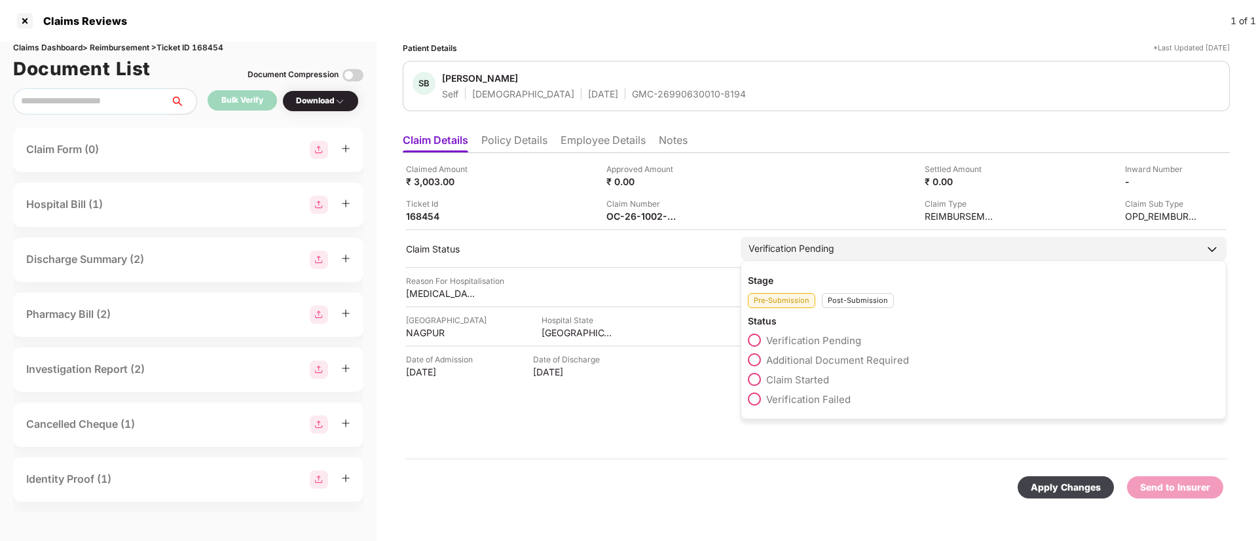
click at [846, 310] on div "Stage Pre-Submission Post-Submission Status Verification Pending Additional Doc…" at bounding box center [983, 340] width 486 height 159
click at [849, 296] on div "Post-Submission" at bounding box center [858, 300] width 72 height 15
drag, startPoint x: 757, startPoint y: 360, endPoint x: 839, endPoint y: 412, distance: 96.2
click at [756, 361] on span at bounding box center [754, 359] width 13 height 13
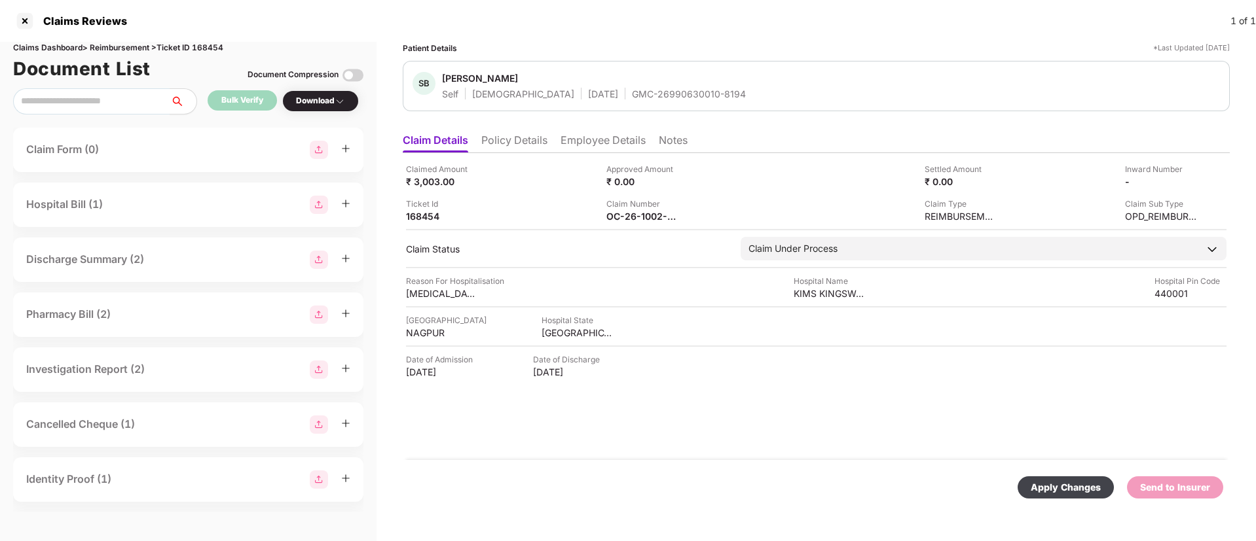
click at [1028, 482] on div "Apply Changes" at bounding box center [1065, 488] width 96 height 22
click at [533, 136] on li "Policy Details" at bounding box center [514, 143] width 66 height 19
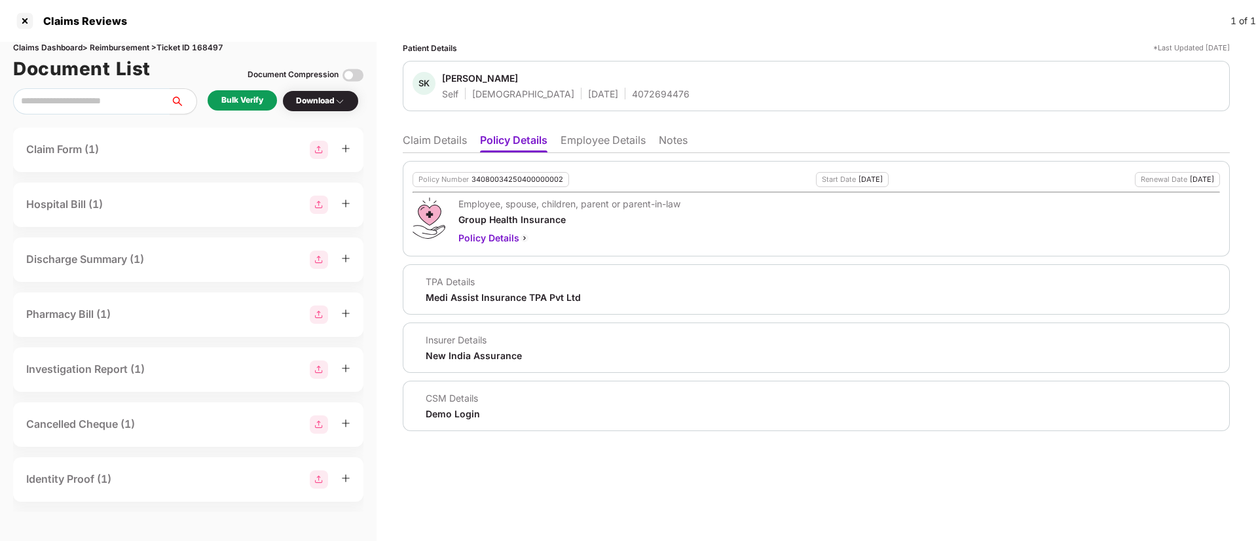
click at [602, 142] on li "Employee Details" at bounding box center [602, 143] width 85 height 19
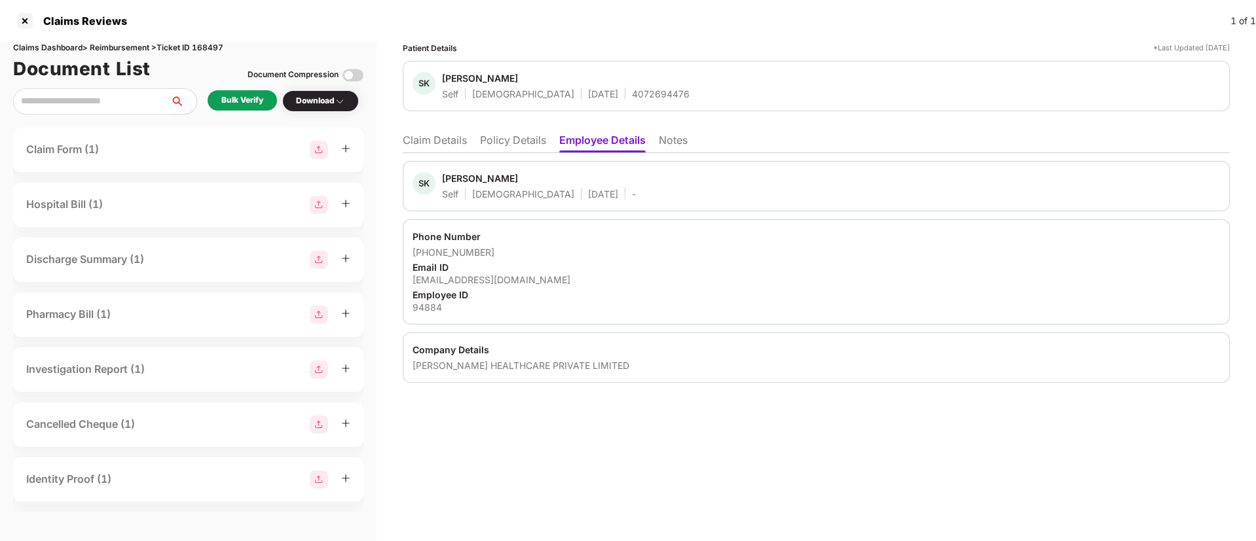
click at [511, 145] on li "Policy Details" at bounding box center [513, 143] width 66 height 19
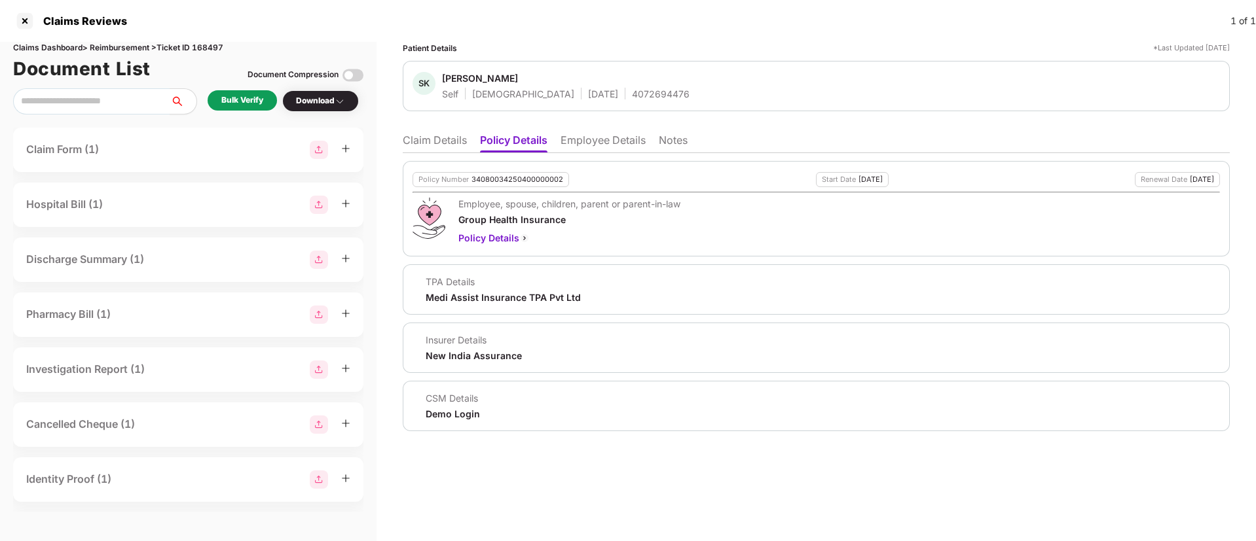
click at [430, 143] on li "Claim Details" at bounding box center [435, 143] width 64 height 19
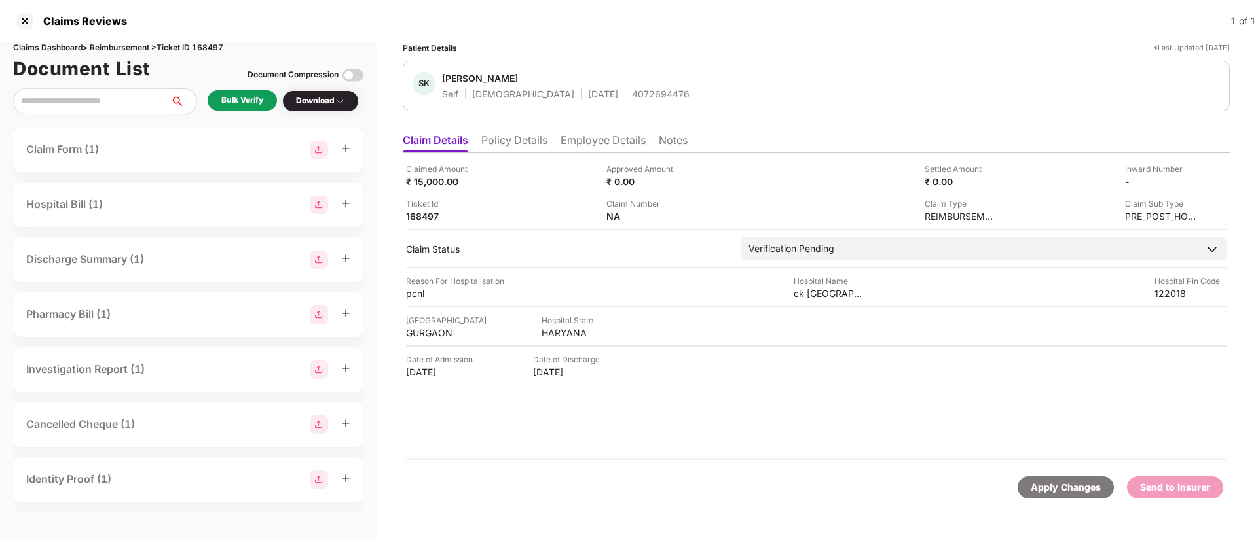
click at [231, 101] on div "Bulk Verify" at bounding box center [242, 100] width 42 height 12
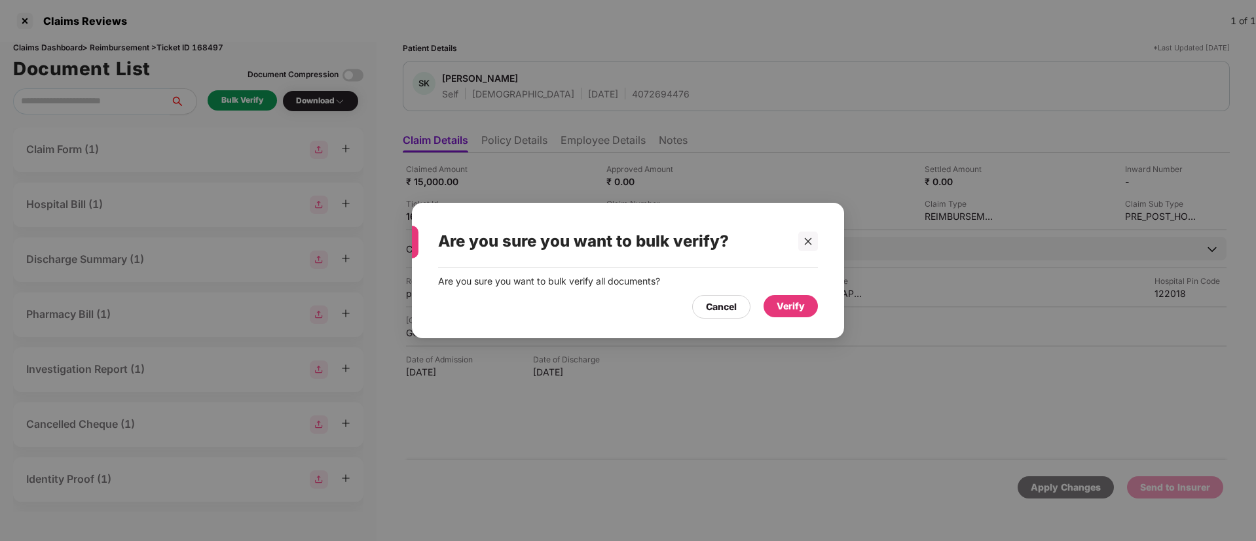
click at [808, 300] on div "Verify" at bounding box center [790, 306] width 54 height 22
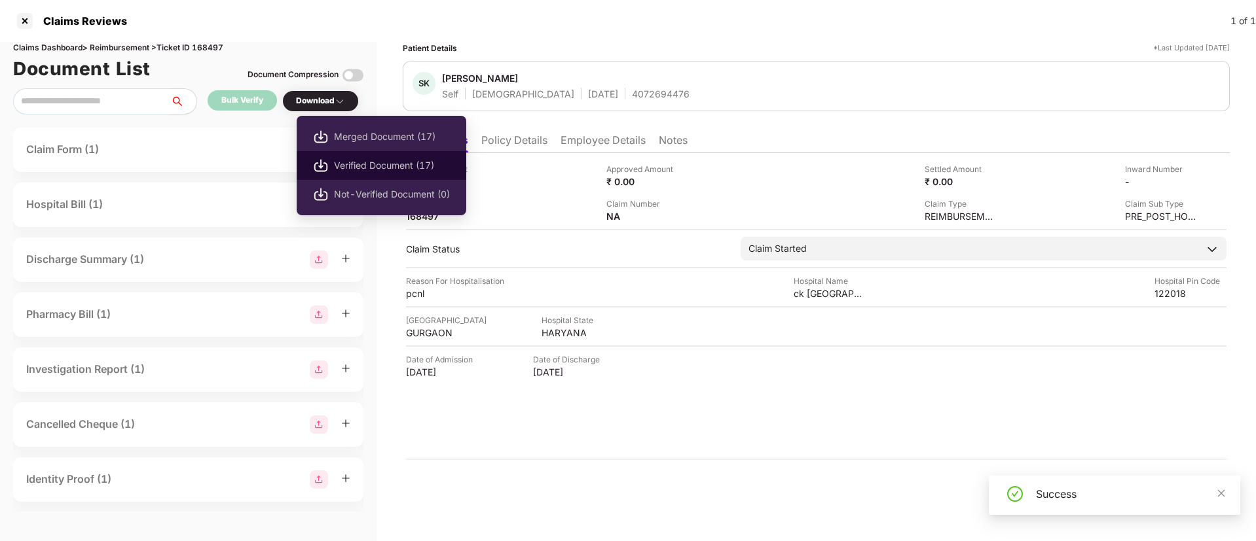
click at [353, 162] on span "Verified Document (17)" at bounding box center [392, 165] width 116 height 14
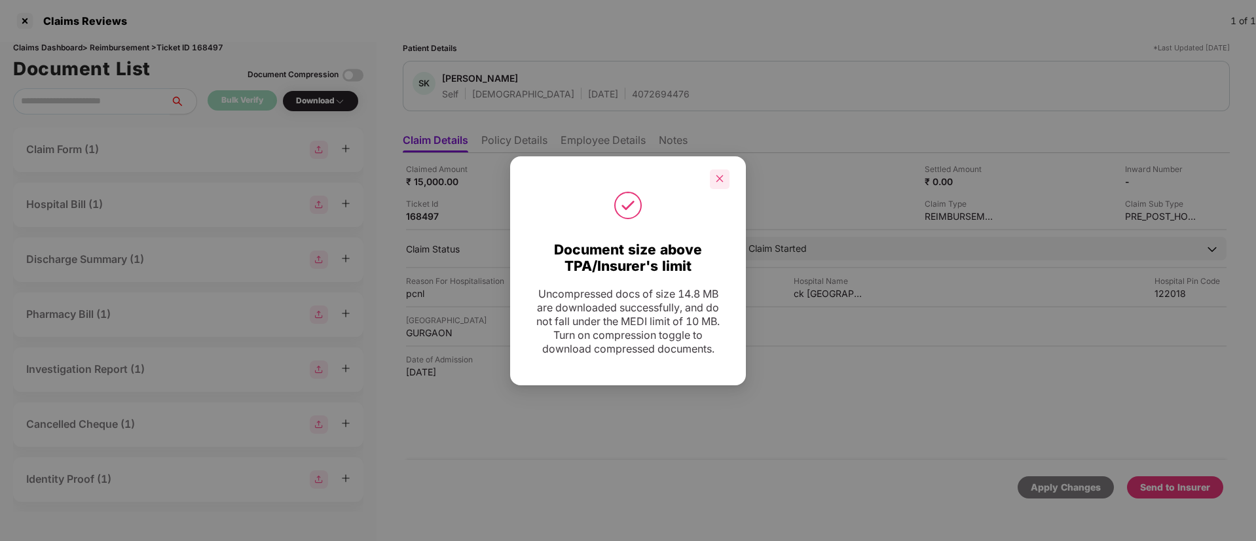
drag, startPoint x: 721, startPoint y: 181, endPoint x: 711, endPoint y: 182, distance: 9.9
click at [721, 181] on icon "close" at bounding box center [719, 178] width 7 height 7
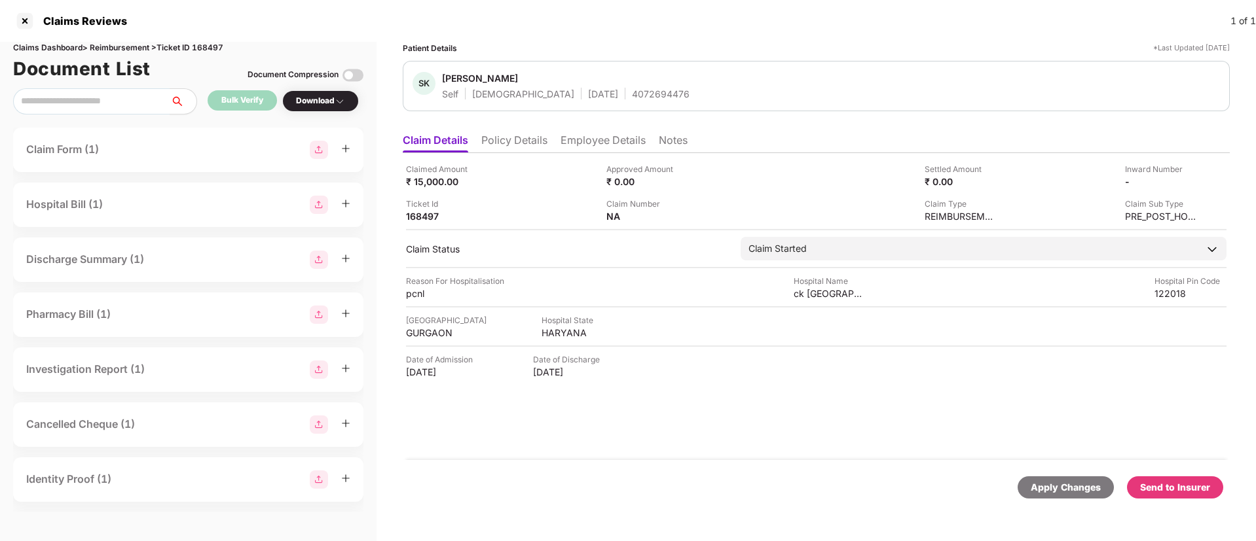
click at [1157, 485] on div "Send to Insurer" at bounding box center [1175, 487] width 70 height 14
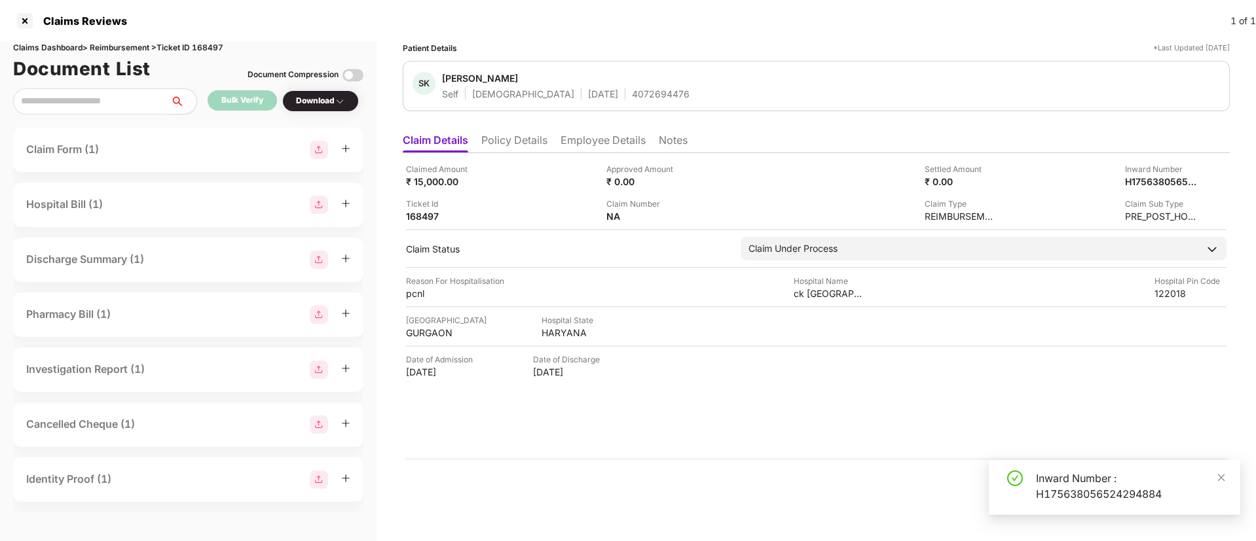
click at [530, 145] on li "Policy Details" at bounding box center [514, 143] width 66 height 19
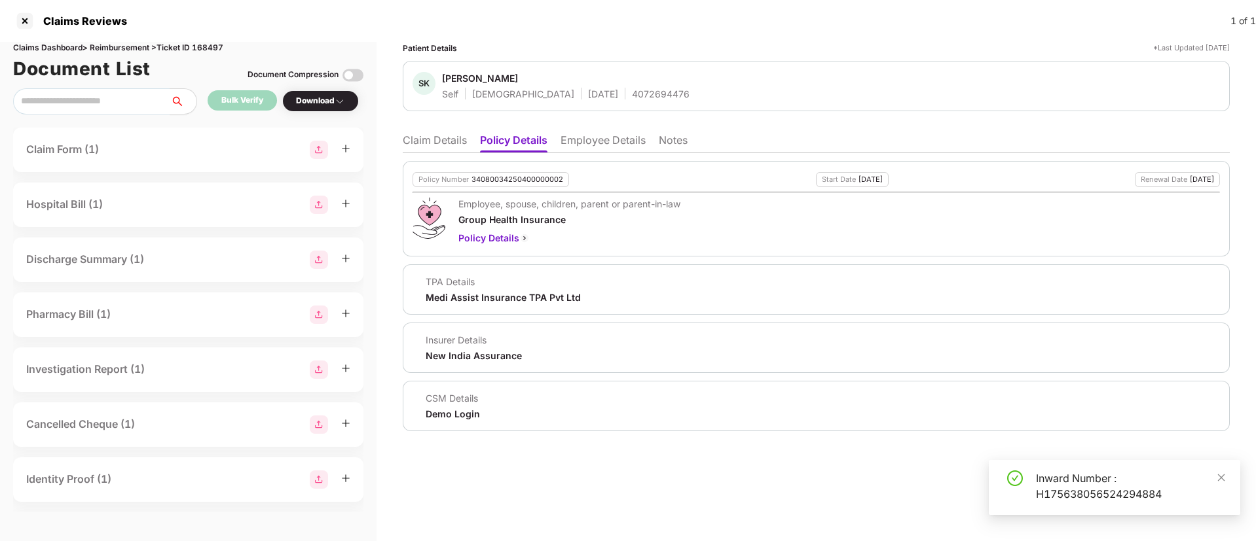
click at [630, 146] on li "Employee Details" at bounding box center [602, 143] width 85 height 19
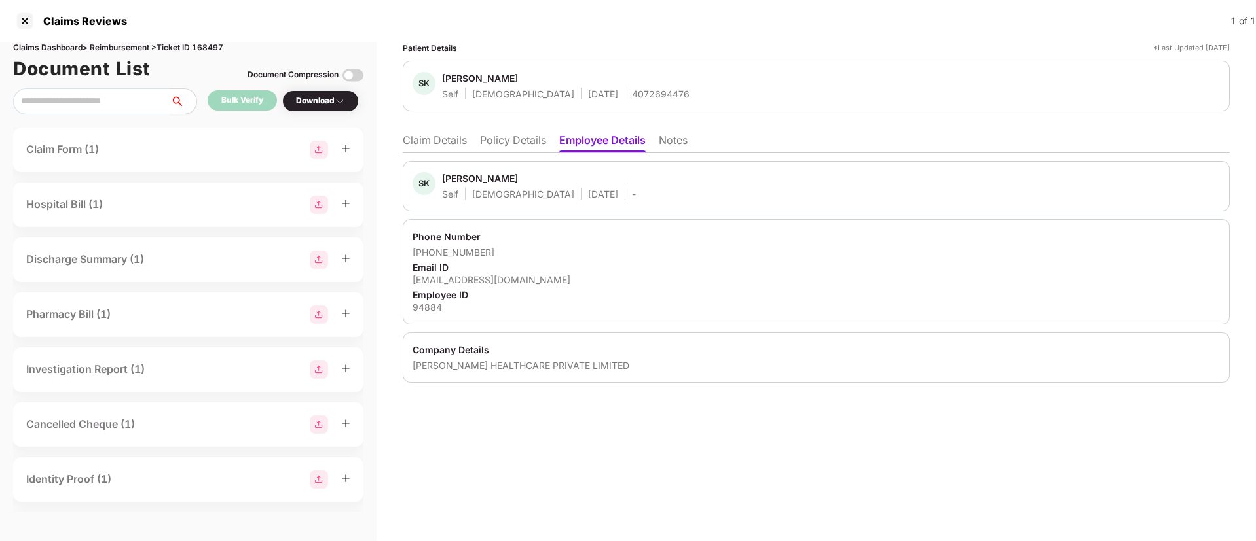
click at [504, 134] on li "Policy Details" at bounding box center [513, 143] width 66 height 19
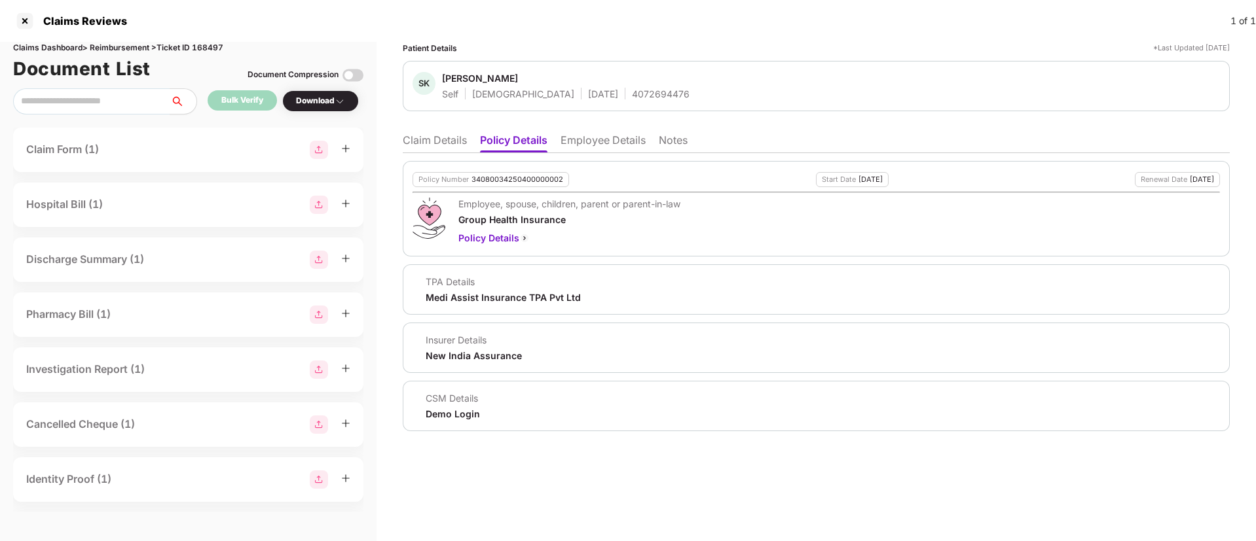
click at [444, 139] on li "Claim Details" at bounding box center [435, 143] width 64 height 19
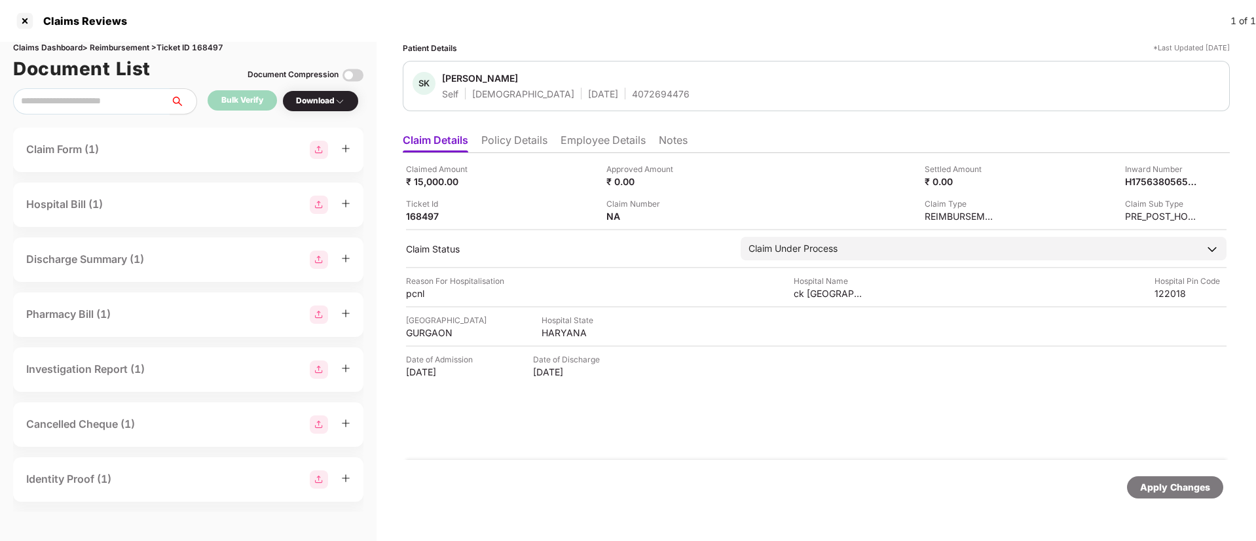
click at [632, 90] on div "4072694476" at bounding box center [661, 94] width 58 height 12
click at [632, 89] on div "4072694476" at bounding box center [661, 94] width 58 height 12
copy div "4072694476"
click at [1159, 178] on div "H175638056524294884" at bounding box center [1147, 181] width 72 height 12
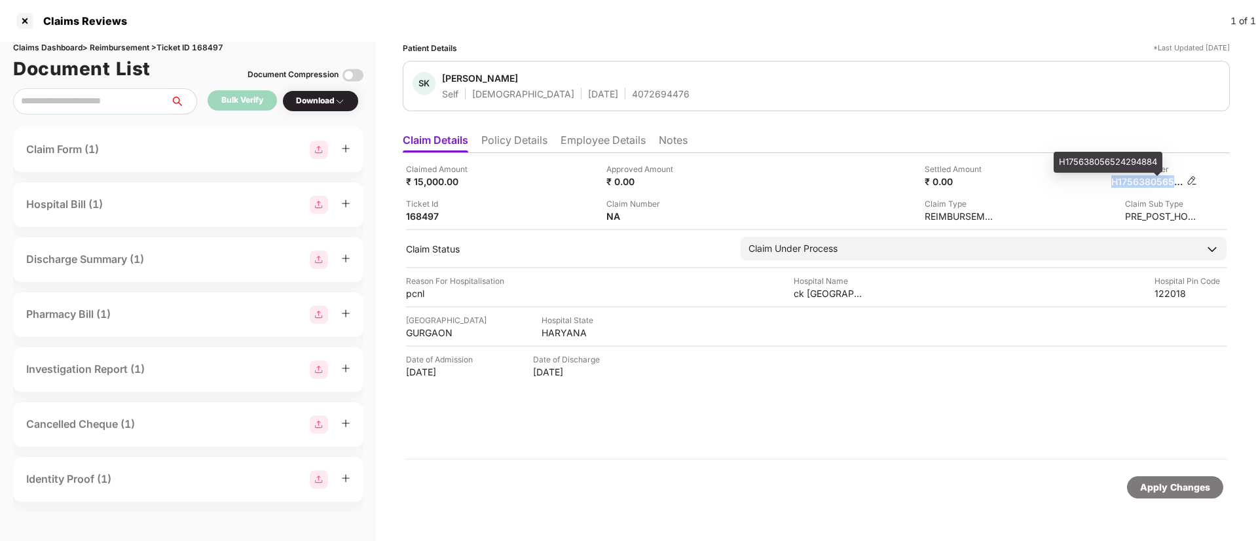
copy div "H175638056524294884"
click at [513, 137] on li "Policy Details" at bounding box center [514, 143] width 66 height 19
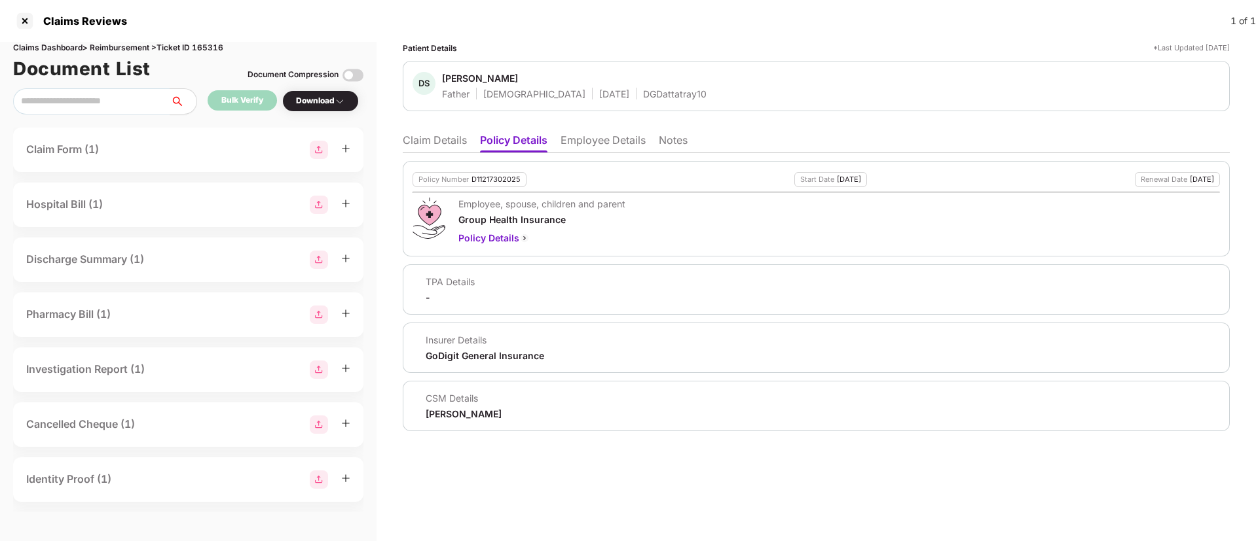
click at [420, 147] on li "Claim Details" at bounding box center [435, 143] width 64 height 19
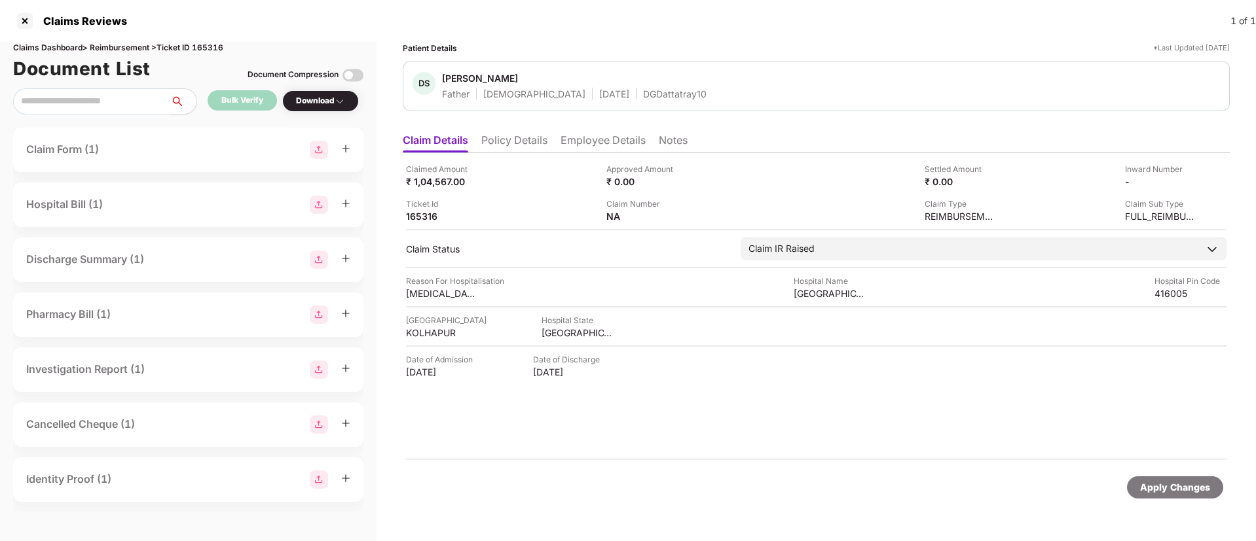
click at [494, 139] on li "Policy Details" at bounding box center [514, 143] width 66 height 19
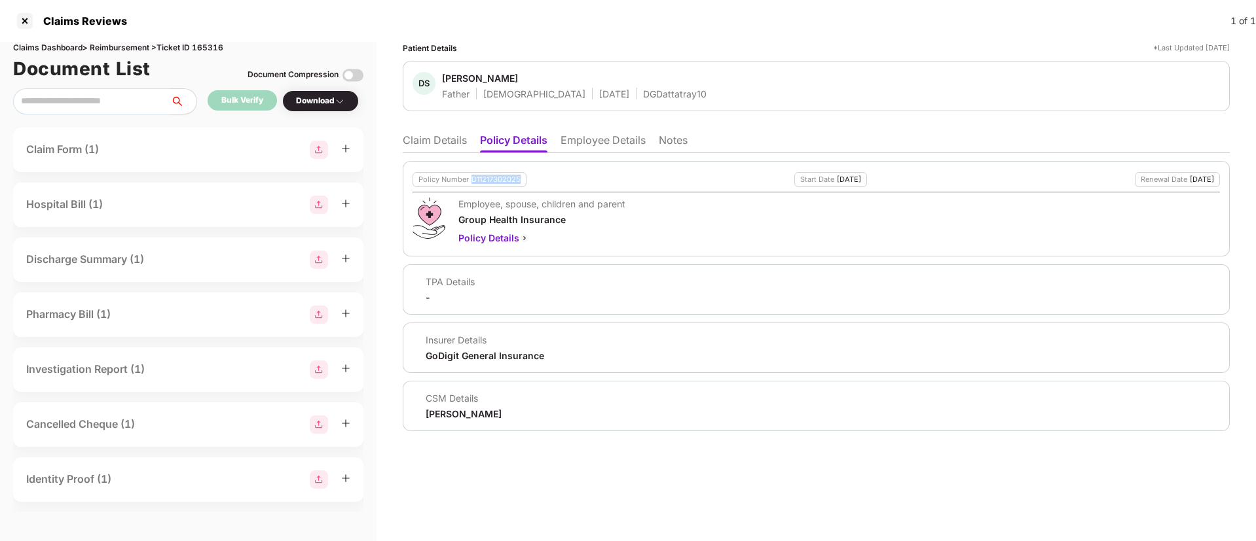
drag, startPoint x: 473, startPoint y: 175, endPoint x: 524, endPoint y: 181, distance: 51.5
click at [524, 181] on div "Policy Number D11217302025" at bounding box center [469, 179] width 114 height 15
copy div "D11217302025"
click at [569, 143] on li "Employee Details" at bounding box center [602, 143] width 85 height 19
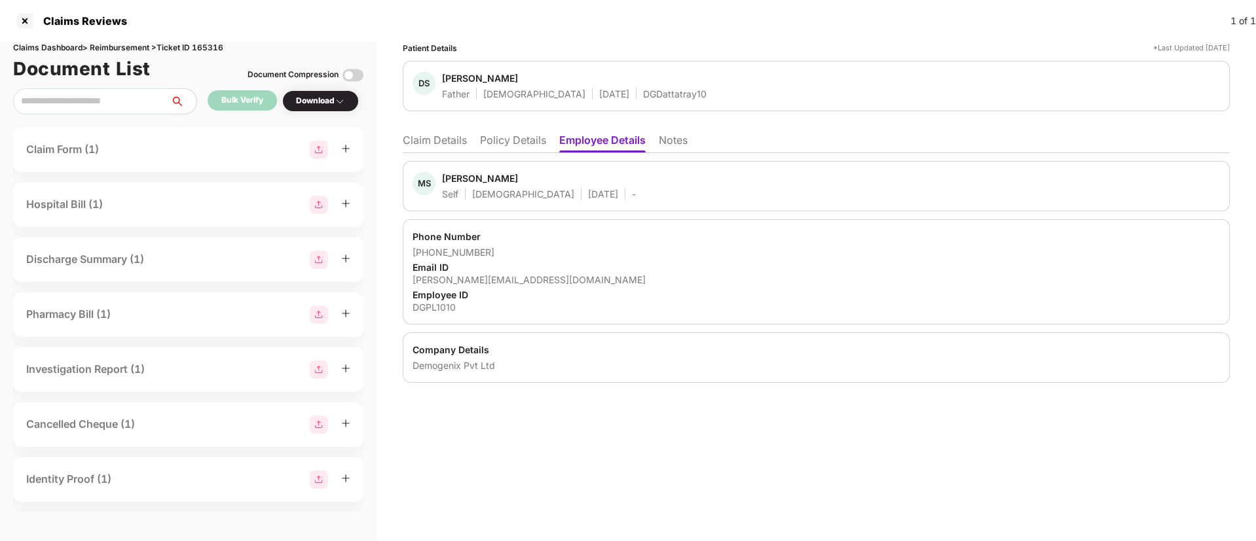
click at [479, 278] on div "varad.pemare+dg130@pazcare.com" at bounding box center [815, 280] width 807 height 12
copy div "varad.pemare+dg130@pazcare.com"
click at [695, 264] on div "Email ID" at bounding box center [815, 267] width 807 height 12
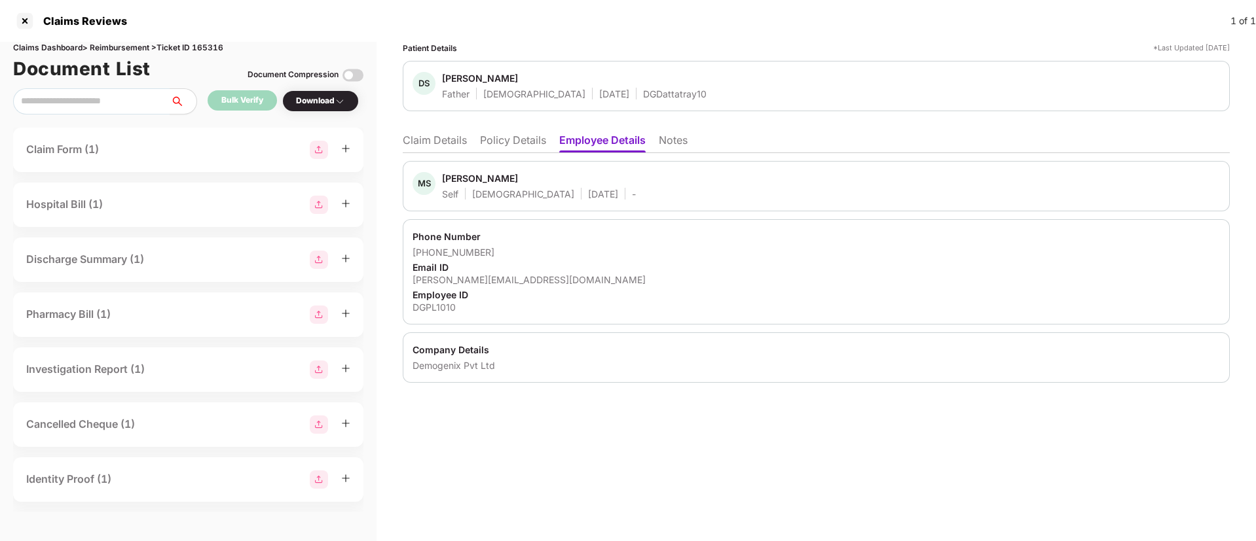
click at [444, 141] on li "Claim Details" at bounding box center [435, 143] width 64 height 19
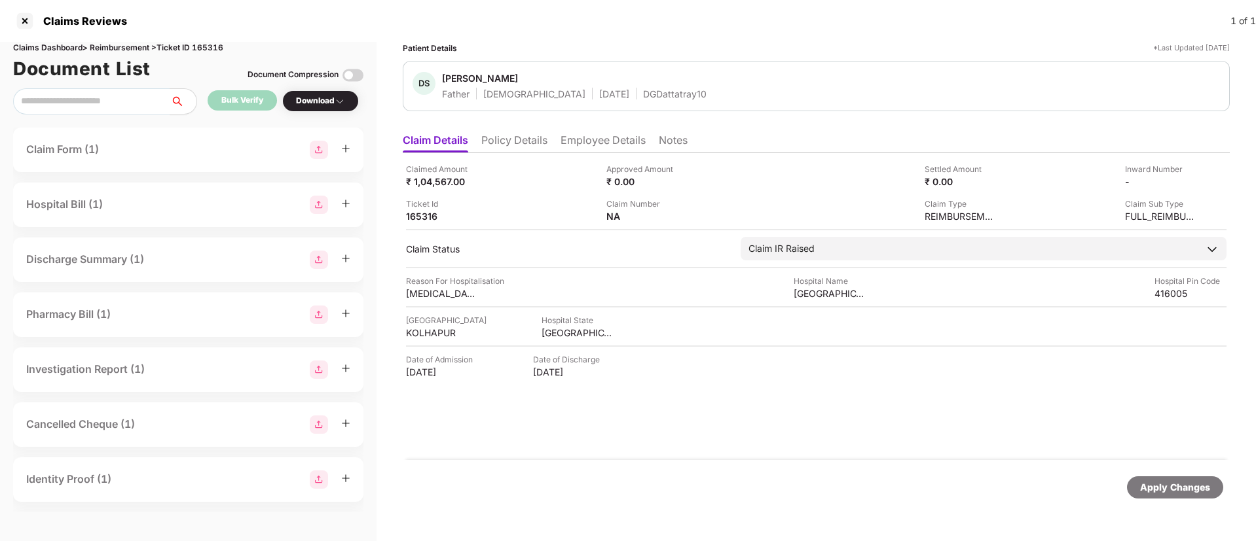
click at [794, 394] on div "Claimed Amount ₹ 1,04,567.00 Approved Amount ₹ 0.00 Settled Amount ₹ 0.00 Inwar…" at bounding box center [816, 306] width 827 height 307
click at [511, 142] on li "Policy Details" at bounding box center [514, 143] width 66 height 19
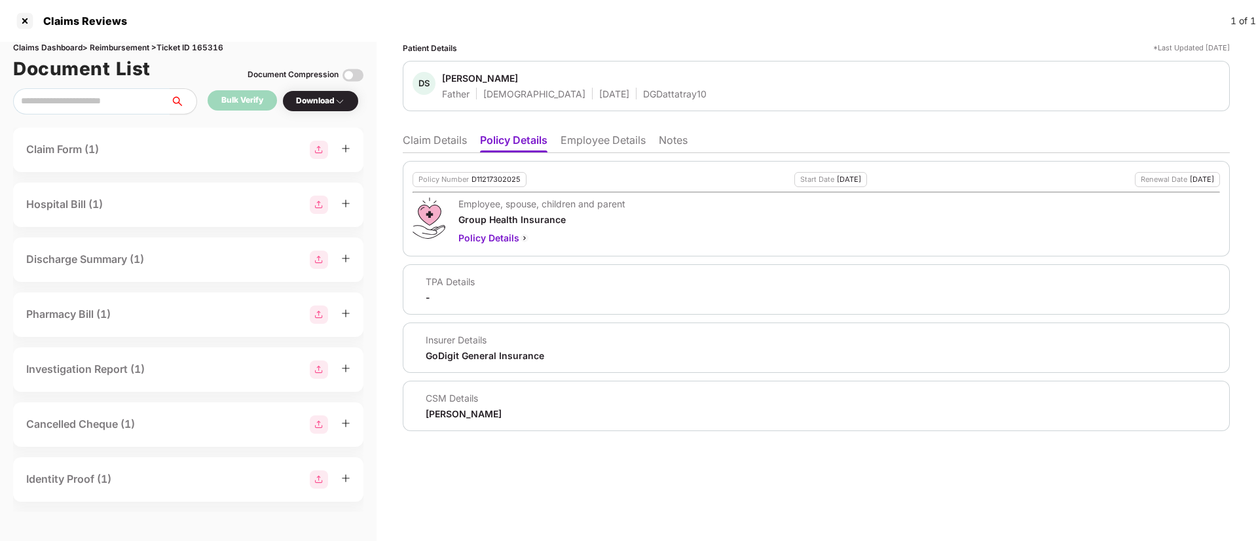
click at [487, 179] on div "D11217302025" at bounding box center [495, 179] width 49 height 9
copy div "D11217302025"
drag, startPoint x: 433, startPoint y: 122, endPoint x: 437, endPoint y: 160, distance: 38.2
click at [432, 123] on div "Patient Details *Last Updated 13 Aug 2025 DS Dattatray Sawant Father Male 03 Ma…" at bounding box center [816, 236] width 827 height 389
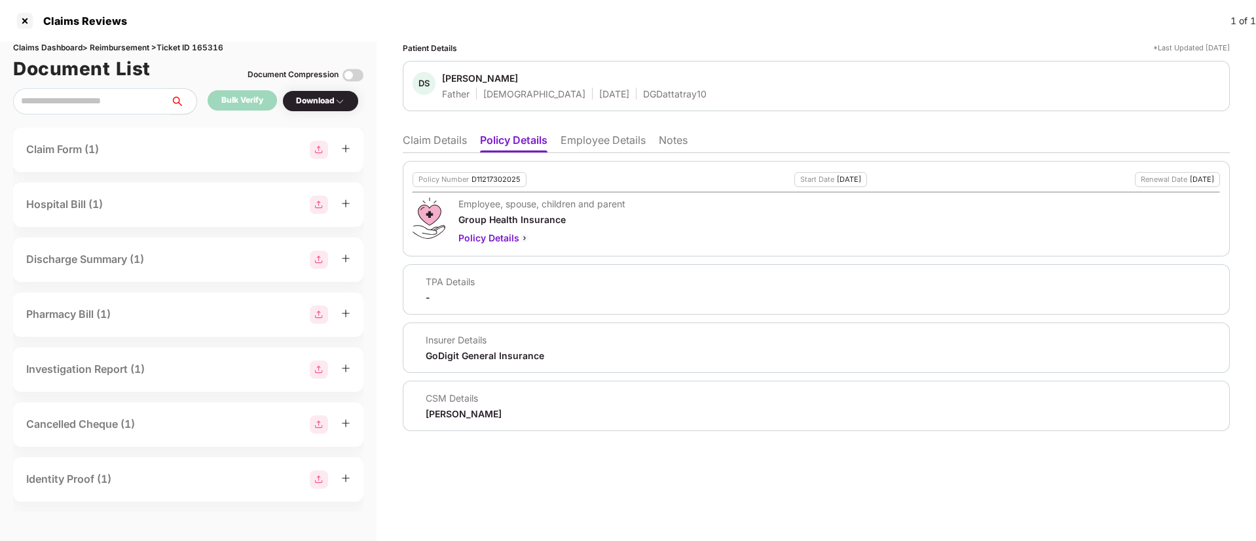
drag, startPoint x: 437, startPoint y: 160, endPoint x: 441, endPoint y: 149, distance: 11.8
click at [439, 158] on div "Policy Number D11217302025 Start Date 21 Jul 2025 Renewal Date 20 Jul 2026 Empl…" at bounding box center [816, 292] width 827 height 278
click at [443, 139] on li "Claim Details" at bounding box center [435, 143] width 64 height 19
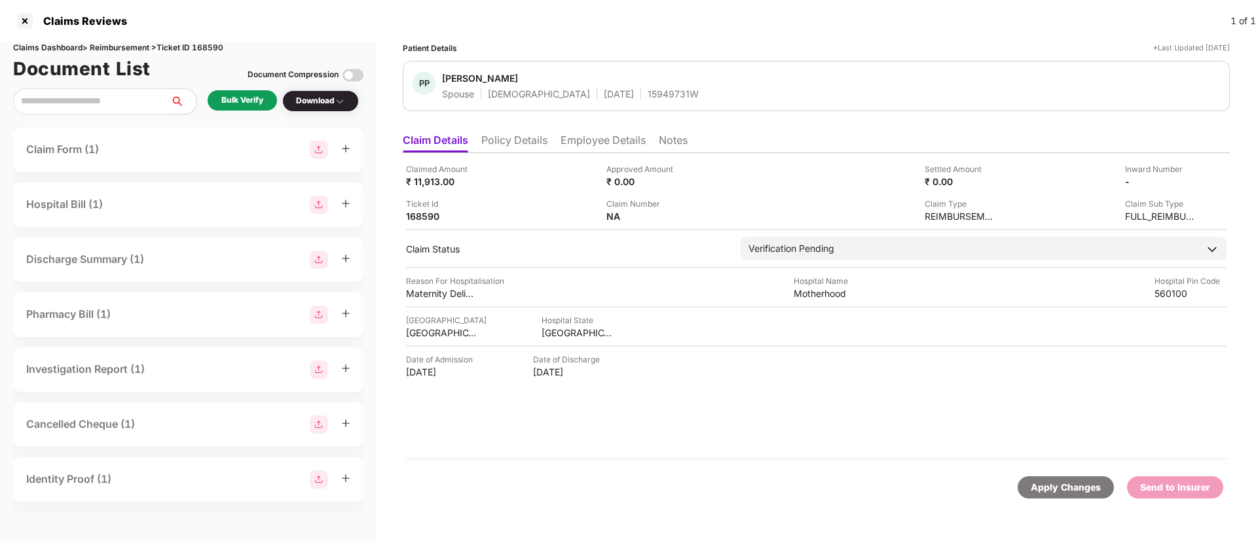
click at [501, 148] on li "Policy Details" at bounding box center [514, 143] width 66 height 19
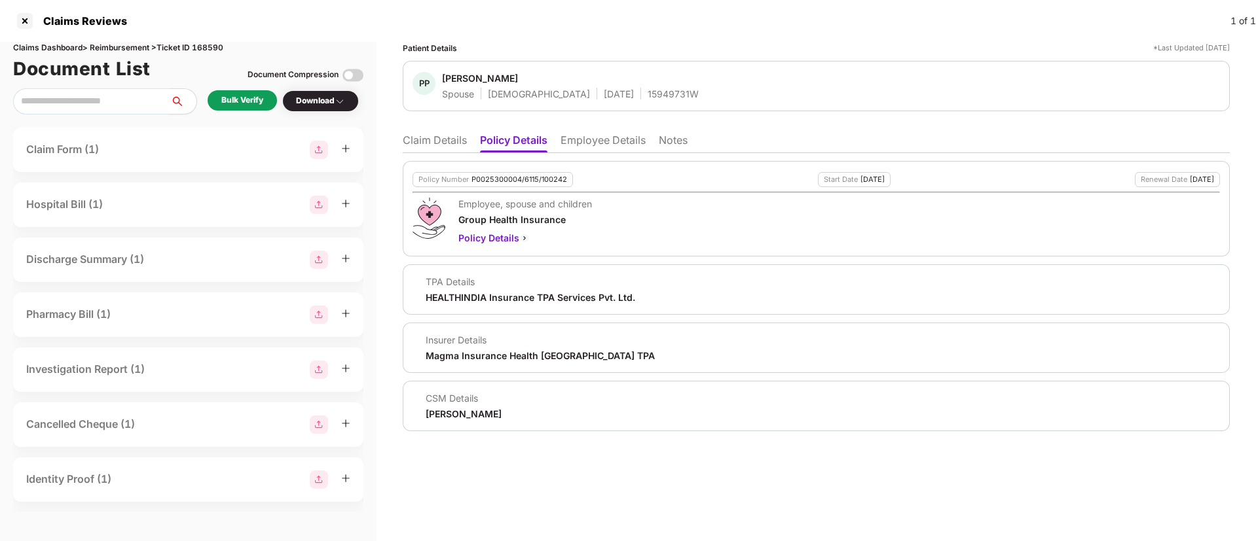
click at [586, 141] on li "Employee Details" at bounding box center [602, 143] width 85 height 19
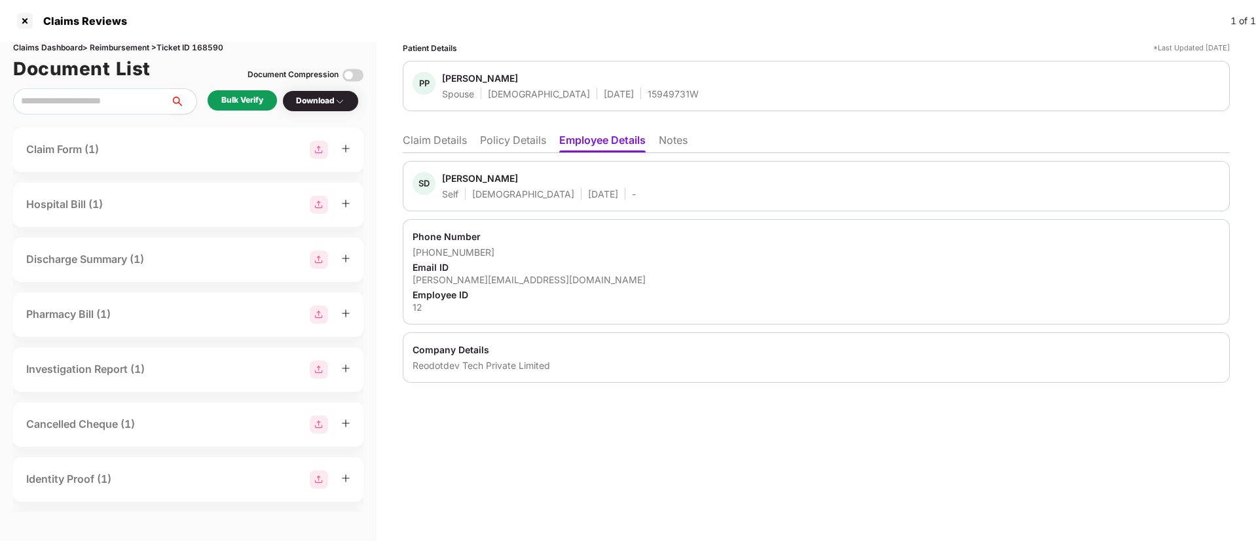
click at [500, 146] on li "Policy Details" at bounding box center [513, 143] width 66 height 19
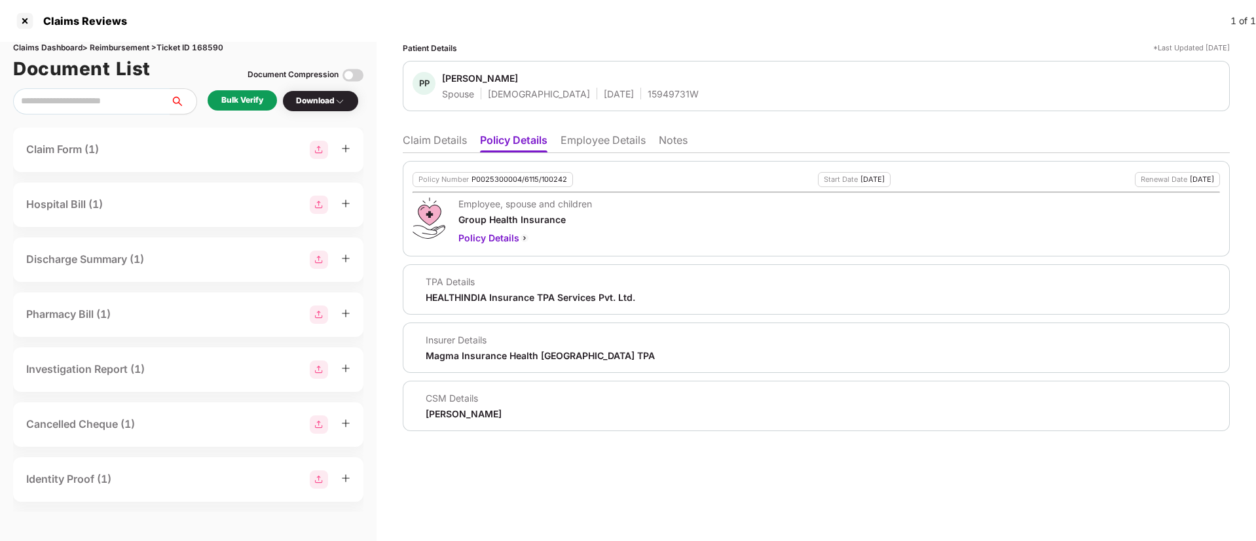
click at [441, 136] on li "Claim Details" at bounding box center [435, 143] width 64 height 19
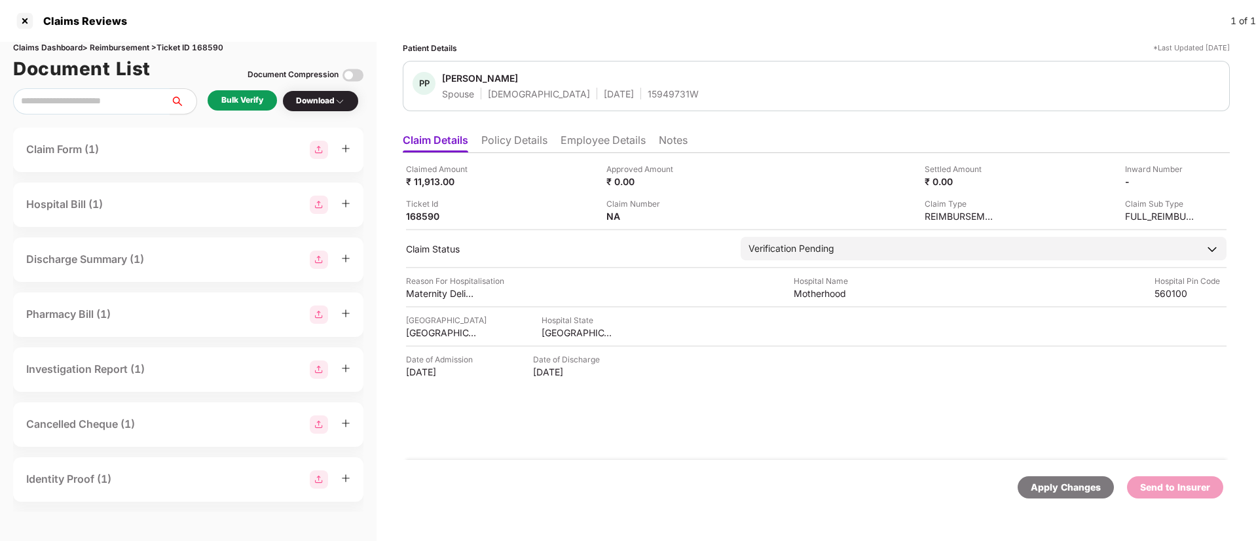
click at [239, 98] on div "Bulk Verify" at bounding box center [242, 100] width 42 height 12
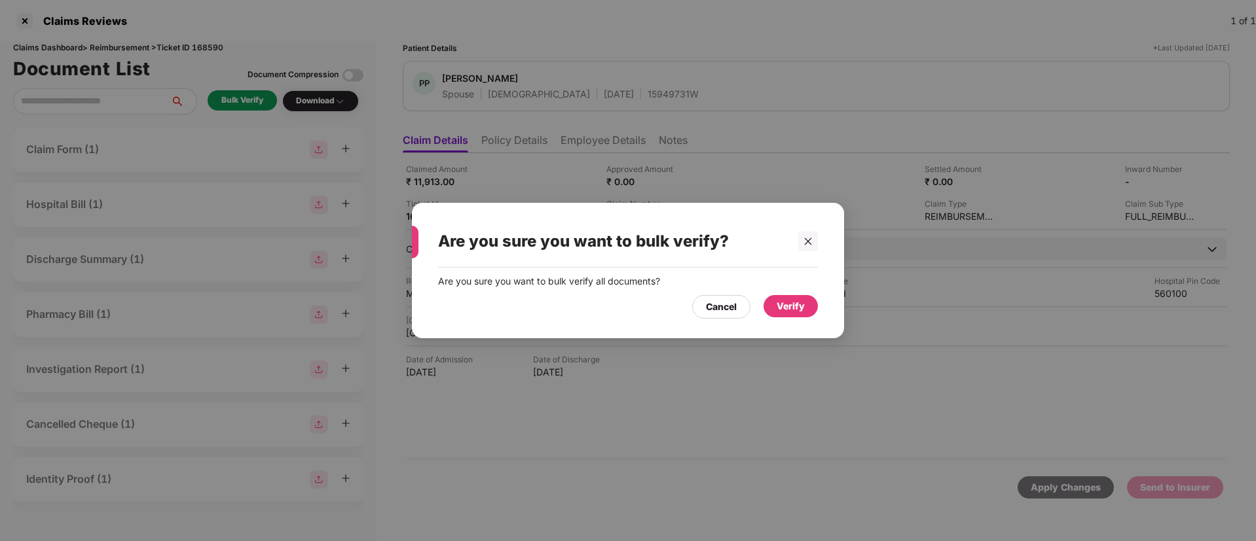
click at [784, 302] on div "Verify" at bounding box center [790, 306] width 28 height 14
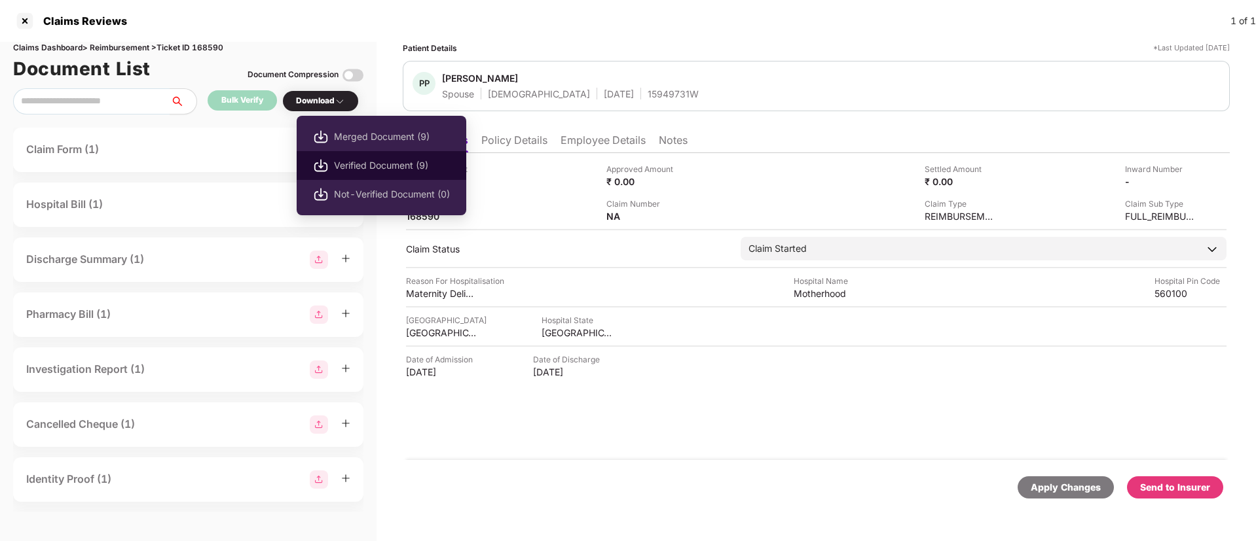
click at [350, 161] on span "Verified Document (9)" at bounding box center [392, 165] width 116 height 14
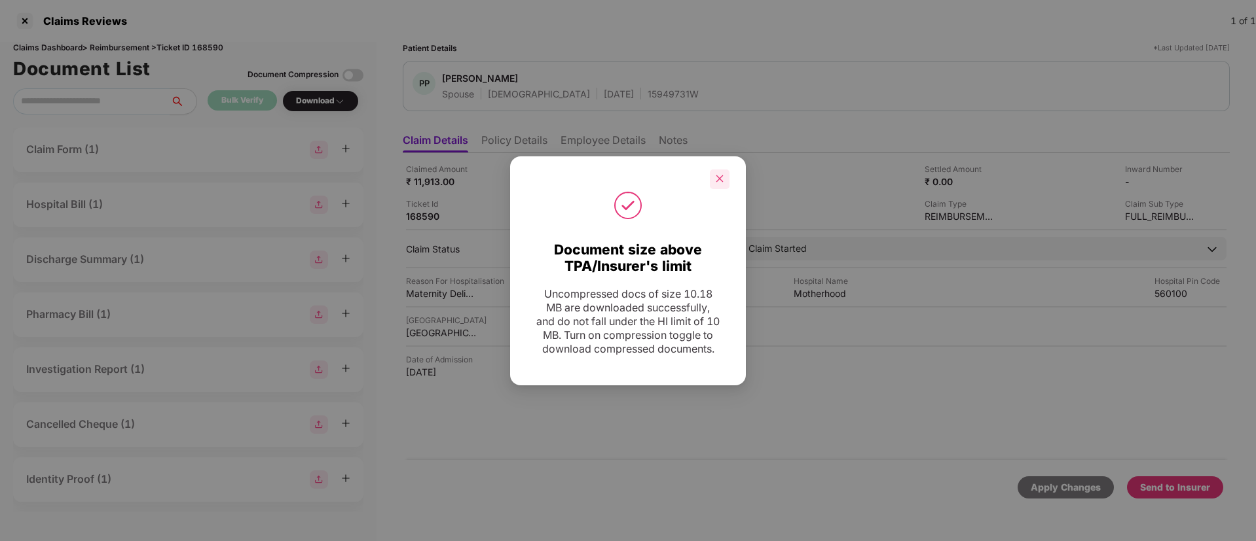
click at [714, 175] on div at bounding box center [720, 180] width 20 height 20
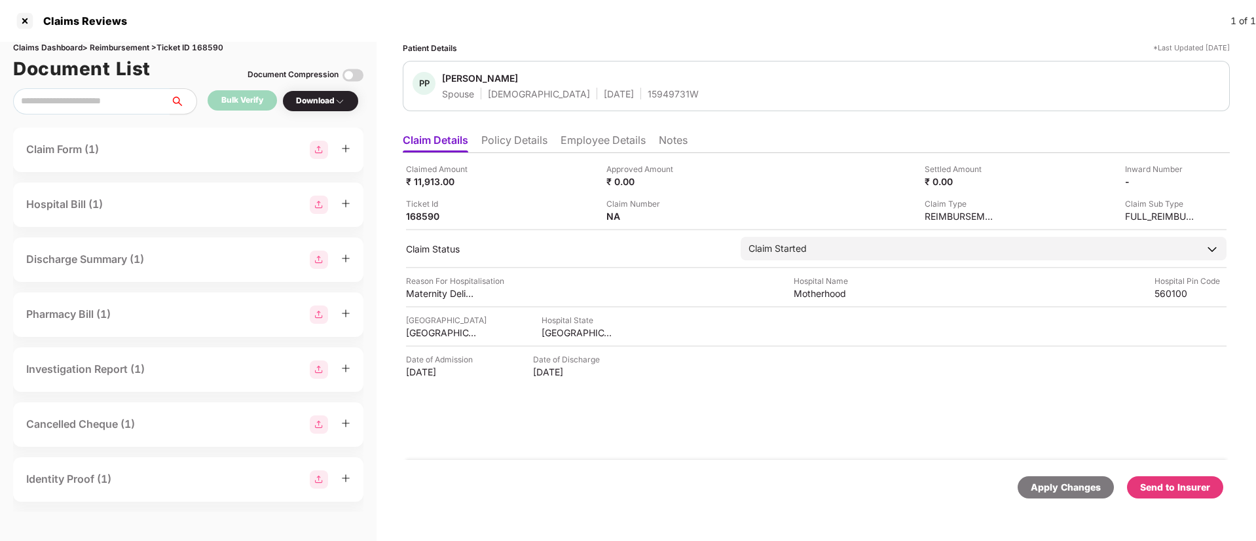
click at [1184, 485] on div "Send to Insurer" at bounding box center [1175, 487] width 70 height 14
click at [528, 141] on li "Policy Details" at bounding box center [514, 143] width 66 height 19
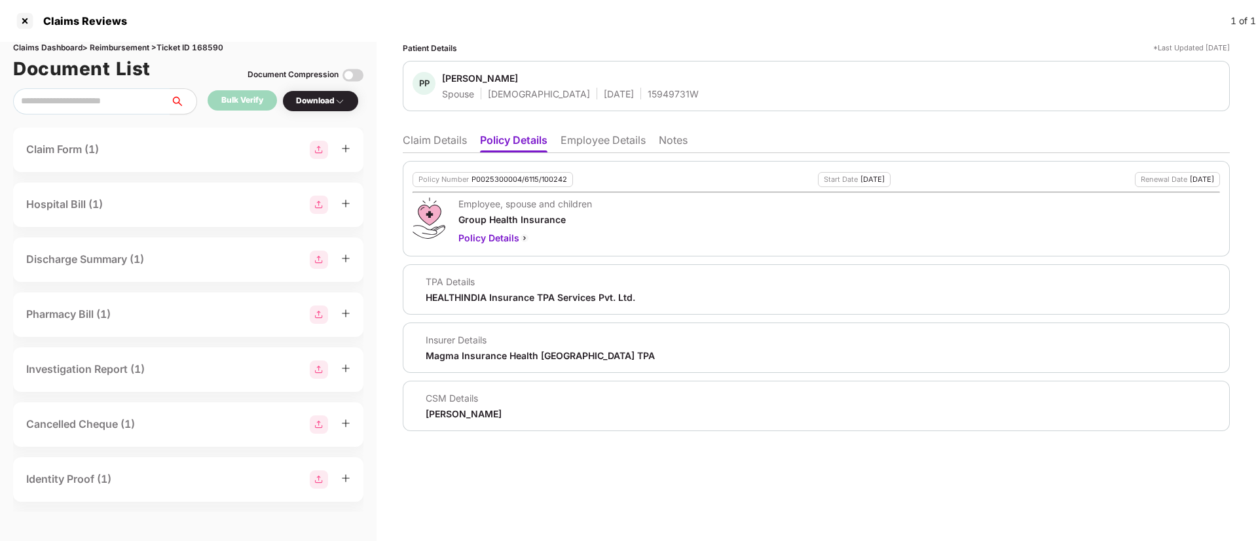
click at [427, 139] on li "Claim Details" at bounding box center [435, 143] width 64 height 19
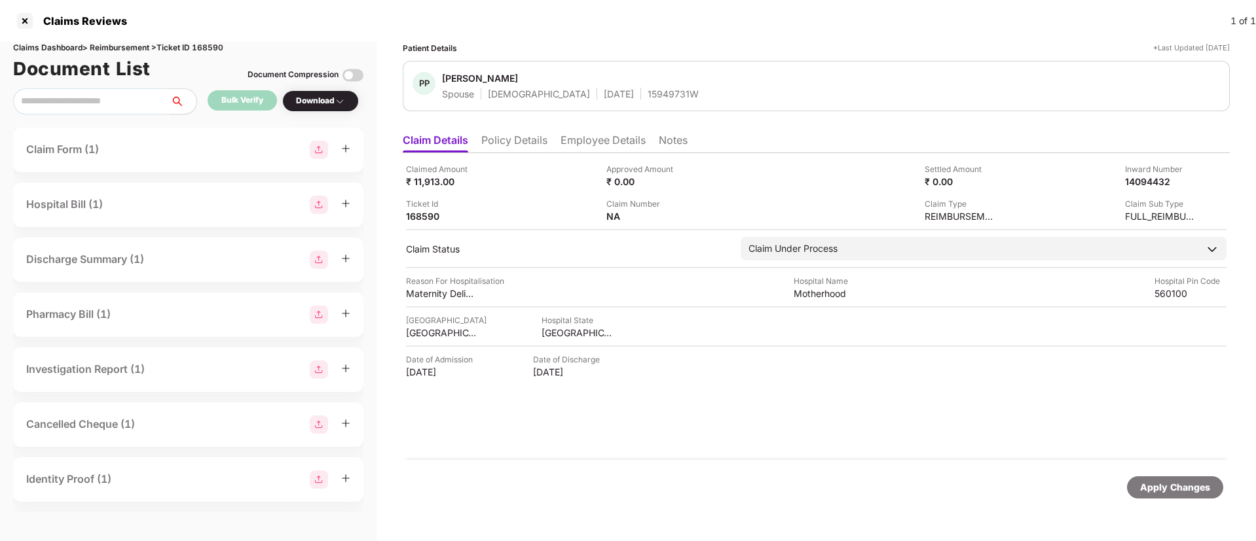
click at [543, 145] on li "Policy Details" at bounding box center [514, 143] width 66 height 19
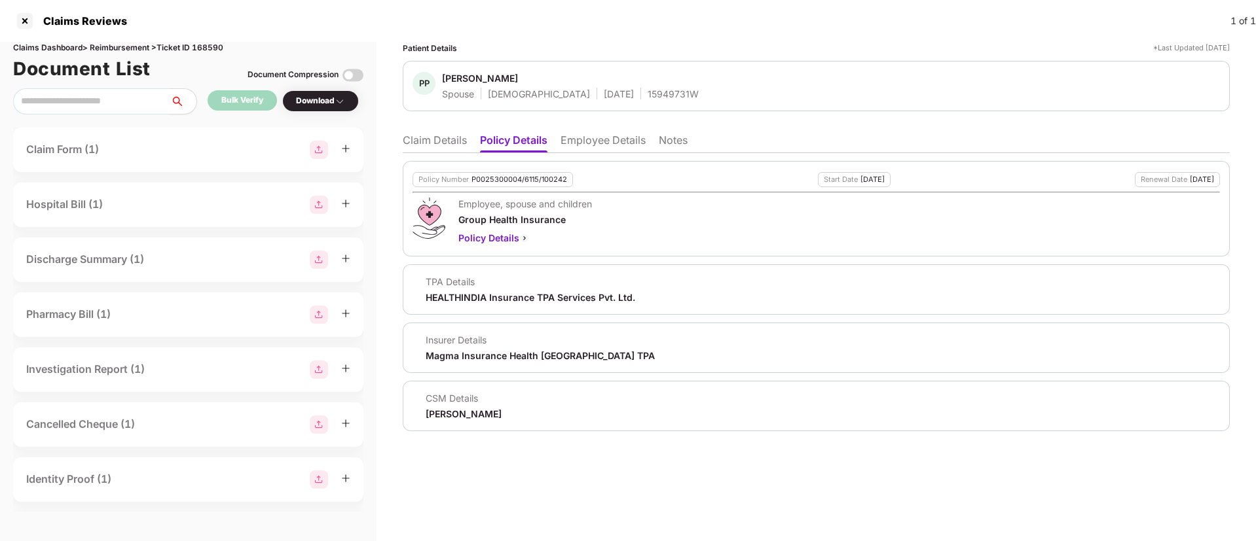
drag, startPoint x: 448, startPoint y: 149, endPoint x: 458, endPoint y: 149, distance: 9.8
click at [458, 149] on li "Claim Details" at bounding box center [435, 143] width 64 height 19
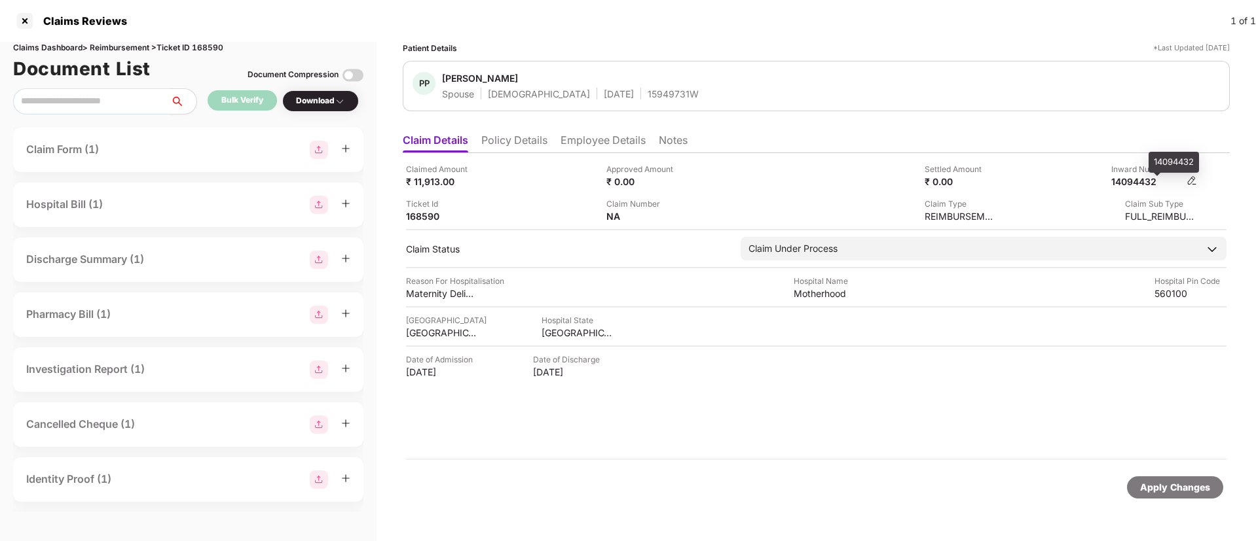
click at [1147, 187] on div "14094432" at bounding box center [1147, 181] width 72 height 12
copy div "14094432"
click at [647, 97] on div "15949731W" at bounding box center [672, 94] width 51 height 12
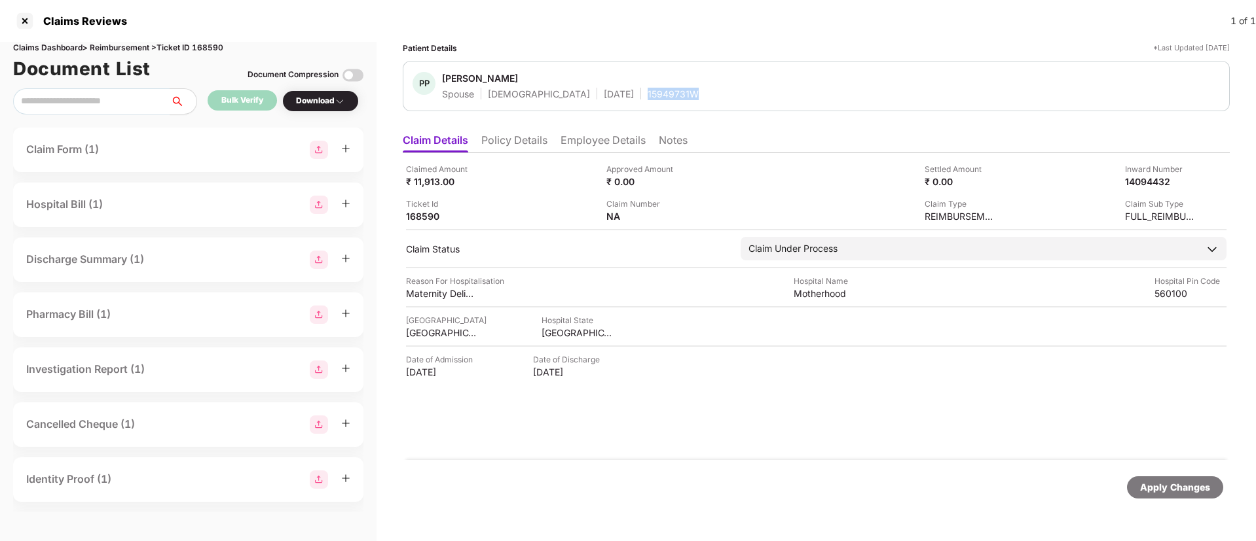
copy div "15949731W"
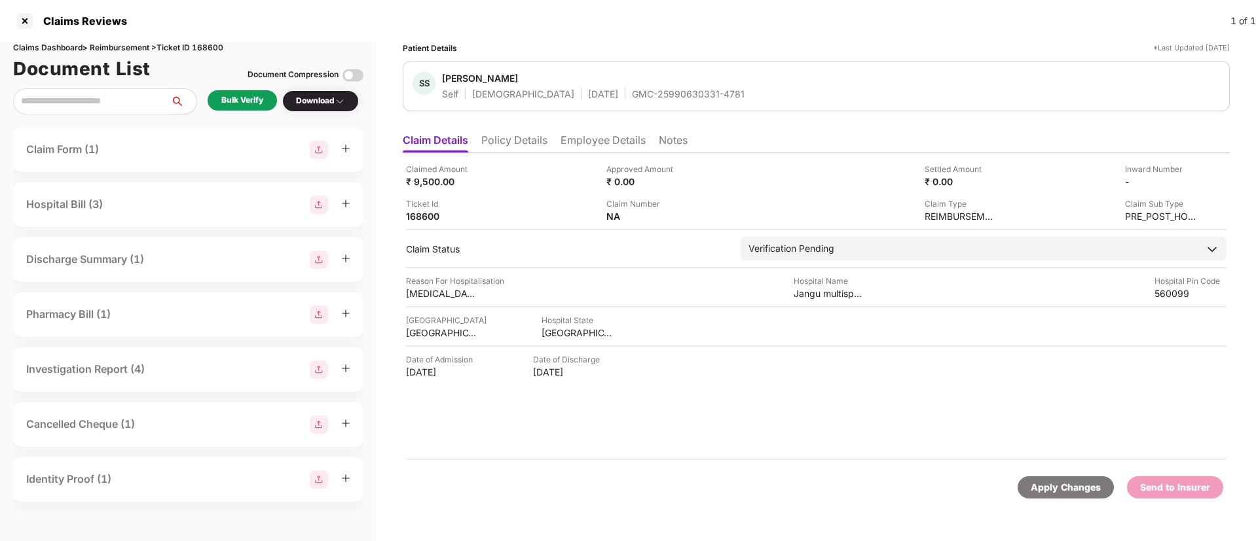
drag, startPoint x: 535, startPoint y: 123, endPoint x: 533, endPoint y: 133, distance: 10.0
click at [535, 126] on div "Patient Details *Last Updated 26 Aug 2025 SS Srinivasan S Self Male 02 Jan 1993…" at bounding box center [816, 278] width 827 height 473
drag, startPoint x: 531, startPoint y: 134, endPoint x: 539, endPoint y: 151, distance: 19.0
click at [531, 136] on li "Policy Details" at bounding box center [514, 143] width 66 height 19
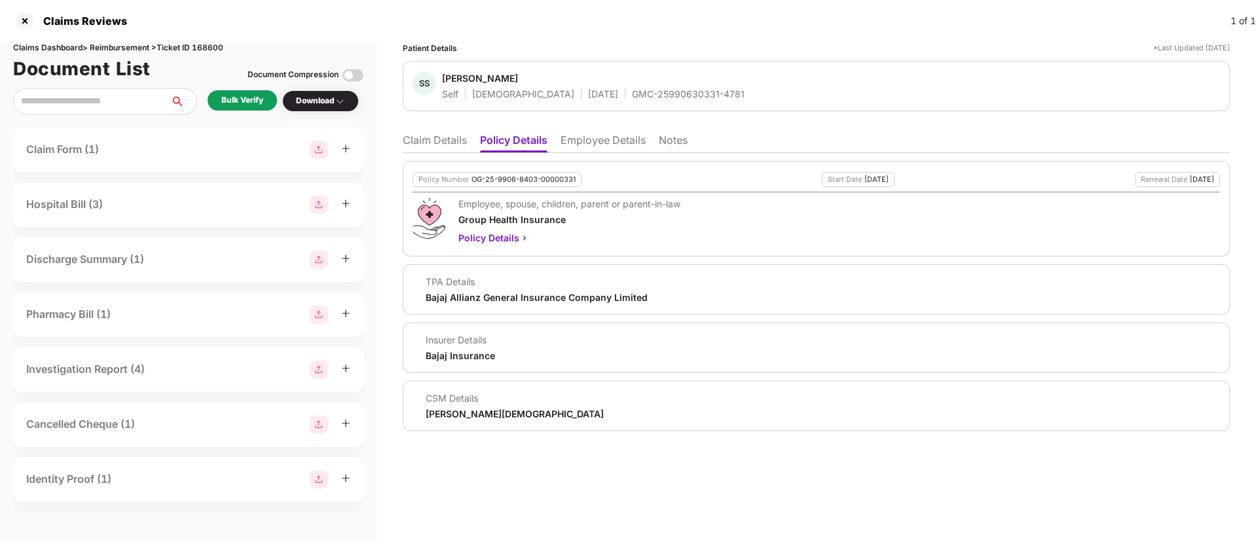
click at [605, 139] on li "Employee Details" at bounding box center [602, 143] width 85 height 19
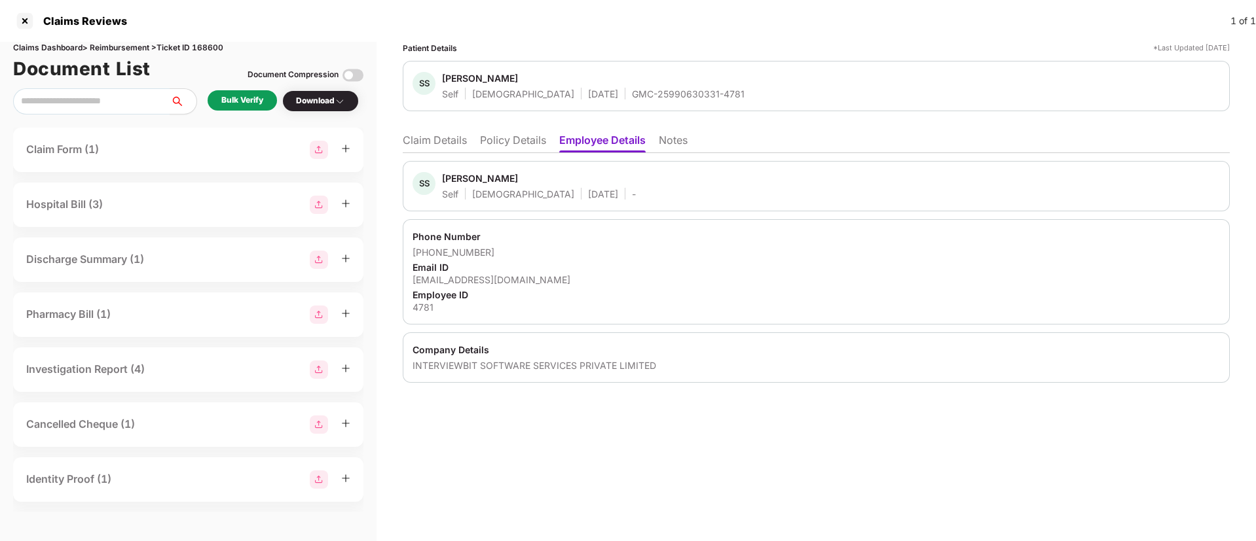
click at [496, 145] on li "Policy Details" at bounding box center [513, 143] width 66 height 19
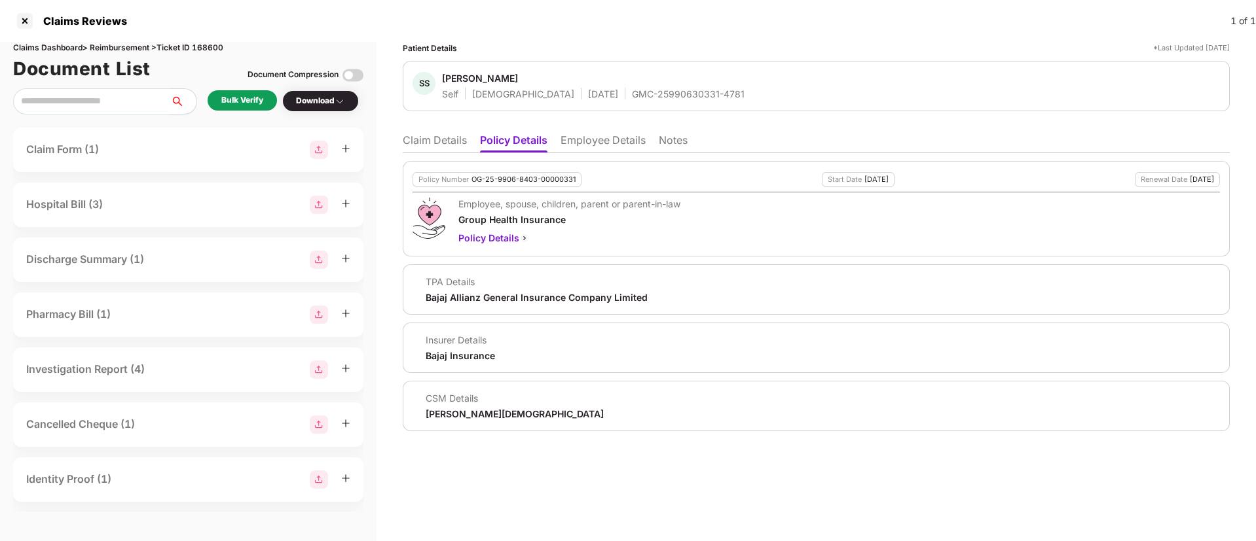
click at [411, 147] on li "Claim Details" at bounding box center [435, 143] width 64 height 19
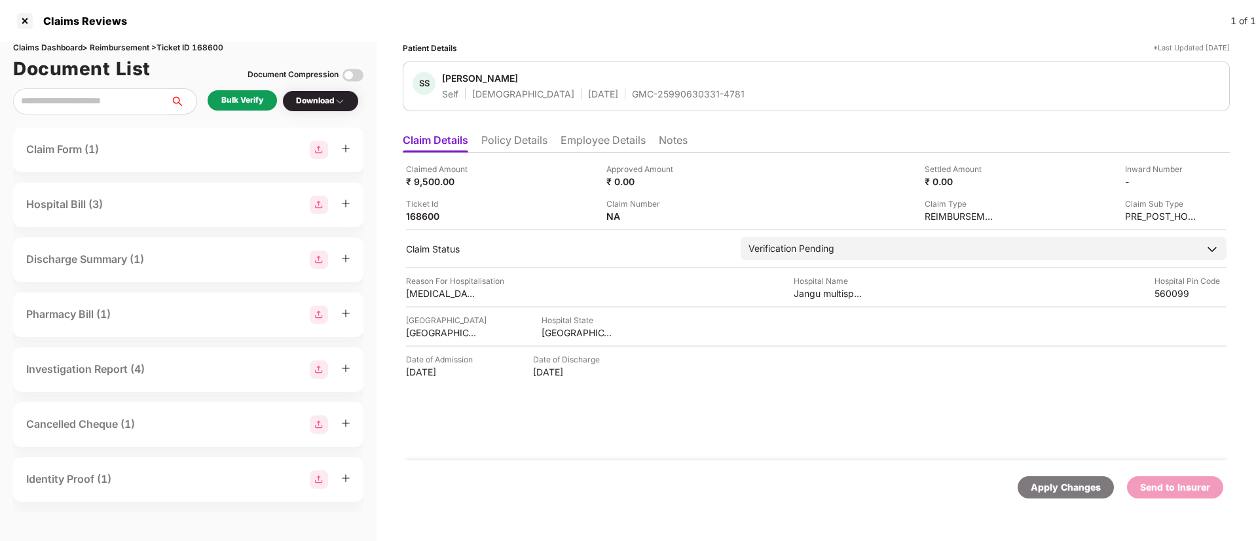
click at [247, 102] on div "Bulk Verify" at bounding box center [242, 100] width 42 height 12
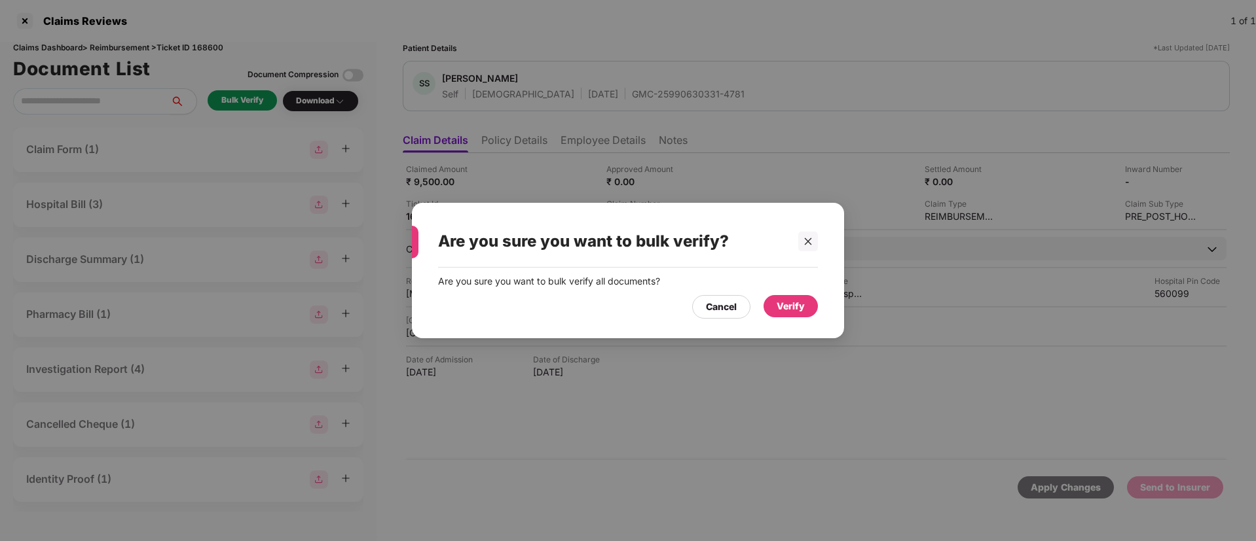
click at [784, 306] on div "Verify" at bounding box center [790, 306] width 28 height 14
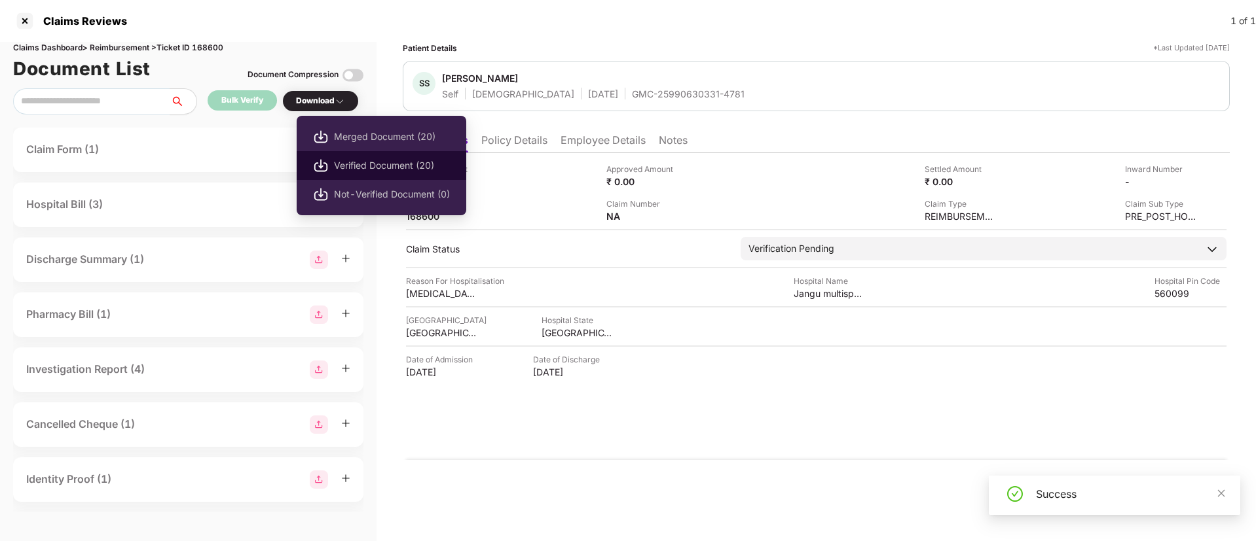
click at [368, 162] on span "Verified Document (20)" at bounding box center [392, 165] width 116 height 14
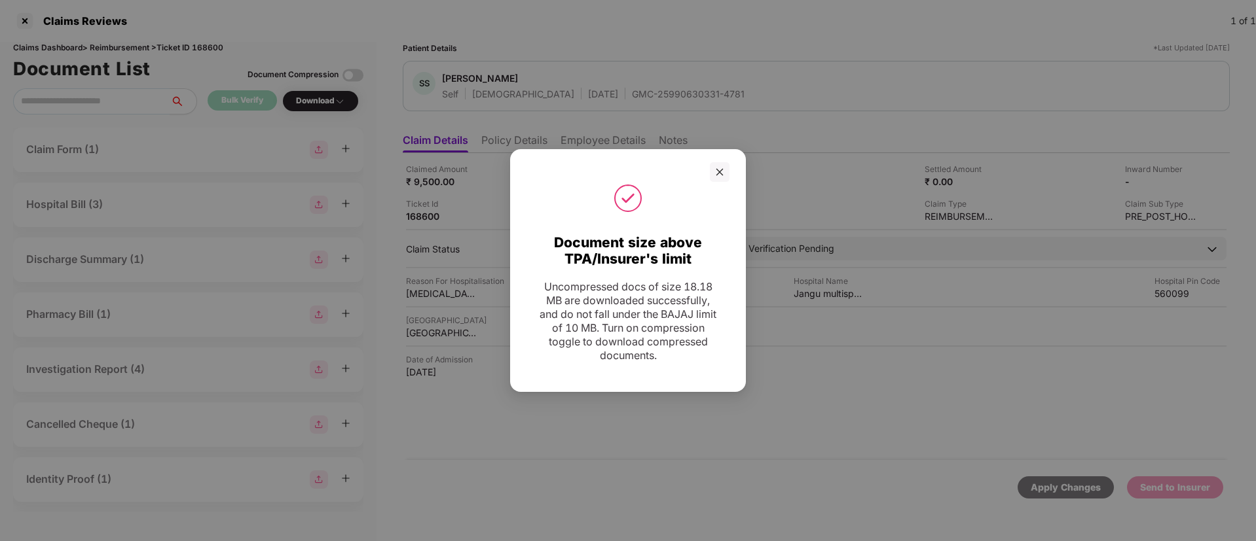
drag, startPoint x: 717, startPoint y: 173, endPoint x: 781, endPoint y: 217, distance: 77.2
click at [717, 177] on div at bounding box center [720, 172] width 20 height 20
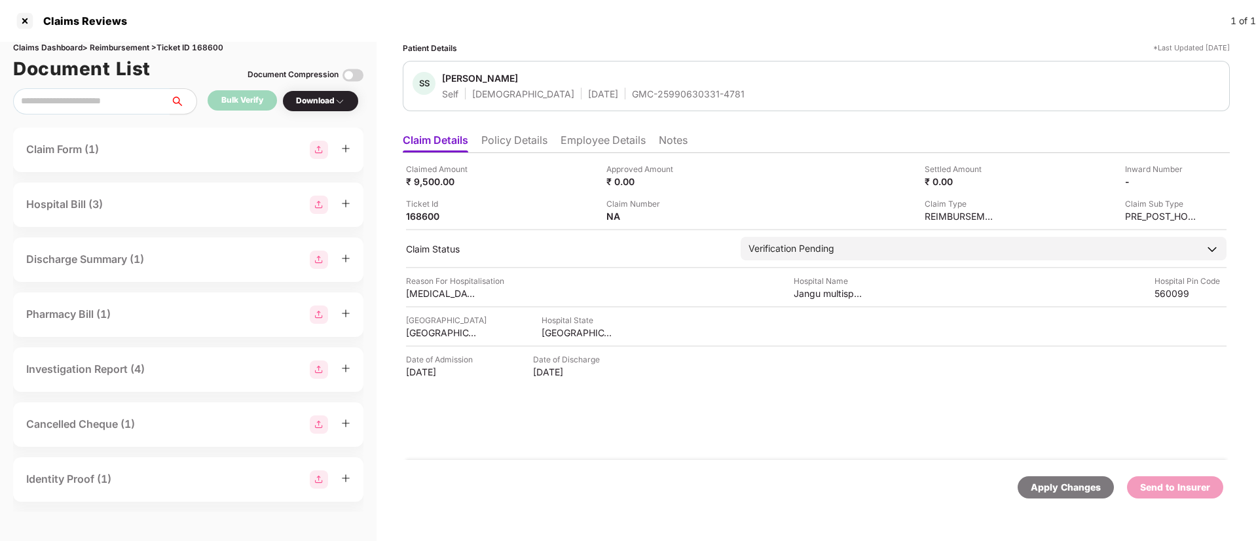
click at [531, 148] on li "Policy Details" at bounding box center [514, 143] width 66 height 19
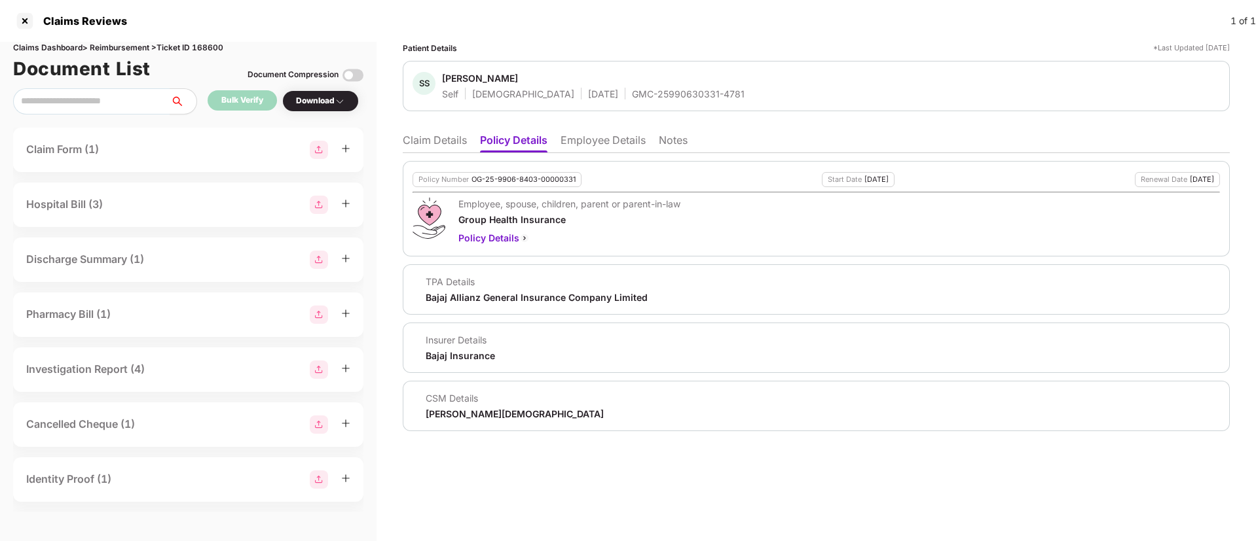
click at [433, 135] on li "Claim Details" at bounding box center [435, 143] width 64 height 19
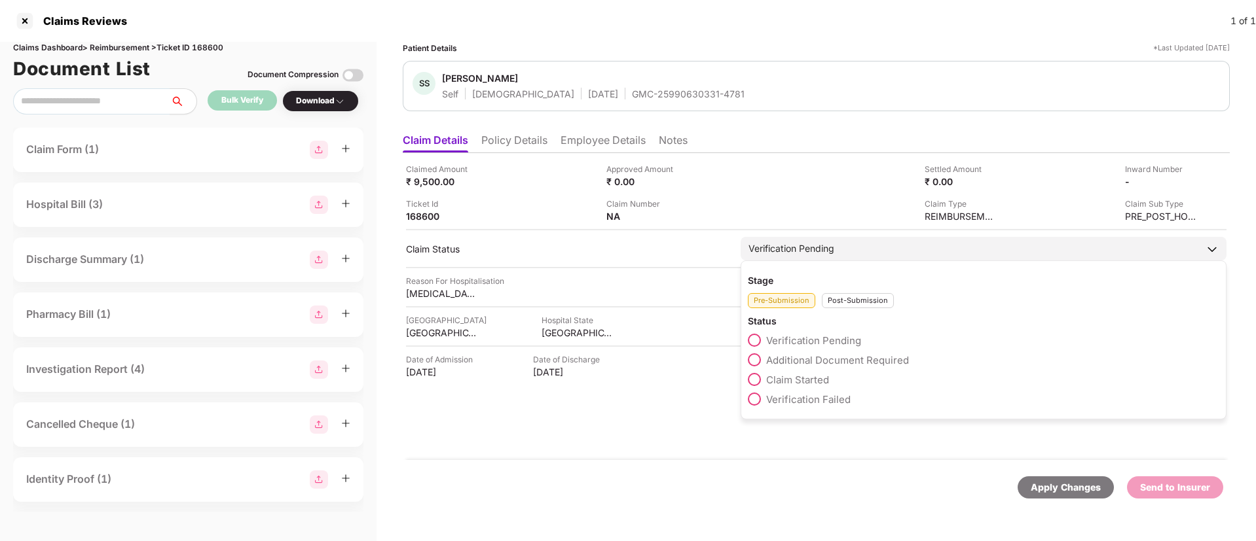
click at [755, 365] on span at bounding box center [754, 359] width 13 height 13
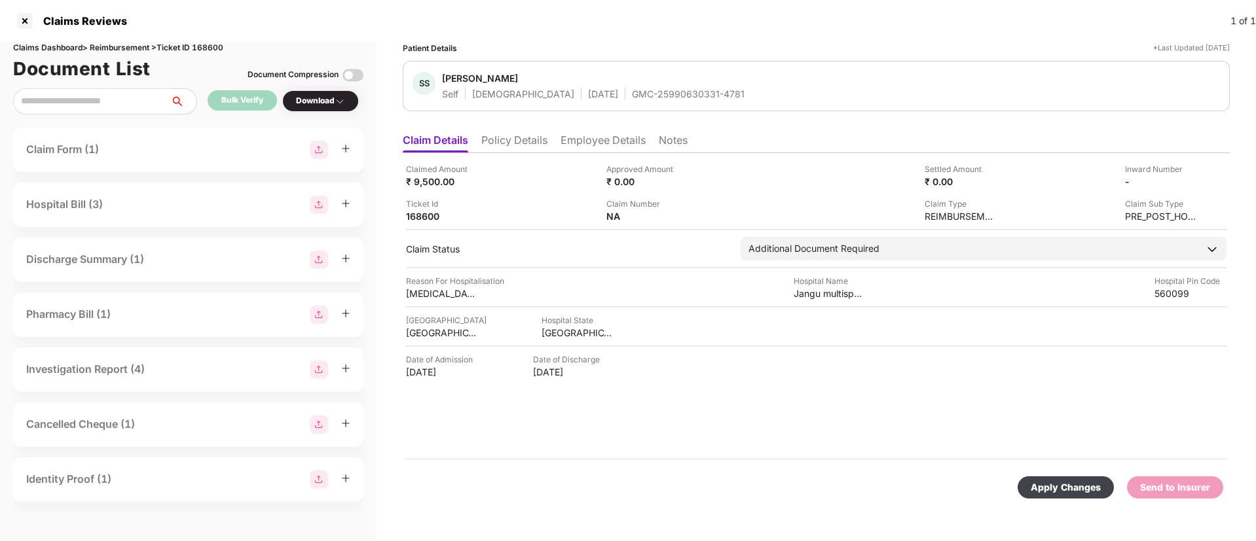
drag, startPoint x: 1079, startPoint y: 490, endPoint x: 1033, endPoint y: 471, distance: 50.5
click at [1058, 481] on div "Apply Changes" at bounding box center [1065, 487] width 70 height 14
click at [626, 138] on li "Employee Details" at bounding box center [602, 143] width 85 height 19
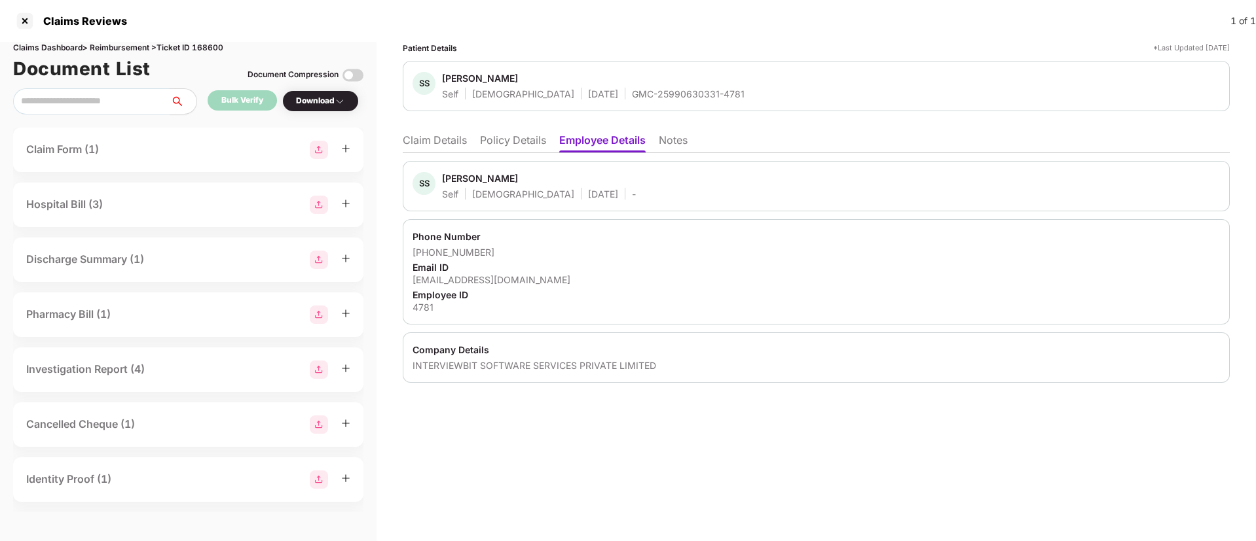
click at [435, 145] on li "Claim Details" at bounding box center [435, 143] width 64 height 19
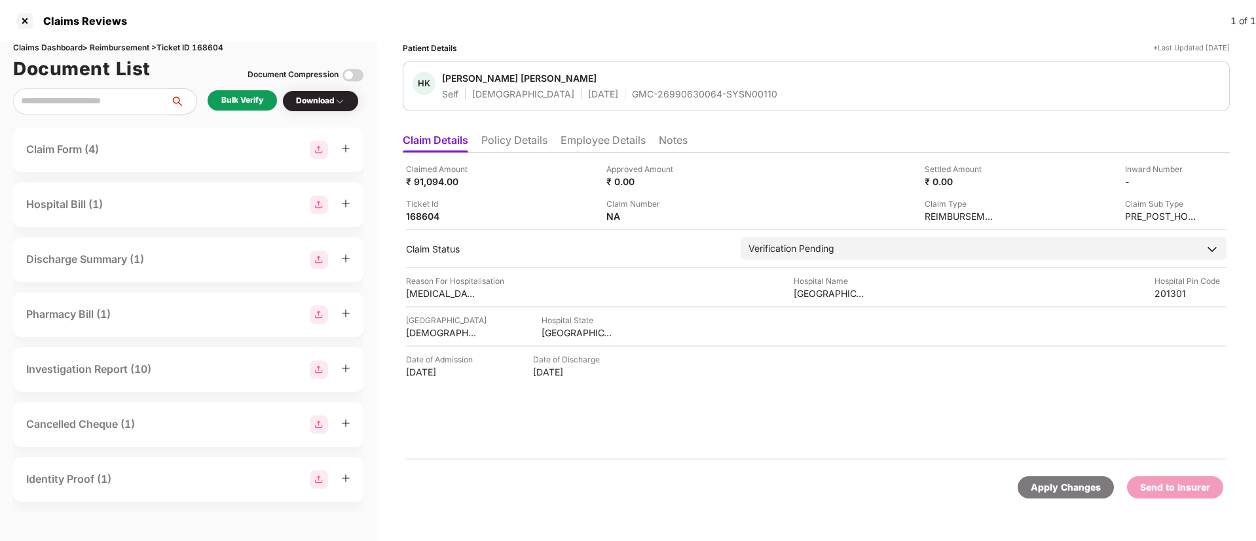
click at [598, 154] on div "Claimed Amount ₹ 91,094.00 Approved Amount ₹ 0.00 Settled Amount ₹ 0.00 Inward …" at bounding box center [816, 306] width 827 height 307
click at [598, 145] on li "Employee Details" at bounding box center [602, 143] width 85 height 19
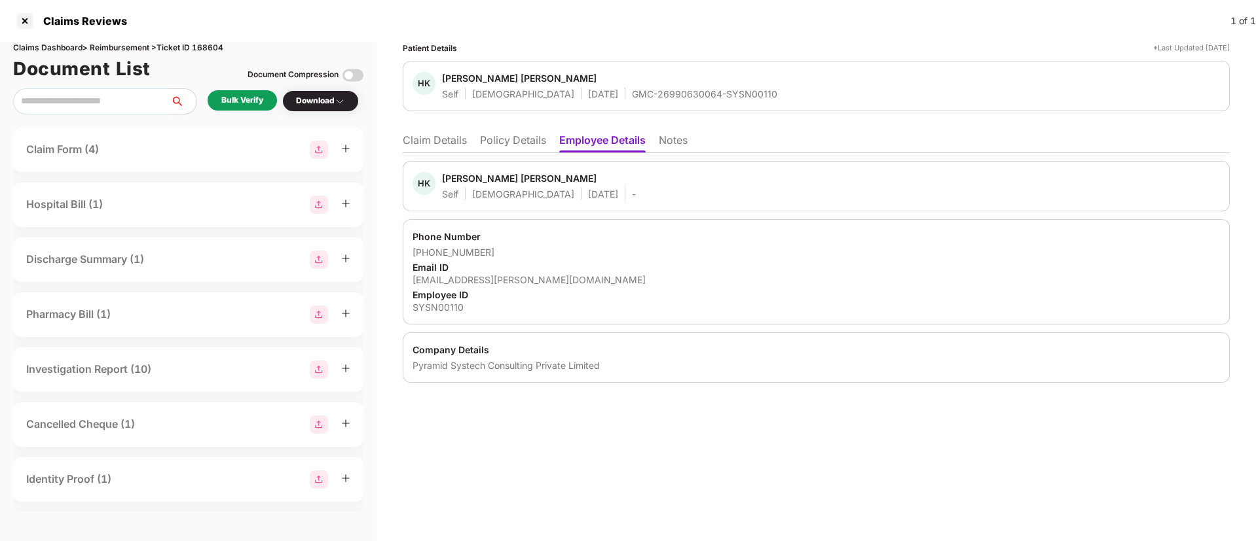
click at [524, 147] on li "Policy Details" at bounding box center [513, 143] width 66 height 19
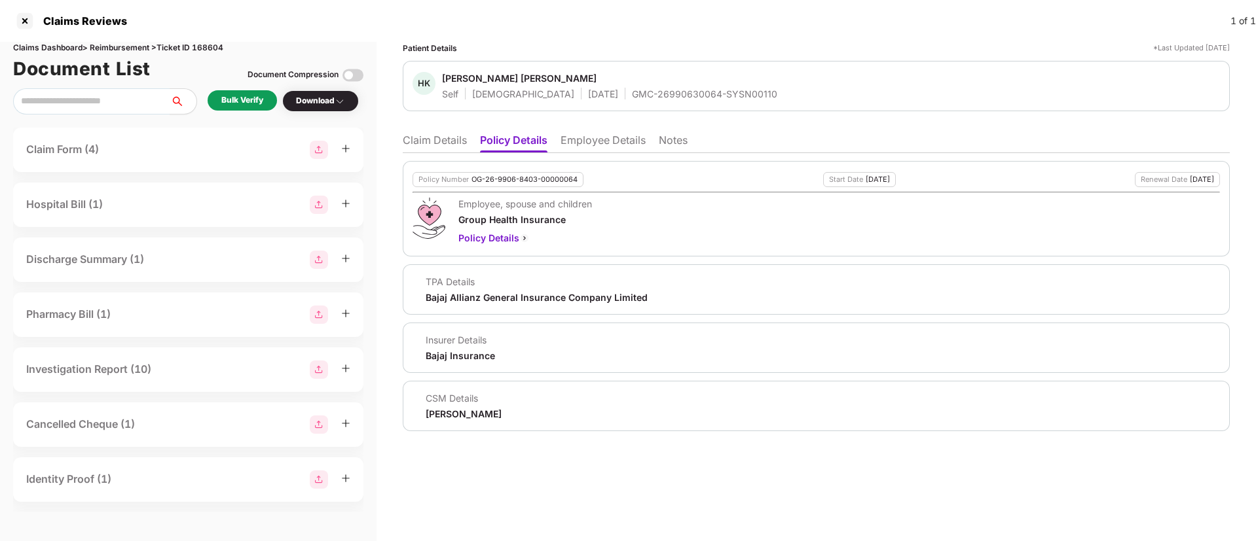
click at [588, 137] on li "Employee Details" at bounding box center [602, 143] width 85 height 19
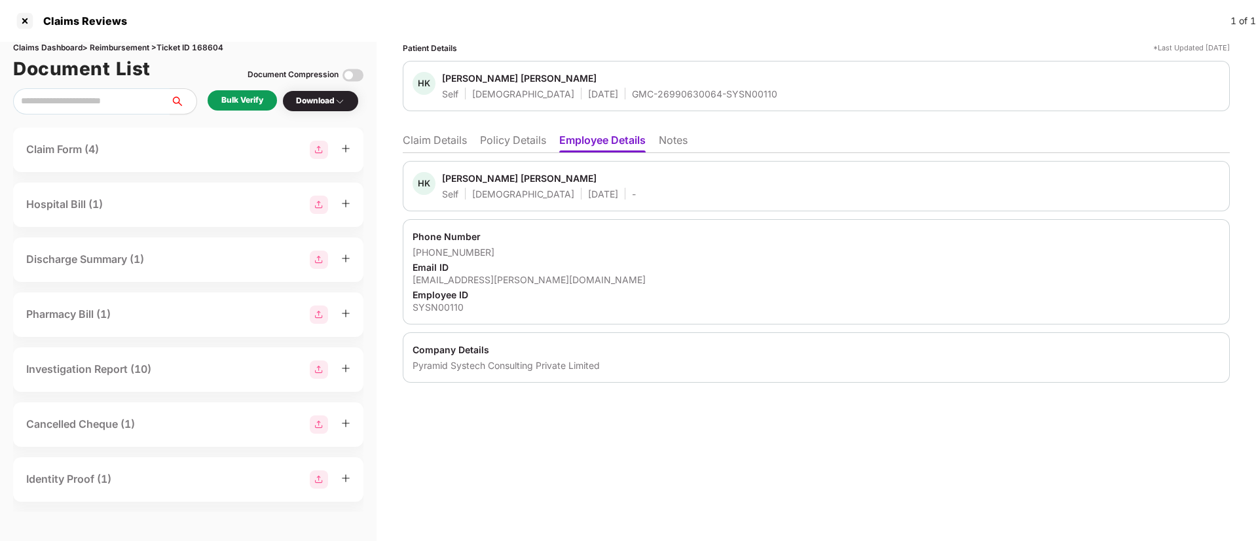
click at [493, 147] on li "Policy Details" at bounding box center [513, 143] width 66 height 19
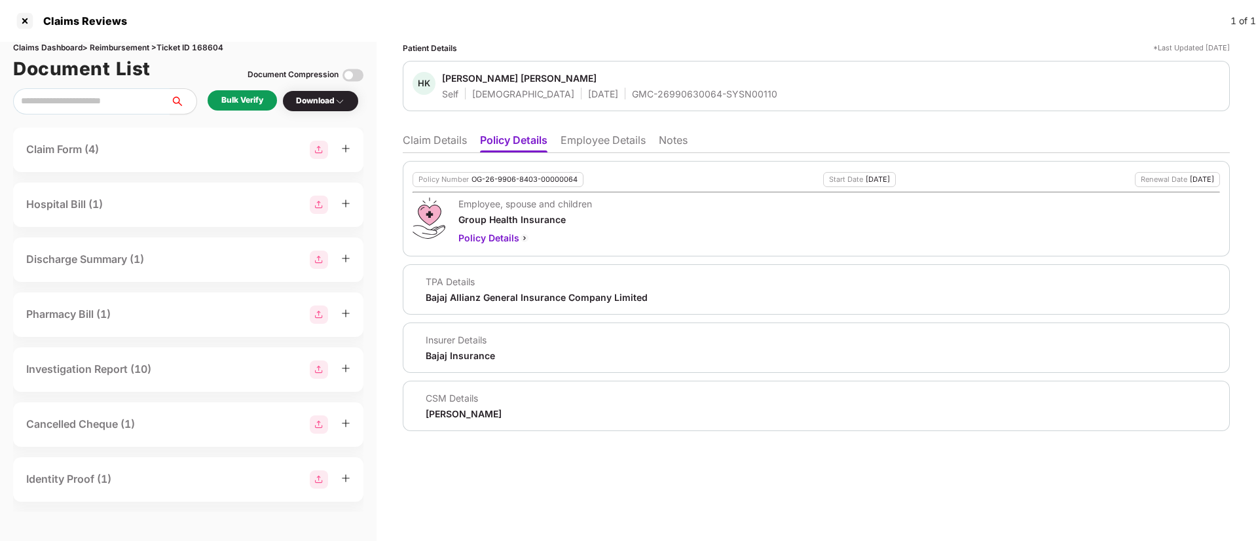
click at [429, 136] on li "Claim Details" at bounding box center [435, 143] width 64 height 19
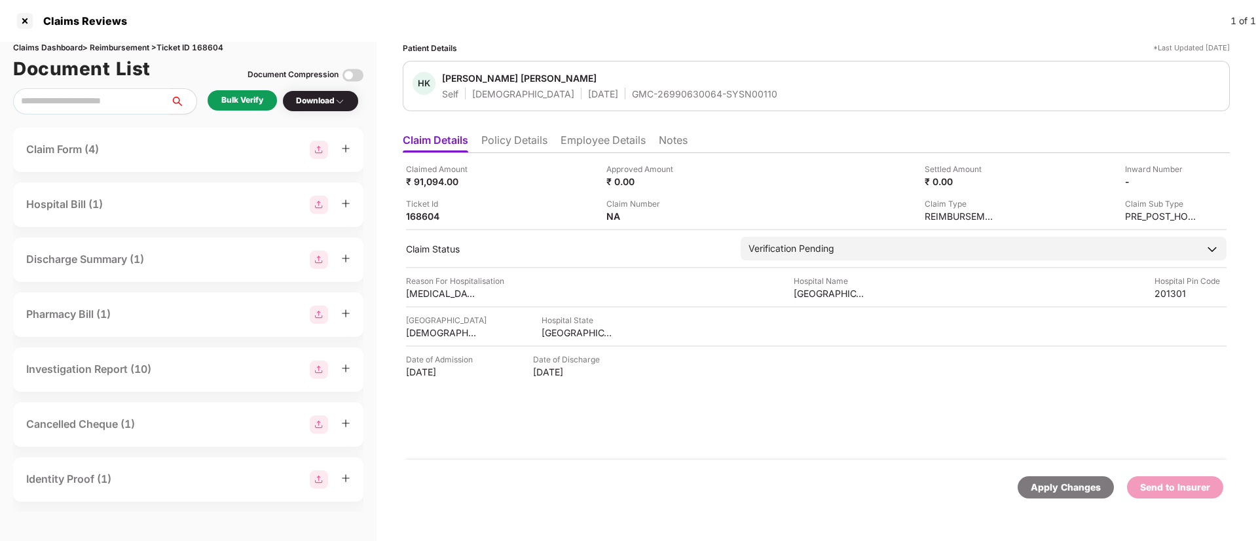
click at [241, 96] on div "Bulk Verify" at bounding box center [242, 100] width 42 height 12
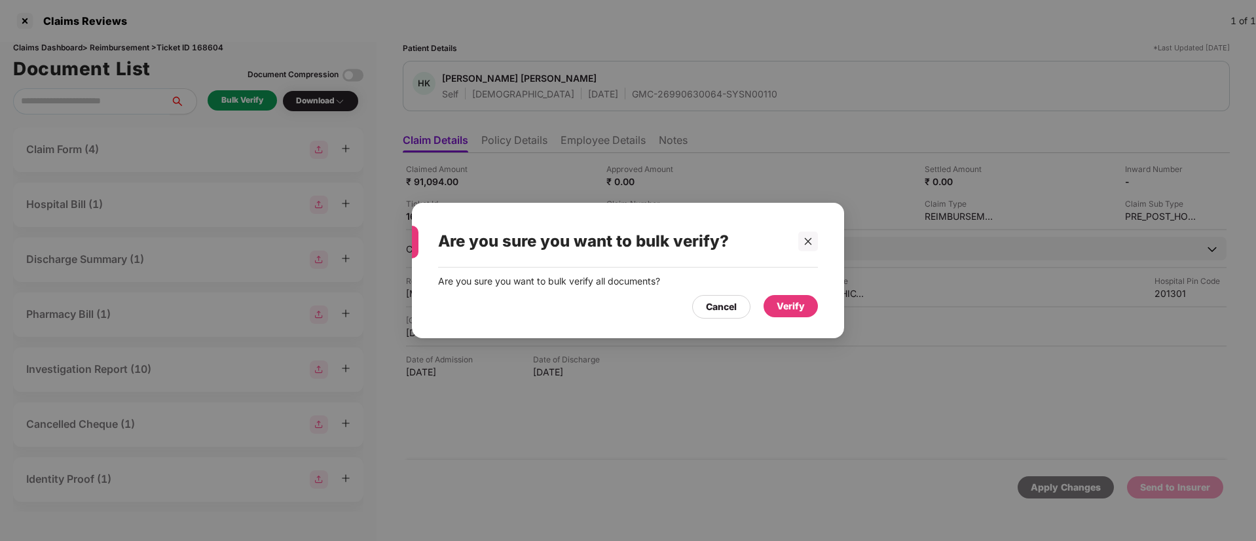
click at [812, 319] on div "Are you sure you want to bulk verify all documents? Cancel Verify" at bounding box center [628, 297] width 432 height 58
click at [795, 312] on div "Verify" at bounding box center [790, 306] width 28 height 14
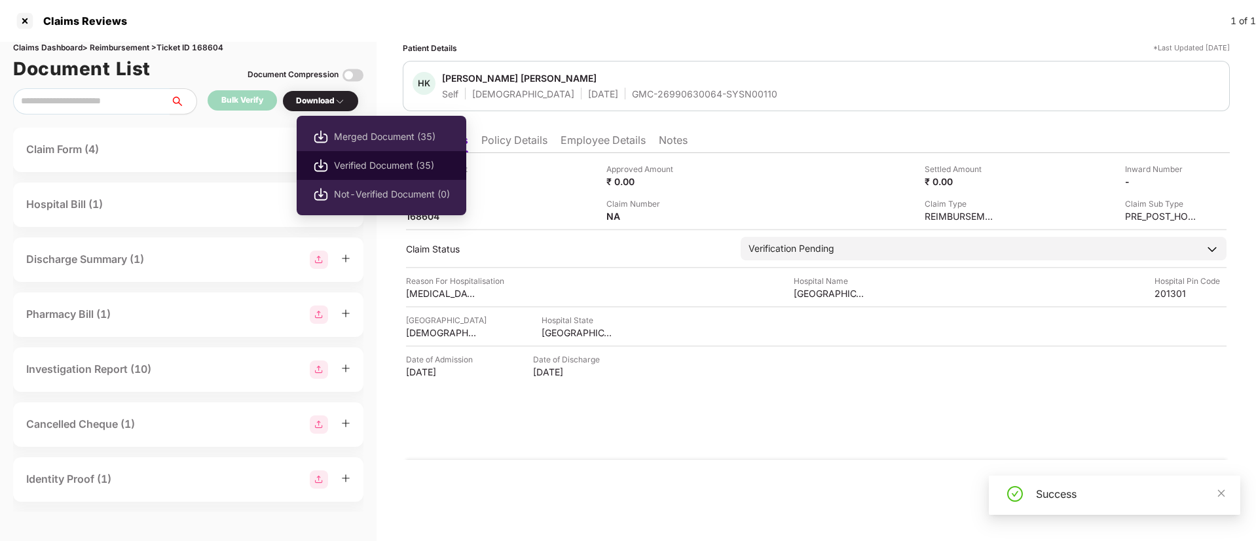
click at [395, 166] on span "Verified Document (35)" at bounding box center [392, 165] width 116 height 14
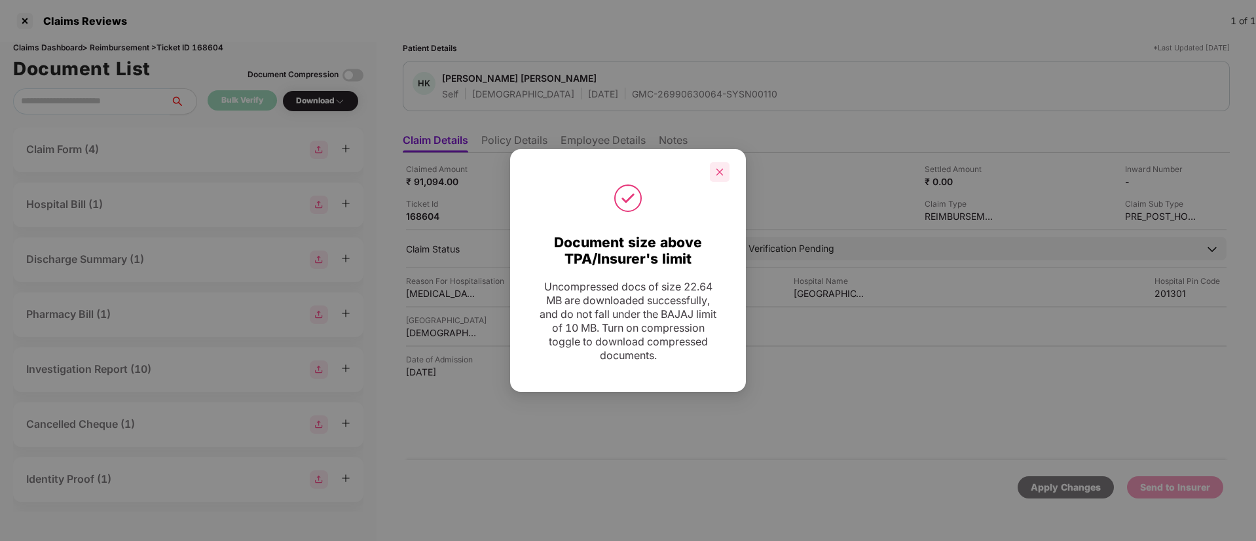
click at [712, 175] on div at bounding box center [720, 172] width 20 height 20
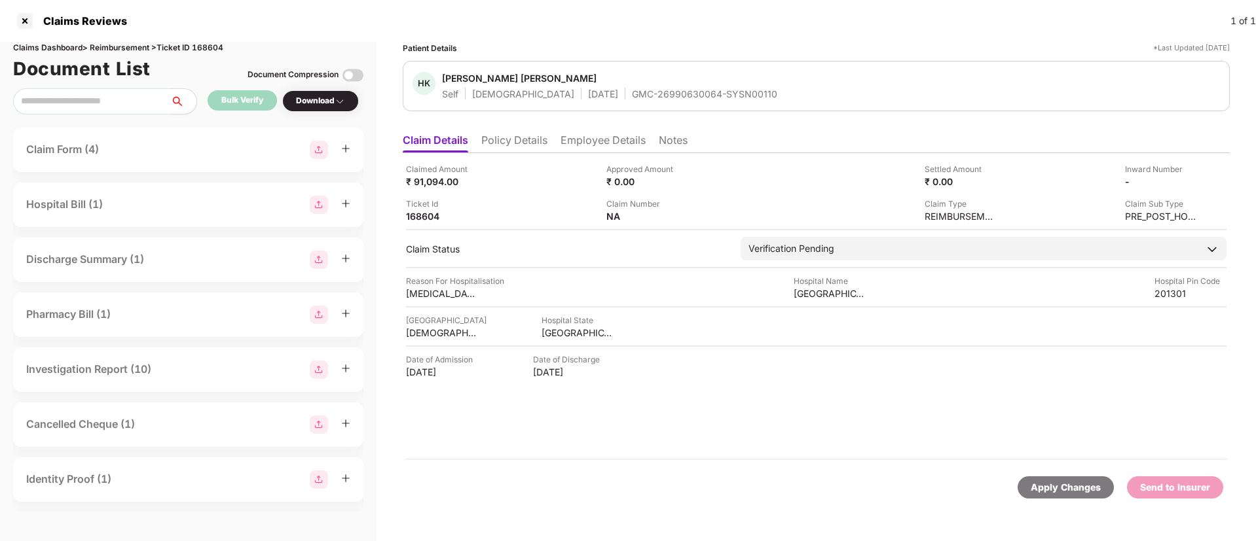
click at [562, 147] on li "Employee Details" at bounding box center [602, 143] width 85 height 19
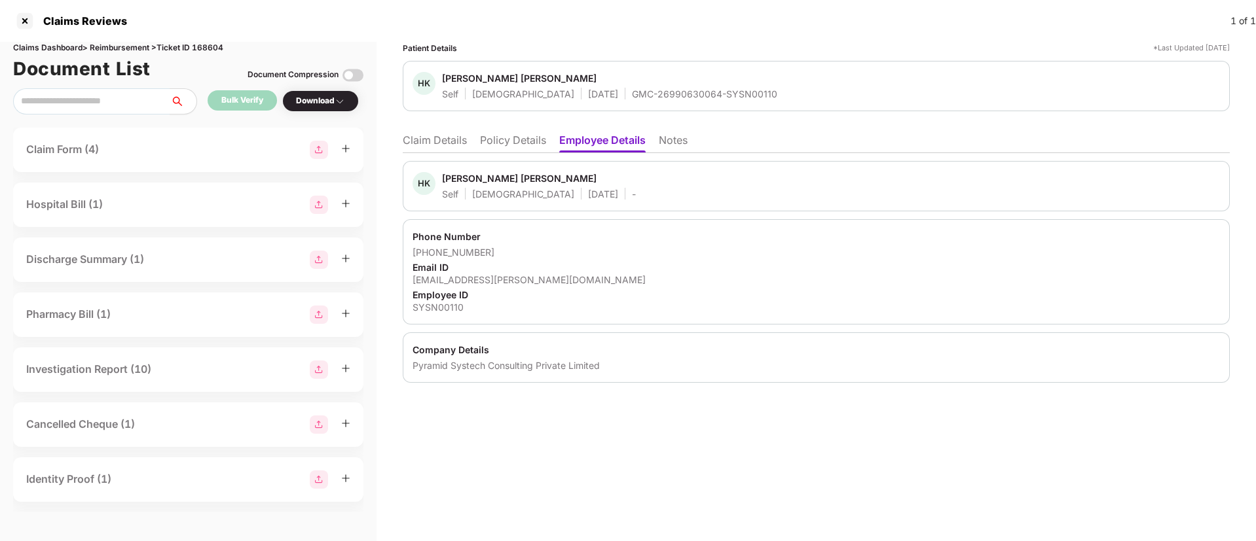
click at [531, 141] on li "Policy Details" at bounding box center [513, 143] width 66 height 19
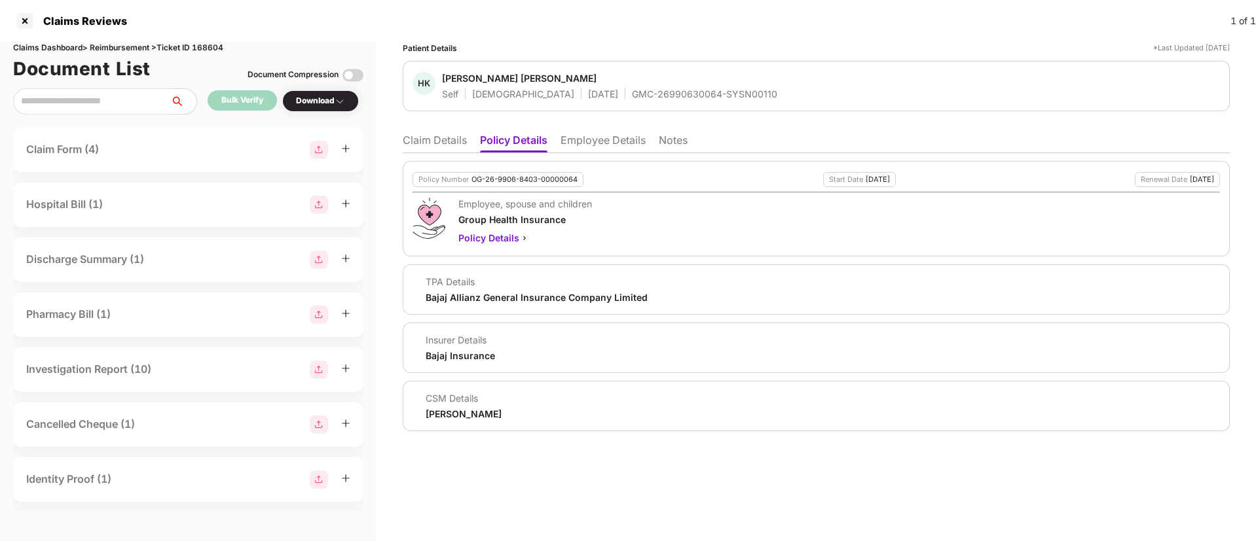
click at [421, 134] on li "Claim Details" at bounding box center [435, 143] width 64 height 19
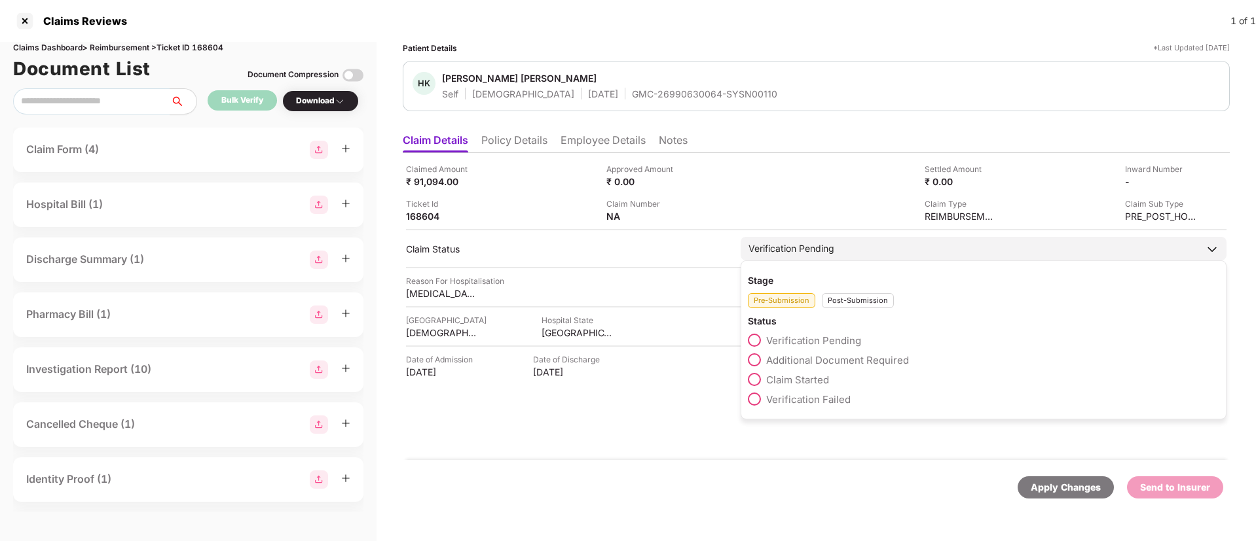
click at [759, 359] on span at bounding box center [754, 359] width 13 height 13
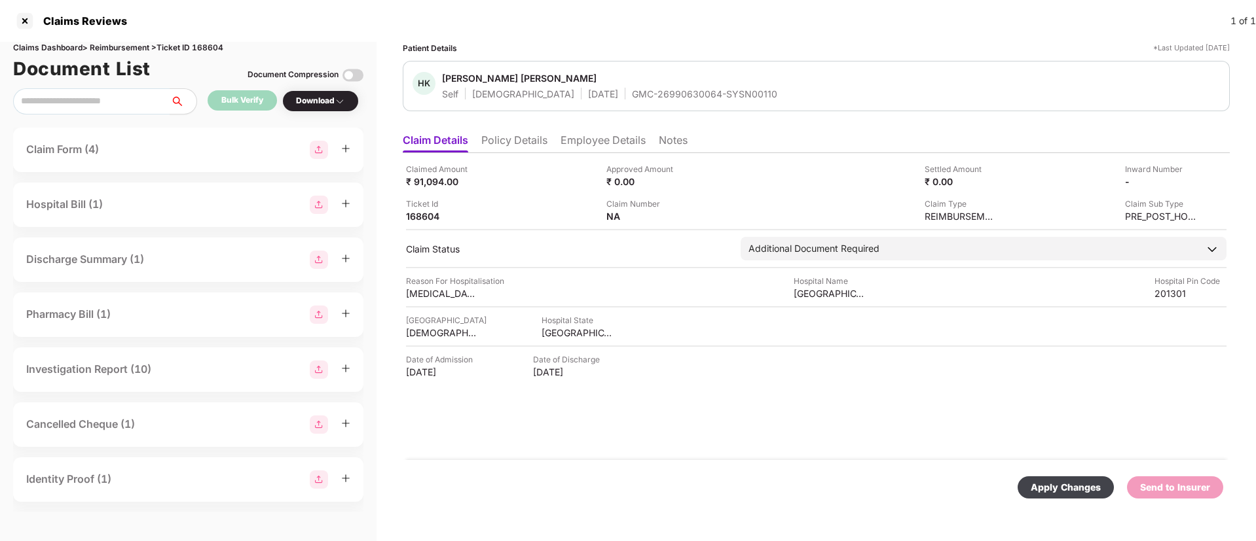
drag, startPoint x: 1057, startPoint y: 495, endPoint x: 970, endPoint y: 450, distance: 97.2
click at [1057, 495] on div "Apply Changes" at bounding box center [1065, 488] width 96 height 22
click at [522, 135] on li "Policy Details" at bounding box center [514, 143] width 66 height 19
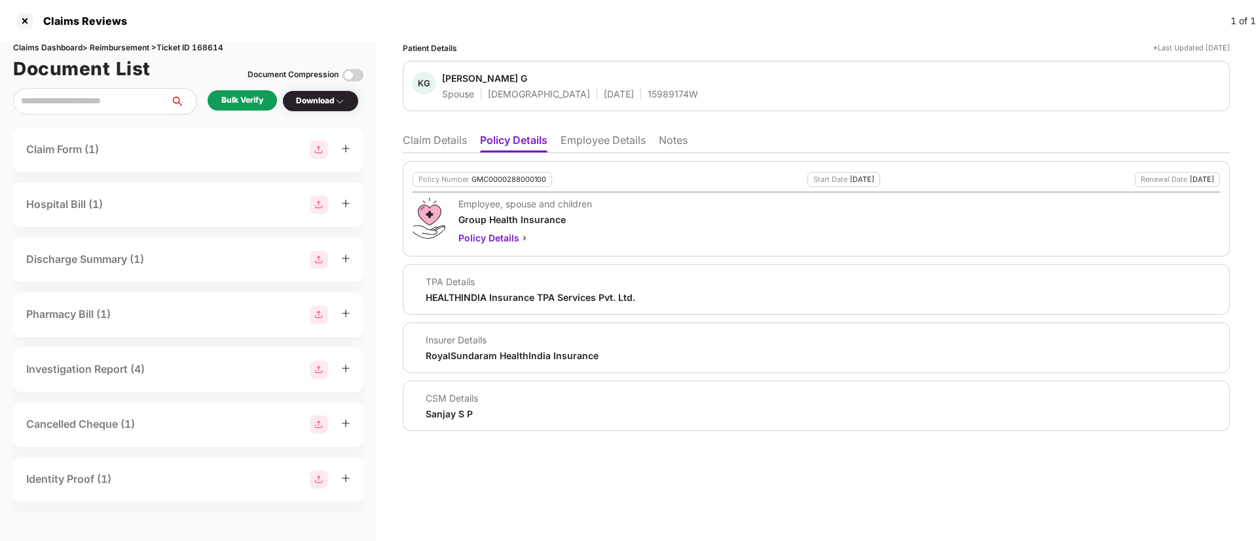
click at [604, 146] on li "Employee Details" at bounding box center [602, 143] width 85 height 19
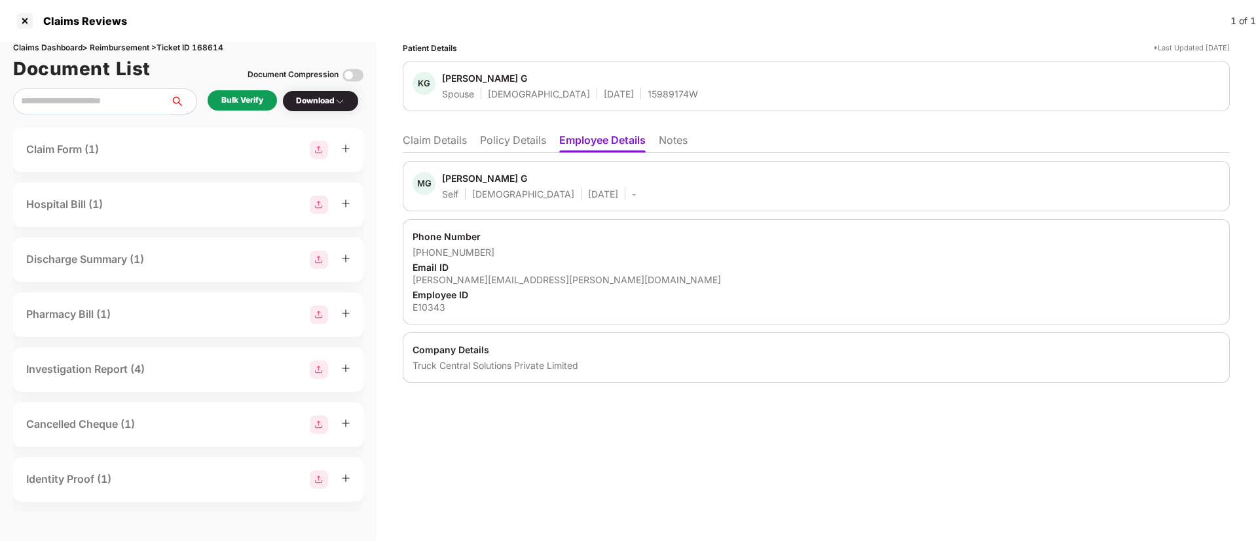
click at [522, 144] on li "Policy Details" at bounding box center [513, 143] width 66 height 19
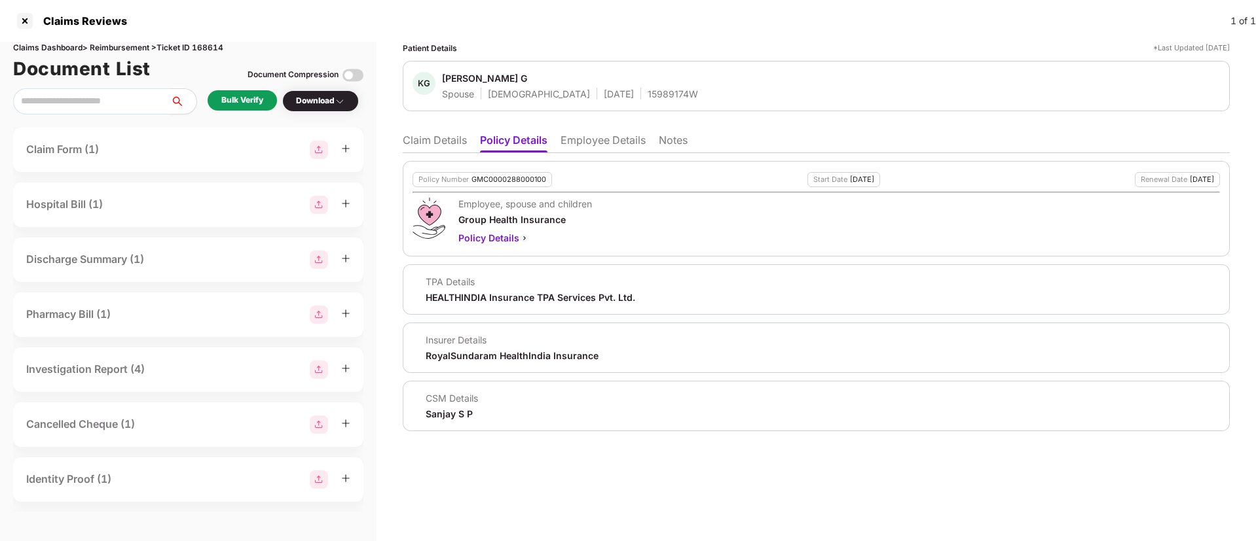
click at [603, 147] on li "Employee Details" at bounding box center [602, 143] width 85 height 19
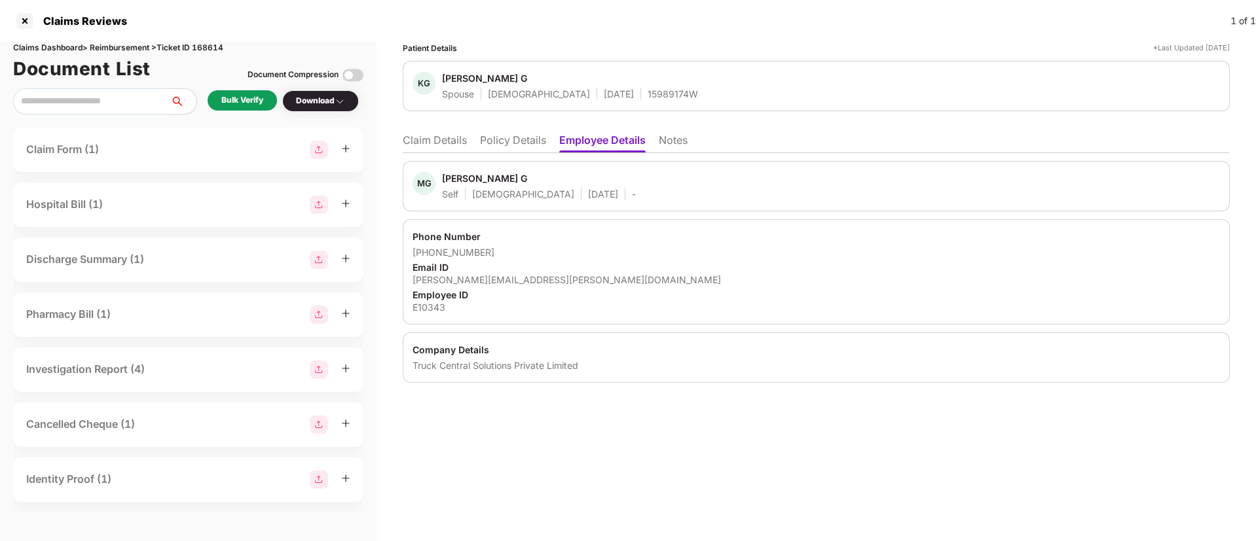
click at [520, 144] on li "Policy Details" at bounding box center [513, 143] width 66 height 19
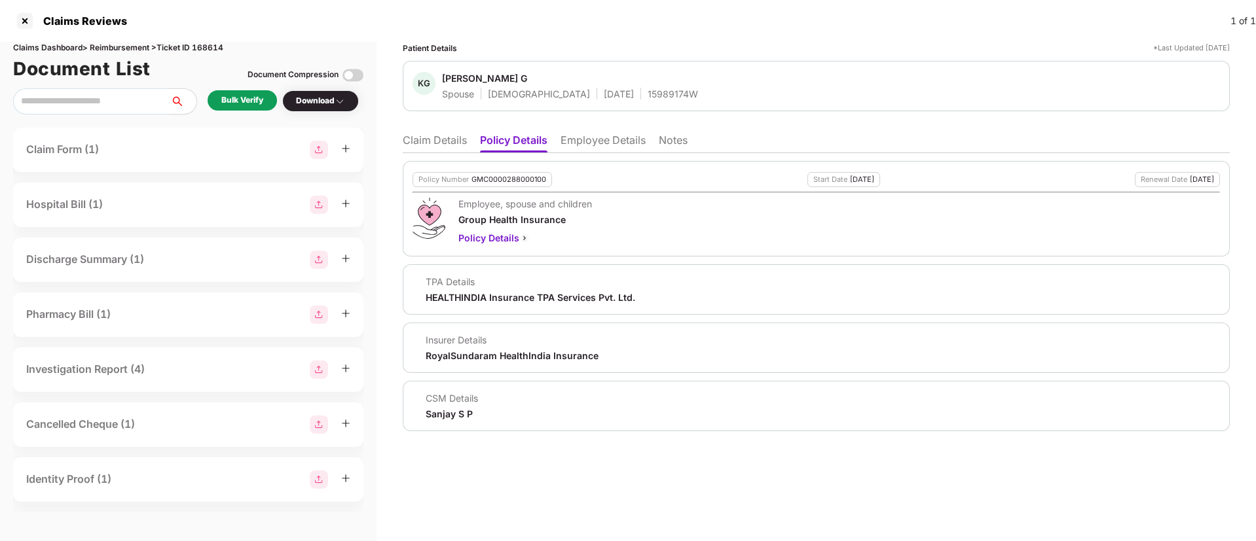
click at [614, 147] on li "Employee Details" at bounding box center [602, 143] width 85 height 19
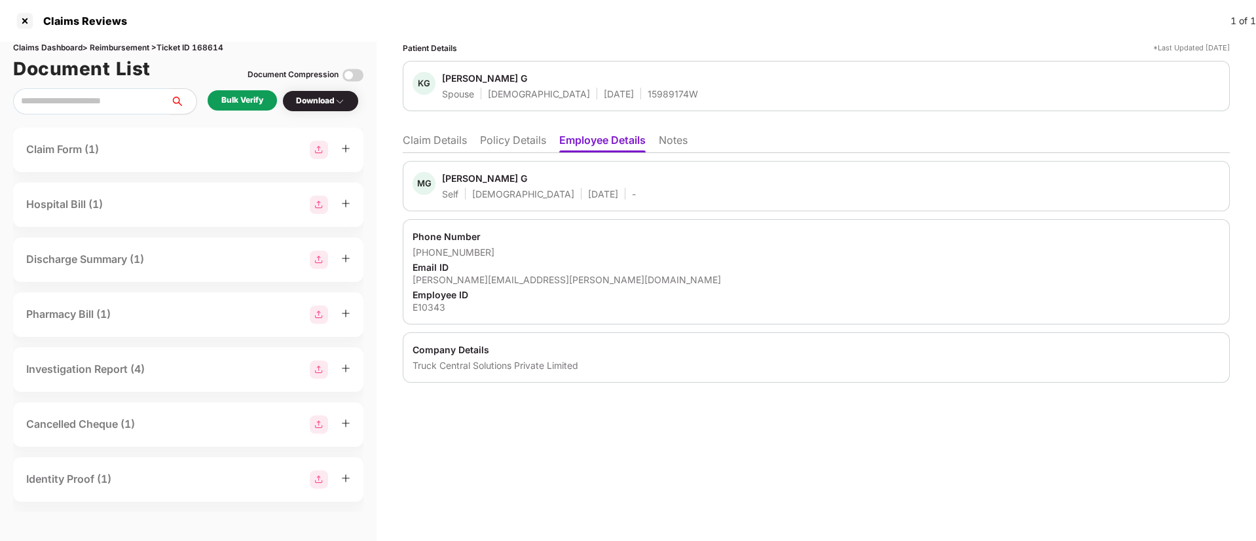
click at [515, 139] on li "Policy Details" at bounding box center [513, 143] width 66 height 19
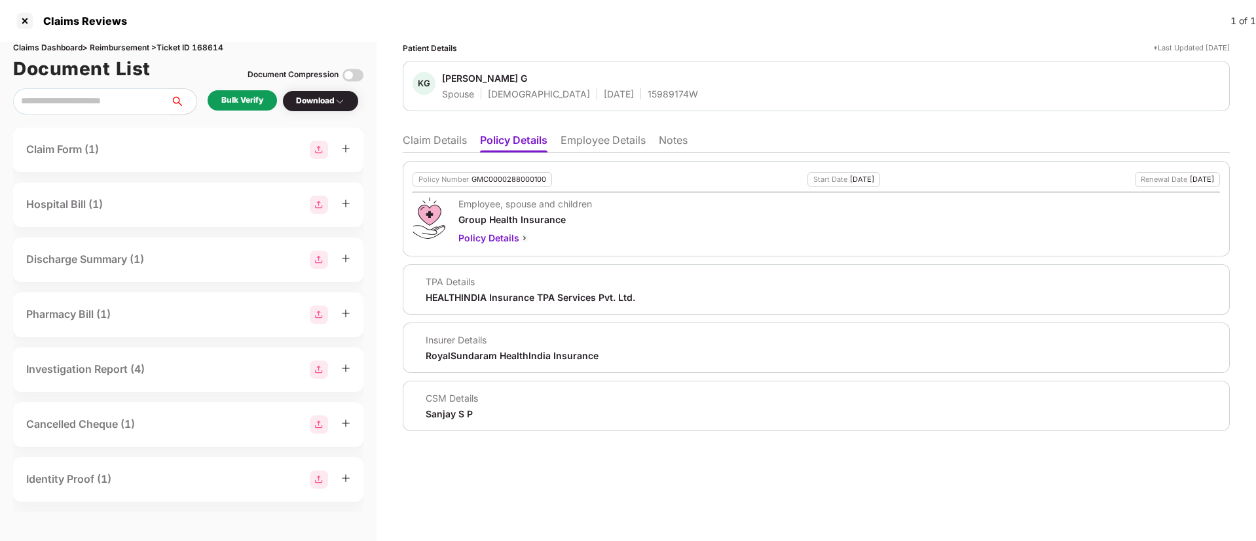
click at [444, 138] on li "Claim Details" at bounding box center [435, 143] width 64 height 19
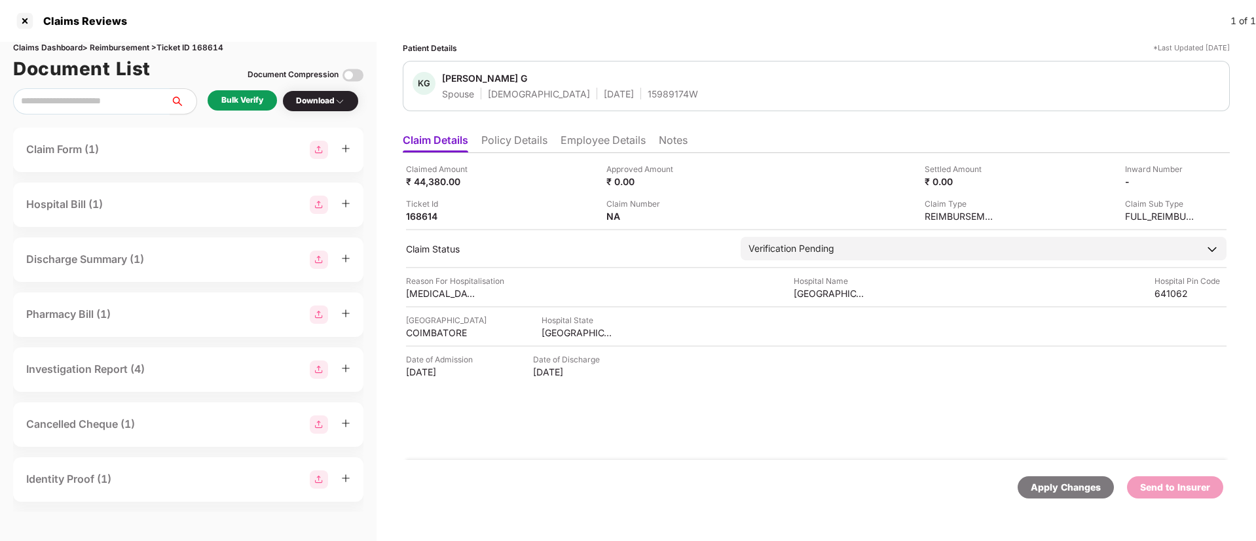
click at [267, 101] on div "Bulk Verify" at bounding box center [242, 100] width 69 height 20
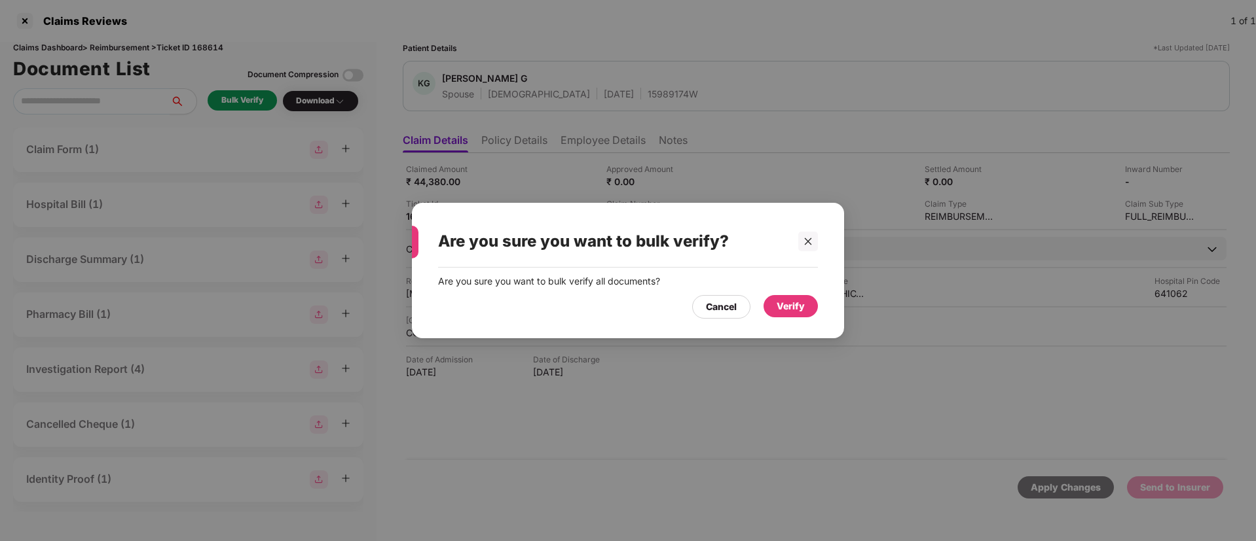
click at [807, 300] on div "Verify" at bounding box center [790, 306] width 54 height 22
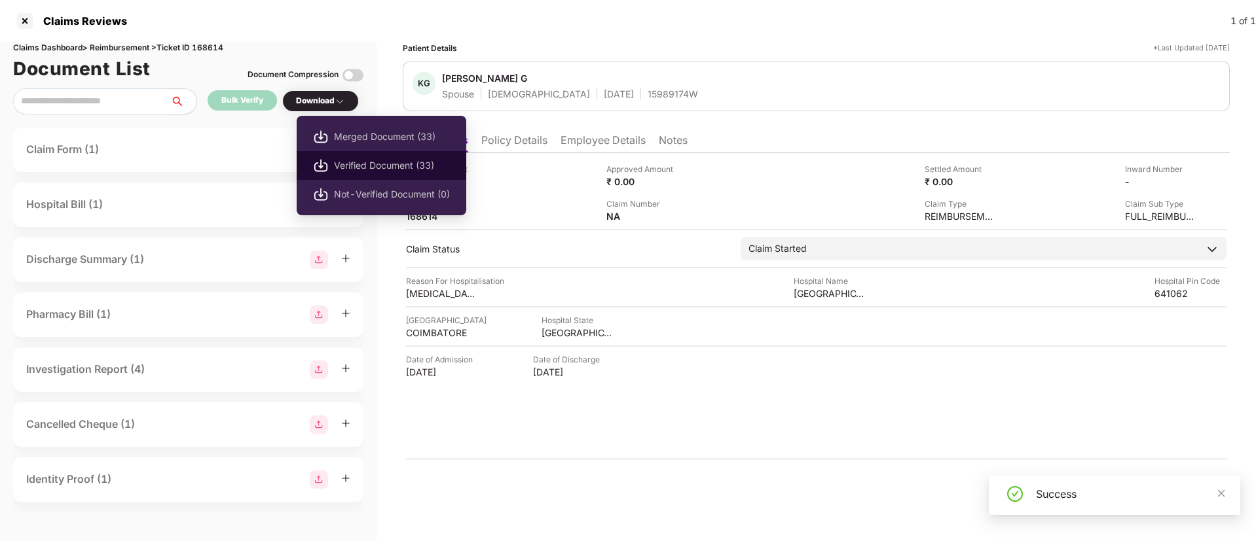
click at [378, 168] on span "Verified Document (33)" at bounding box center [392, 165] width 116 height 14
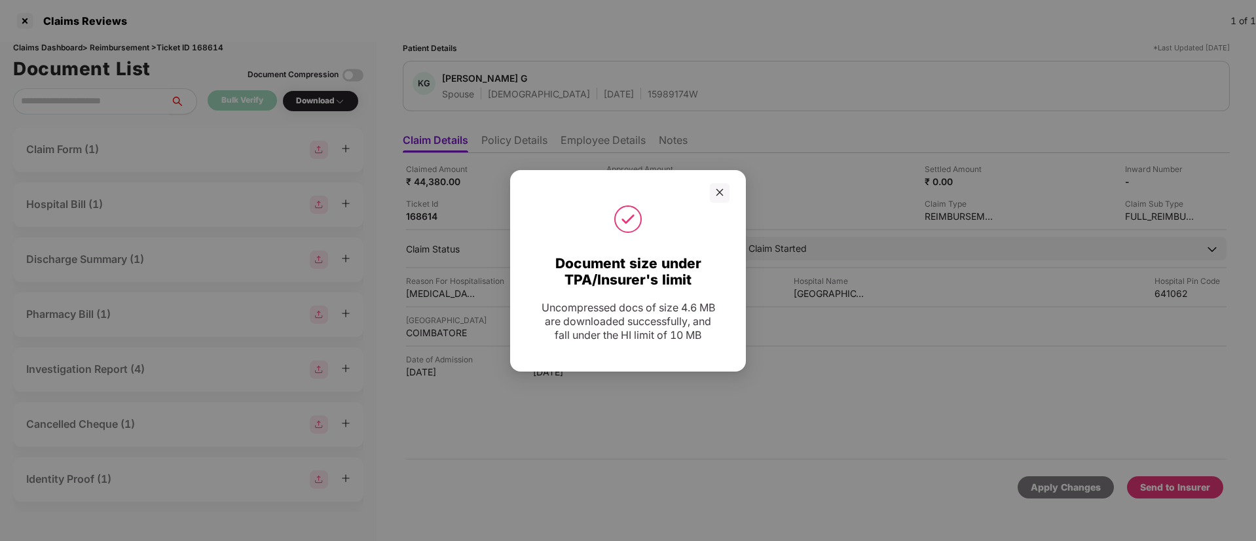
drag, startPoint x: 719, startPoint y: 194, endPoint x: 799, endPoint y: 314, distance: 143.8
click at [719, 194] on icon "close" at bounding box center [719, 192] width 9 height 9
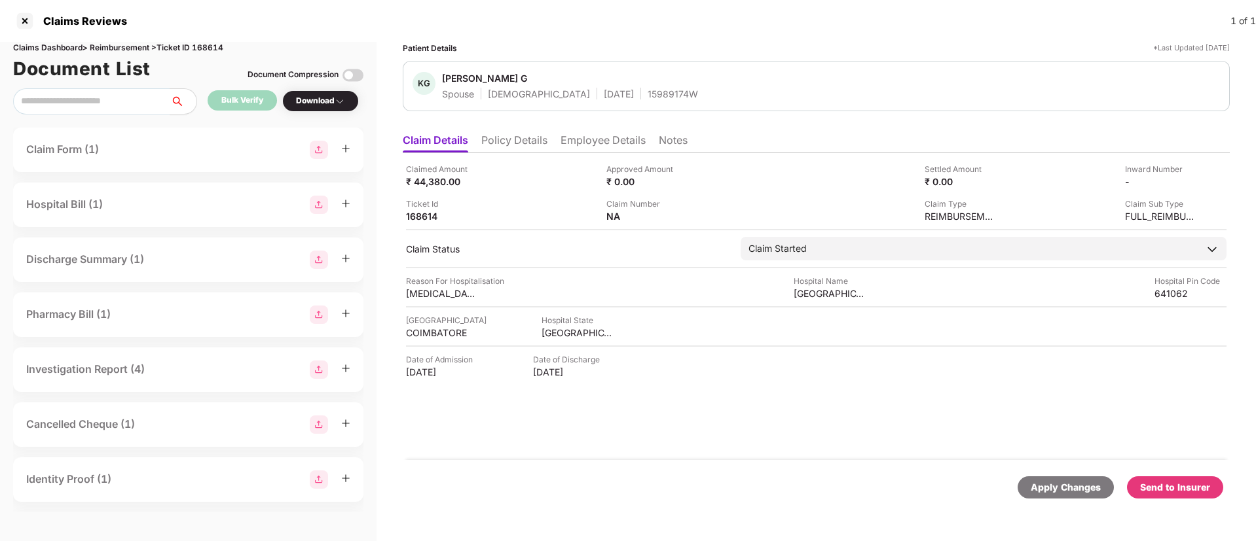
click at [1208, 488] on div "Send to Insurer" at bounding box center [1175, 487] width 70 height 14
click at [508, 134] on li "Policy Details" at bounding box center [514, 143] width 66 height 19
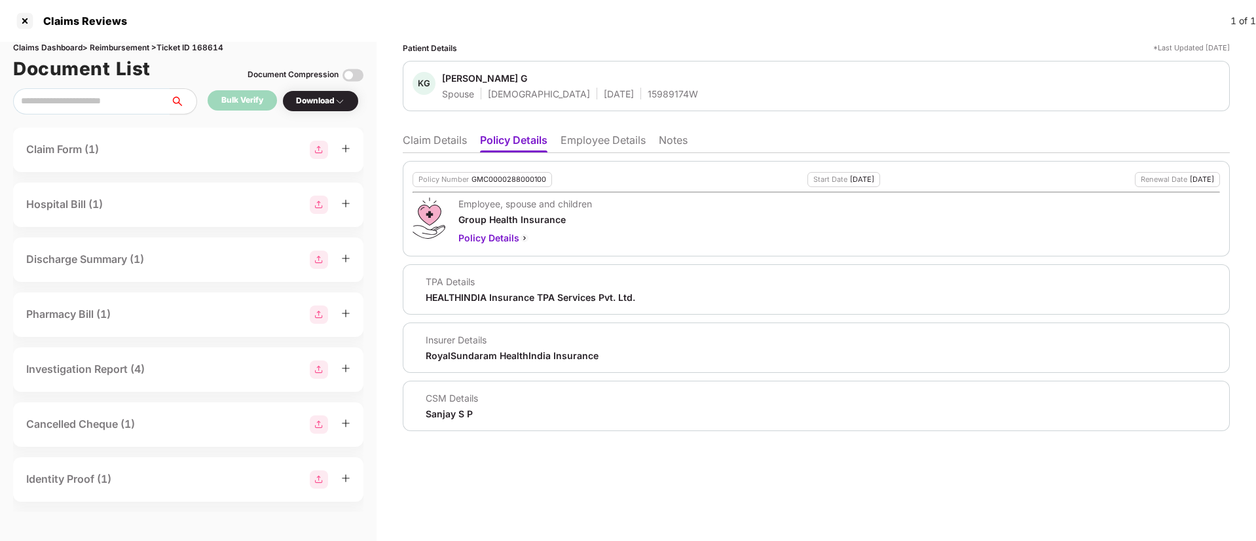
click at [433, 135] on li "Claim Details" at bounding box center [435, 143] width 64 height 19
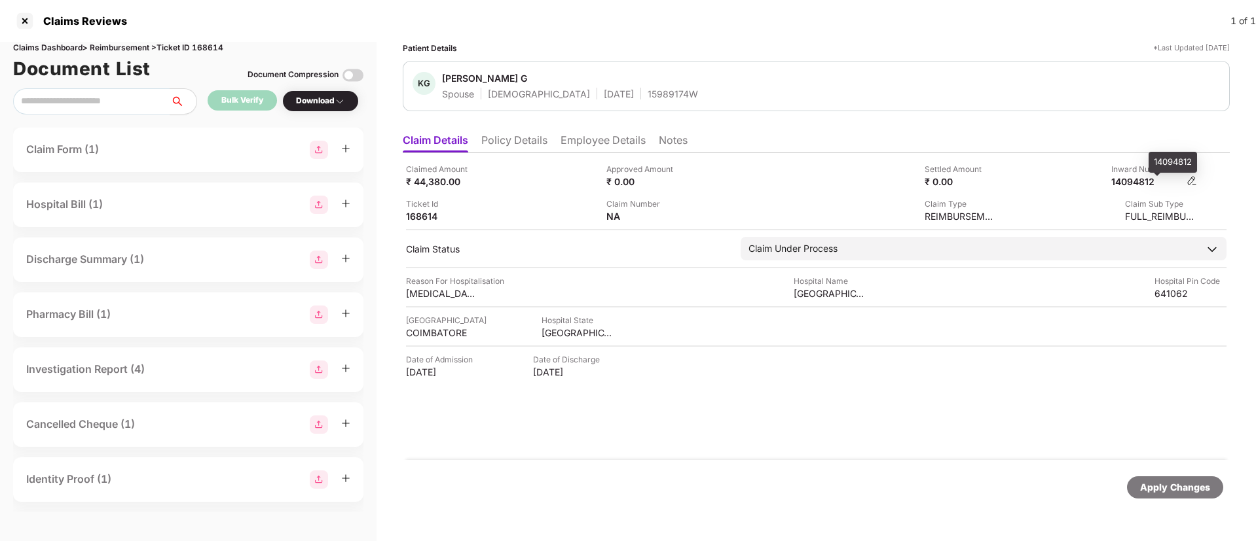
click at [1141, 186] on div "14094812" at bounding box center [1147, 181] width 72 height 12
copy div "14094812"
click at [647, 92] on div "15989174W" at bounding box center [672, 94] width 50 height 12
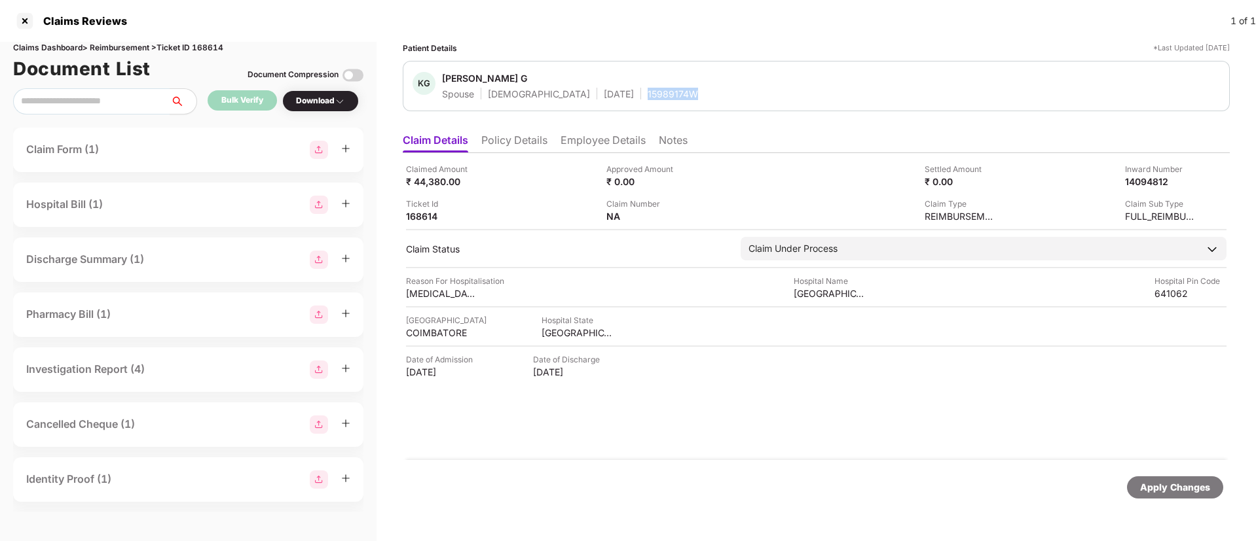
copy div "15989174W"
click at [509, 139] on li "Policy Details" at bounding box center [514, 143] width 66 height 19
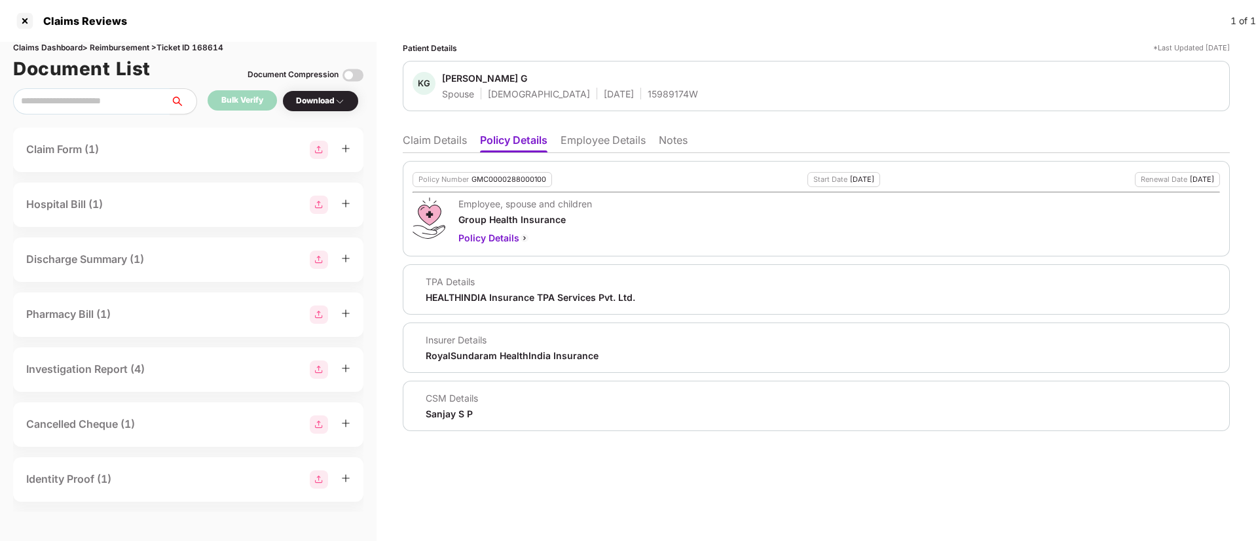
click at [442, 154] on div "Policy Number GMC0000288000100 Start Date 22 Nov 2024 Renewal Date 21 Nov 2025 …" at bounding box center [816, 292] width 827 height 278
drag, startPoint x: 429, startPoint y: 136, endPoint x: 463, endPoint y: 105, distance: 46.3
click at [437, 130] on ul "Claim Details Policy Details Employee Details Notes" at bounding box center [816, 140] width 827 height 26
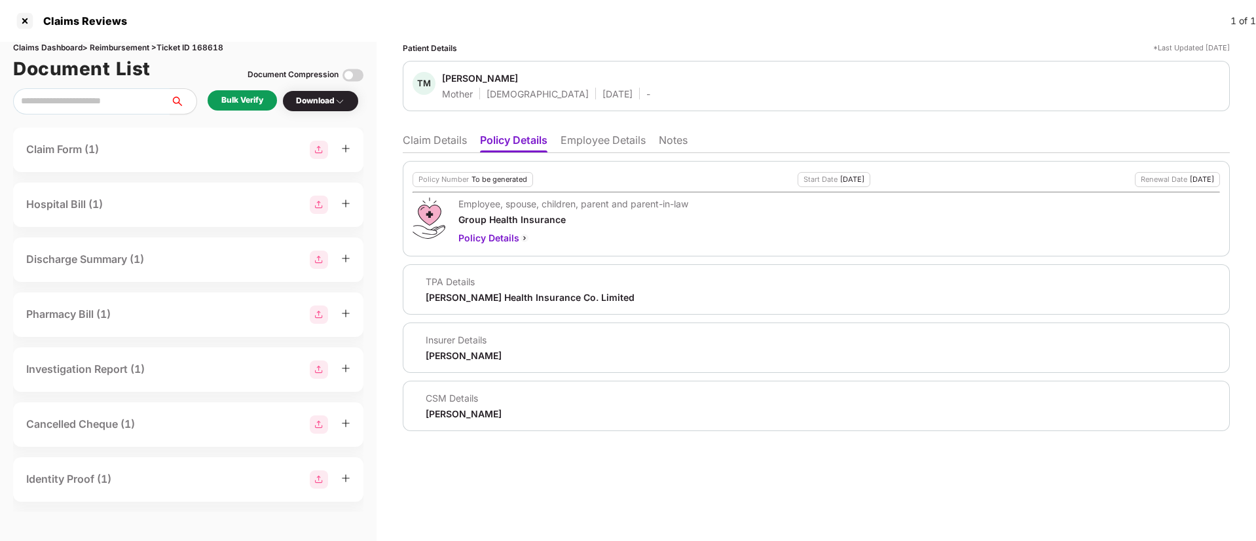
click at [574, 131] on ul "Claim Details Policy Details Employee Details Notes" at bounding box center [816, 140] width 827 height 26
click at [606, 145] on li "Employee Details" at bounding box center [602, 143] width 85 height 19
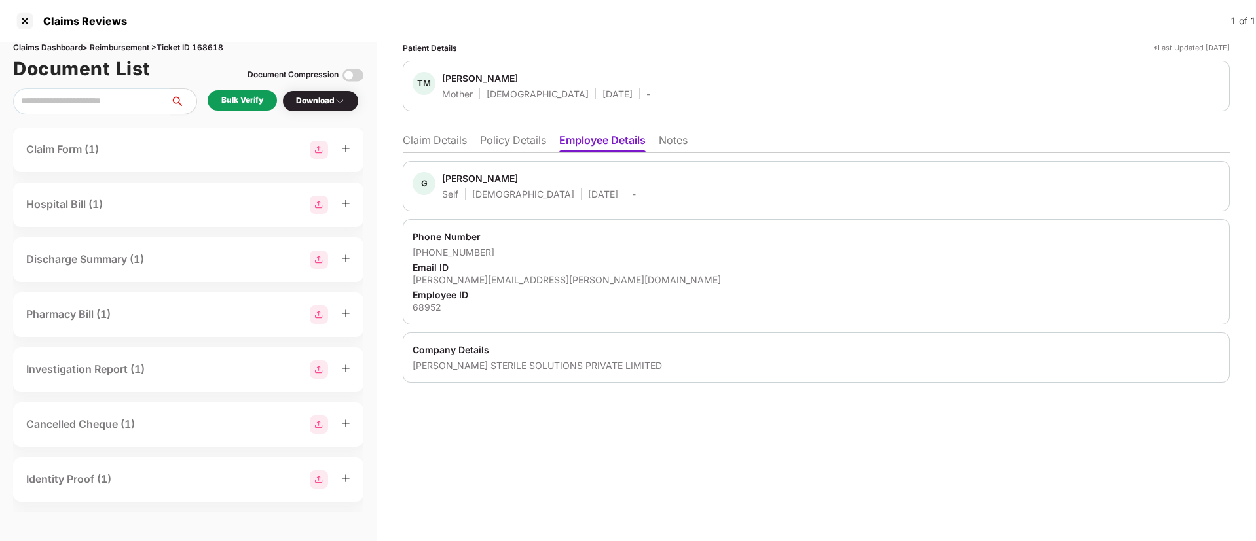
click at [509, 150] on li "Policy Details" at bounding box center [513, 143] width 66 height 19
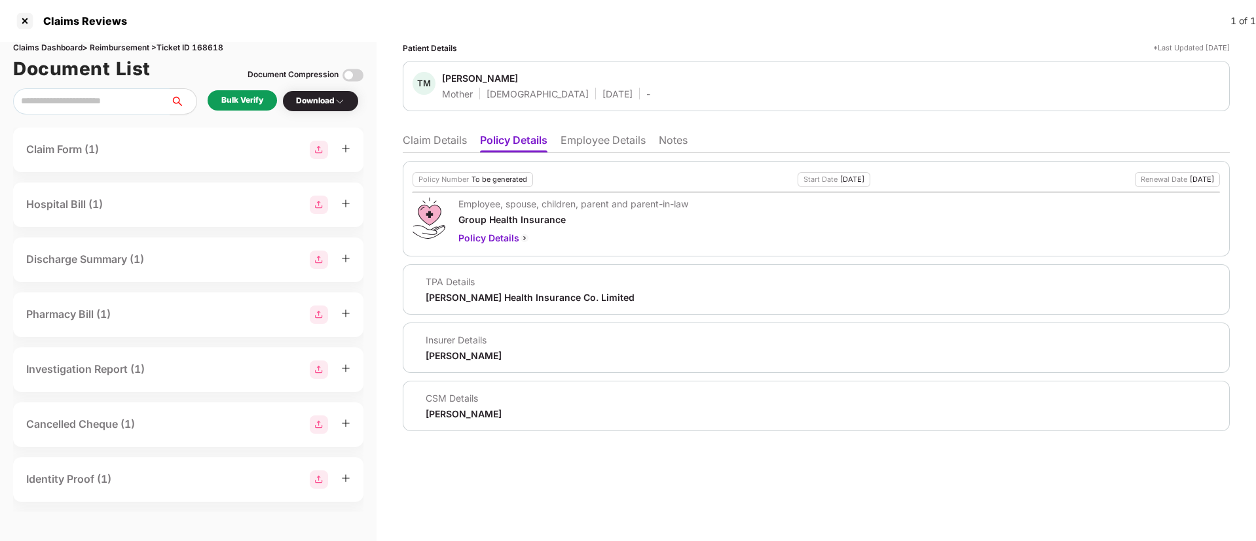
click at [603, 136] on li "Employee Details" at bounding box center [602, 143] width 85 height 19
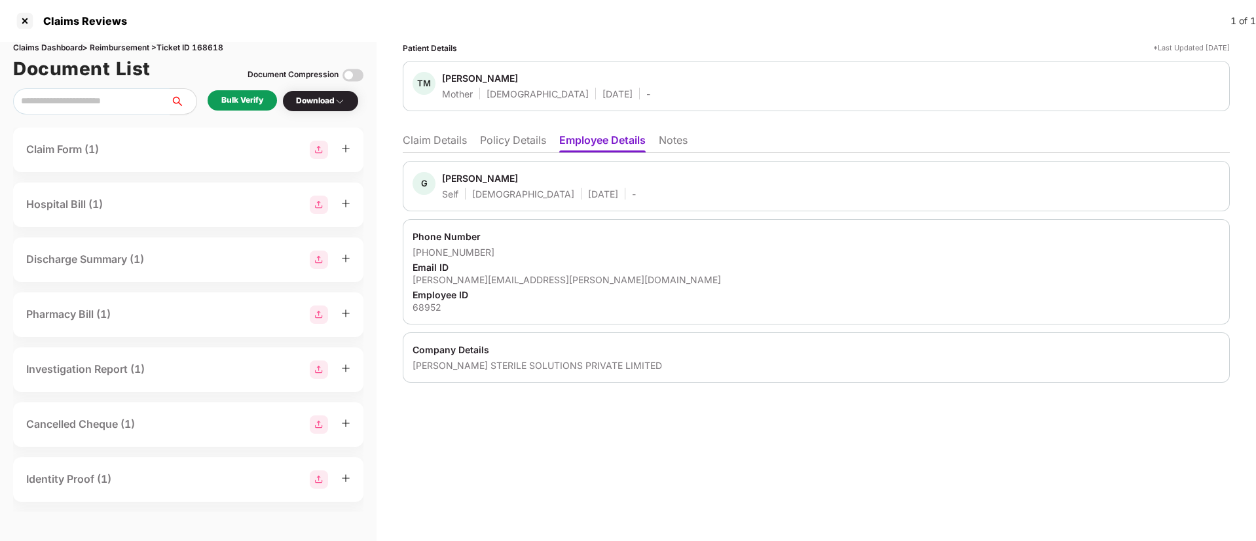
click at [519, 141] on li "Policy Details" at bounding box center [513, 143] width 66 height 19
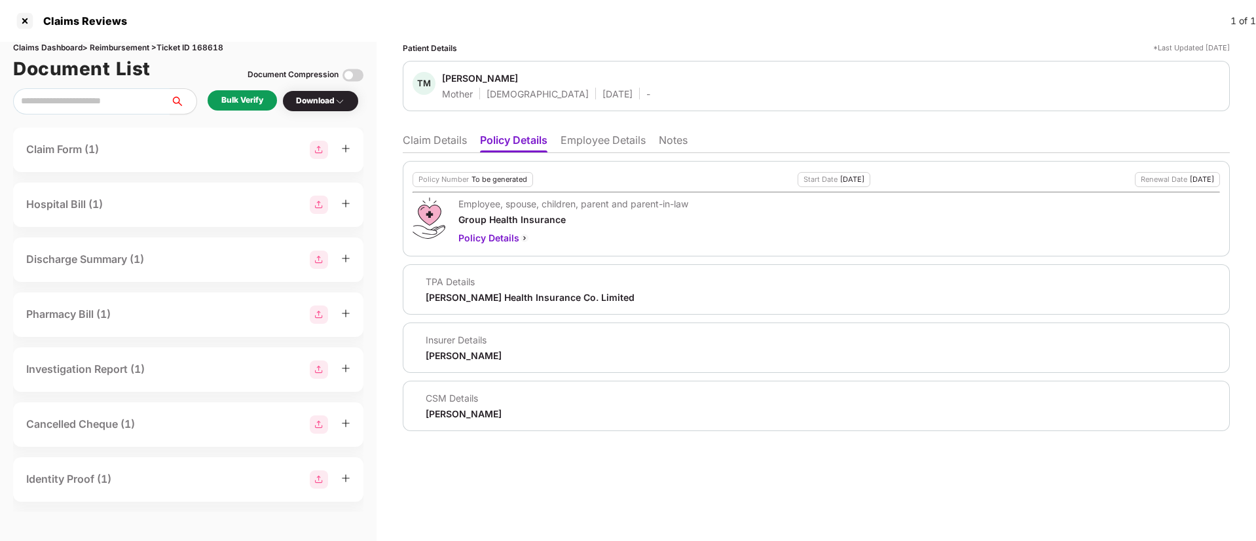
click at [430, 137] on li "Claim Details" at bounding box center [435, 143] width 64 height 19
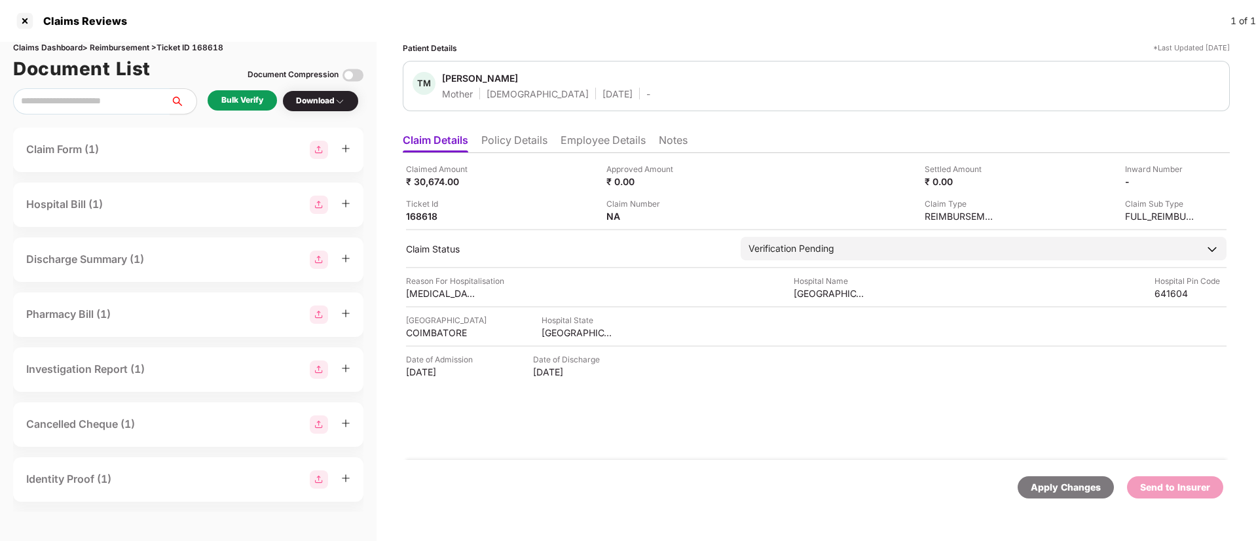
click at [595, 141] on li "Employee Details" at bounding box center [602, 143] width 85 height 19
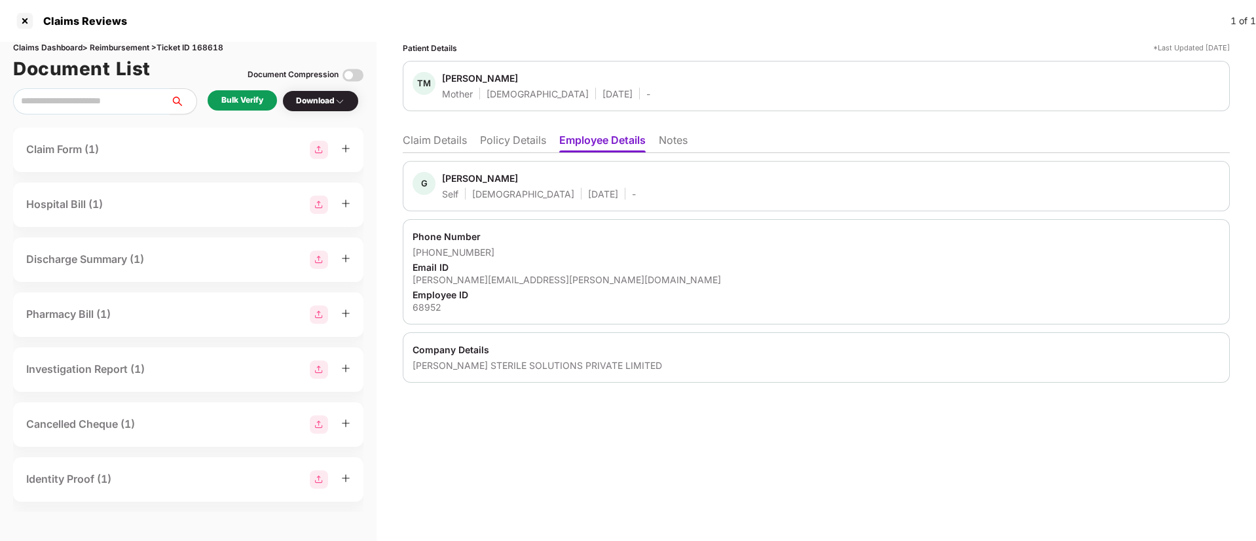
click at [475, 282] on div "[PERSON_NAME][EMAIL_ADDRESS][PERSON_NAME][DOMAIN_NAME]" at bounding box center [815, 280] width 807 height 12
click at [475, 282] on div "gayathri.m@ansell.com" at bounding box center [815, 280] width 807 height 12
copy div "gayathri.m@ansell.com"
click at [516, 147] on li "Policy Details" at bounding box center [513, 143] width 66 height 19
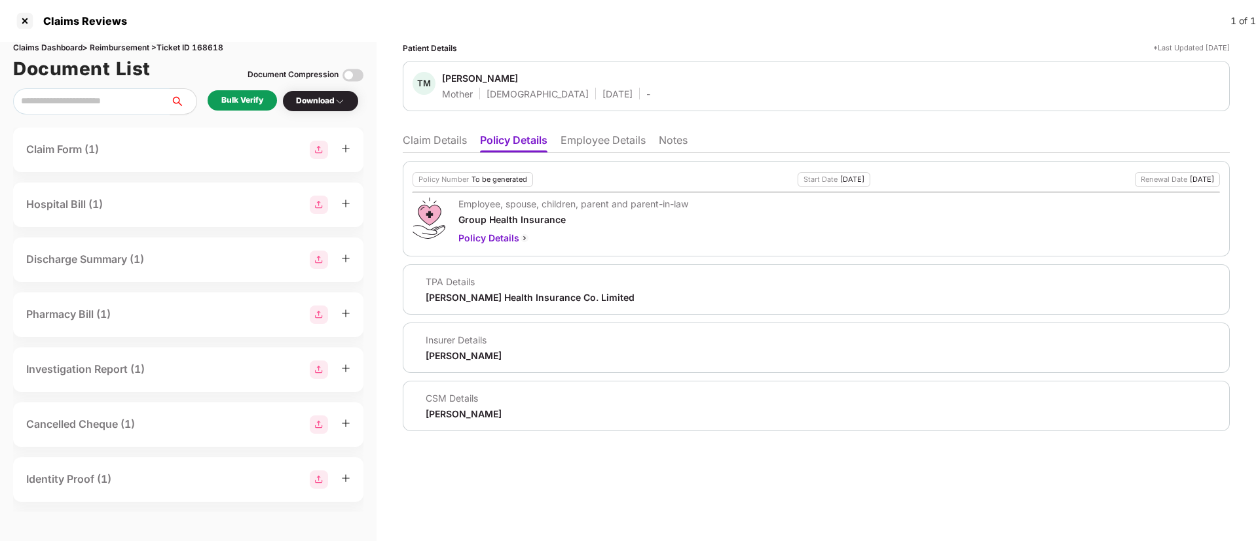
drag, startPoint x: 437, startPoint y: 143, endPoint x: 444, endPoint y: 149, distance: 9.7
click at [437, 143] on li "Claim Details" at bounding box center [435, 143] width 64 height 19
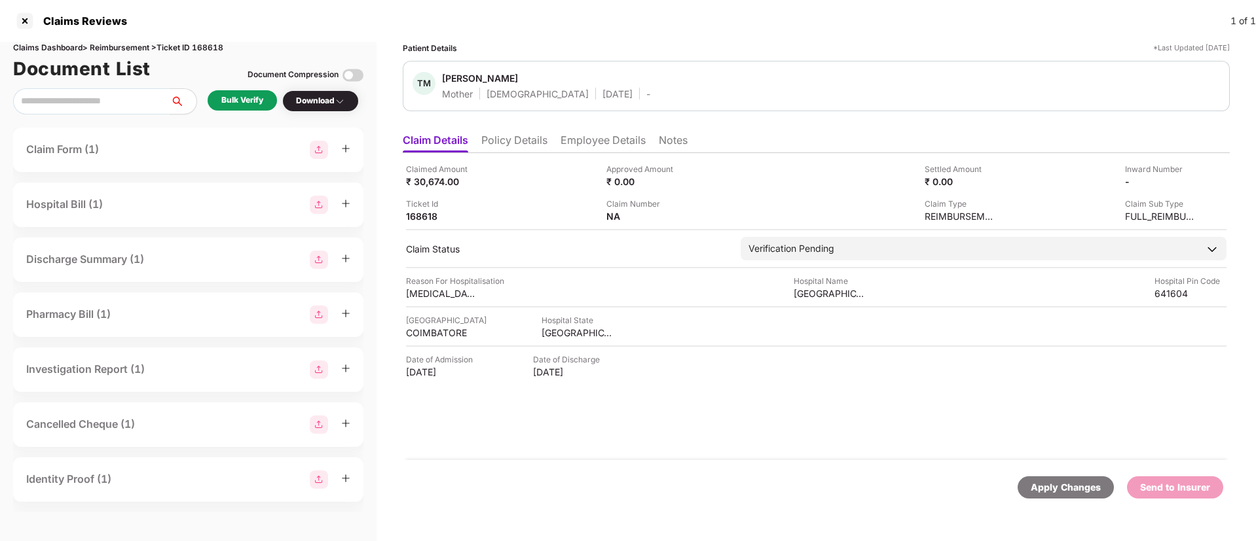
click at [219, 92] on div "Bulk Verify" at bounding box center [242, 100] width 69 height 20
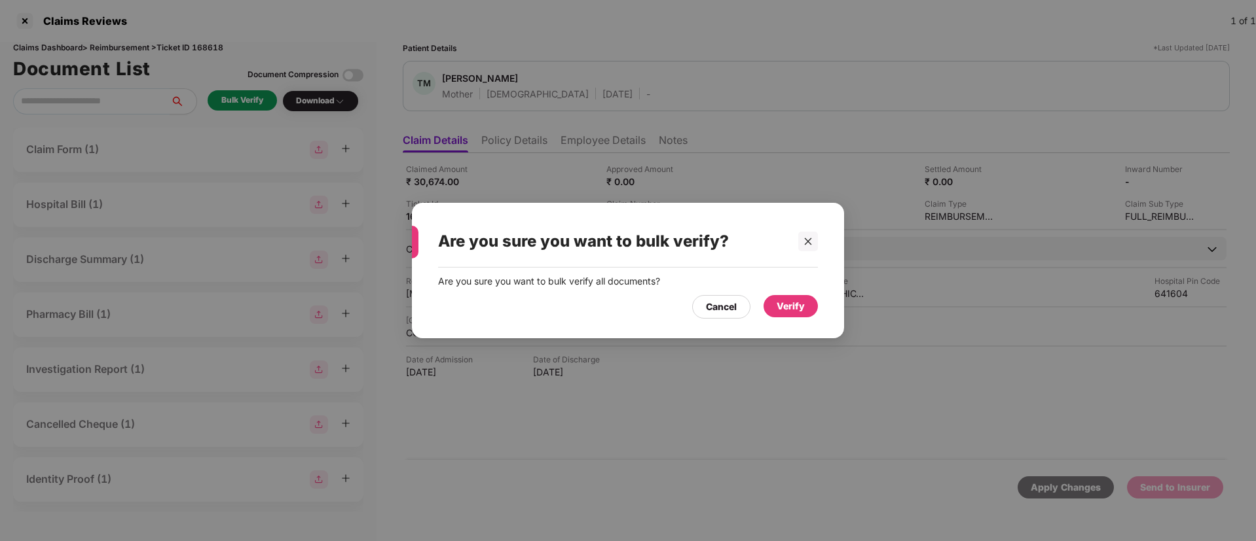
click at [799, 297] on div "Verify" at bounding box center [790, 306] width 54 height 22
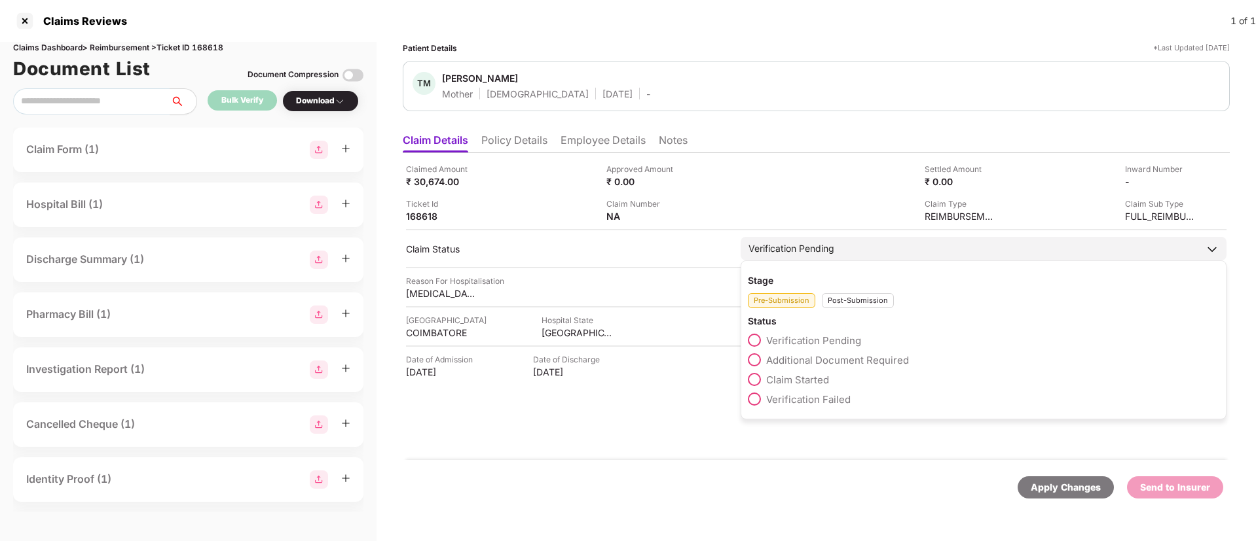
click at [755, 378] on span at bounding box center [754, 379] width 13 height 13
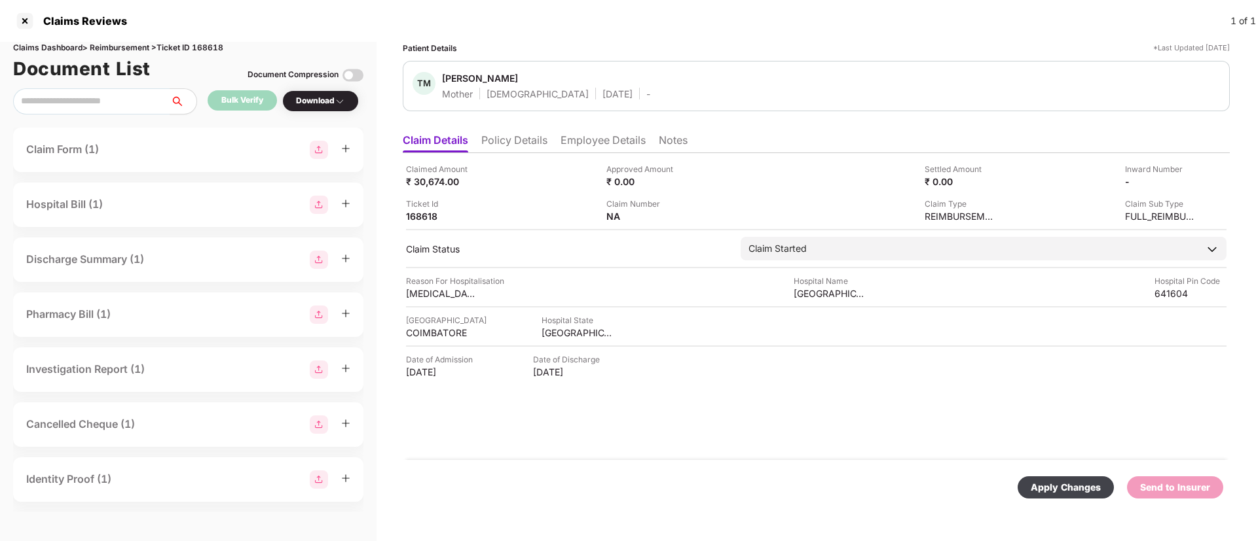
click at [1042, 499] on div "Apply Changes Send to Insurer" at bounding box center [816, 487] width 827 height 55
click at [1054, 490] on div "Apply Changes" at bounding box center [1065, 487] width 70 height 14
click at [496, 138] on li "Policy Details" at bounding box center [514, 143] width 66 height 19
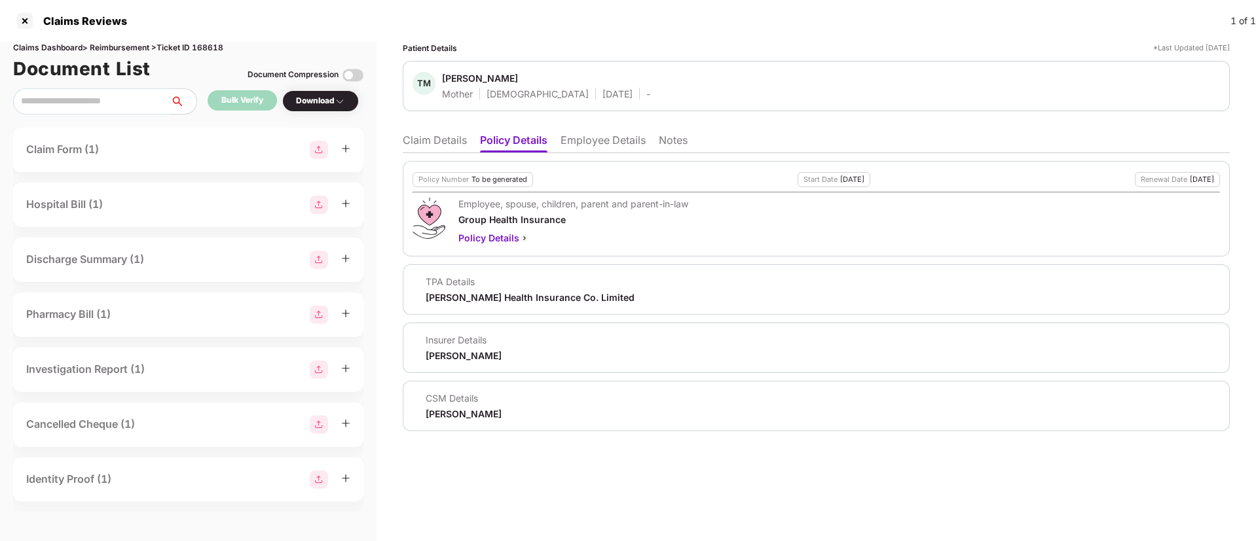
click at [583, 150] on li "Employee Details" at bounding box center [602, 143] width 85 height 19
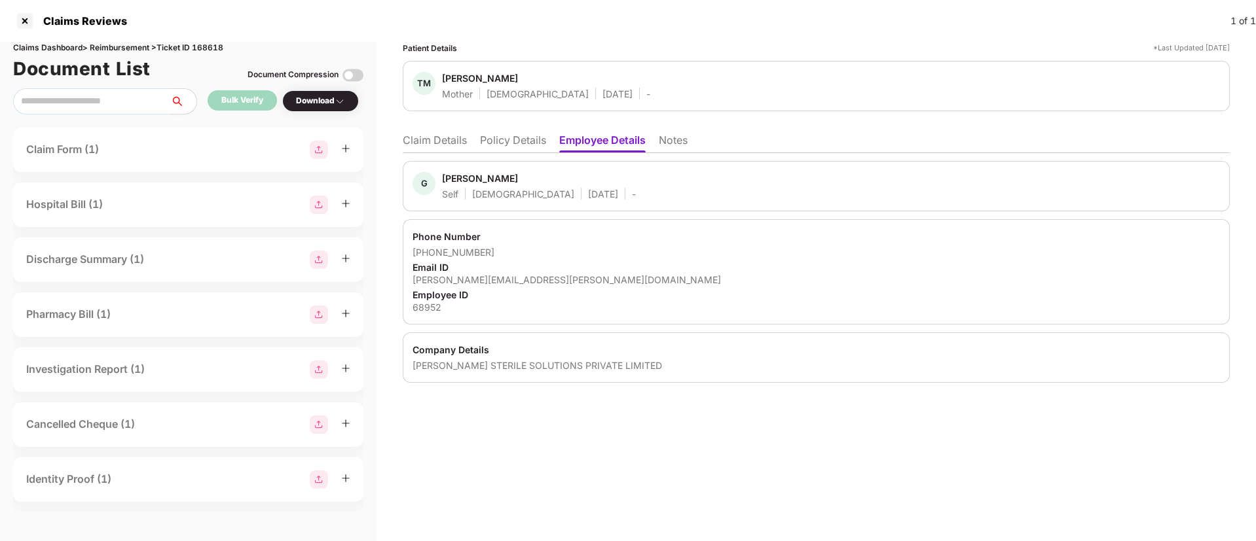
click at [520, 151] on li "Policy Details" at bounding box center [513, 143] width 66 height 19
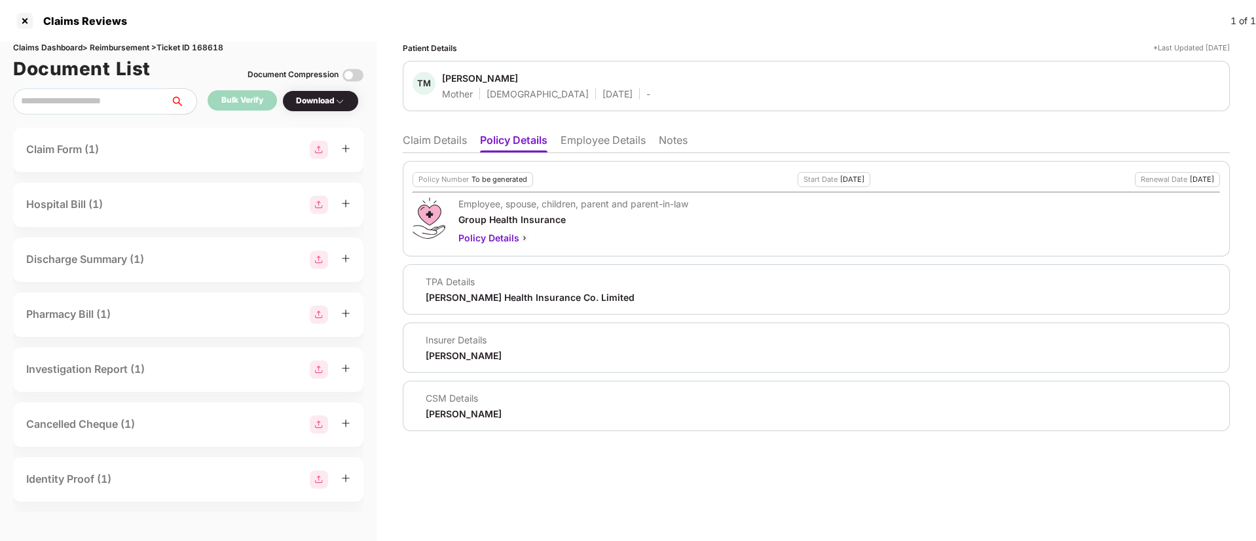
click at [443, 146] on li "Claim Details" at bounding box center [435, 143] width 64 height 19
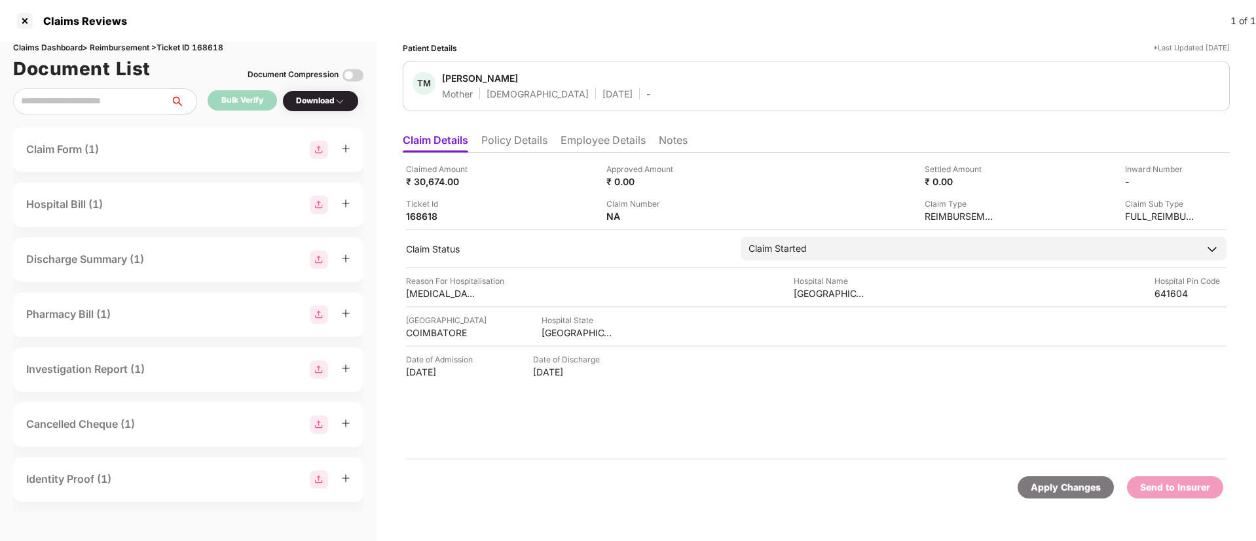
drag, startPoint x: 393, startPoint y: 375, endPoint x: 502, endPoint y: 372, distance: 108.7
click at [502, 372] on div "Patient Details *Last Updated 28 Aug 2025 TM Thenmozhi Murugesan Mother Female …" at bounding box center [815, 291] width 879 height 499
copy div "26 Jul 2025"
click at [516, 150] on li "Policy Details" at bounding box center [514, 143] width 66 height 19
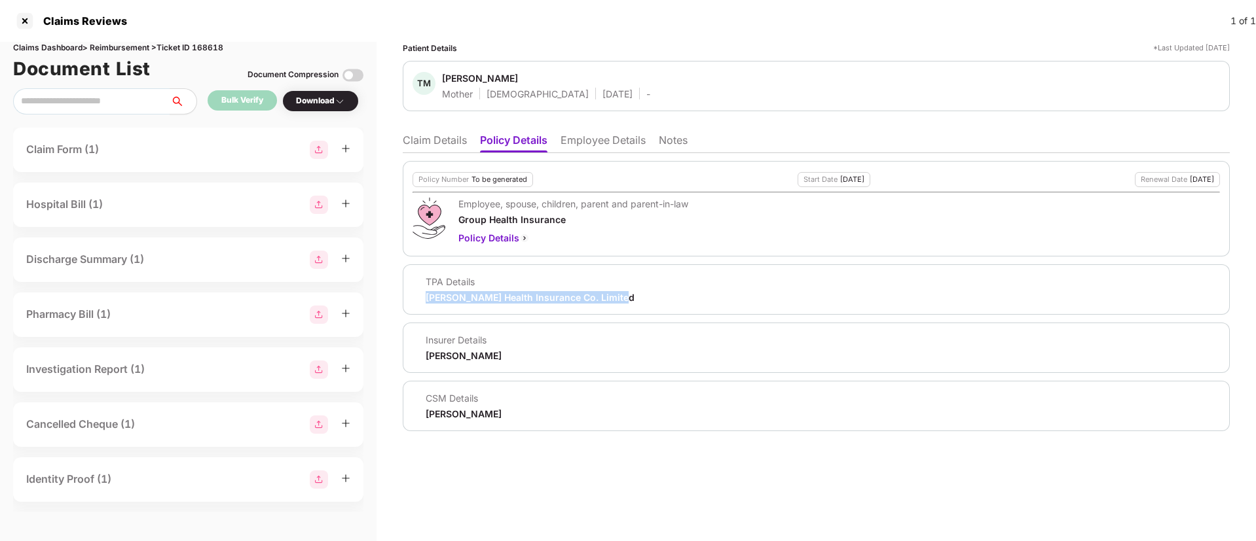
drag, startPoint x: 421, startPoint y: 295, endPoint x: 636, endPoint y: 297, distance: 215.4
click at [636, 297] on div "TPA Details Aditya Birla Health Insurance Co. Limited" at bounding box center [815, 290] width 807 height 28
copy div "Aditya Birla Health Insurance Co. Limited"
click at [609, 145] on li "Employee Details" at bounding box center [602, 143] width 85 height 19
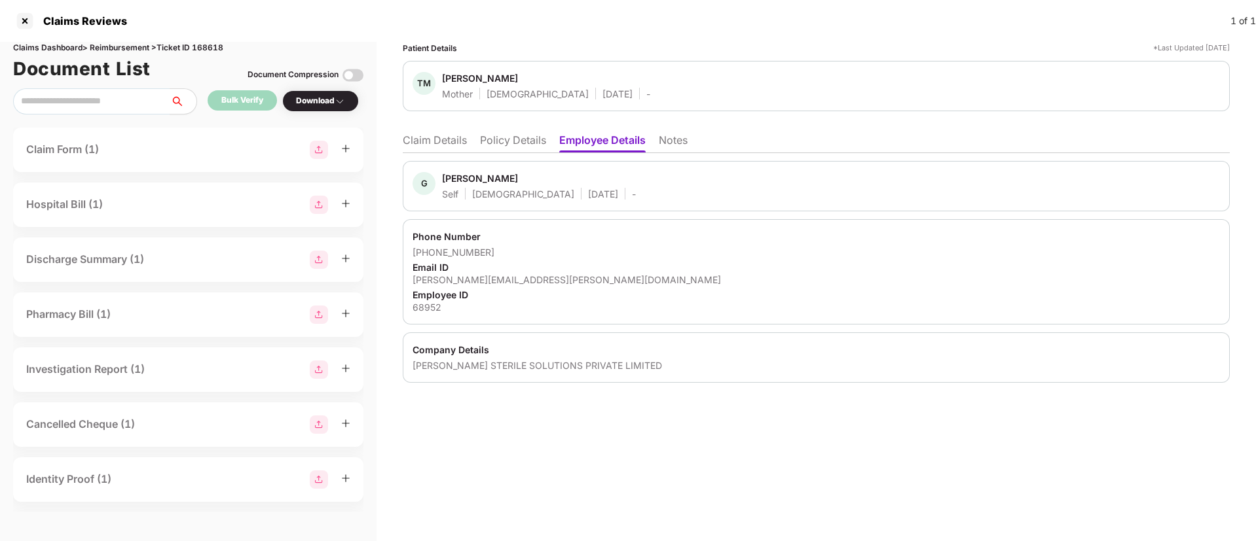
click at [543, 143] on li "Policy Details" at bounding box center [513, 143] width 66 height 19
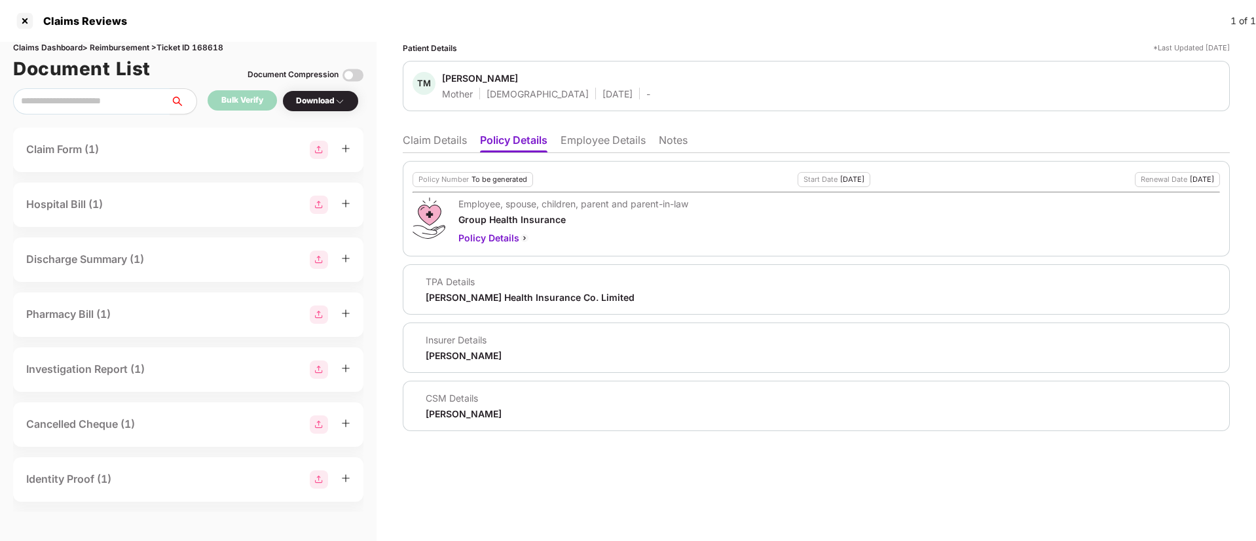
click at [407, 132] on ul "Claim Details Policy Details Employee Details Notes" at bounding box center [816, 140] width 827 height 26
click at [408, 132] on ul "Claim Details Policy Details Employee Details Notes" at bounding box center [816, 140] width 827 height 26
click at [424, 139] on li "Claim Details" at bounding box center [435, 143] width 64 height 19
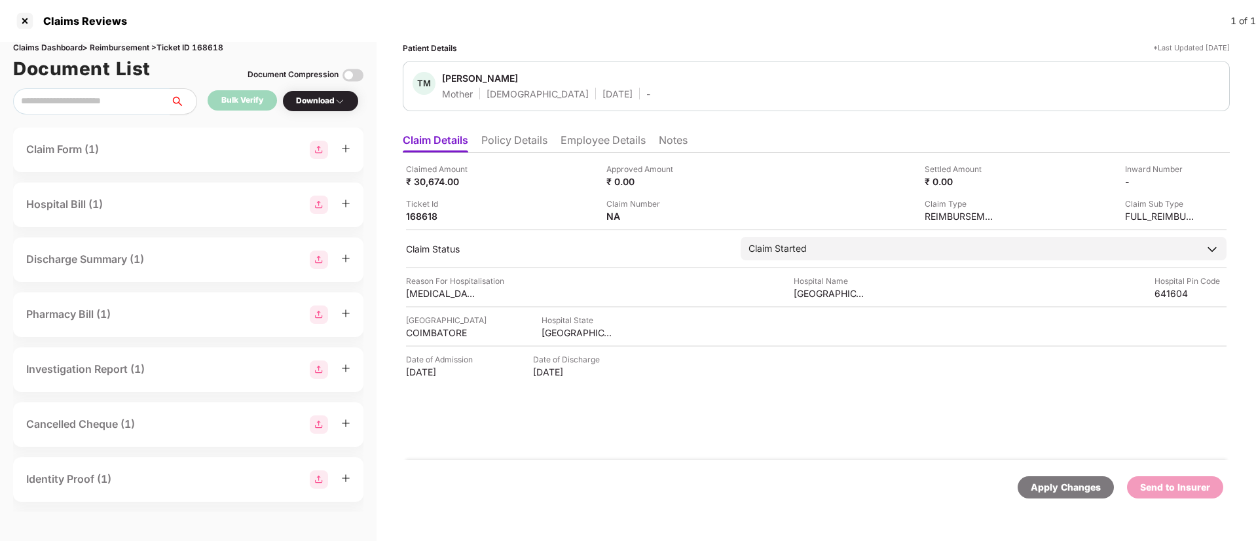
click at [526, 147] on li "Policy Details" at bounding box center [514, 143] width 66 height 19
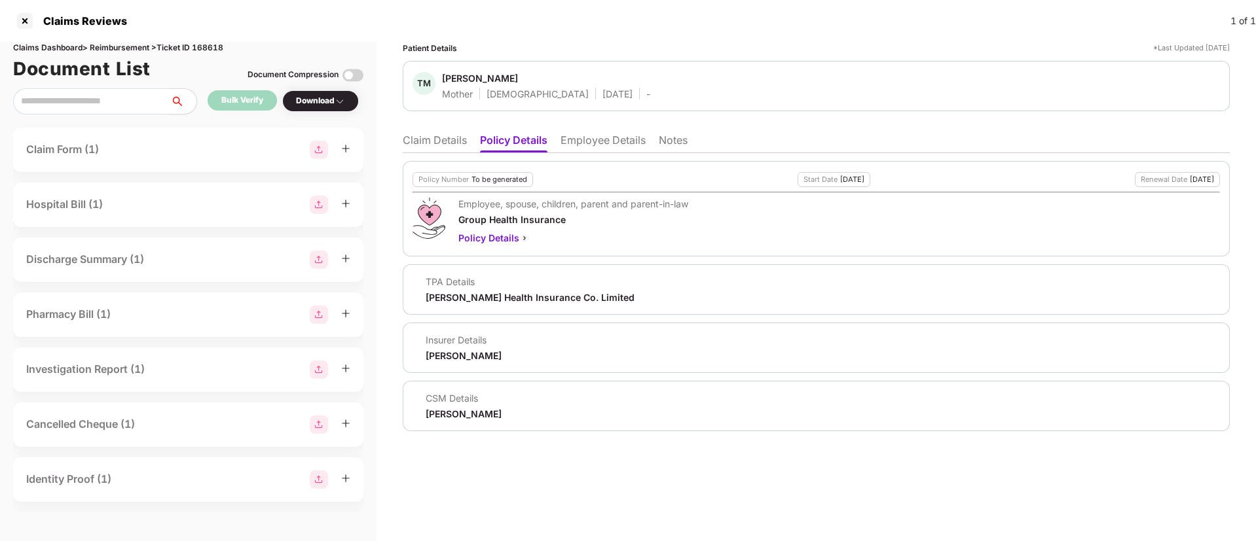
click at [425, 134] on li "Claim Details" at bounding box center [435, 143] width 64 height 19
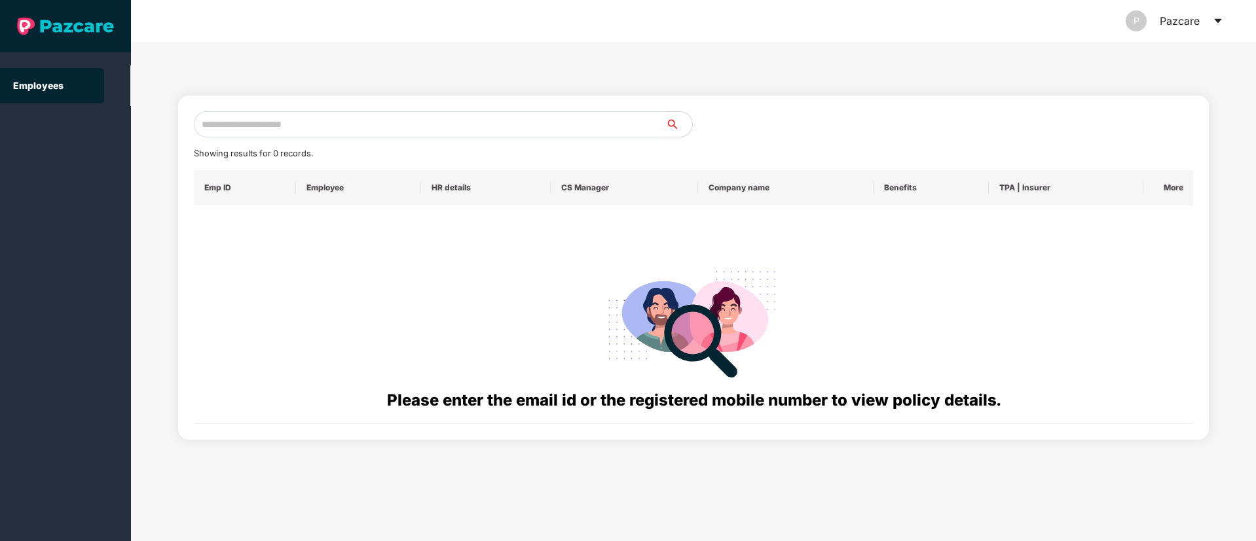
click at [244, 139] on div "Showing results for 0 records. Emp ID Employee HR details CS Manager Company na…" at bounding box center [694, 267] width 1000 height 313
click at [251, 129] on input "text" at bounding box center [430, 124] width 472 height 26
paste input "**********"
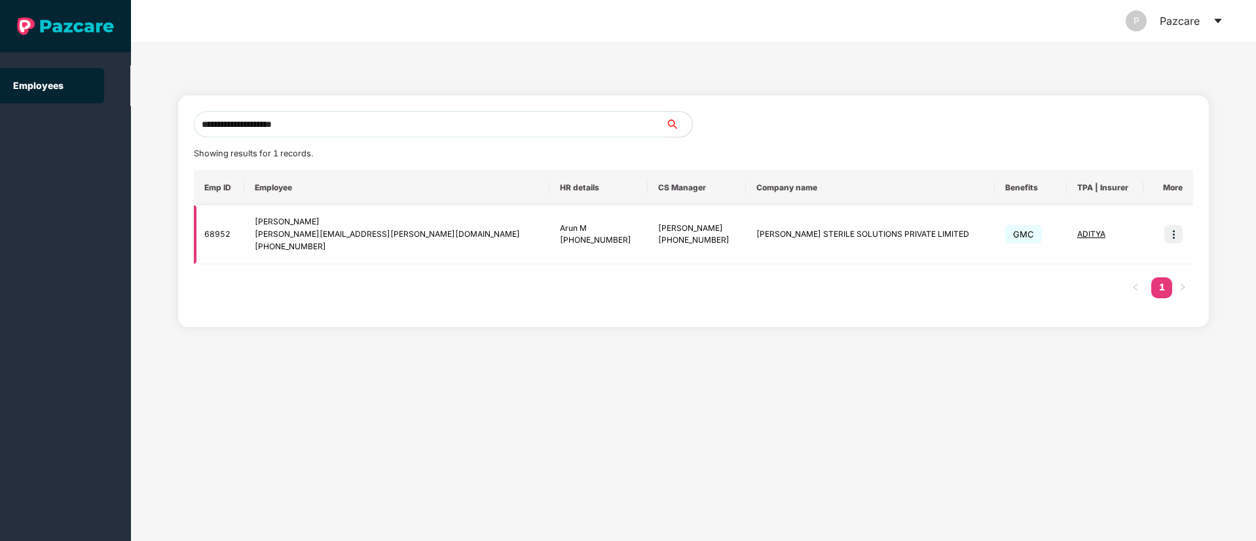
type input "**********"
click at [1178, 225] on img at bounding box center [1173, 234] width 18 height 18
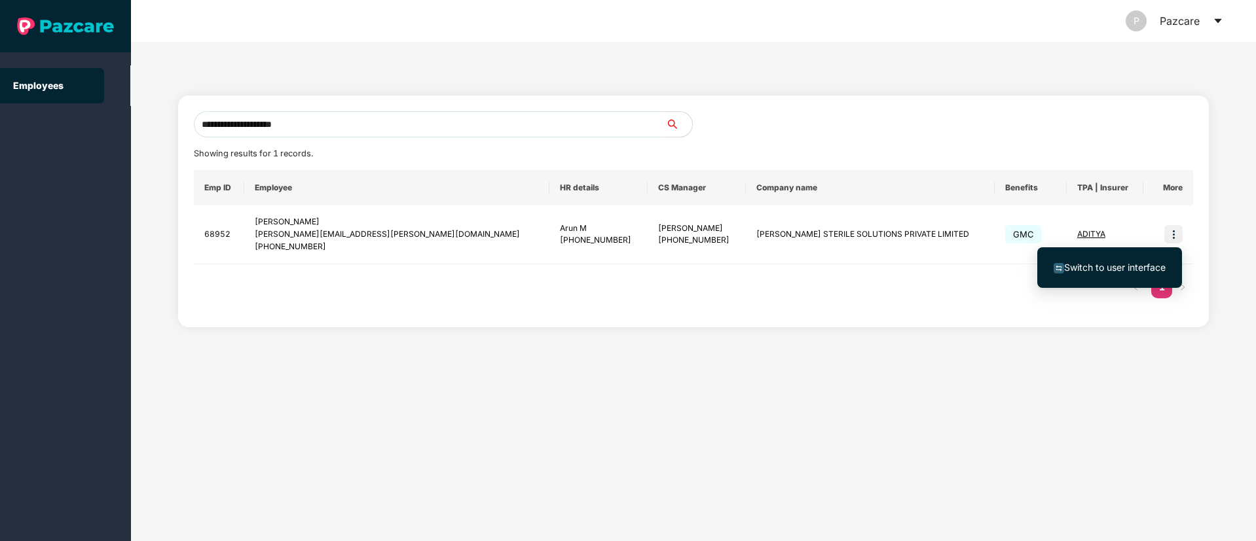
click at [1110, 267] on span "Switch to user interface" at bounding box center [1114, 267] width 101 height 11
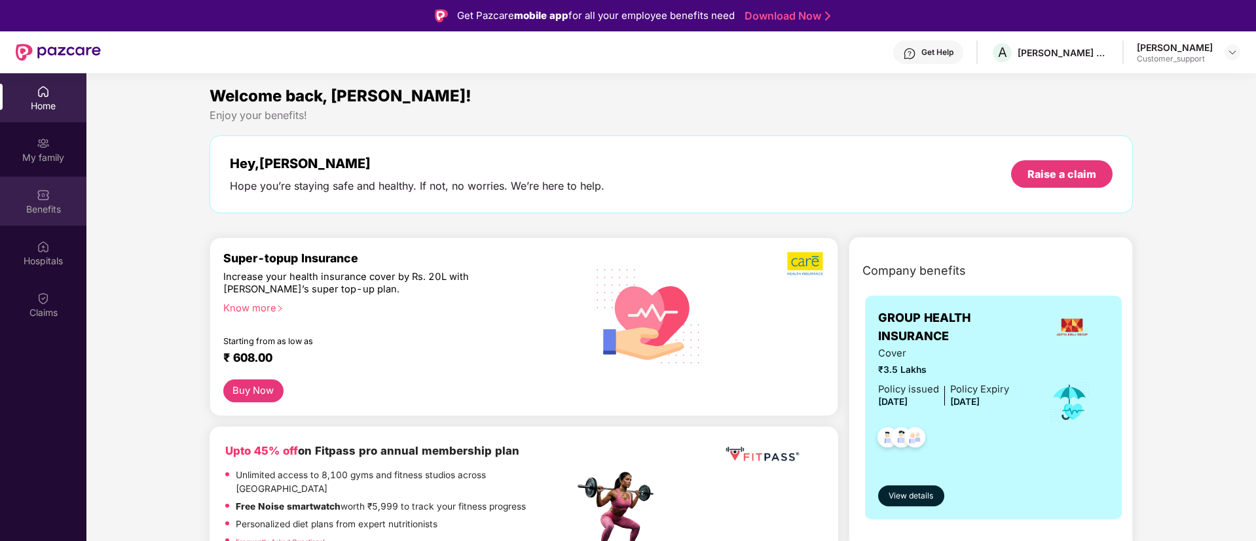
click at [51, 185] on div "Benefits" at bounding box center [43, 201] width 86 height 49
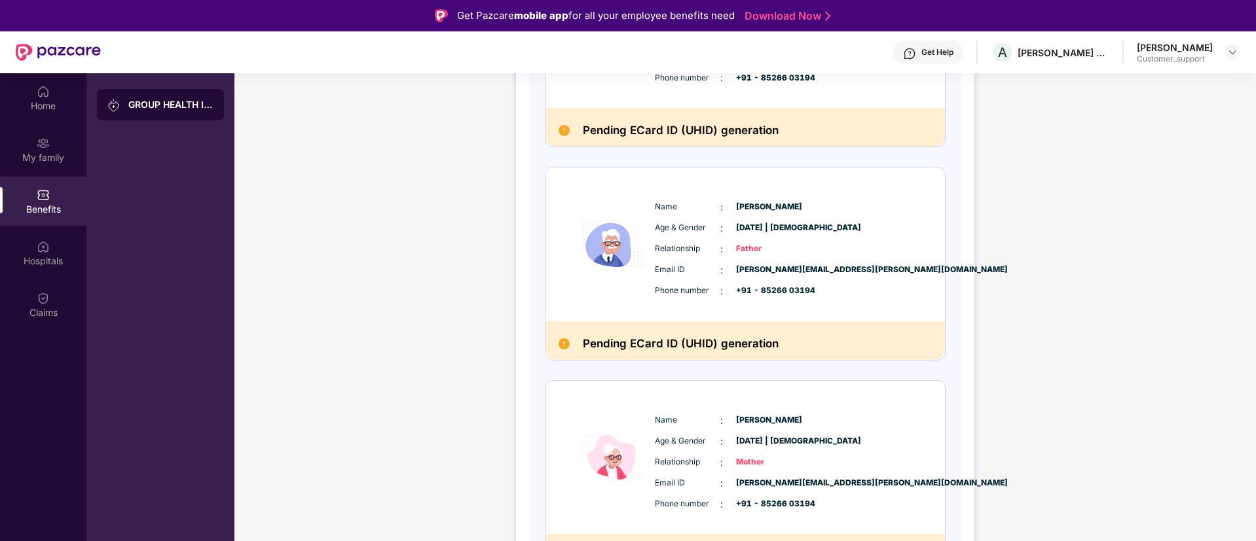
scroll to position [569, 0]
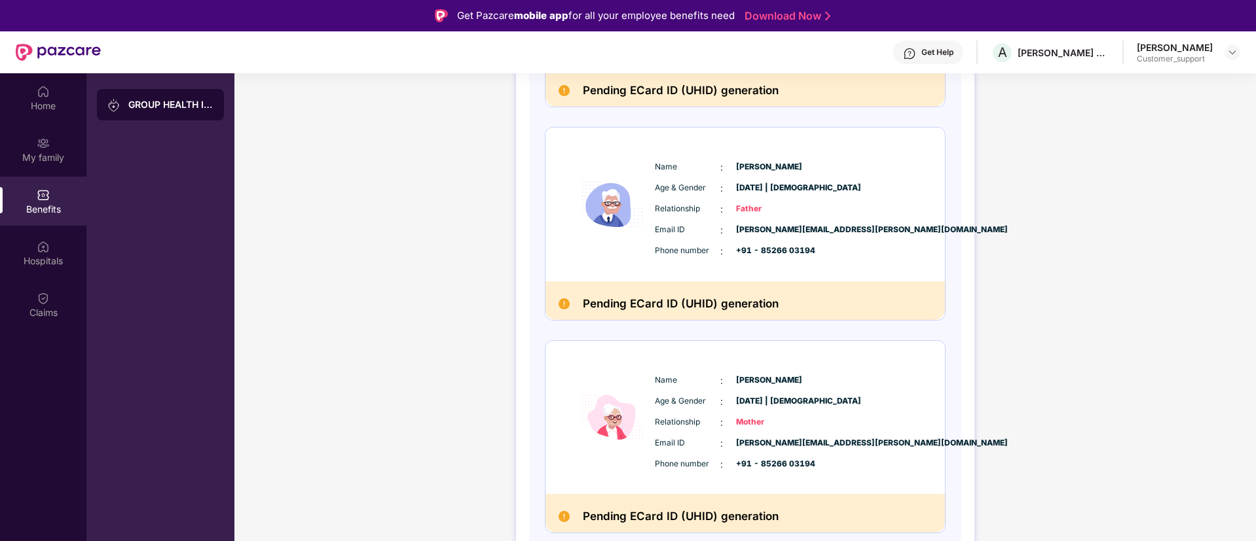
click at [935, 53] on div "Get Help" at bounding box center [937, 52] width 32 height 10
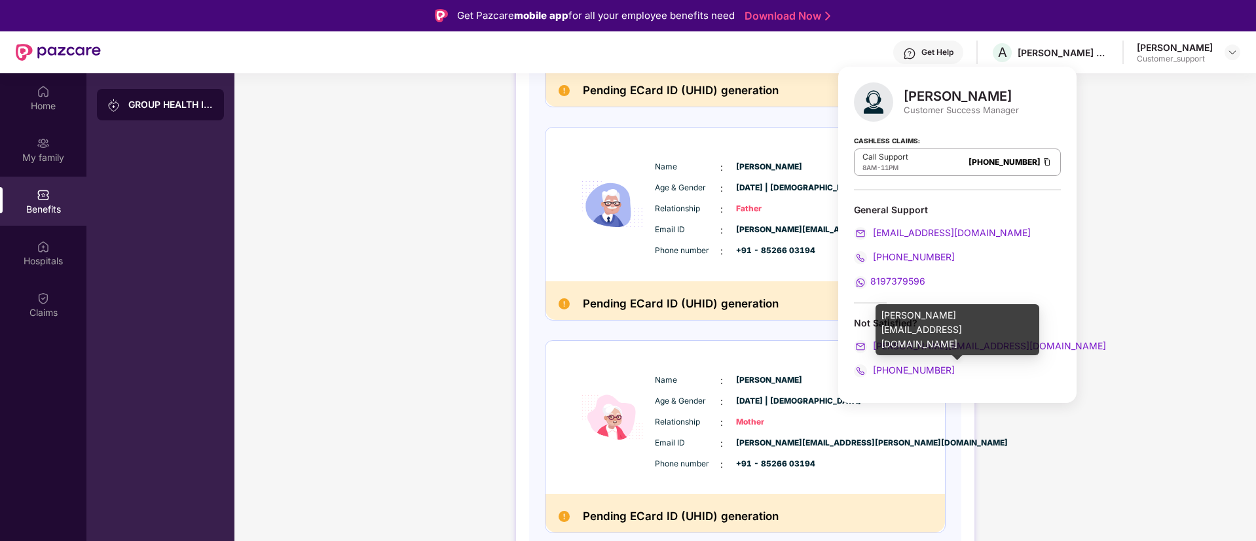
click at [929, 317] on div "jayaram.m@pazcare.com" at bounding box center [957, 329] width 164 height 51
copy div "jayaram.m@pazcare.com"
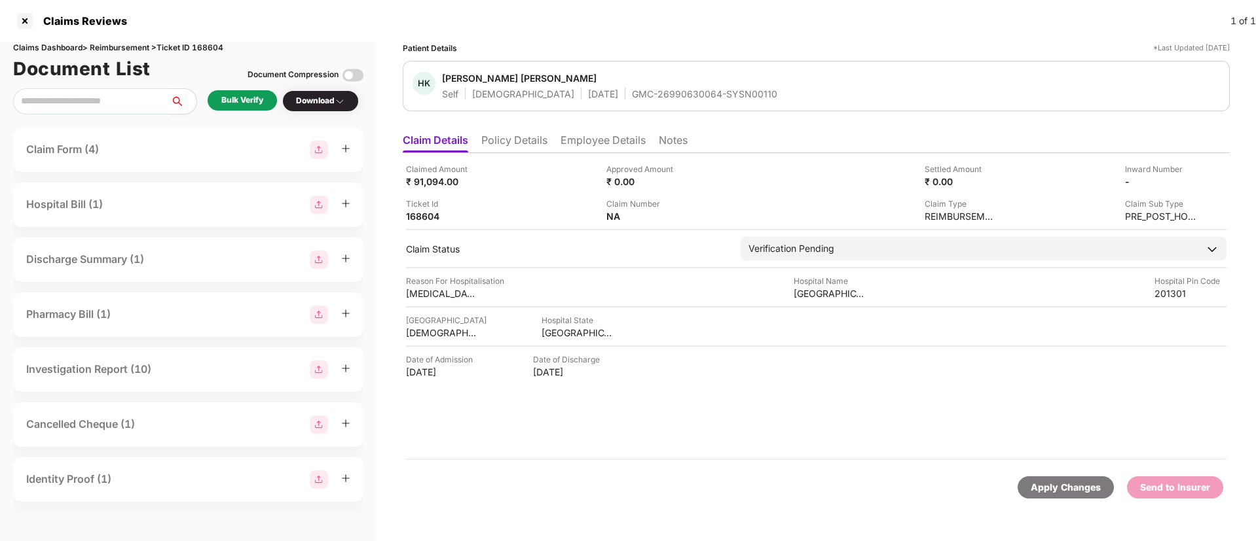
click at [255, 98] on div "Bulk Verify" at bounding box center [242, 100] width 42 height 12
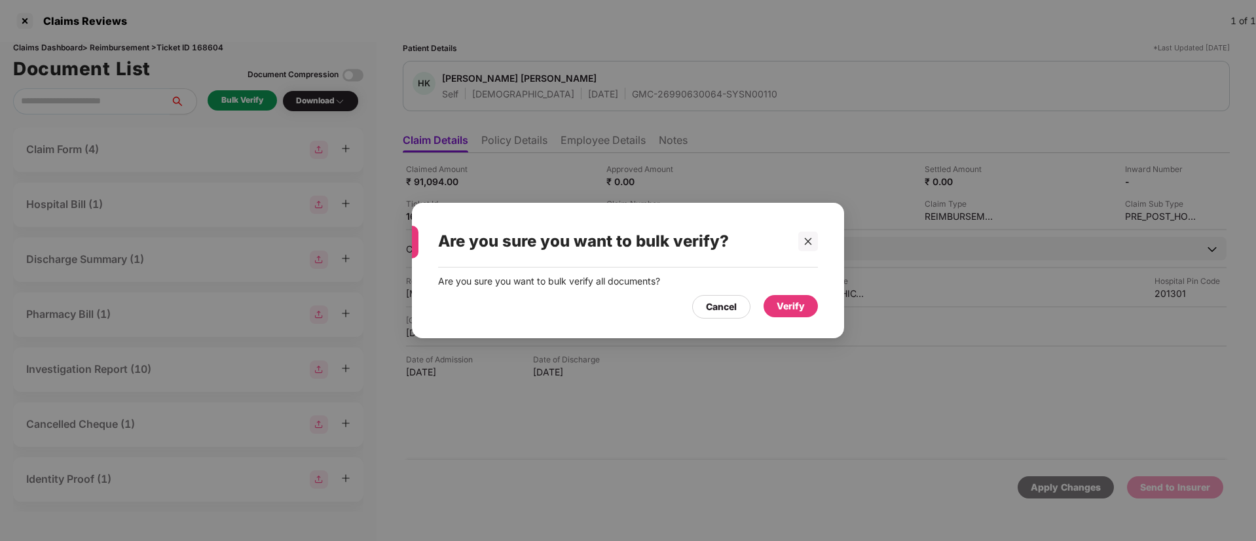
click at [785, 306] on div "Verify" at bounding box center [790, 306] width 28 height 14
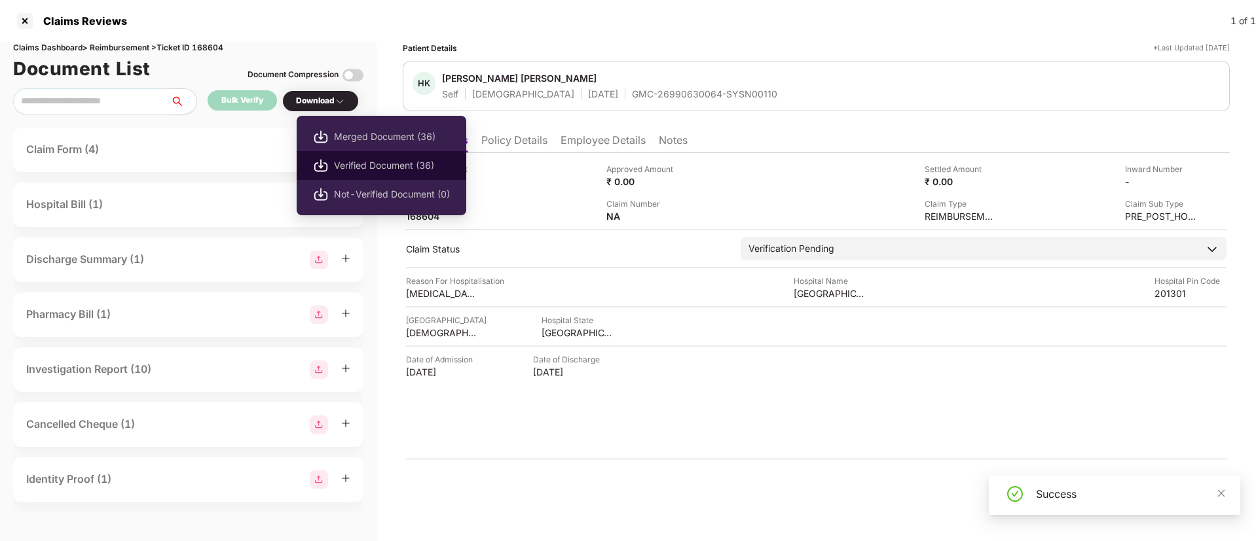
click at [371, 171] on span "Verified Document (36)" at bounding box center [392, 165] width 116 height 14
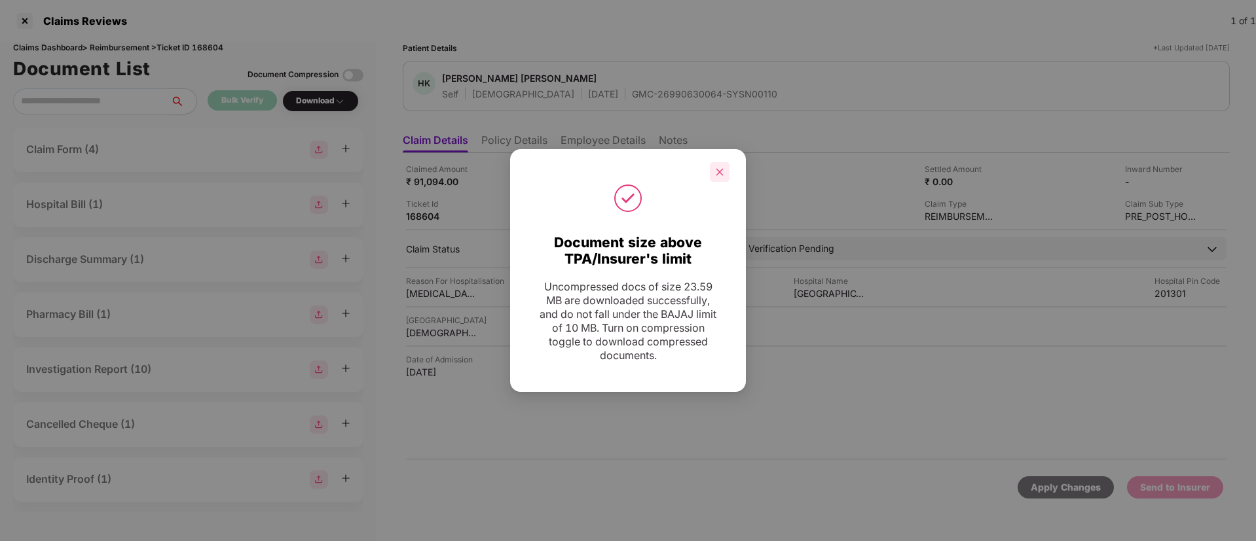
click at [719, 175] on icon "close" at bounding box center [719, 172] width 9 height 9
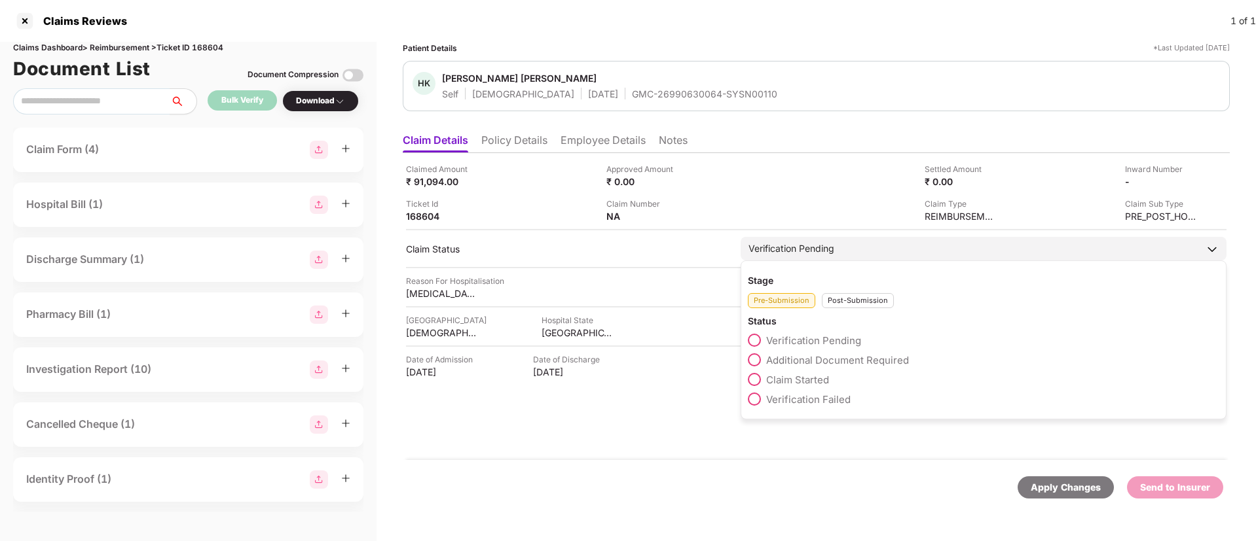
click at [757, 362] on span at bounding box center [754, 359] width 13 height 13
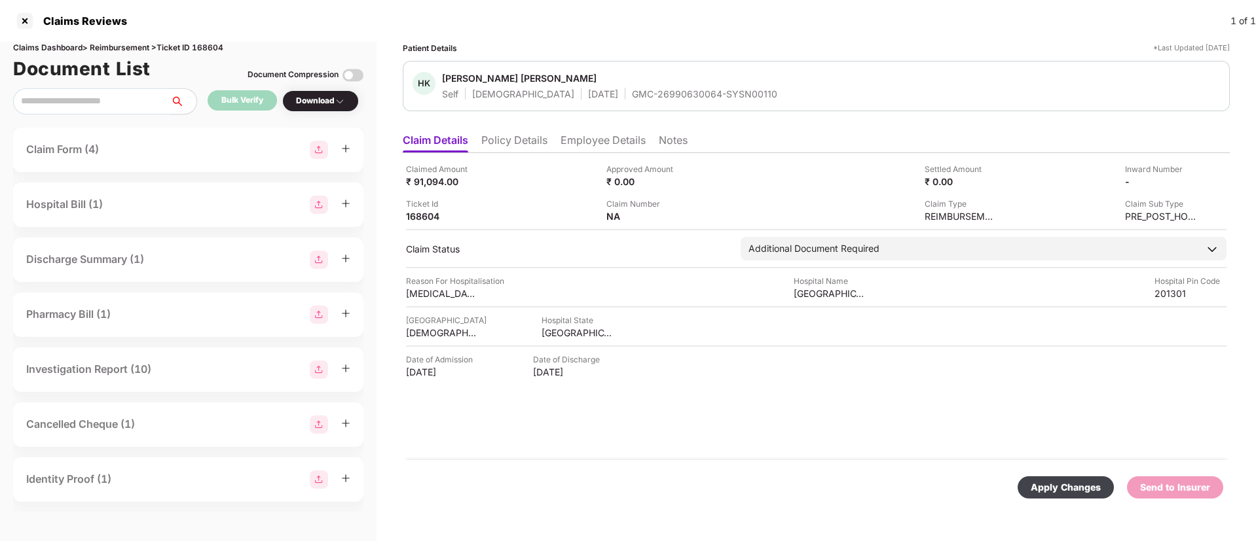
click at [1036, 486] on div "Apply Changes" at bounding box center [1065, 487] width 70 height 14
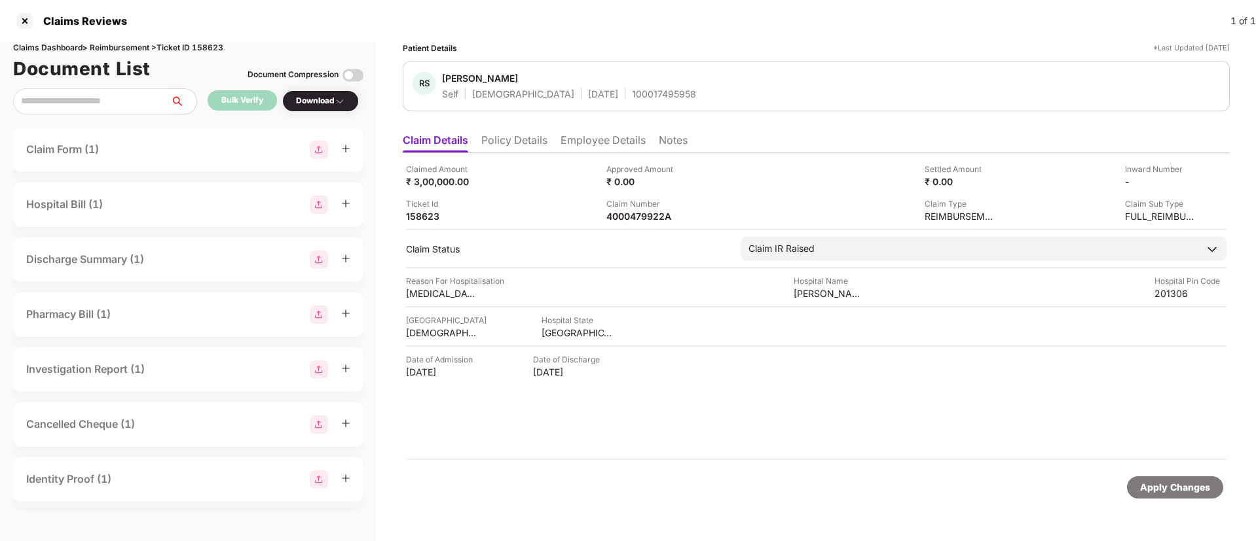
click at [512, 148] on li "Policy Details" at bounding box center [514, 143] width 66 height 19
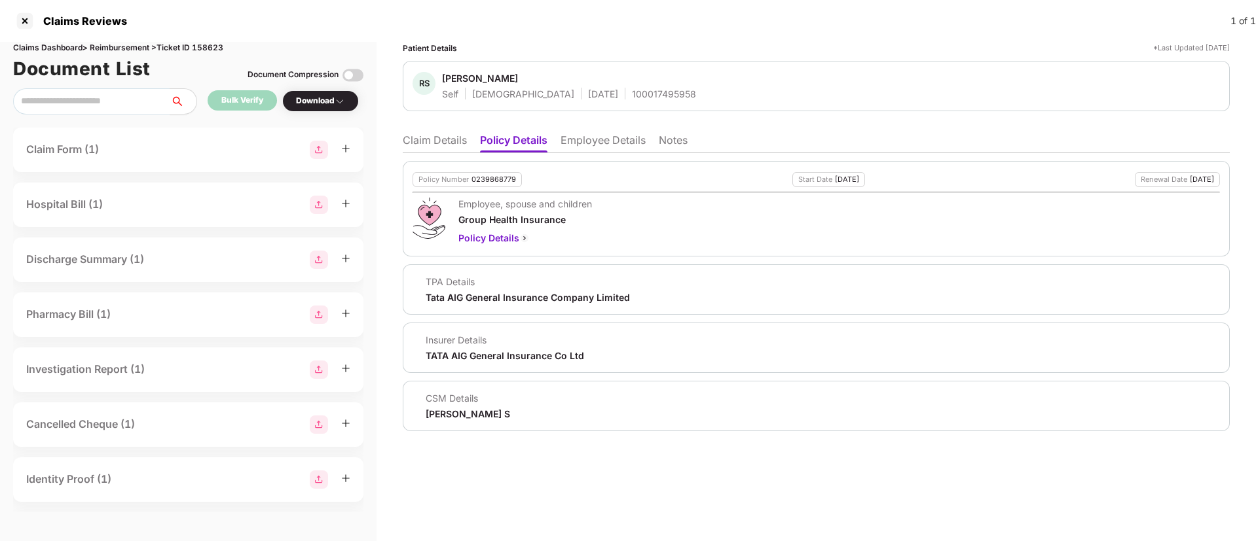
click at [594, 139] on li "Employee Details" at bounding box center [602, 143] width 85 height 19
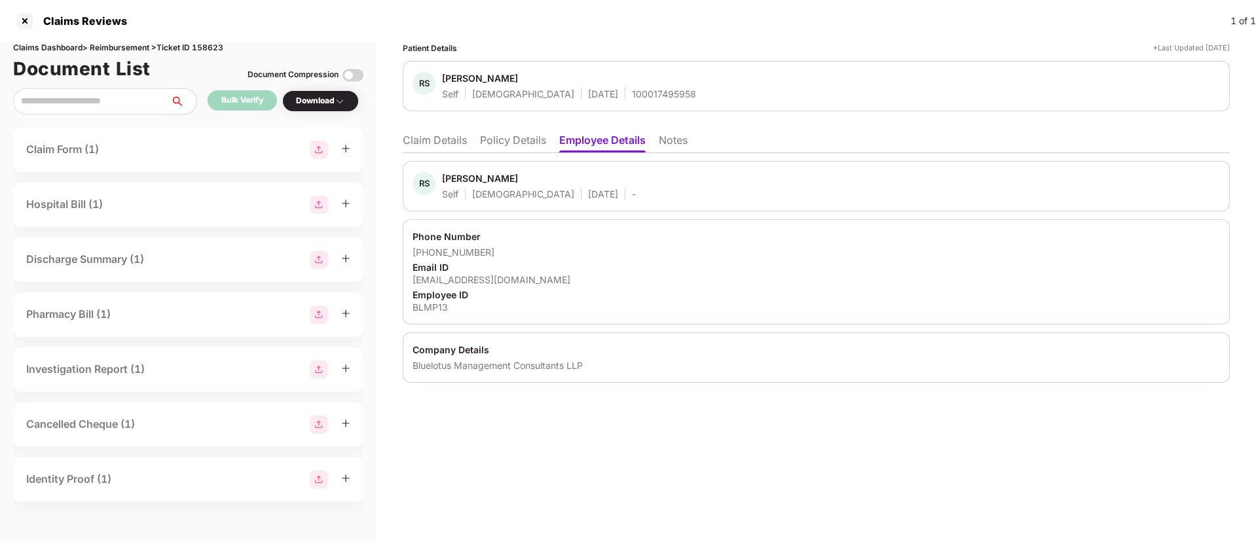
click at [504, 142] on li "Policy Details" at bounding box center [513, 143] width 66 height 19
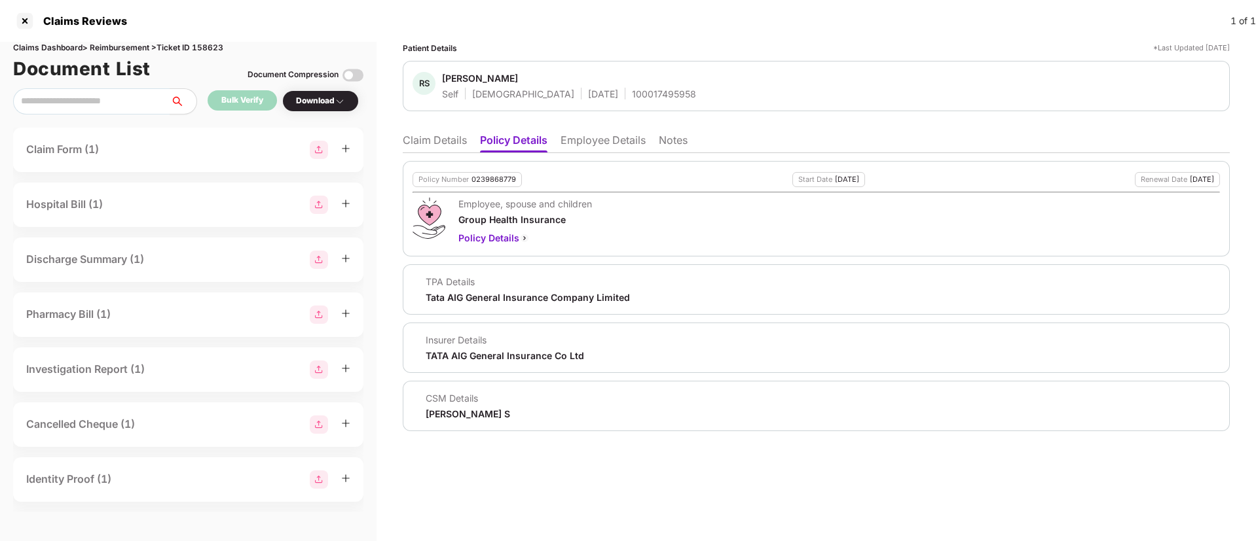
click at [454, 141] on li "Claim Details" at bounding box center [435, 143] width 64 height 19
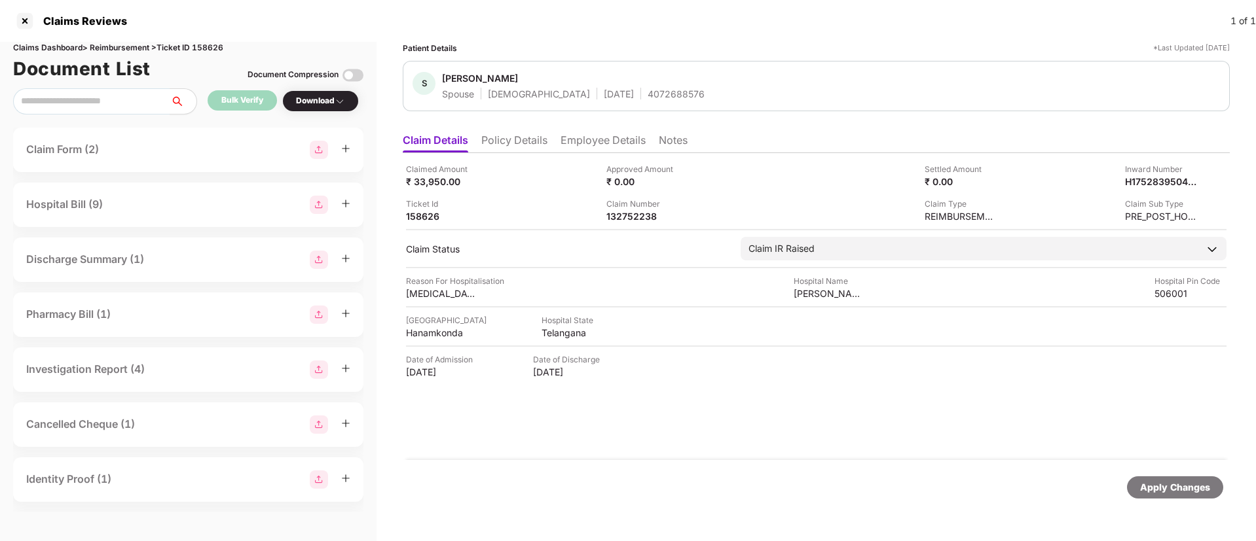
click at [525, 143] on li "Policy Details" at bounding box center [514, 143] width 66 height 19
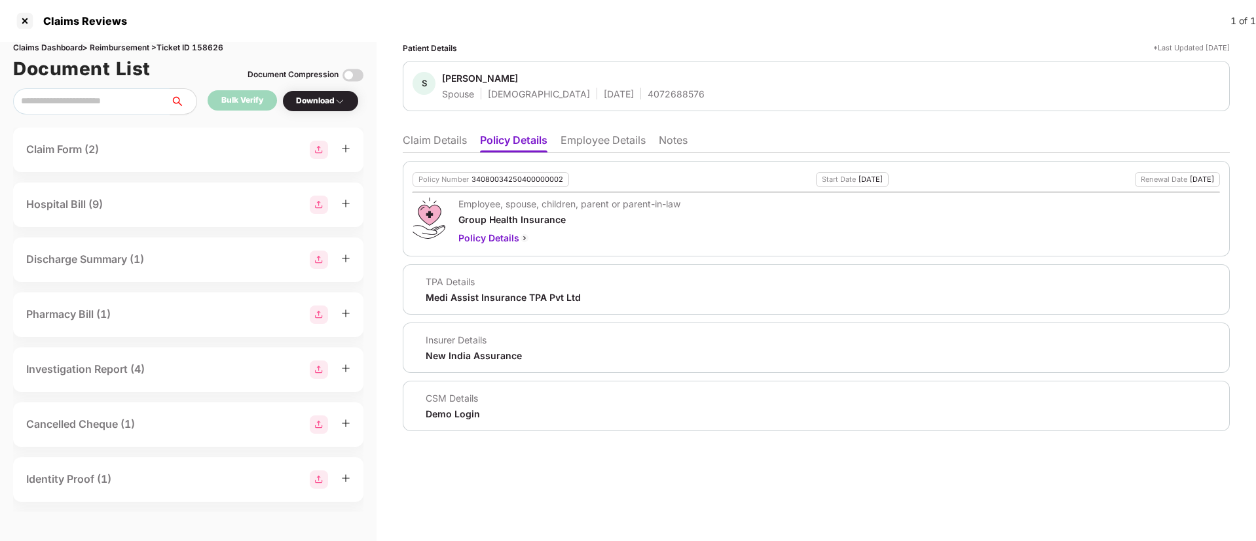
click at [435, 147] on li "Claim Details" at bounding box center [435, 143] width 64 height 19
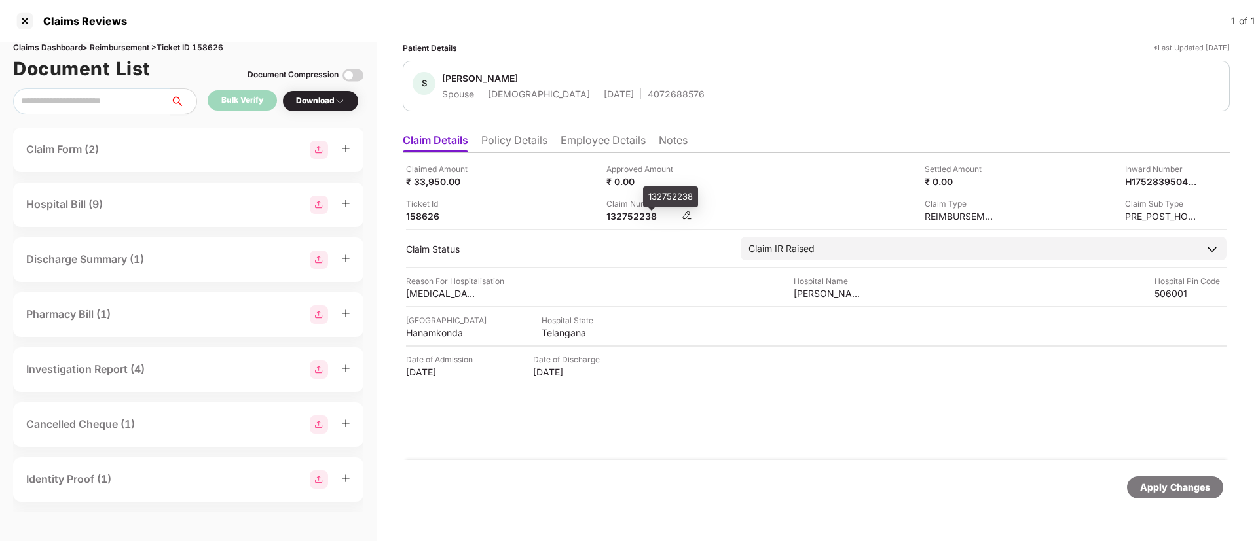
click at [615, 221] on div "132752238" at bounding box center [642, 216] width 72 height 12
copy div "132752238"
drag, startPoint x: 509, startPoint y: 141, endPoint x: 533, endPoint y: 156, distance: 28.2
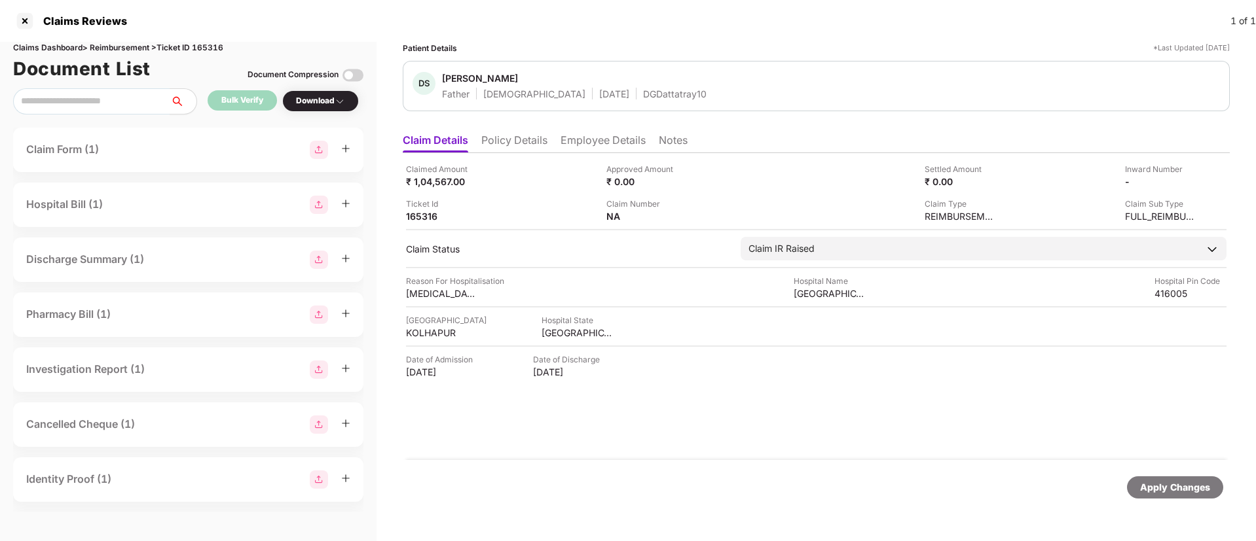
click at [512, 141] on li "Policy Details" at bounding box center [514, 143] width 66 height 19
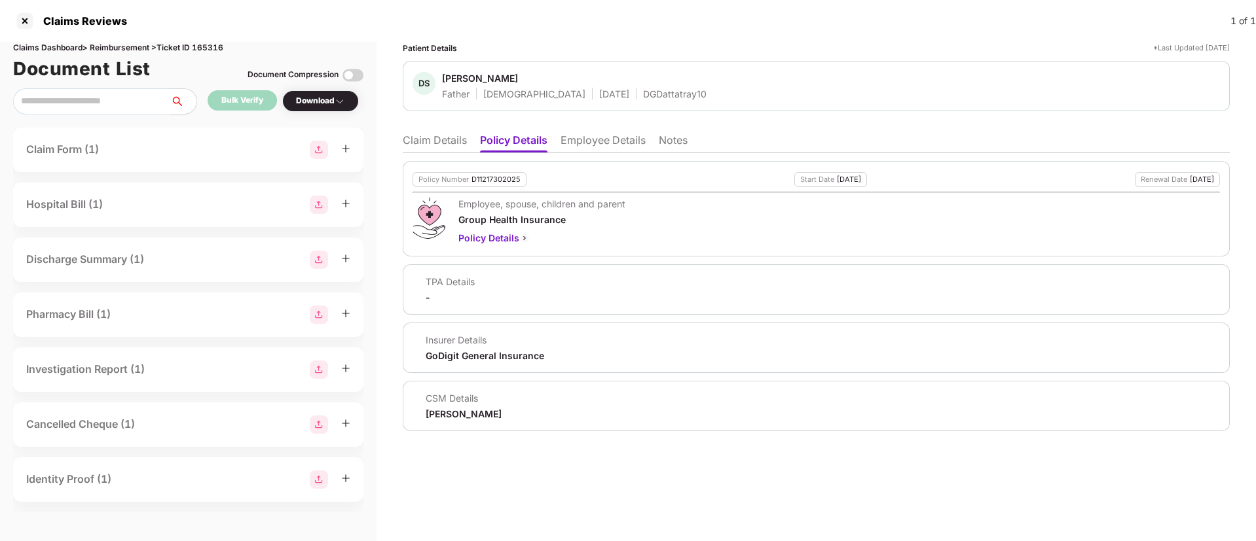
click at [607, 134] on li "Employee Details" at bounding box center [602, 143] width 85 height 19
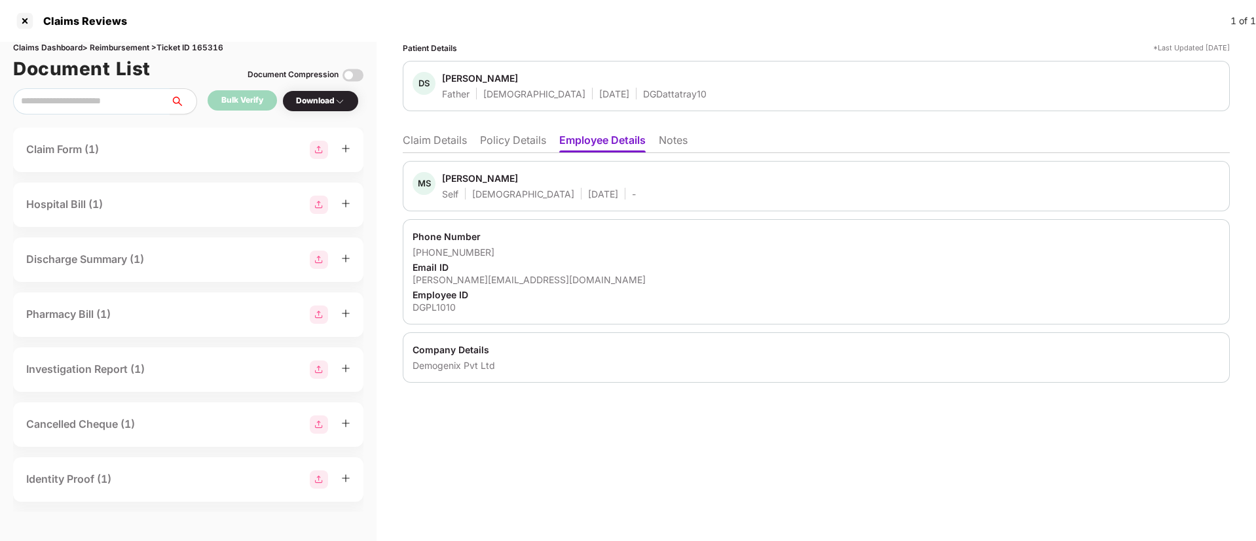
click at [532, 145] on li "Policy Details" at bounding box center [513, 143] width 66 height 19
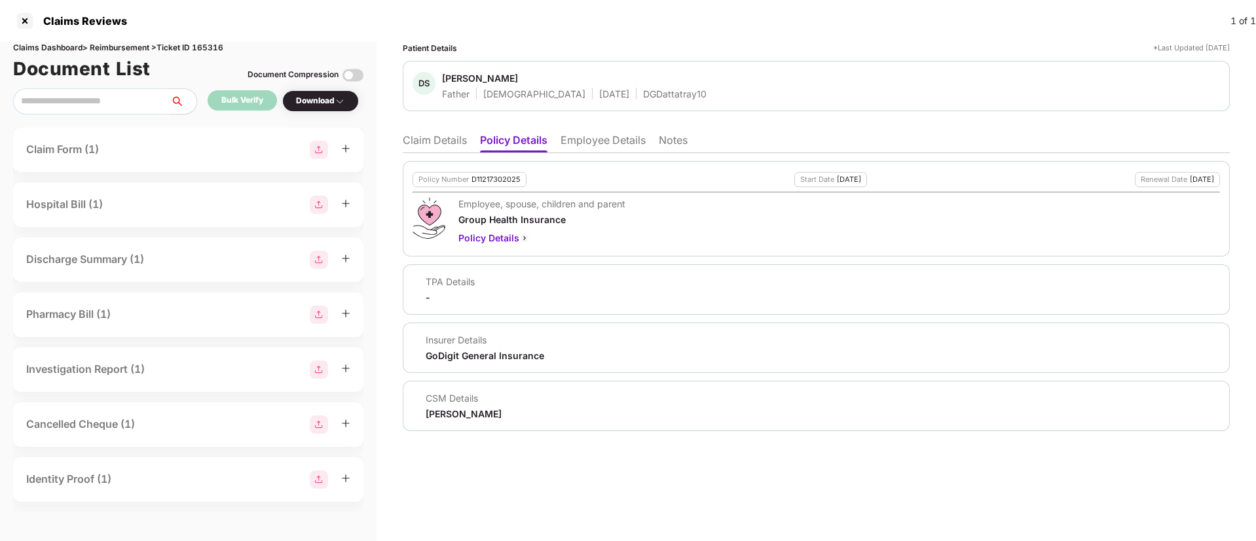
click at [453, 142] on li "Claim Details" at bounding box center [435, 143] width 64 height 19
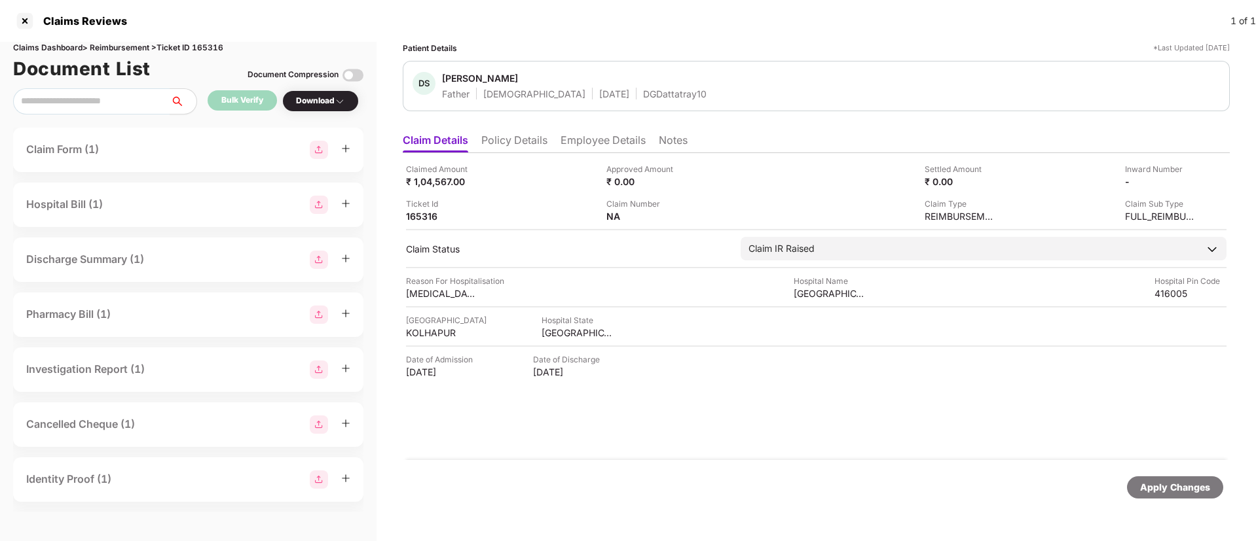
click at [209, 49] on div "Claims Dashboard > Reimbursement > Ticket ID 165316" at bounding box center [188, 48] width 350 height 12
copy div "165316"
click at [535, 198] on div "Ticket Id 165316" at bounding box center [501, 210] width 190 height 25
click at [536, 148] on li "Policy Details" at bounding box center [514, 143] width 66 height 19
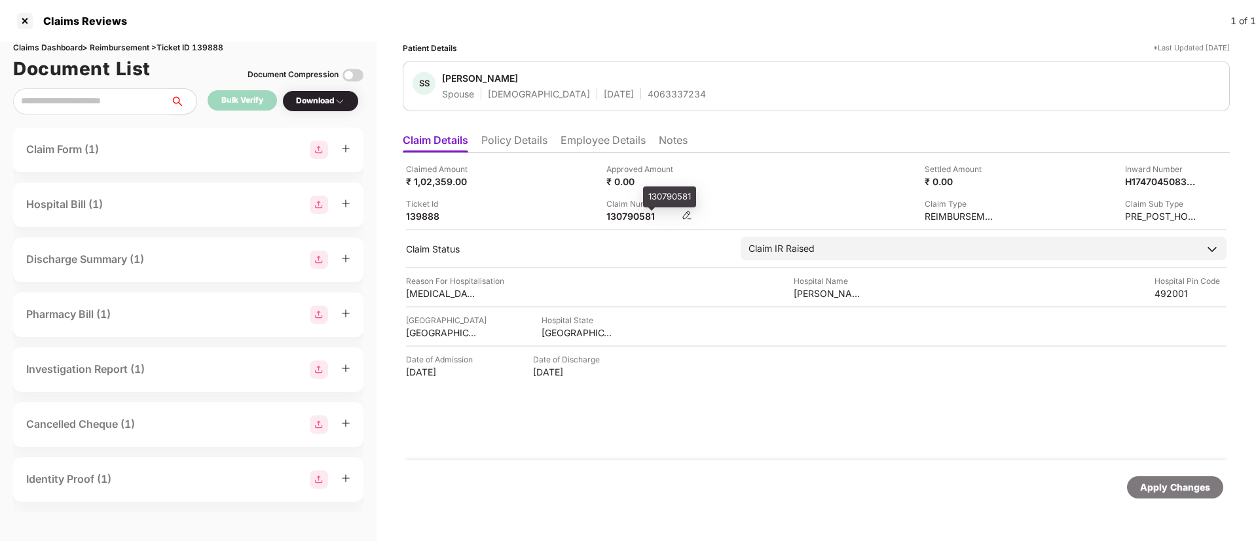
click at [641, 218] on div "130790581" at bounding box center [642, 216] width 72 height 12
copy div "130790581"
drag, startPoint x: 576, startPoint y: 202, endPoint x: 666, endPoint y: 202, distance: 89.7
click at [577, 202] on div "Ticket Id 139888" at bounding box center [501, 210] width 190 height 25
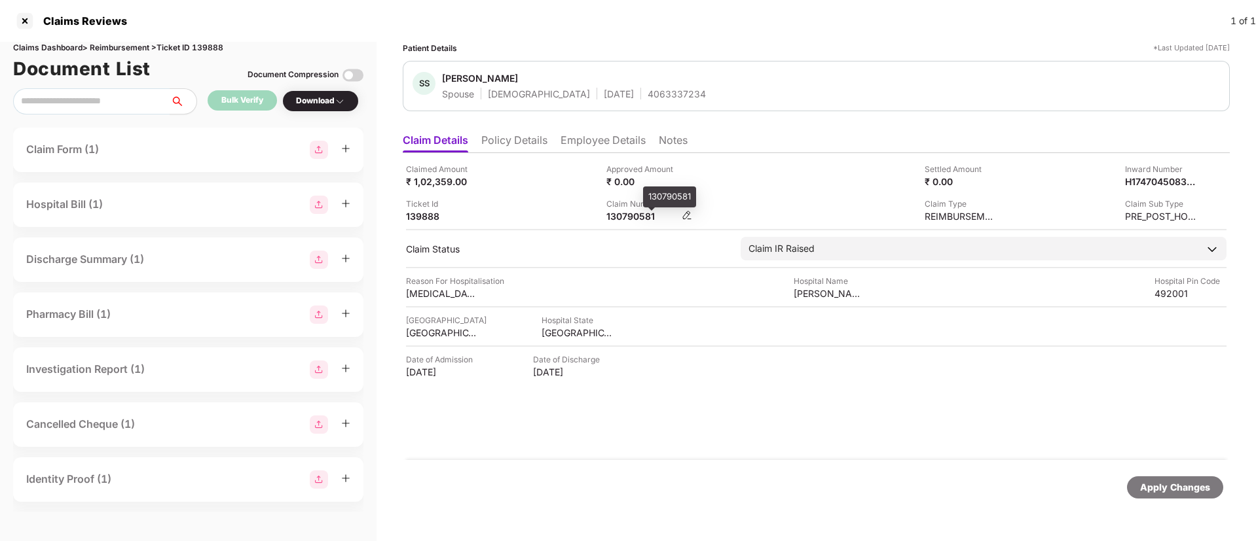
click at [616, 215] on div "130790581" at bounding box center [642, 216] width 72 height 12
copy div "130790581"
click at [781, 209] on div "Claim Number 130790581" at bounding box center [701, 210] width 190 height 25
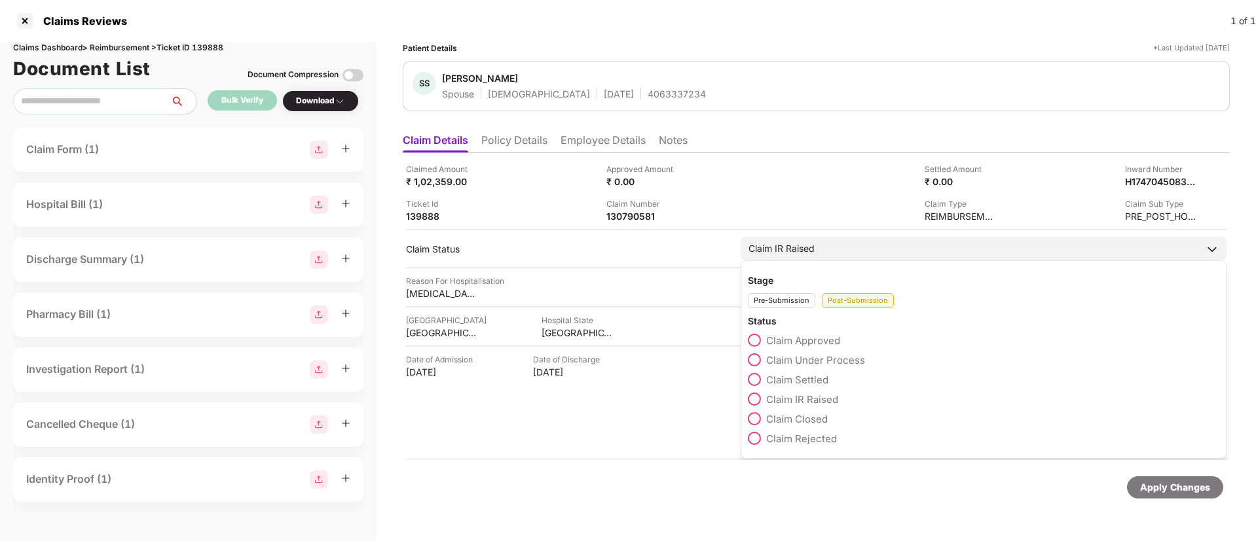
click at [757, 420] on span at bounding box center [754, 418] width 13 height 13
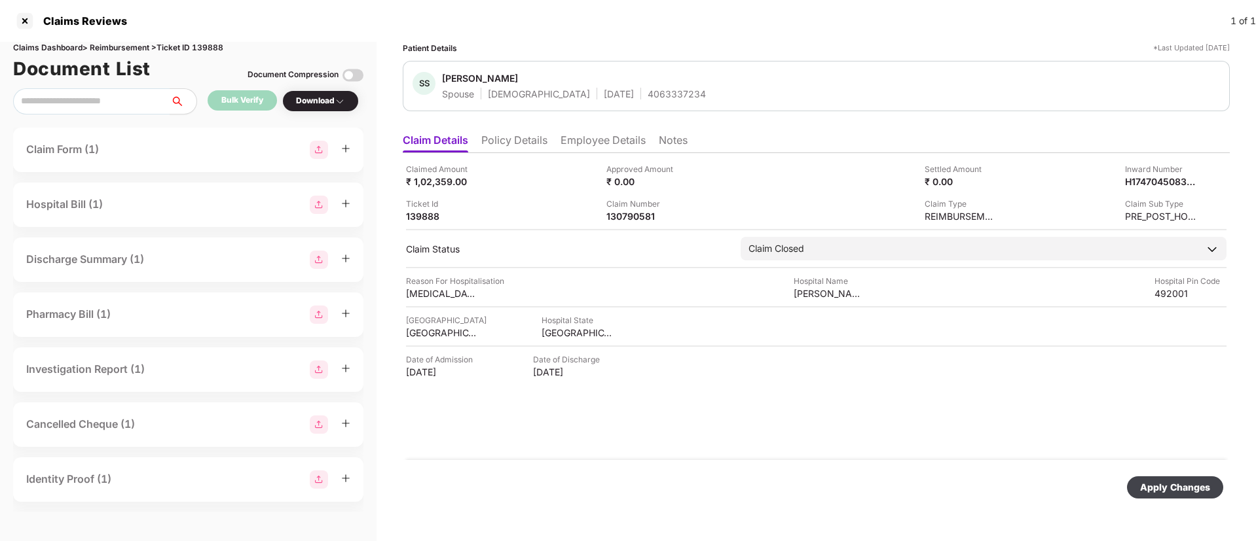
click at [1165, 495] on div "Apply Changes" at bounding box center [1175, 488] width 96 height 22
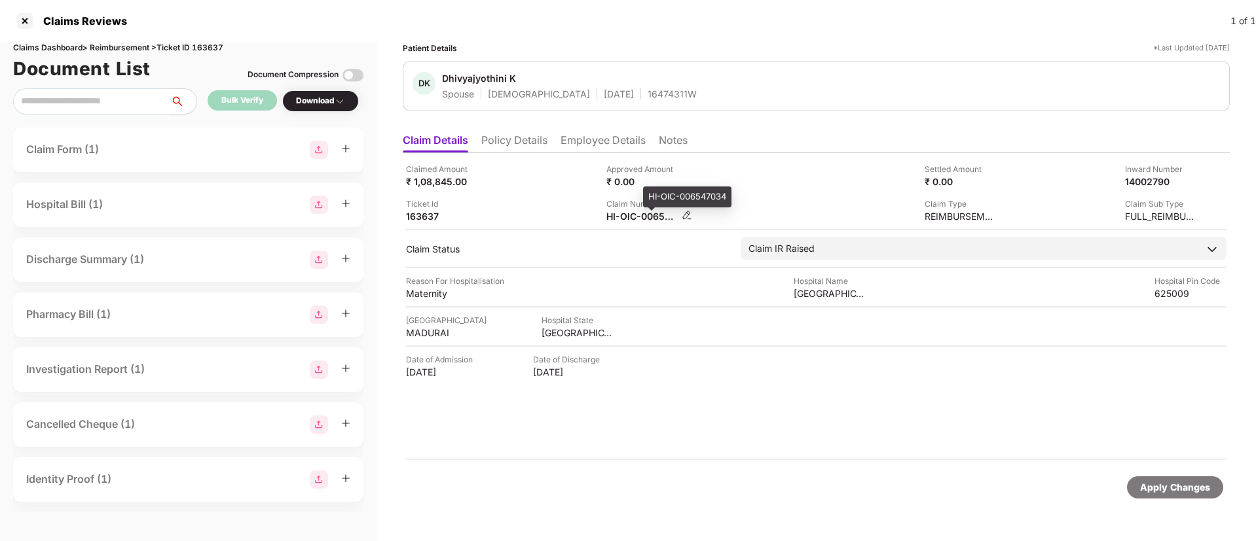
click at [652, 221] on div "HI-OIC-006547034" at bounding box center [642, 216] width 72 height 12
copy div
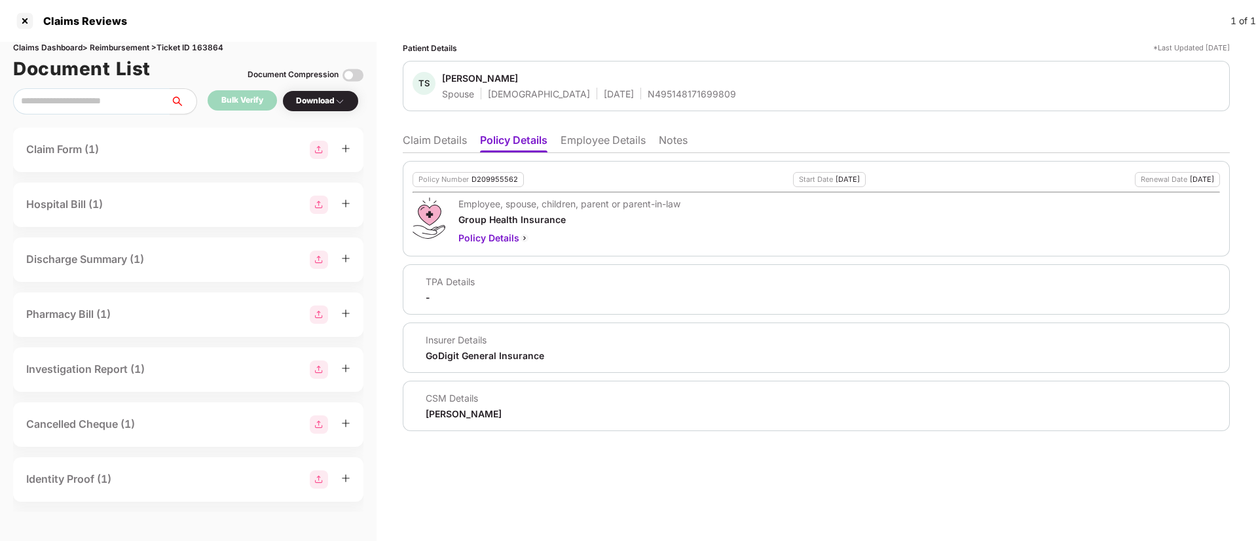
click at [424, 134] on li "Claim Details" at bounding box center [435, 143] width 64 height 19
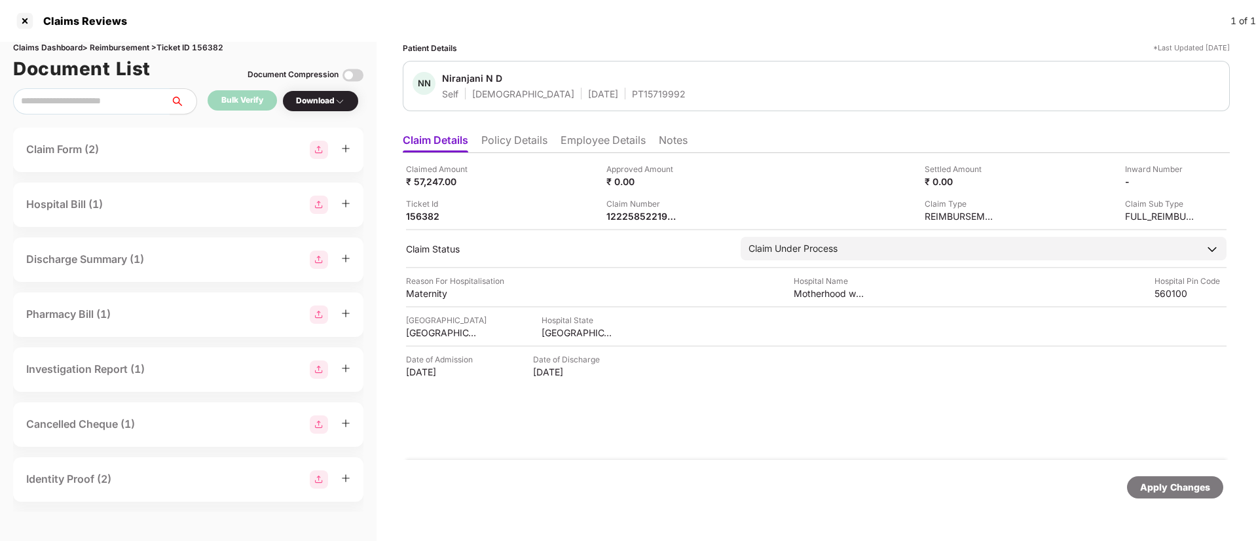
click at [517, 147] on li "Policy Details" at bounding box center [514, 143] width 66 height 19
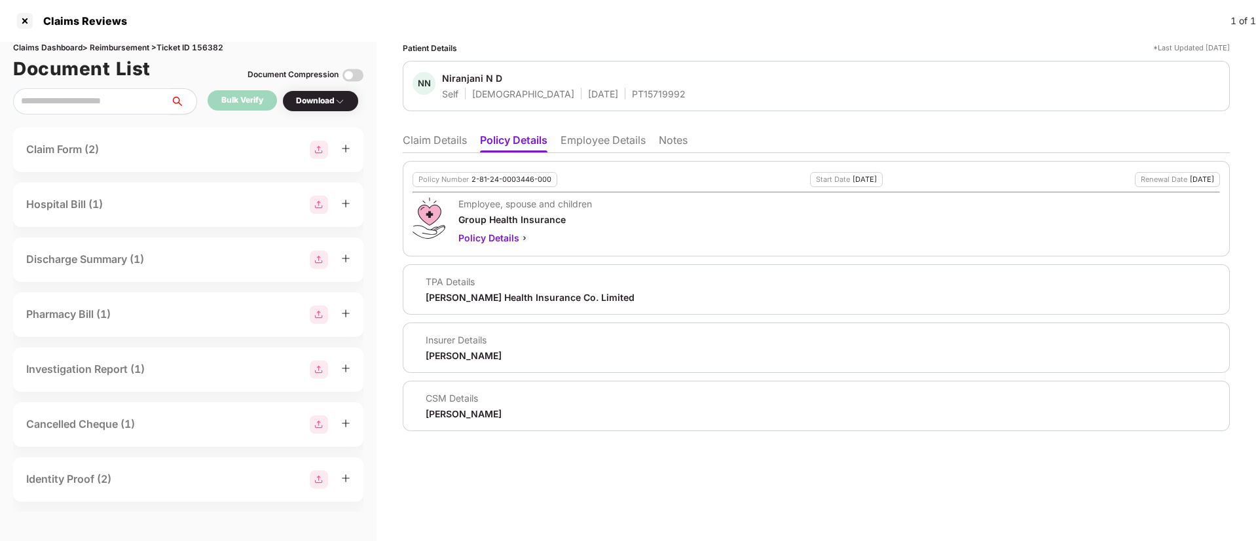
click at [429, 149] on li "Claim Details" at bounding box center [435, 143] width 64 height 19
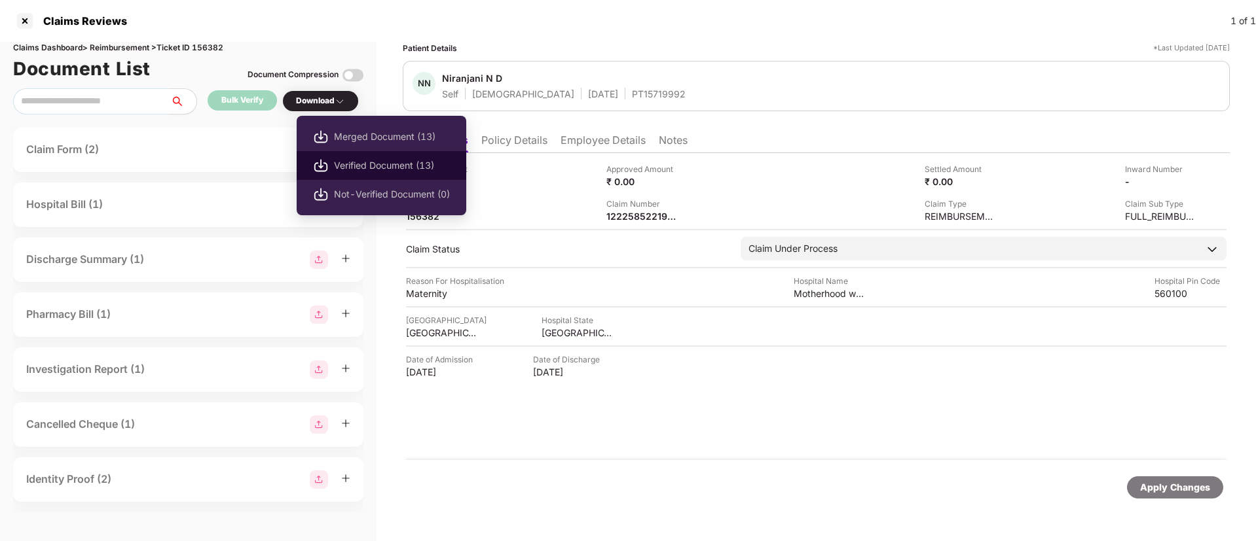
click at [392, 166] on span "Verified Document (13)" at bounding box center [392, 165] width 116 height 14
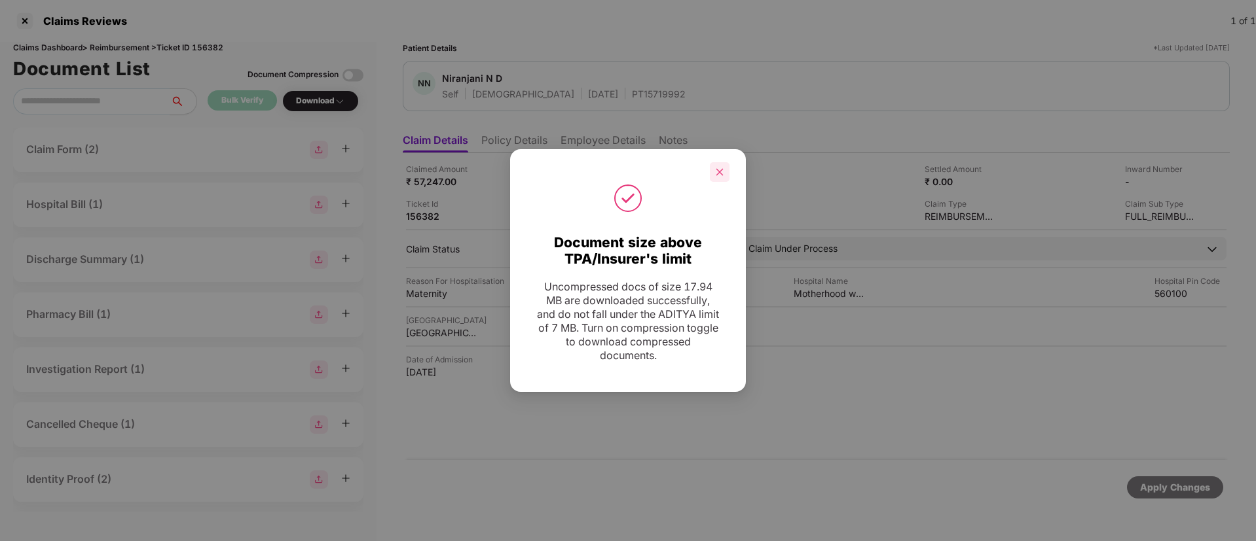
click at [723, 176] on icon "close" at bounding box center [719, 172] width 9 height 9
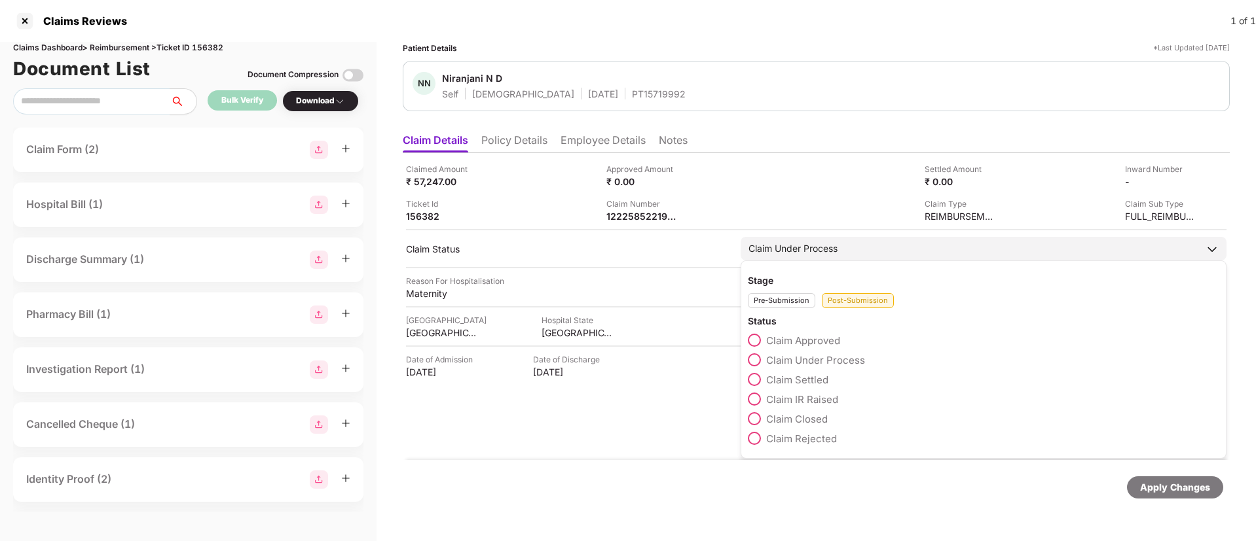
click at [755, 380] on span at bounding box center [754, 379] width 13 height 13
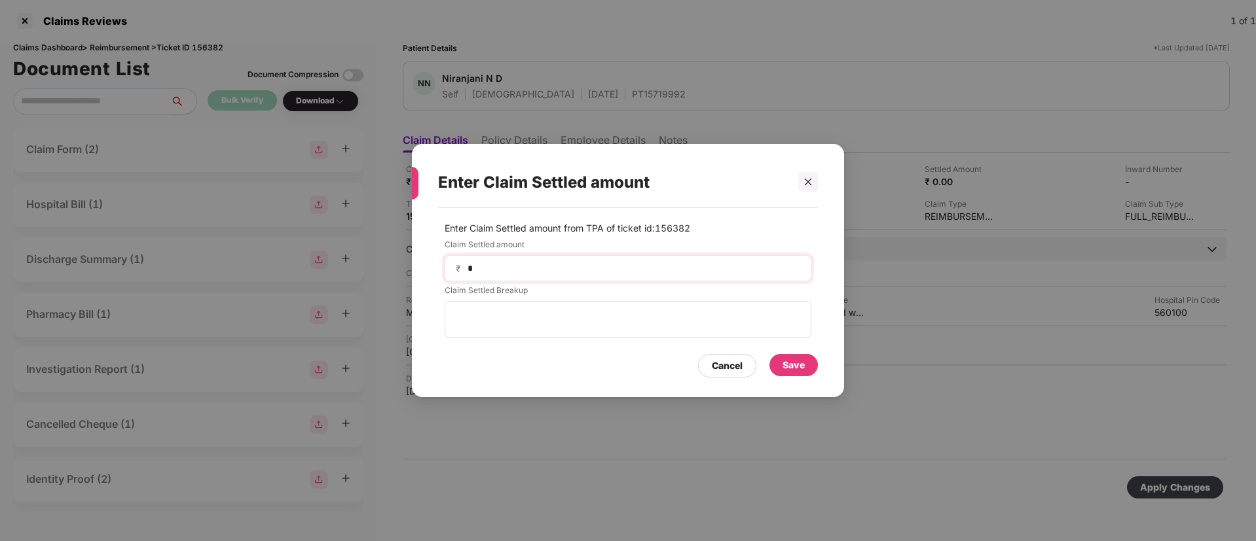
click at [532, 278] on div "₹ *" at bounding box center [627, 268] width 367 height 26
click at [528, 272] on input "*" at bounding box center [633, 269] width 334 height 14
click at [789, 63] on div "Enter Claim Settled amount Enter Claim Settled amount from TPA of ticket id: 15…" at bounding box center [628, 270] width 1256 height 541
click at [522, 274] on input at bounding box center [633, 269] width 334 height 14
type input "*****"
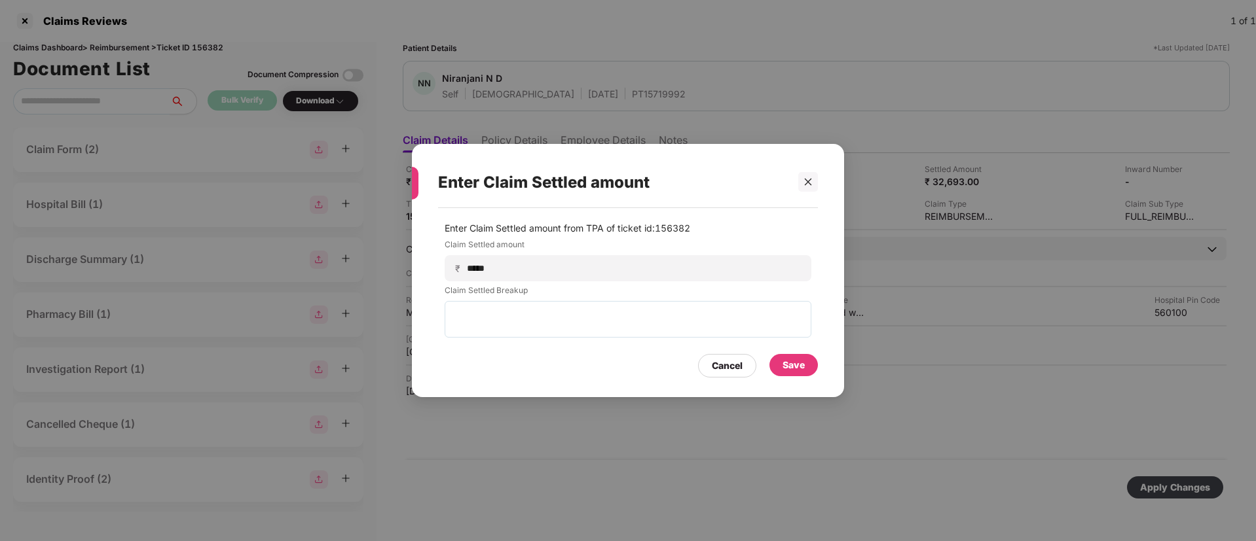
click at [808, 364] on div "Save" at bounding box center [793, 365] width 48 height 22
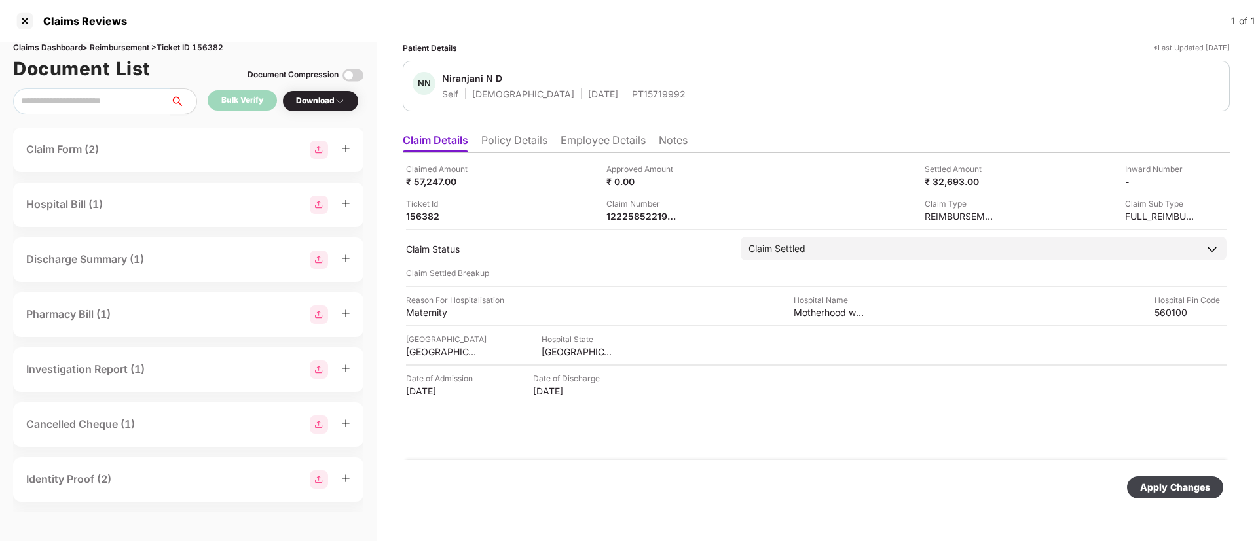
click at [1157, 482] on div "Apply Changes" at bounding box center [1175, 487] width 70 height 14
